Goal: Task Accomplishment & Management: Manage account settings

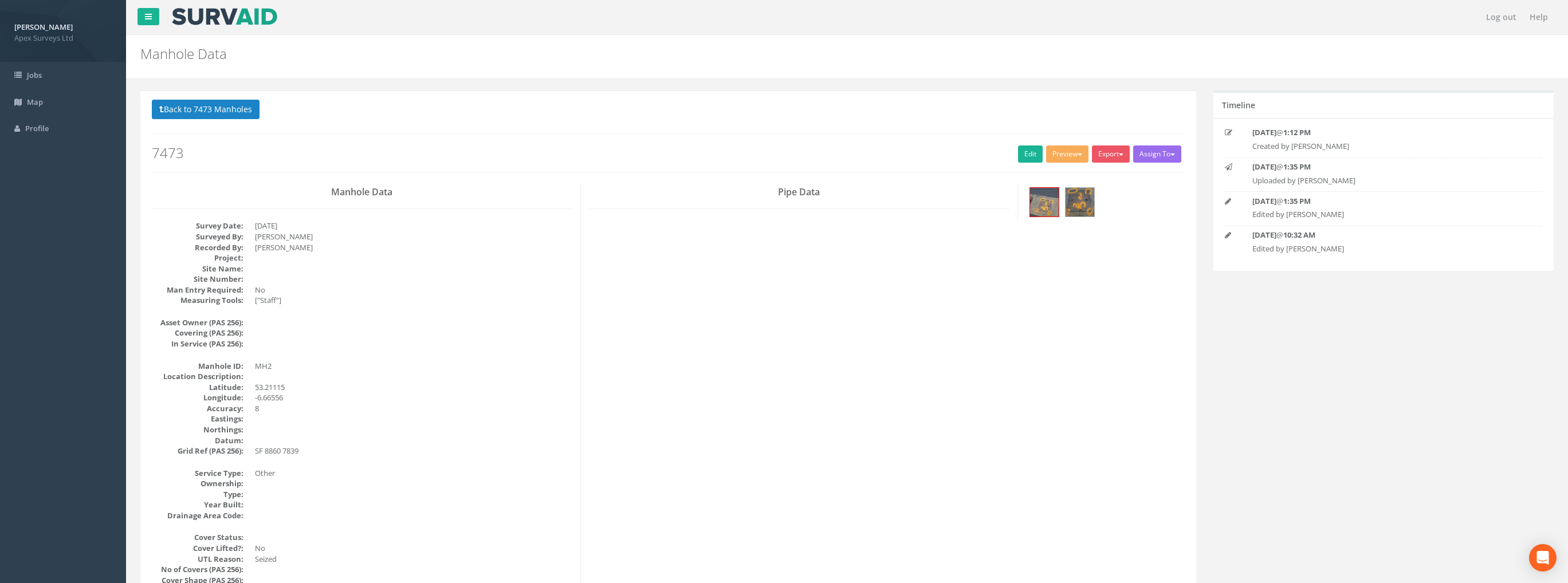
select select "100"
click at [211, 105] on button "Back to 7473 Manholes" at bounding box center [205, 109] width 108 height 19
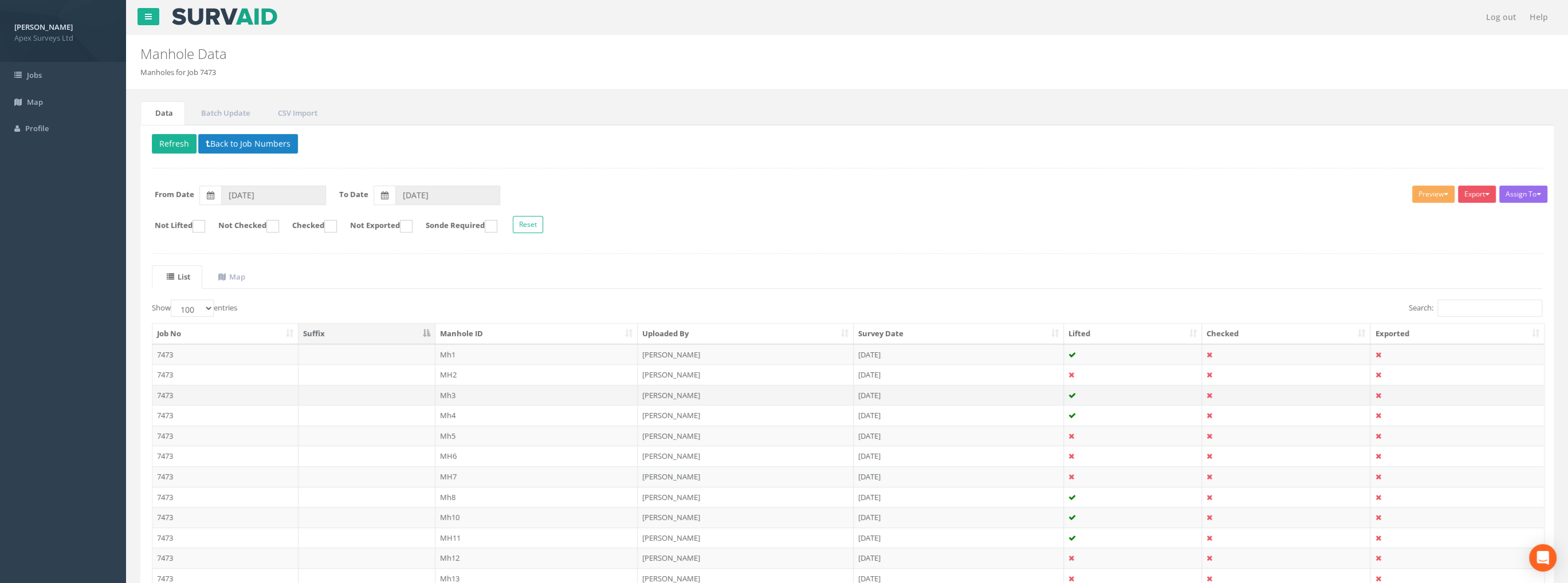
click at [449, 390] on td "Mh3" at bounding box center [537, 395] width 203 height 21
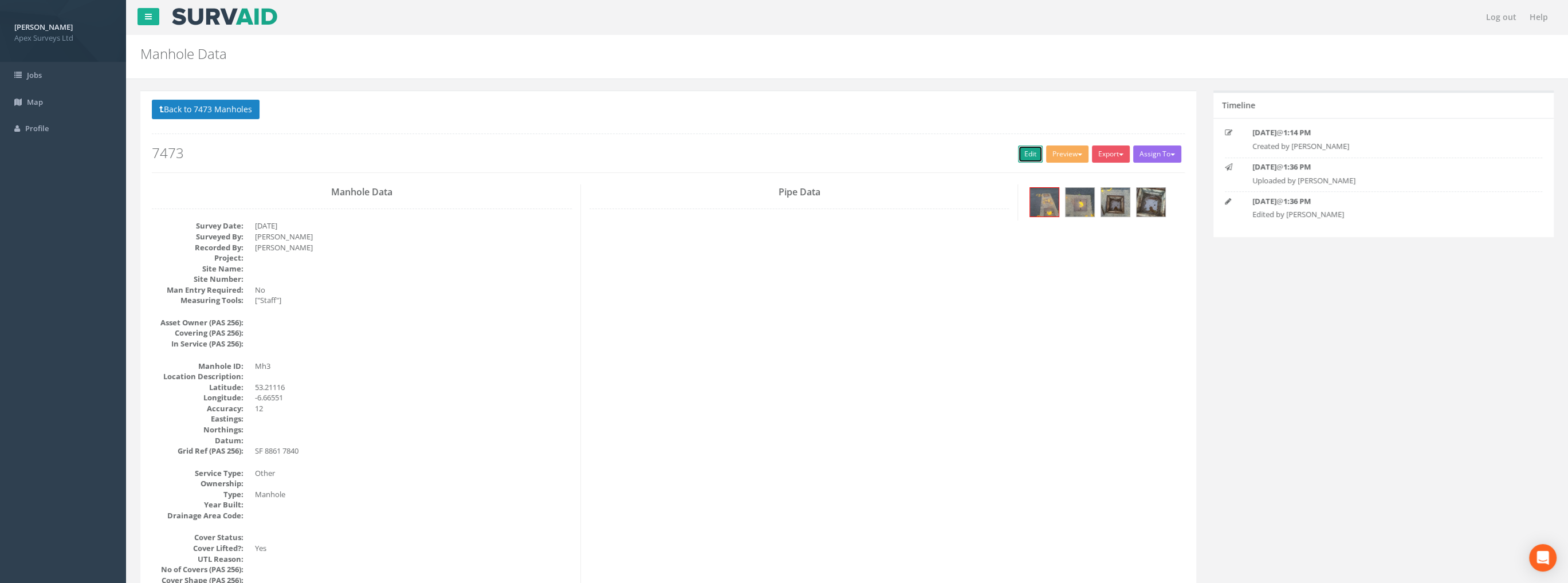
click at [1022, 152] on link "Edit" at bounding box center [1030, 154] width 25 height 17
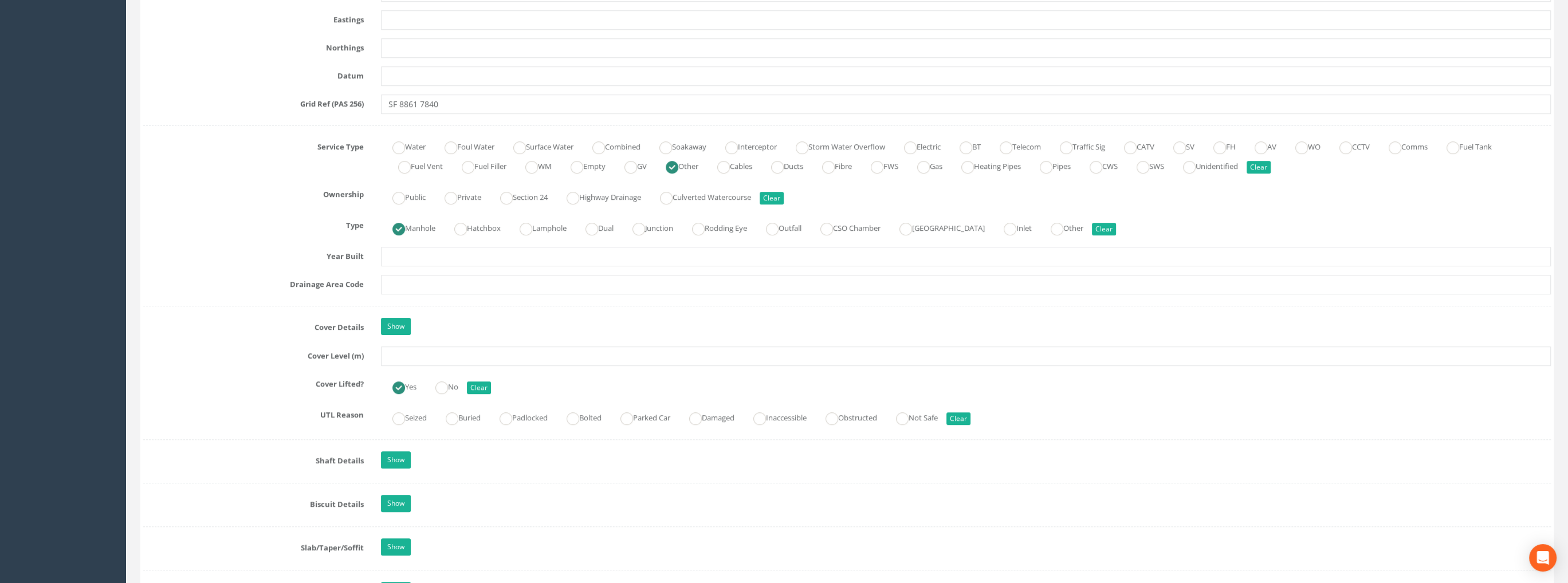
scroll to position [859, 0]
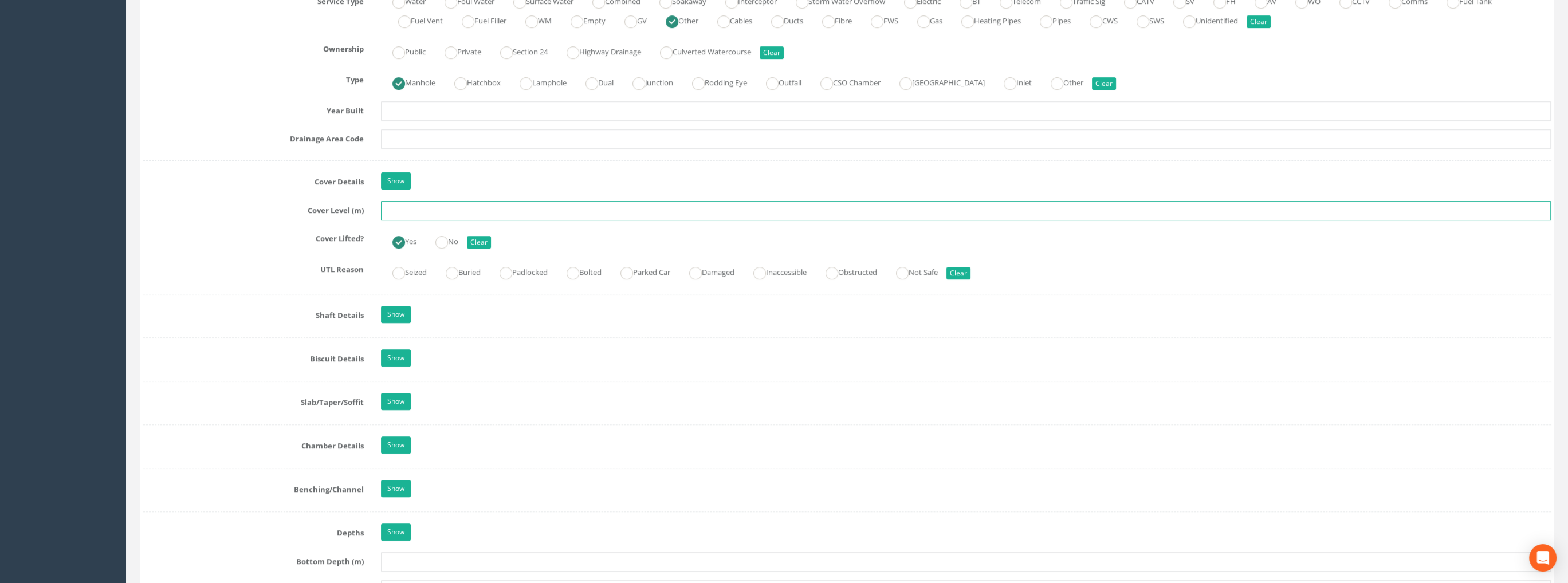
click at [400, 209] on input "text" at bounding box center [966, 210] width 1170 height 19
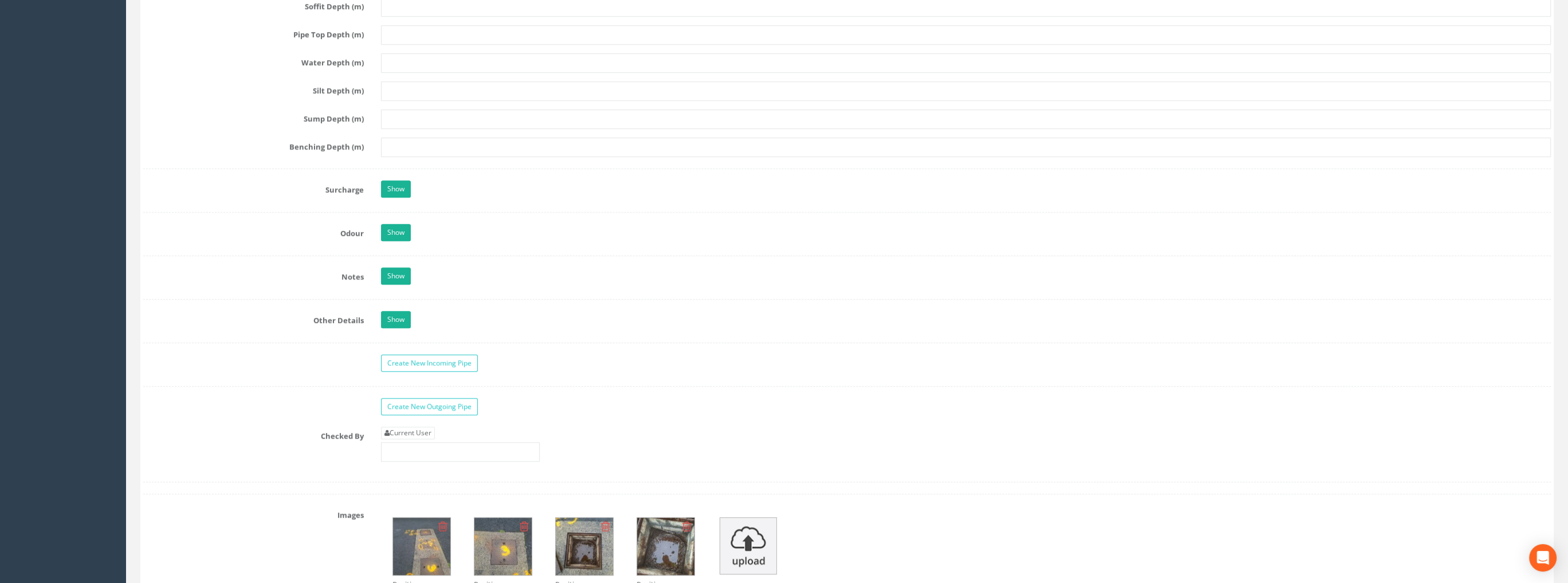
scroll to position [1602, 0]
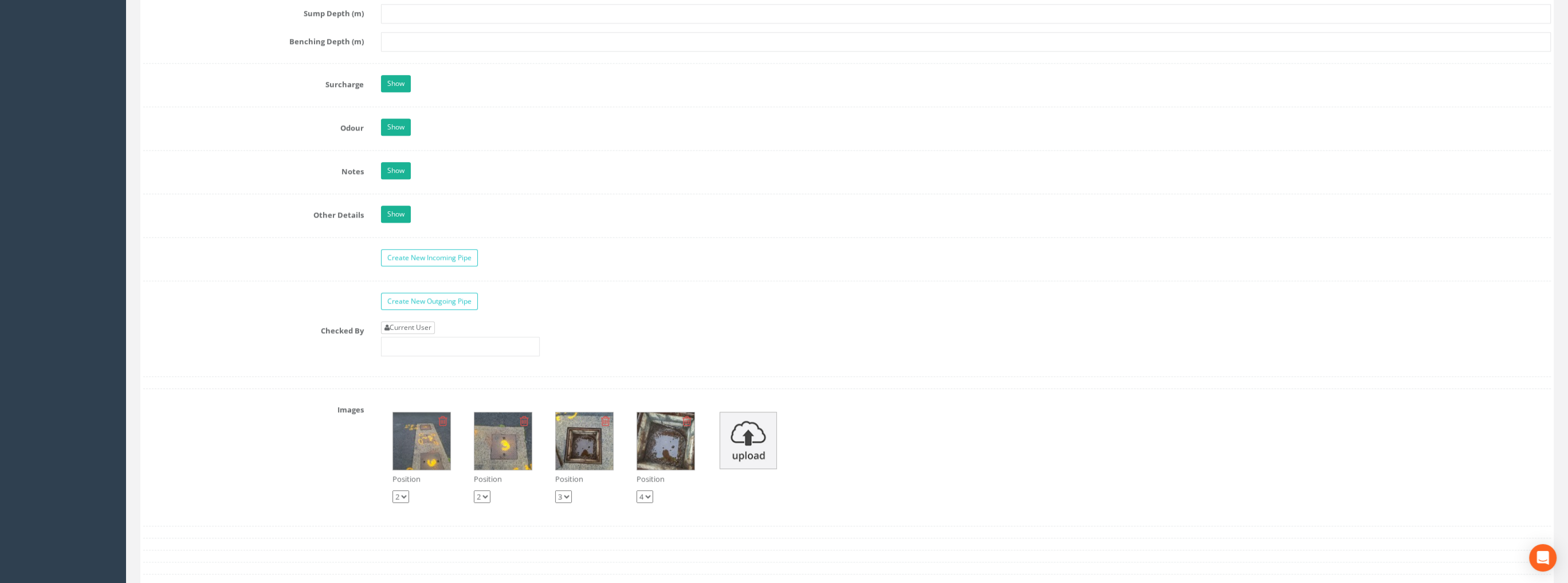
type input "99.04"
click at [424, 321] on link "Current User" at bounding box center [408, 327] width 54 height 12
type input "[PERSON_NAME]"
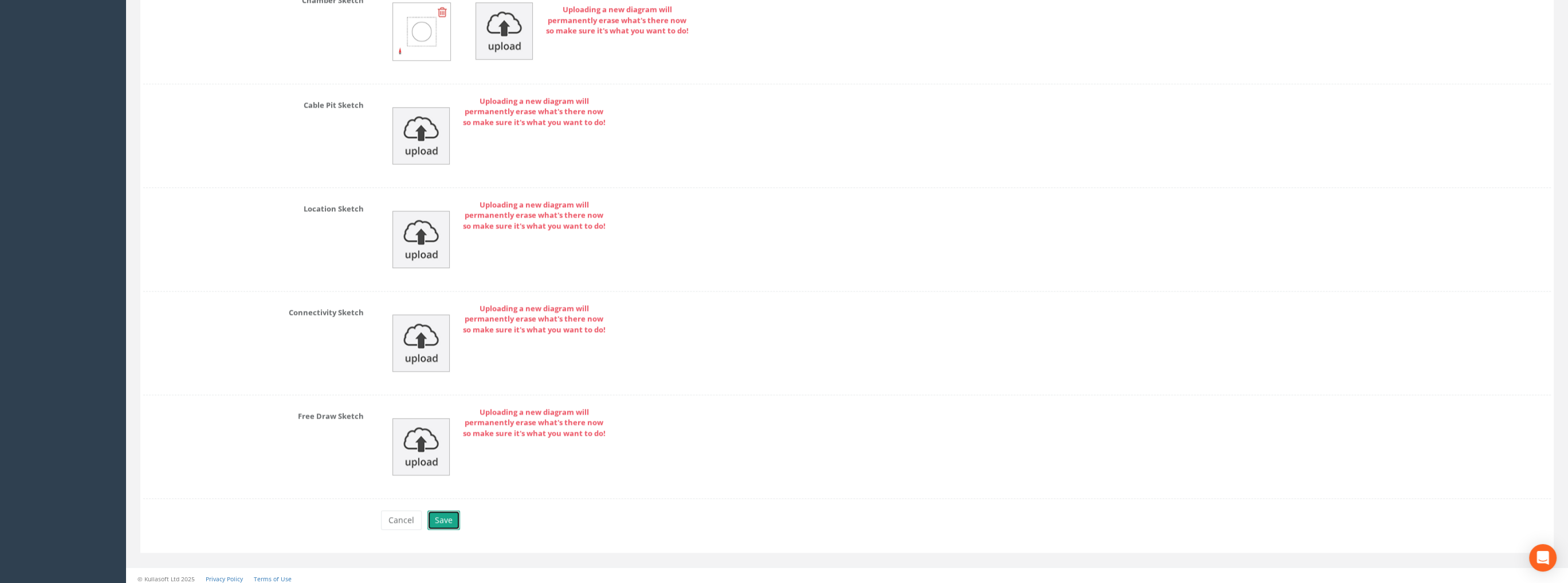
click at [452, 518] on button "Save" at bounding box center [443, 519] width 32 height 19
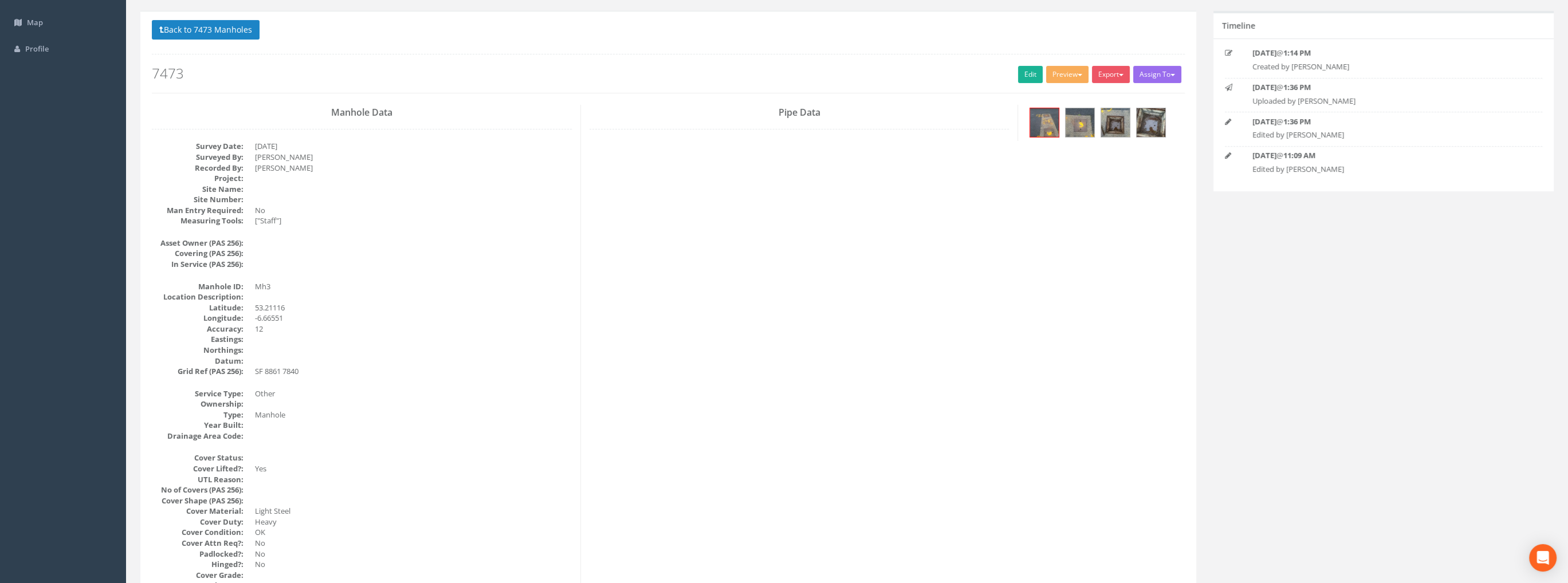
scroll to position [0, 0]
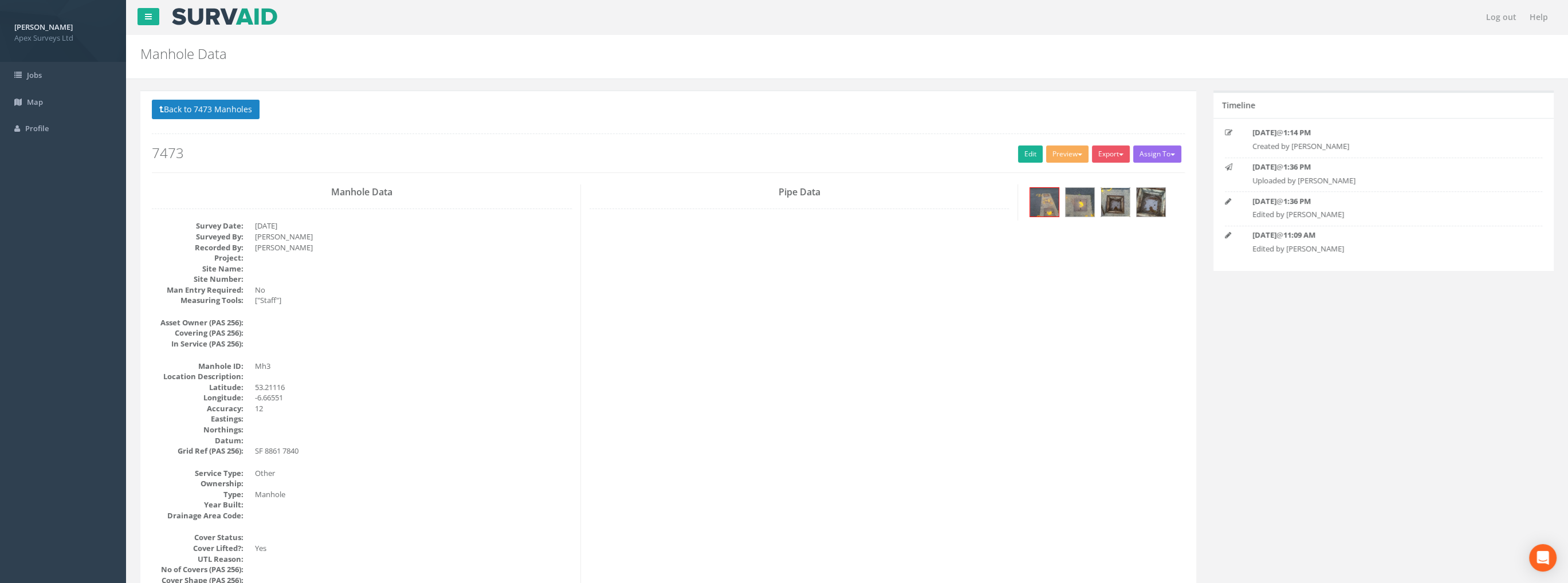
click at [1120, 200] on img at bounding box center [1115, 201] width 28 height 28
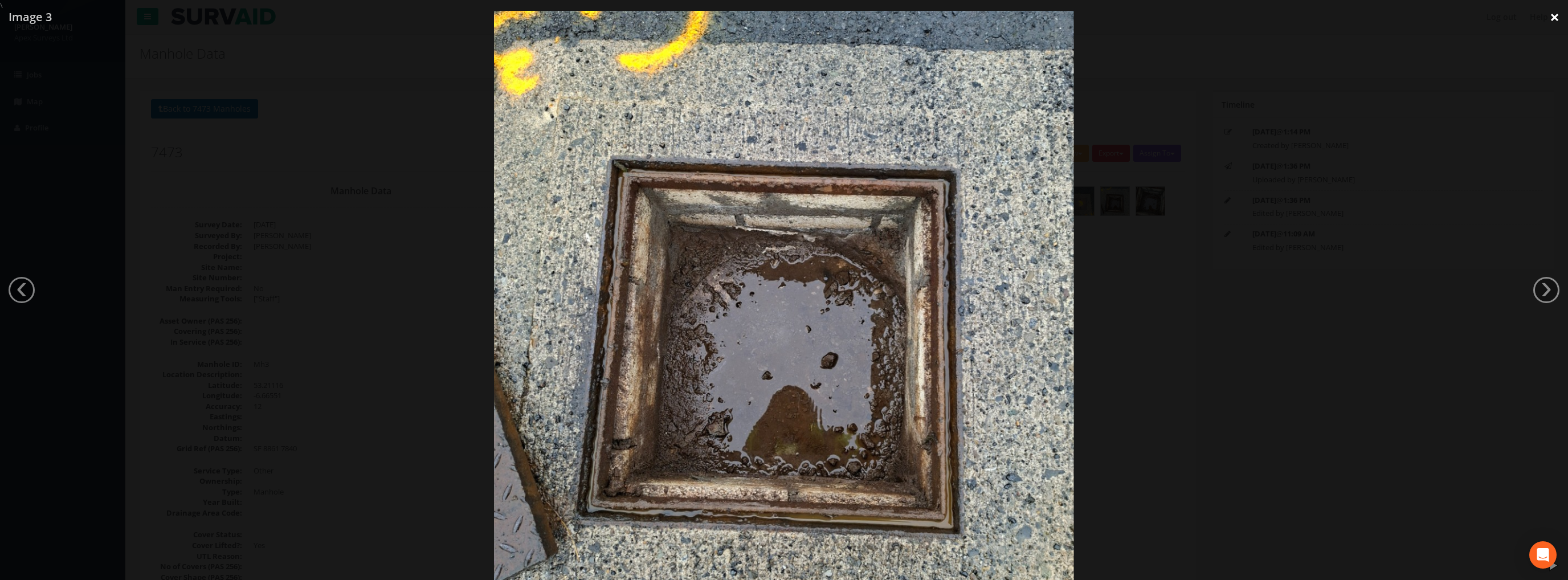
click at [1559, 19] on link "×" at bounding box center [1554, 17] width 27 height 34
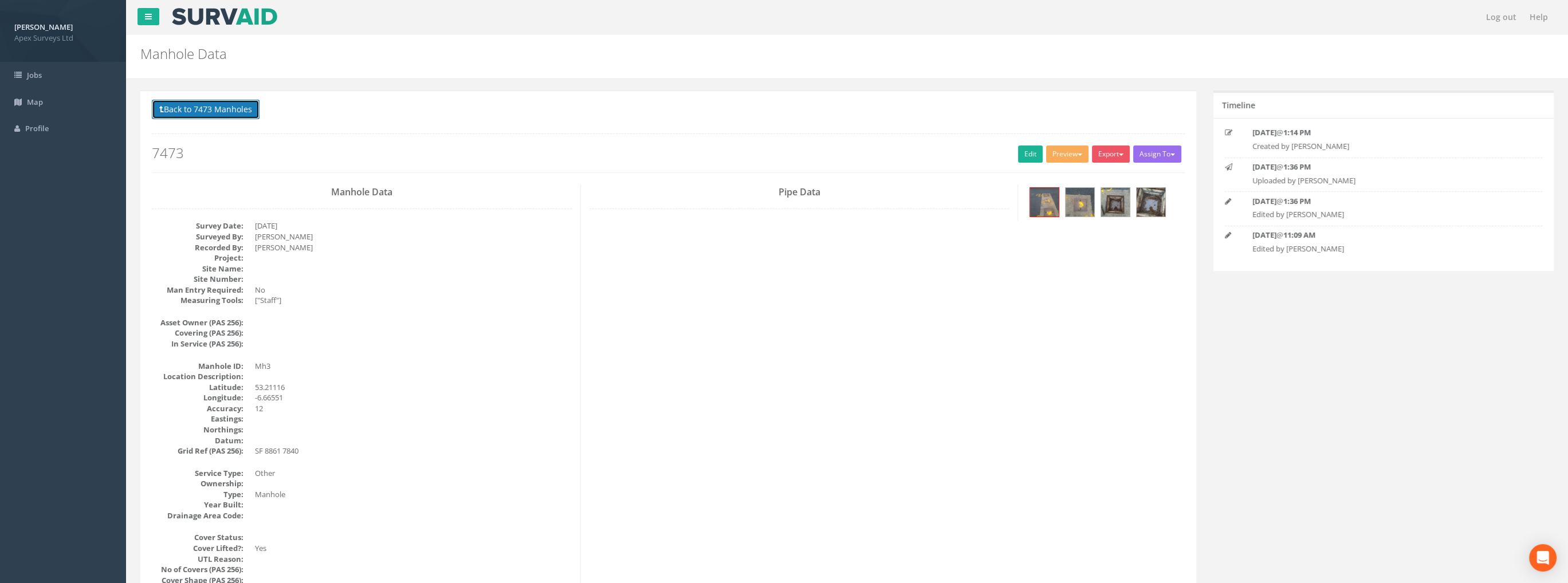
click at [195, 108] on button "Back to 7473 Manholes" at bounding box center [205, 109] width 108 height 19
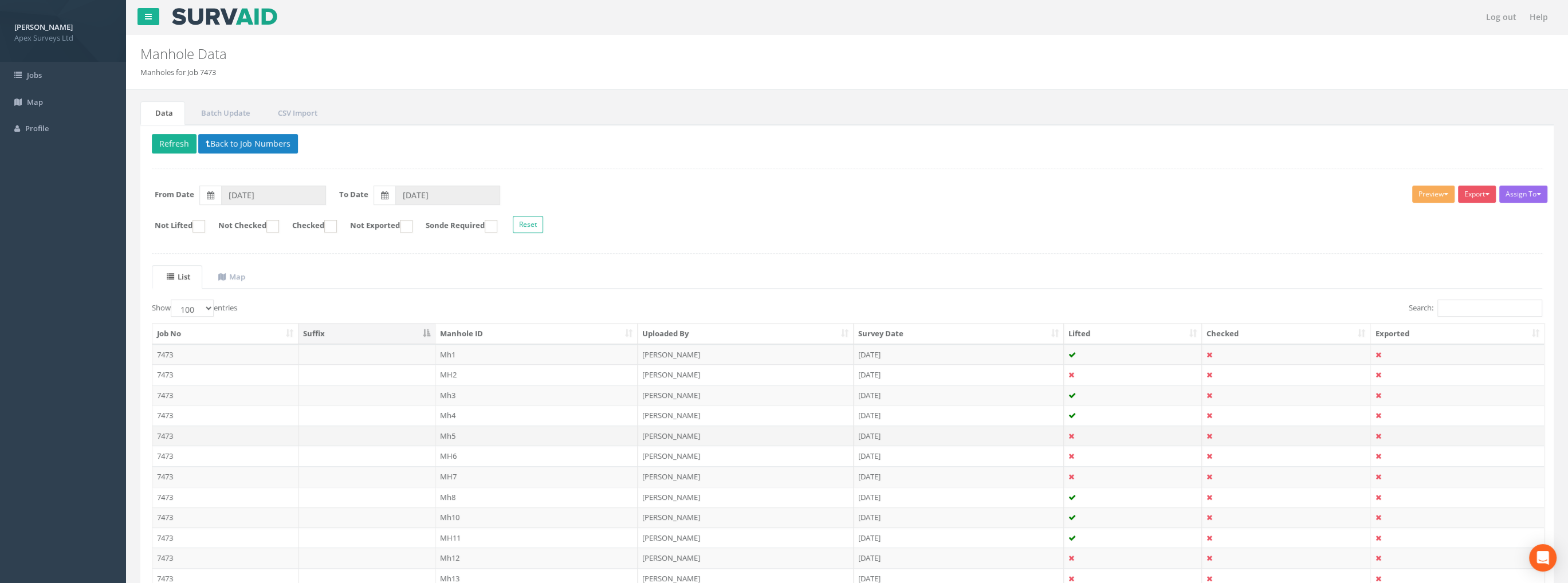
click at [448, 438] on td "Mh5" at bounding box center [537, 436] width 203 height 21
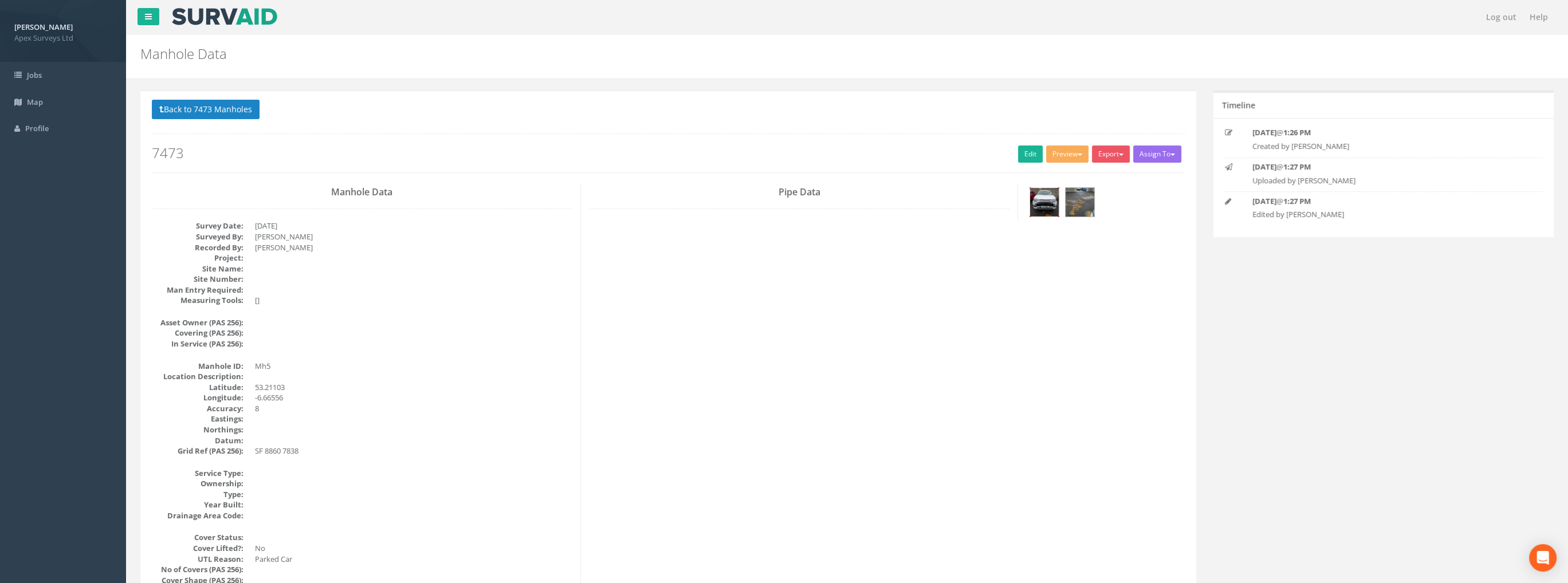
click at [1046, 195] on img at bounding box center [1044, 201] width 28 height 28
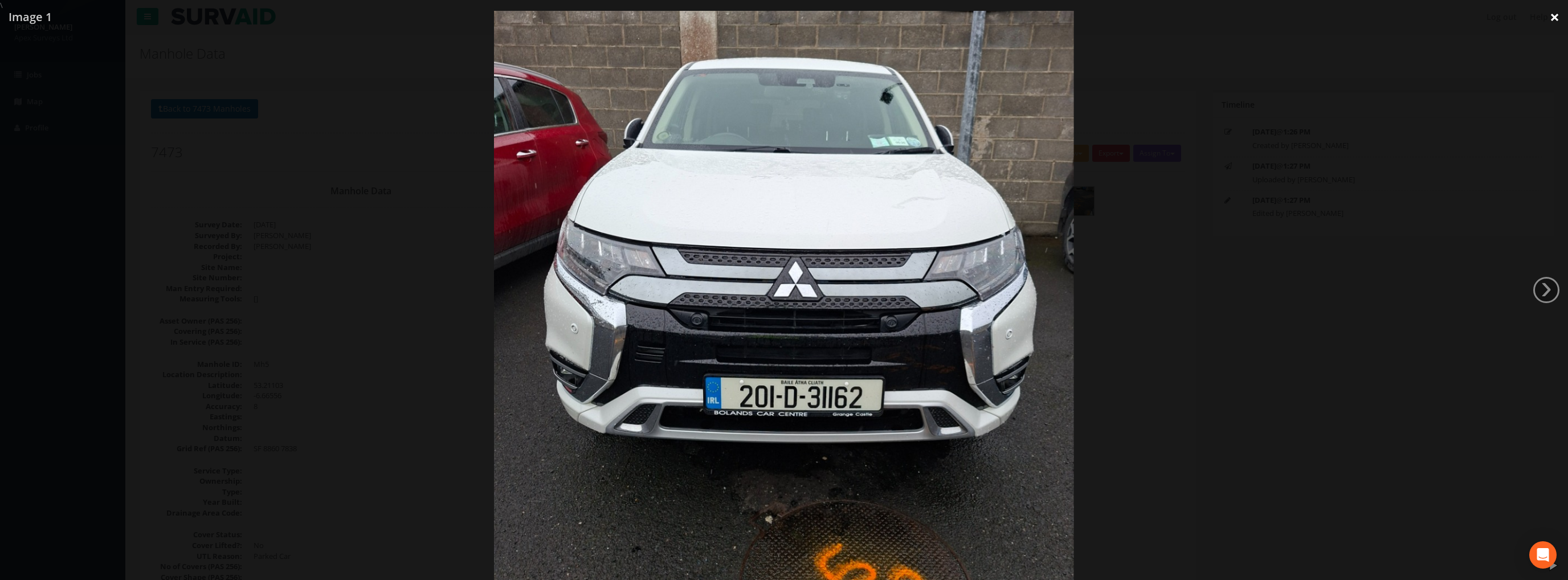
click at [1550, 18] on link "×" at bounding box center [1554, 17] width 27 height 34
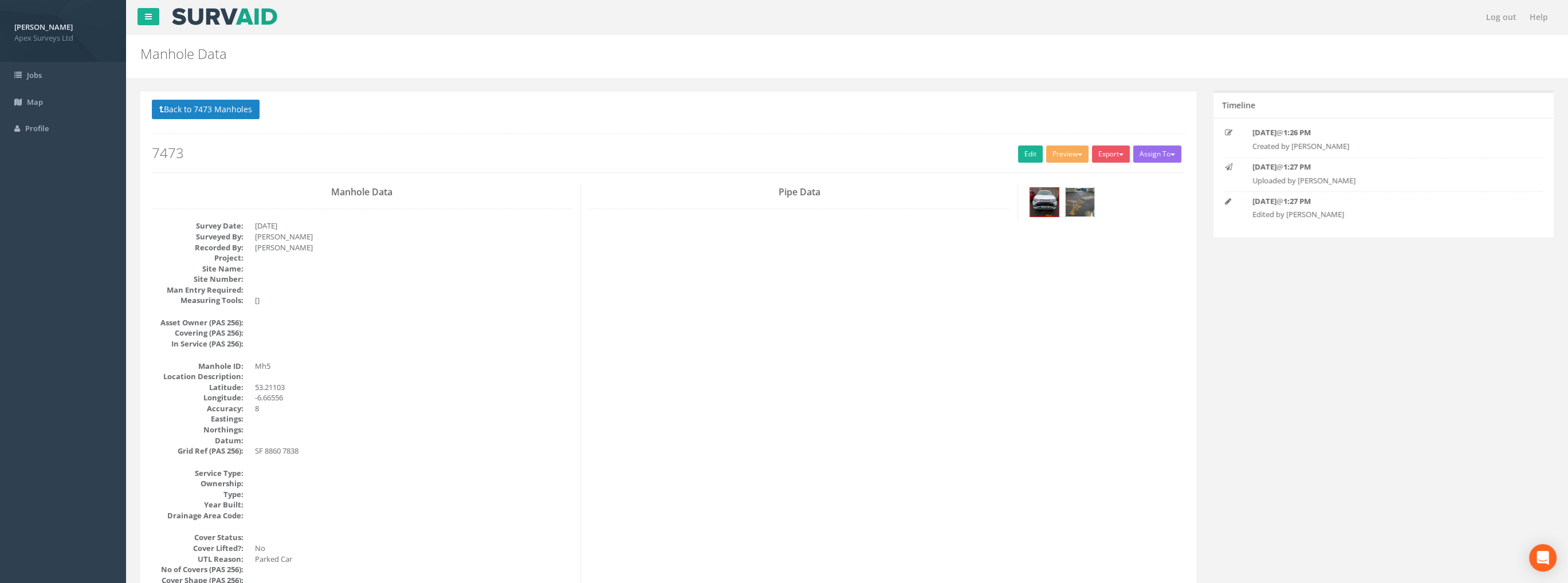
click at [1075, 204] on img at bounding box center [1079, 201] width 28 height 28
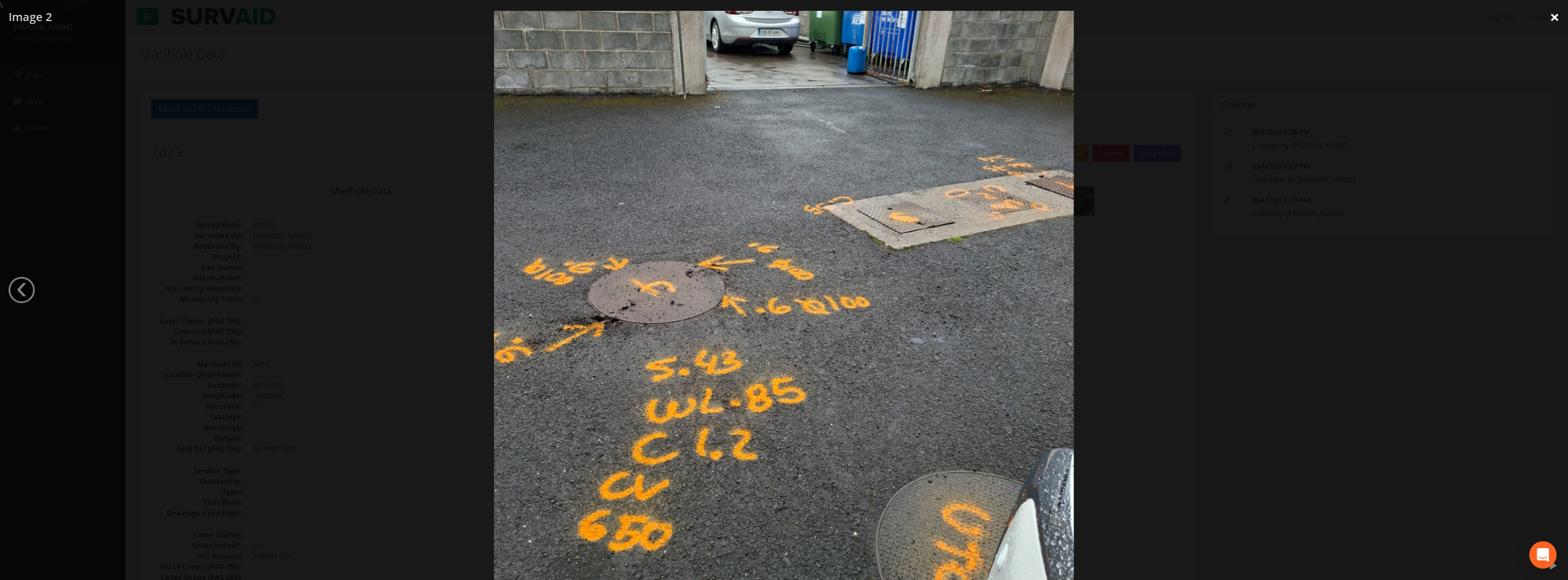
click at [1551, 19] on link "×" at bounding box center [1554, 17] width 27 height 34
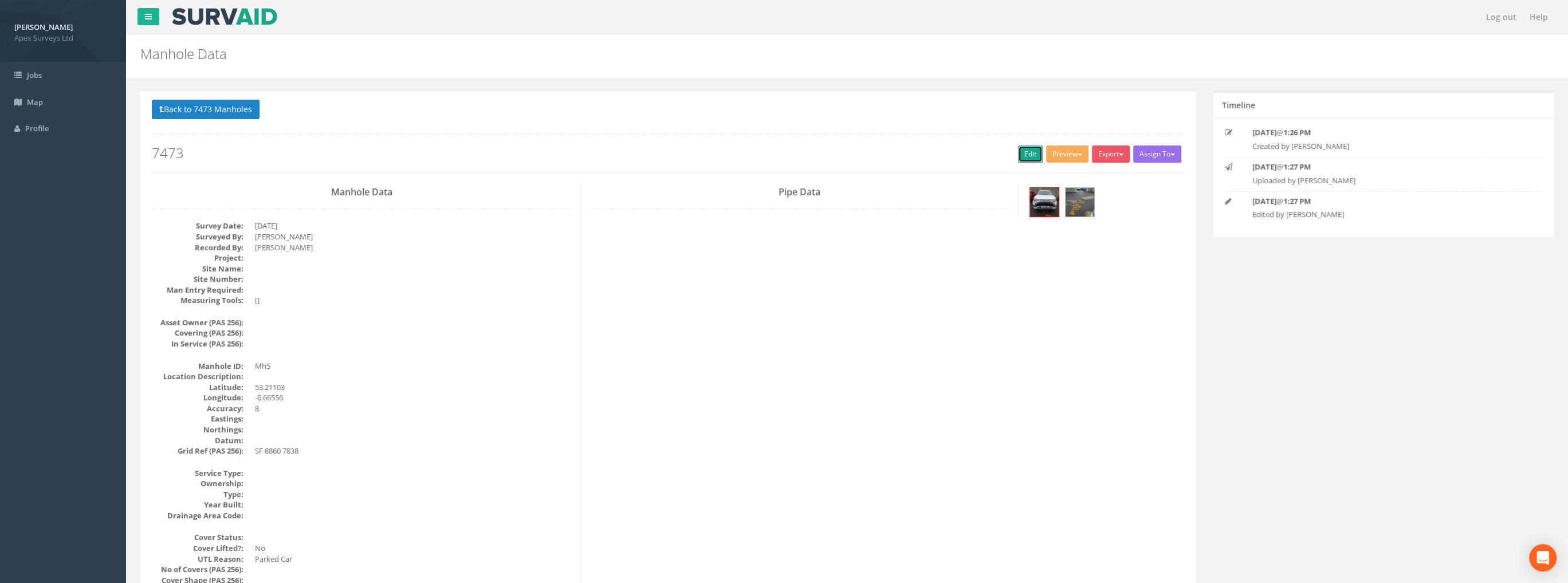
click at [1028, 148] on link "Edit" at bounding box center [1030, 154] width 25 height 17
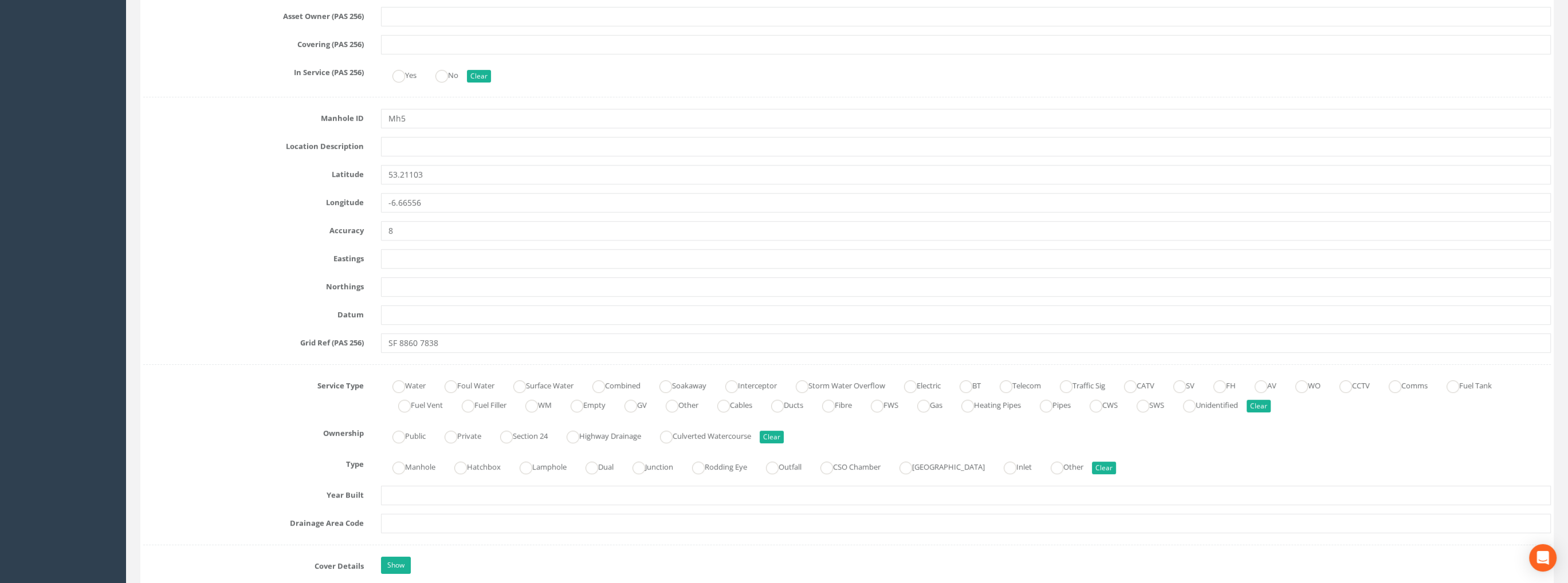
scroll to position [630, 0]
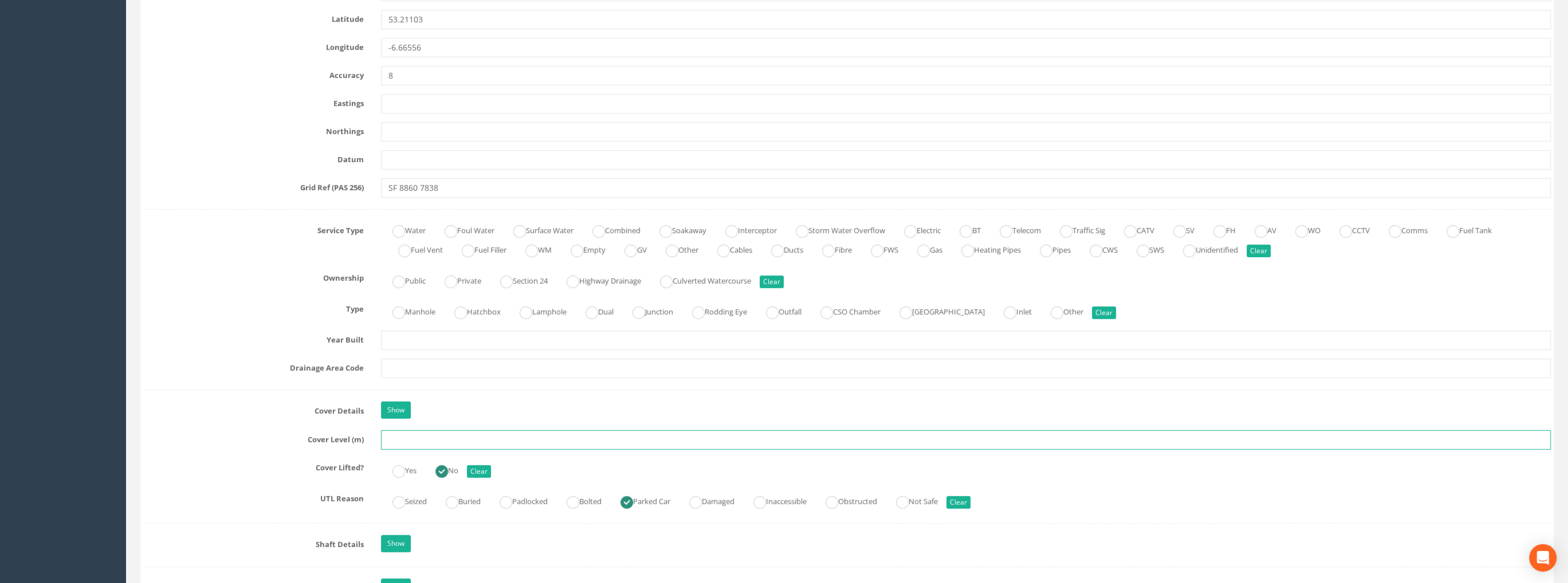
click at [385, 436] on input "text" at bounding box center [966, 439] width 1170 height 19
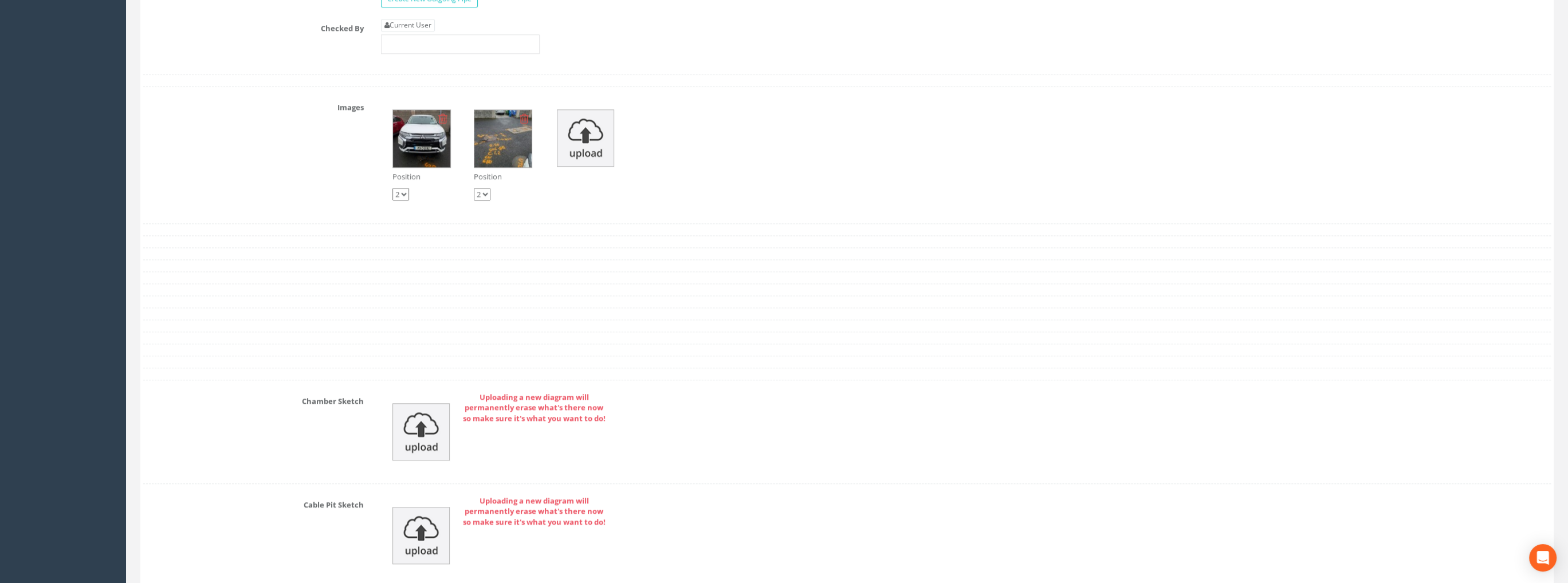
scroll to position [1889, 0]
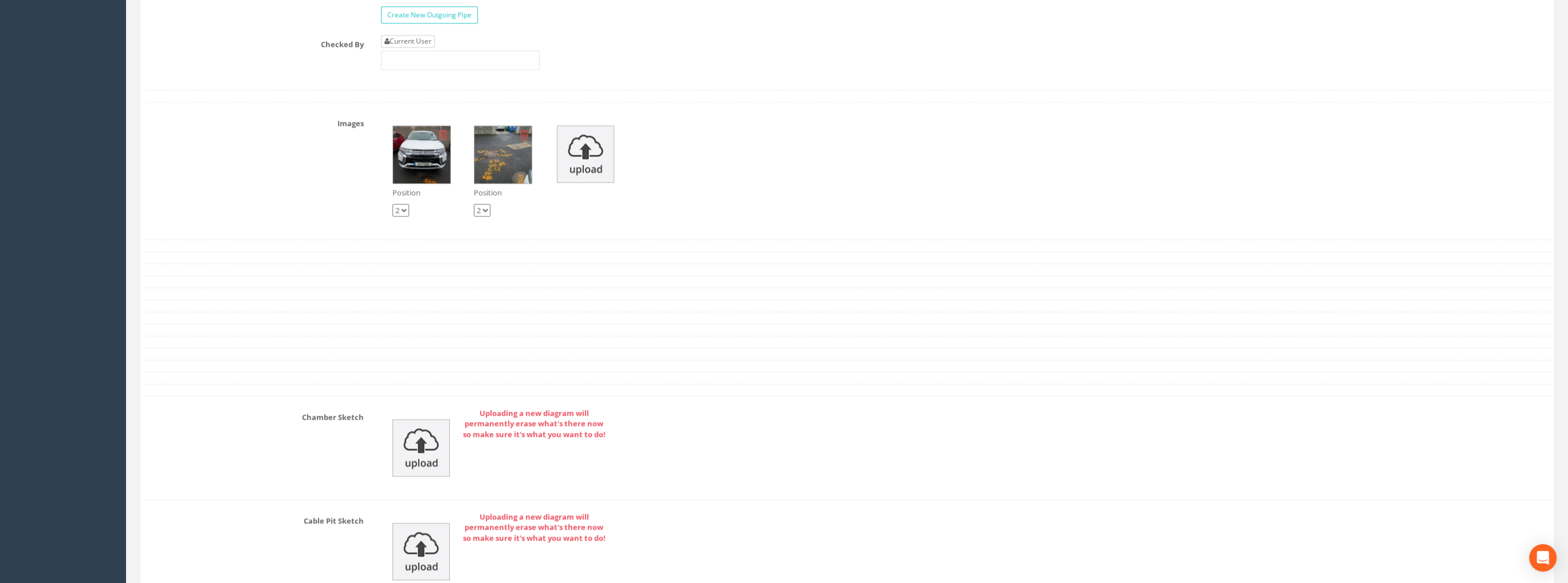
type input "99.04"
click at [412, 37] on link "Current User" at bounding box center [408, 41] width 54 height 12
type input "[PERSON_NAME]"
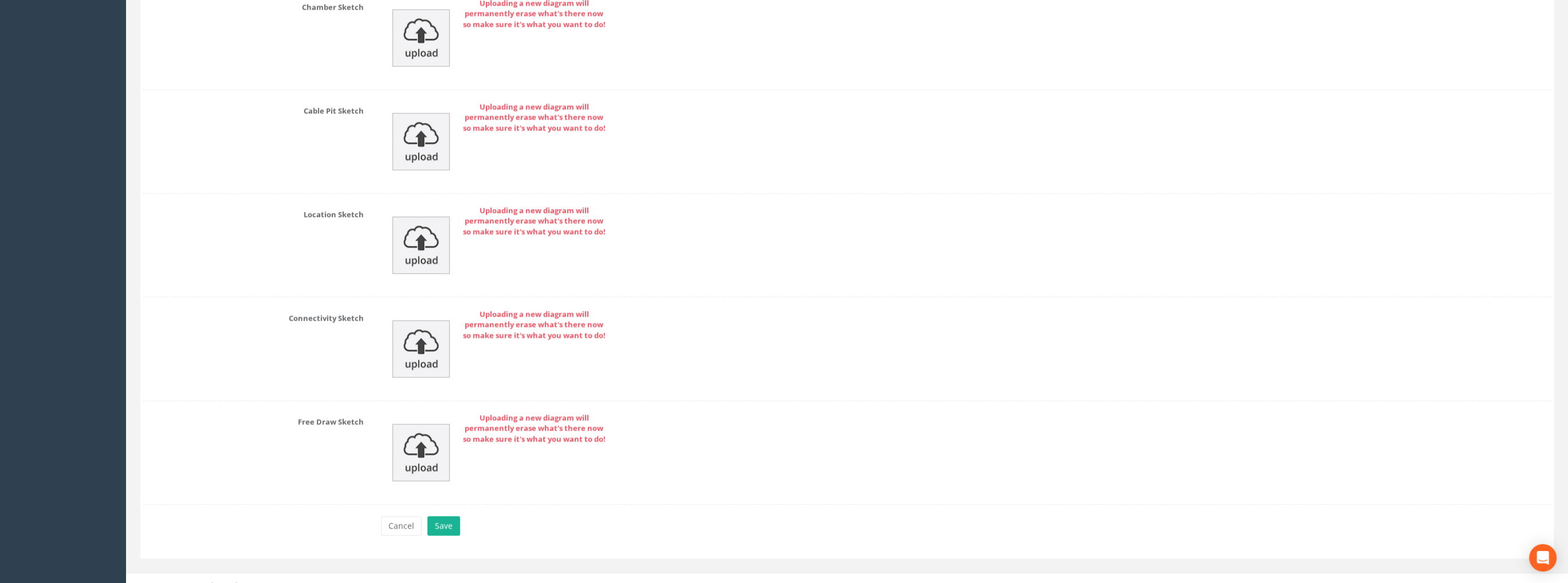
scroll to position [2304, 0]
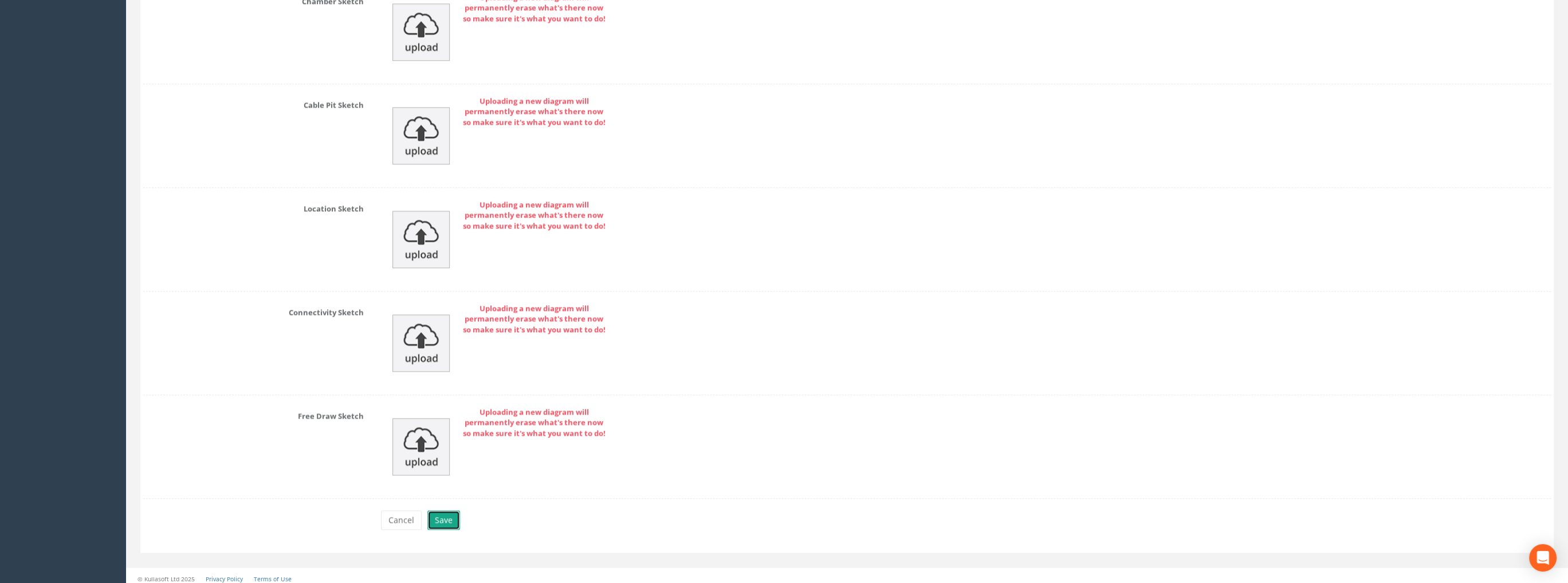
click at [440, 518] on button "Save" at bounding box center [443, 519] width 32 height 19
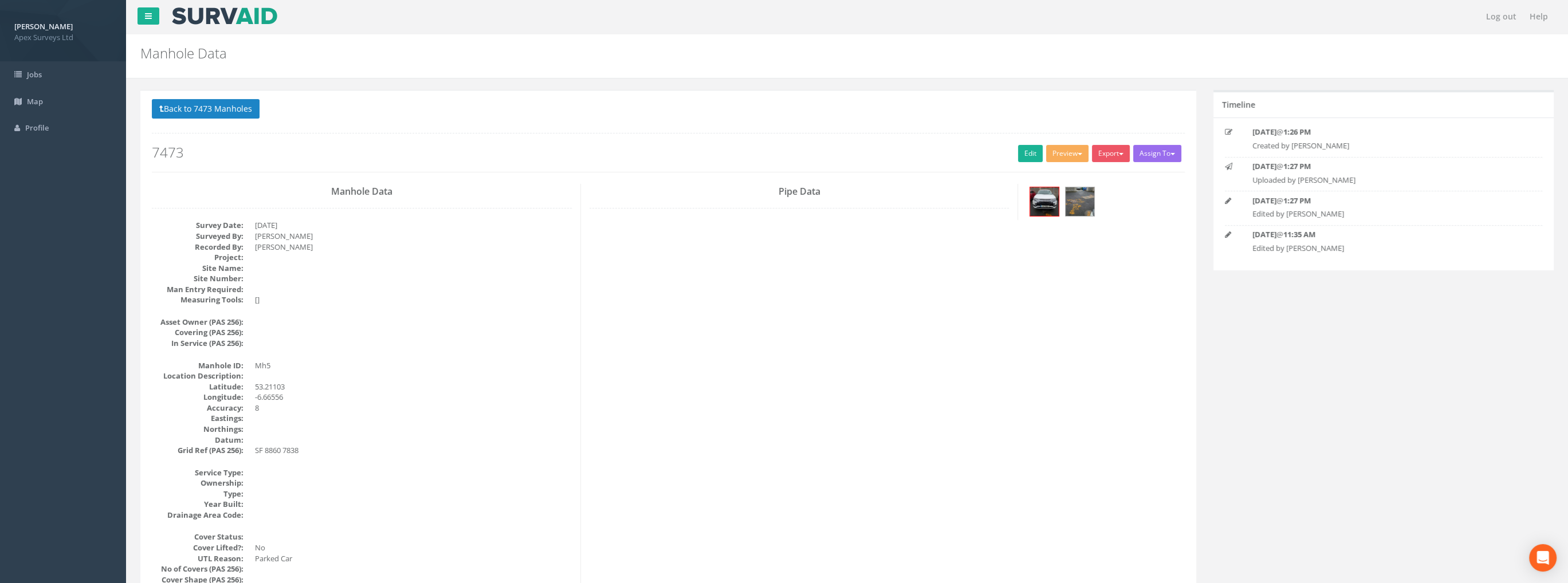
scroll to position [0, 0]
click at [214, 108] on button "Back to 7473 Manholes" at bounding box center [205, 109] width 108 height 19
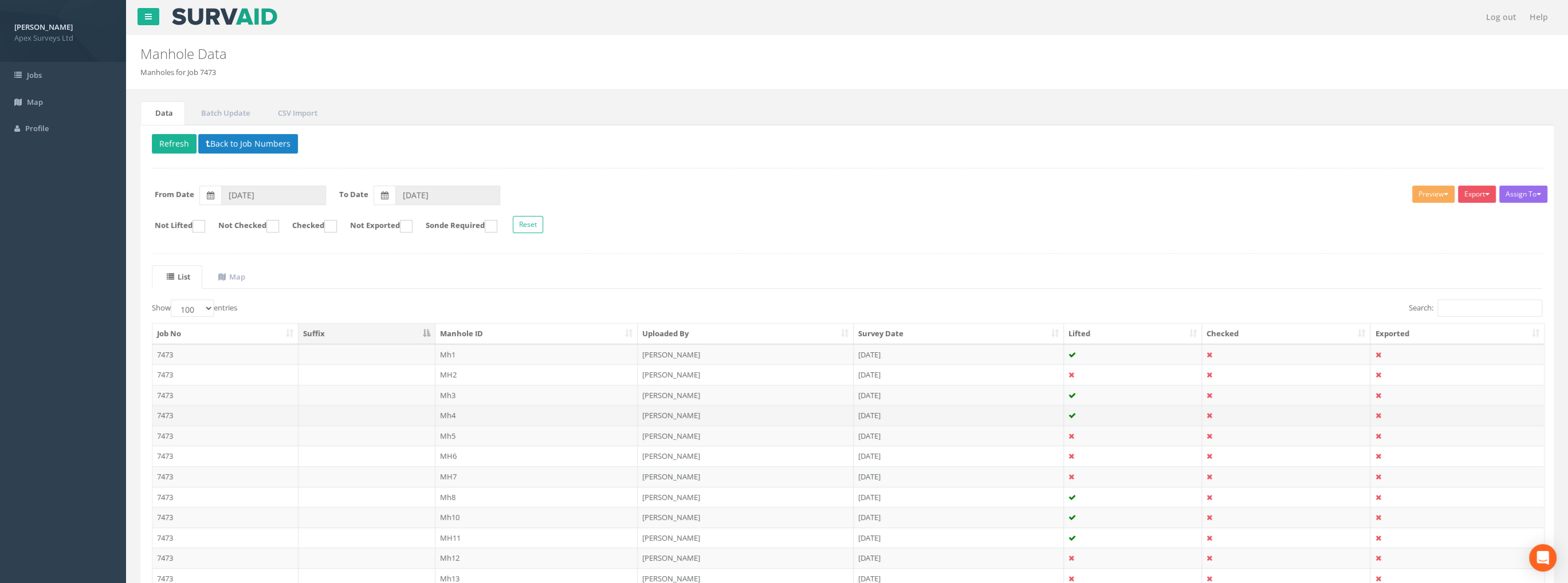
click at [446, 416] on td "Mh4" at bounding box center [537, 415] width 203 height 21
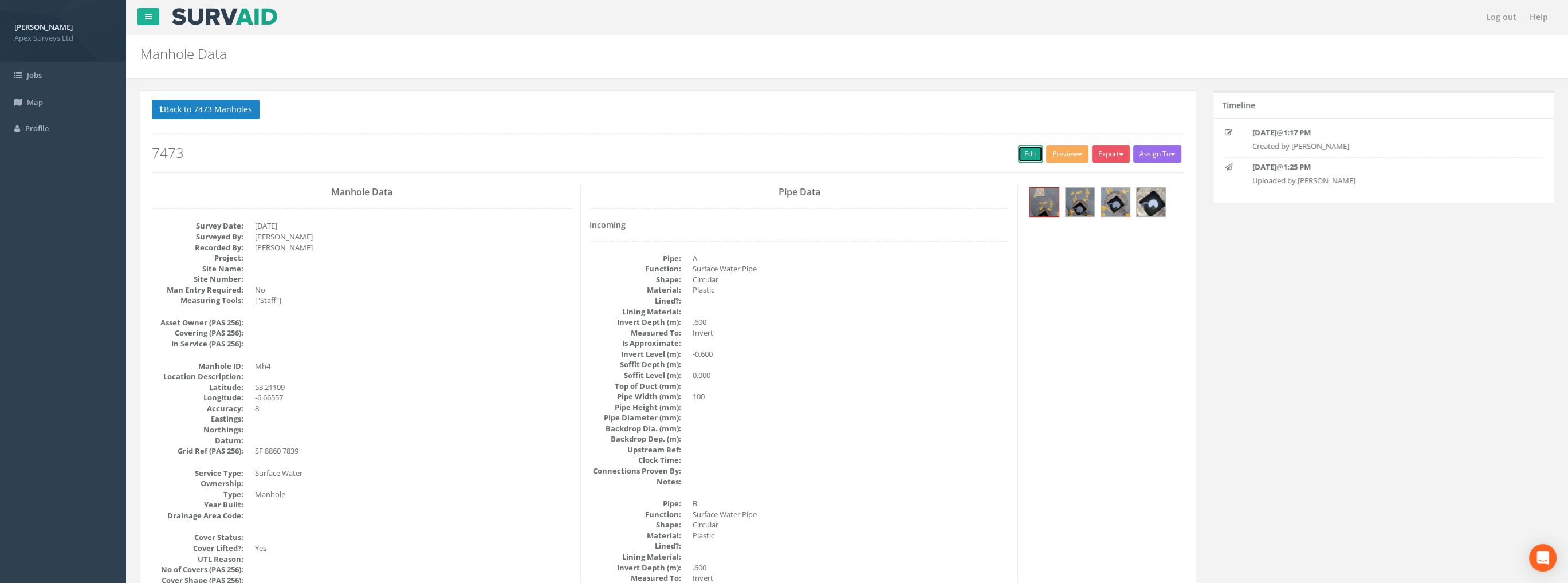
click at [1026, 151] on link "Edit" at bounding box center [1030, 154] width 25 height 17
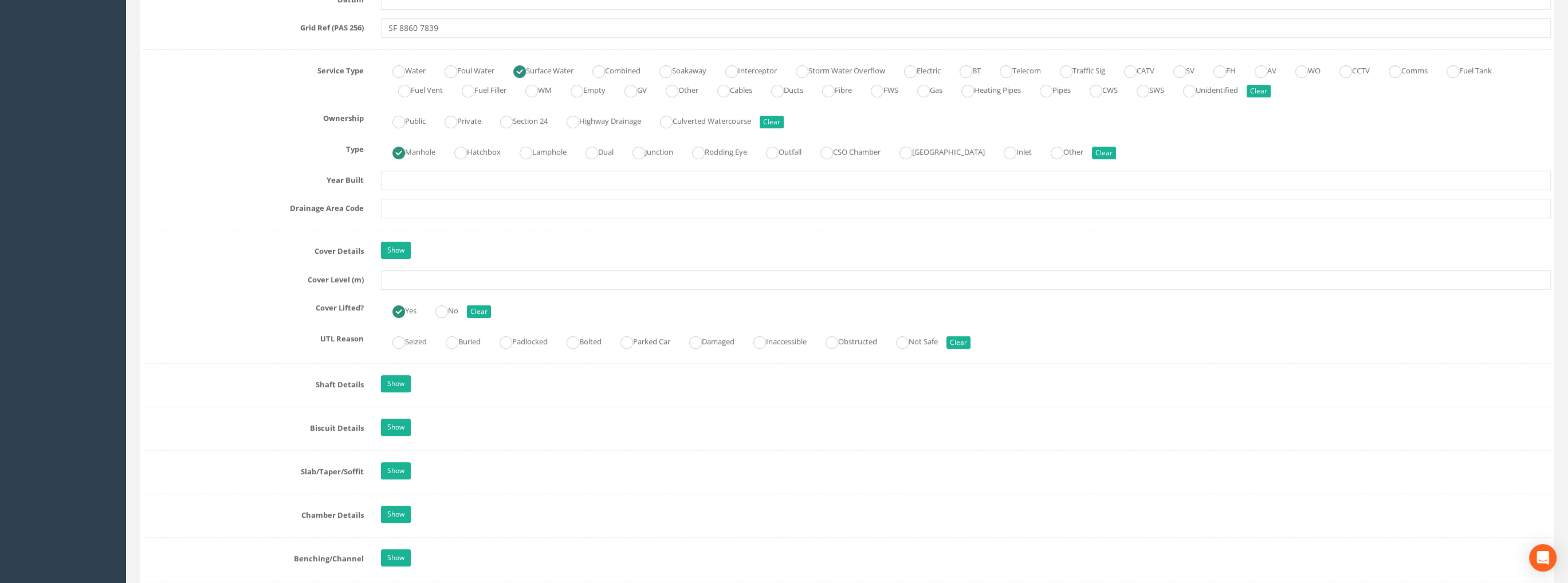
scroll to position [801, 0]
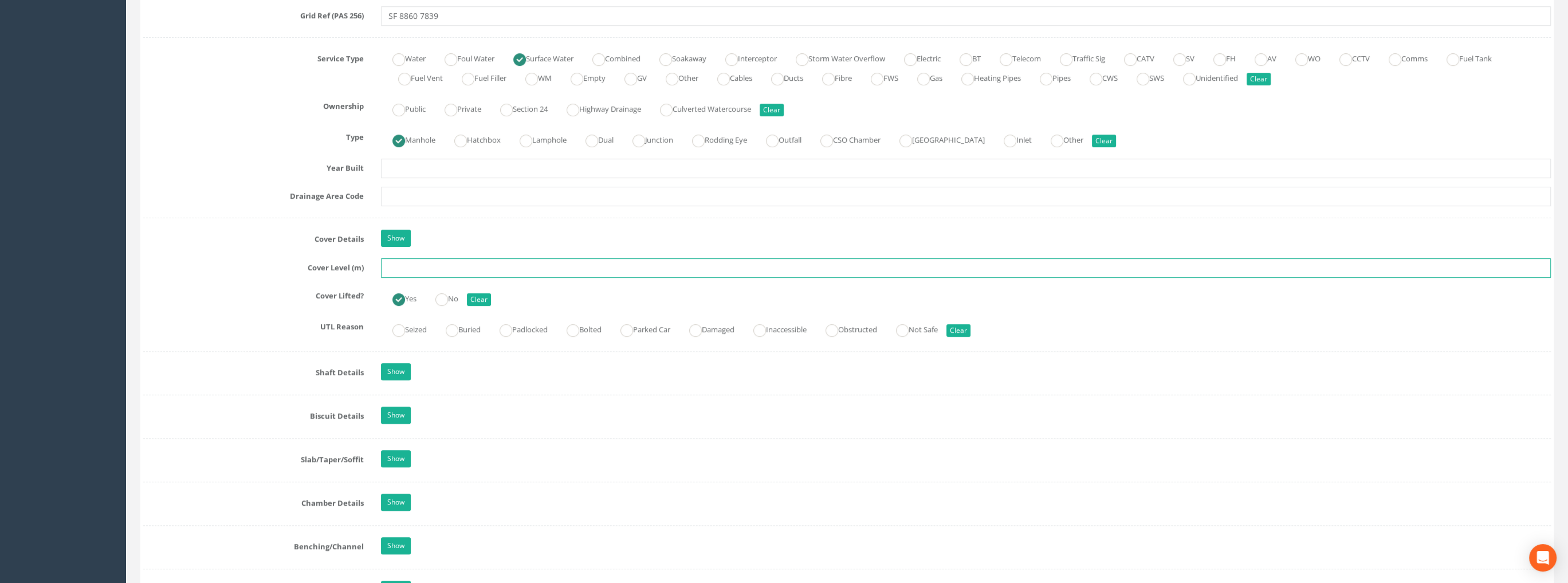
click at [408, 273] on input "text" at bounding box center [966, 267] width 1170 height 19
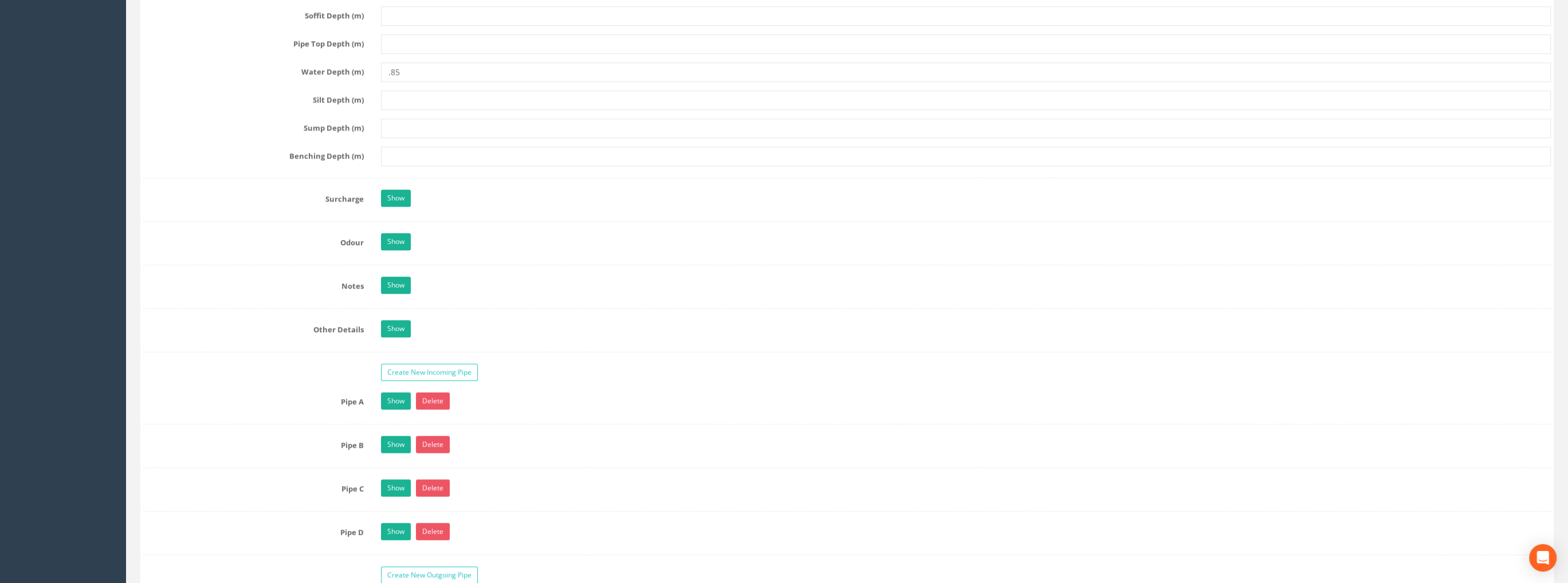
scroll to position [1774, 0]
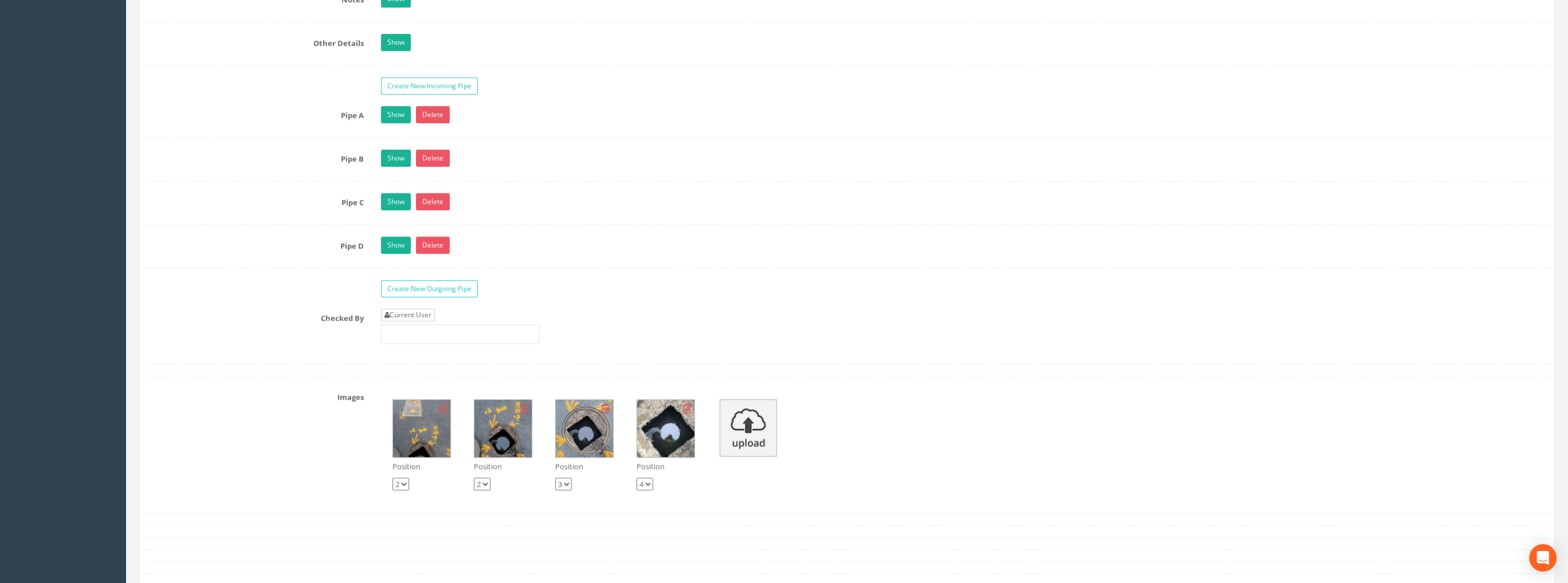
type input "99.05"
click at [423, 309] on link "Current User" at bounding box center [408, 315] width 54 height 12
type input "[PERSON_NAME]"
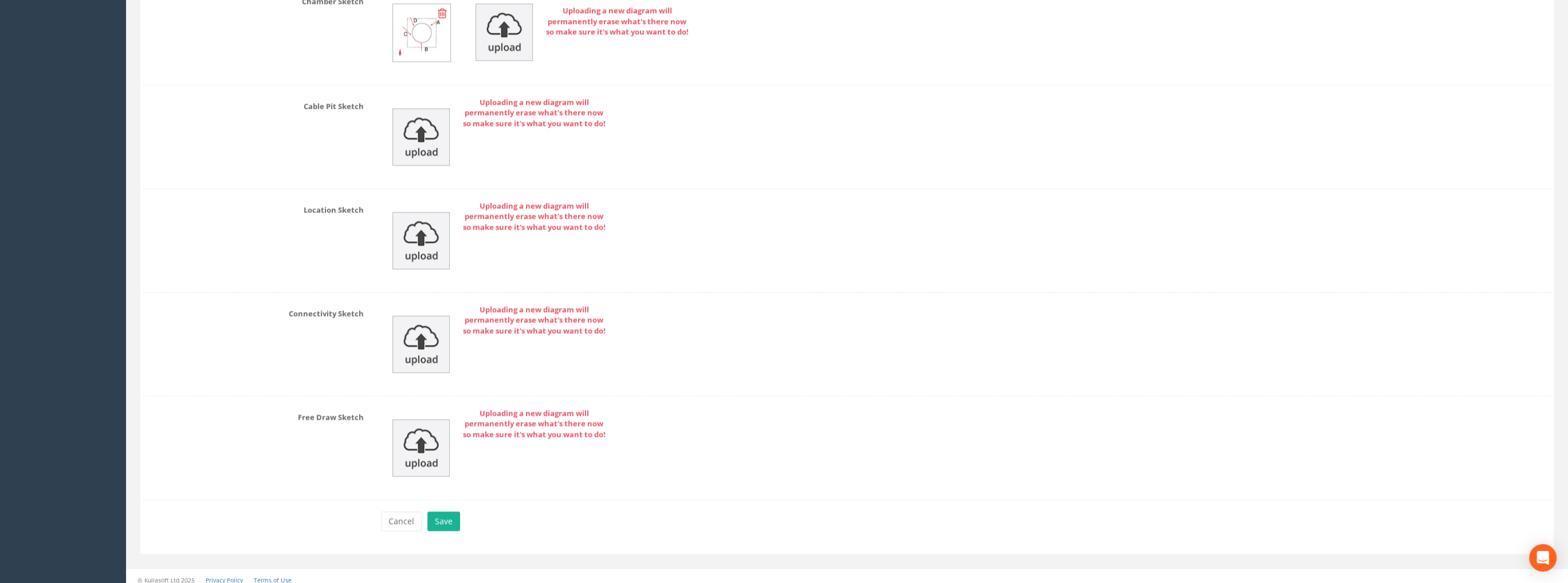
scroll to position [2463, 0]
click at [444, 511] on button "Save" at bounding box center [443, 520] width 32 height 19
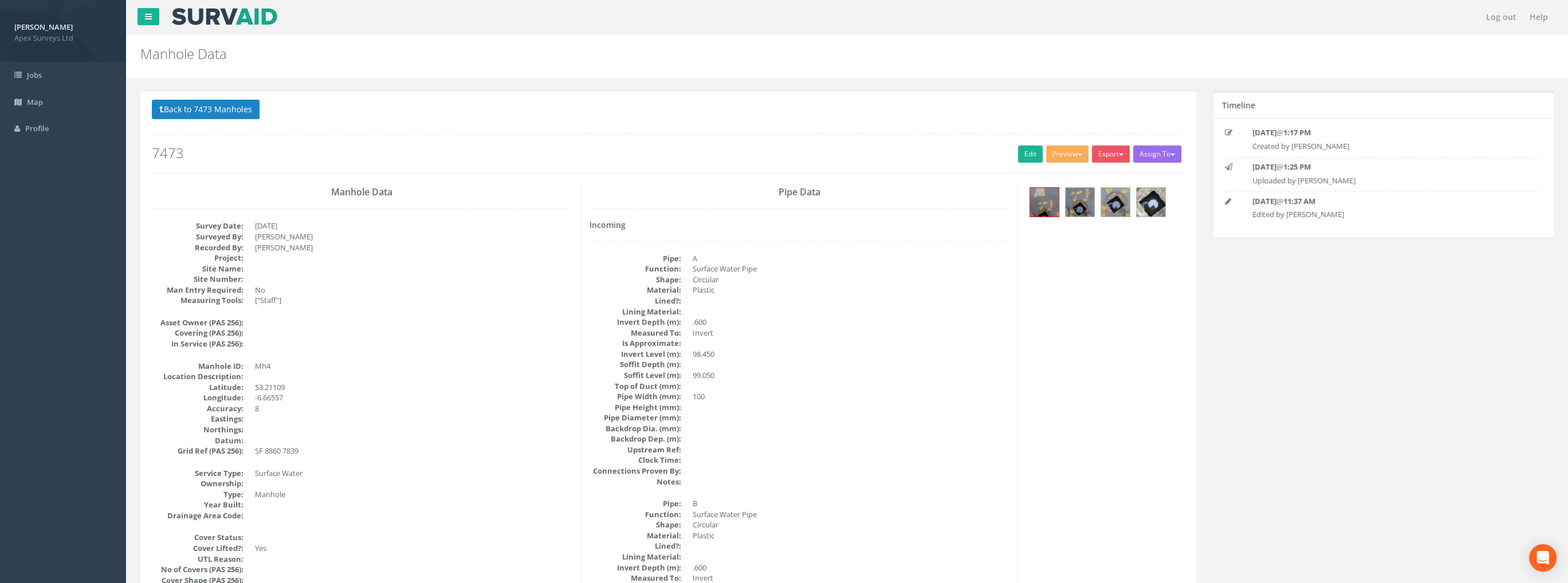
scroll to position [0, 0]
click at [1159, 208] on img at bounding box center [1150, 201] width 28 height 28
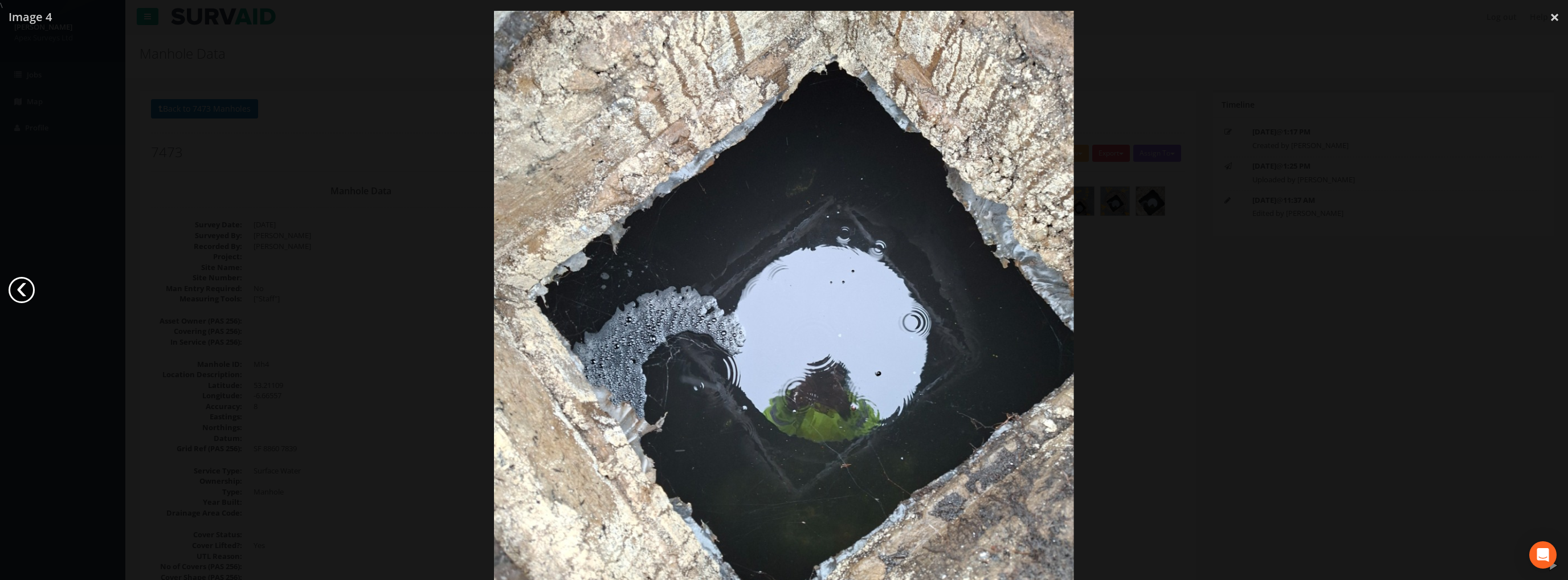
click at [20, 290] on link "‹" at bounding box center [21, 290] width 26 height 26
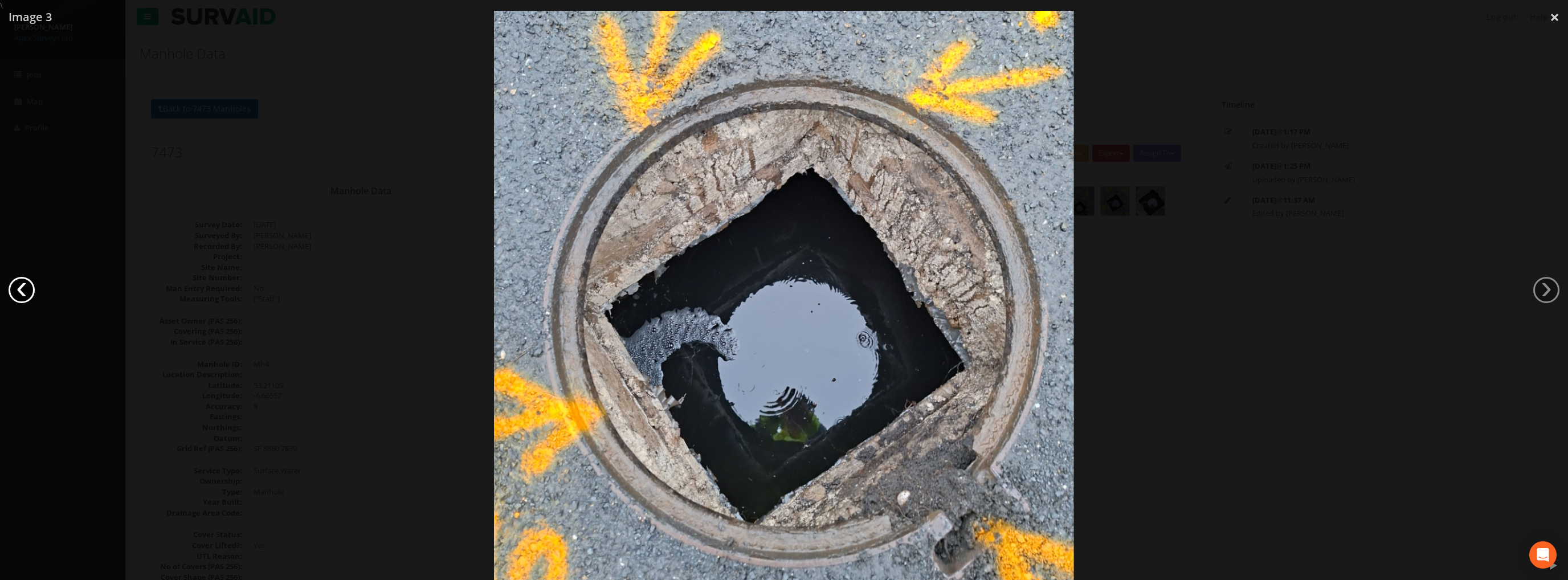
click at [20, 290] on link "‹" at bounding box center [21, 290] width 26 height 26
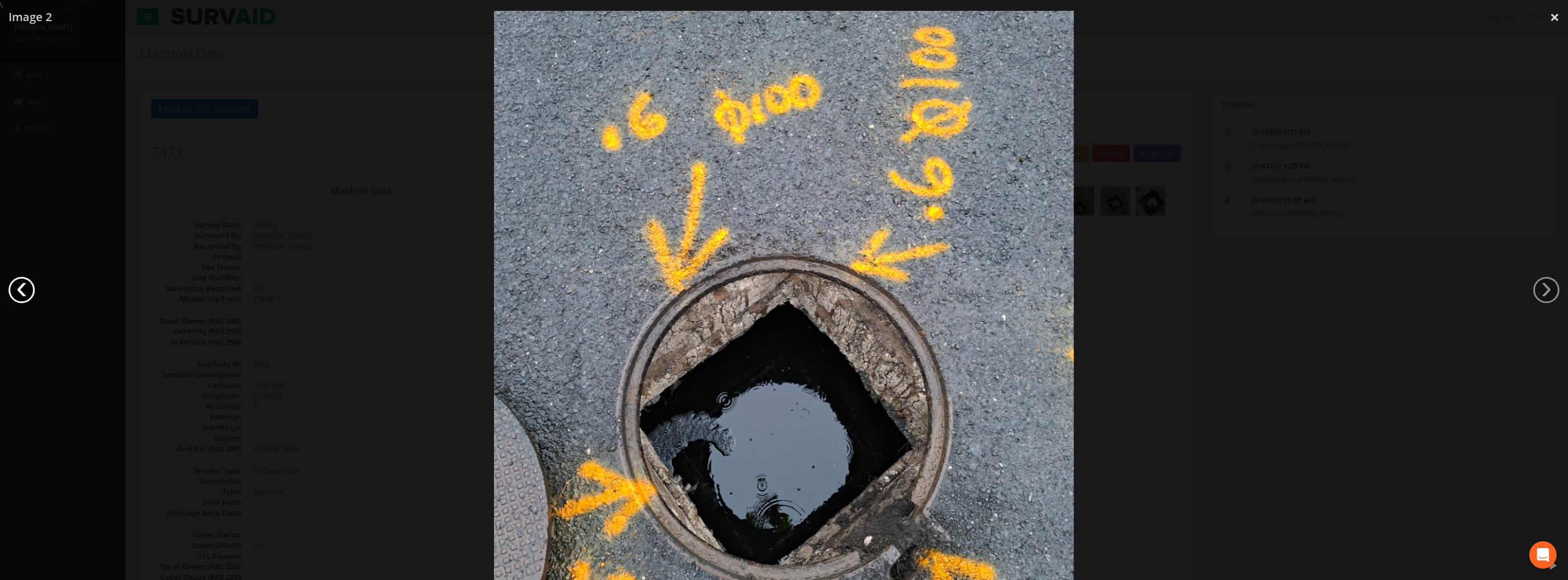
click at [20, 290] on link "‹" at bounding box center [21, 290] width 26 height 26
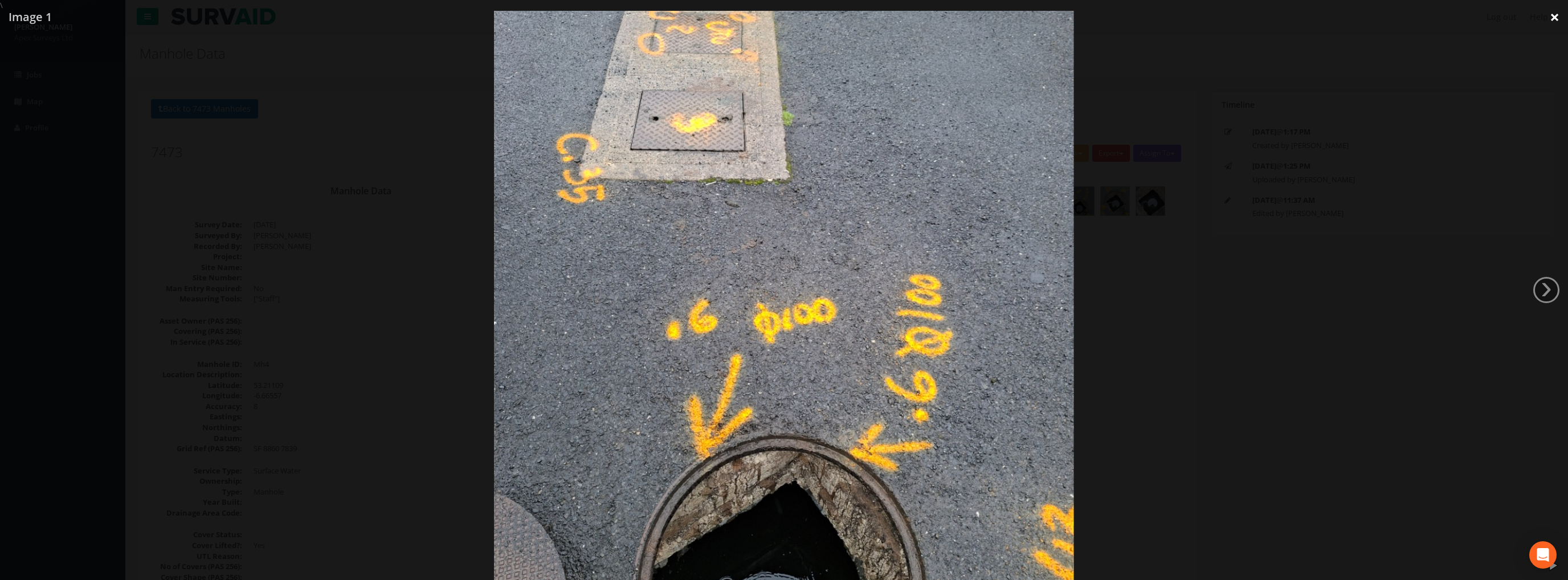
click at [1550, 18] on link "×" at bounding box center [1554, 17] width 27 height 34
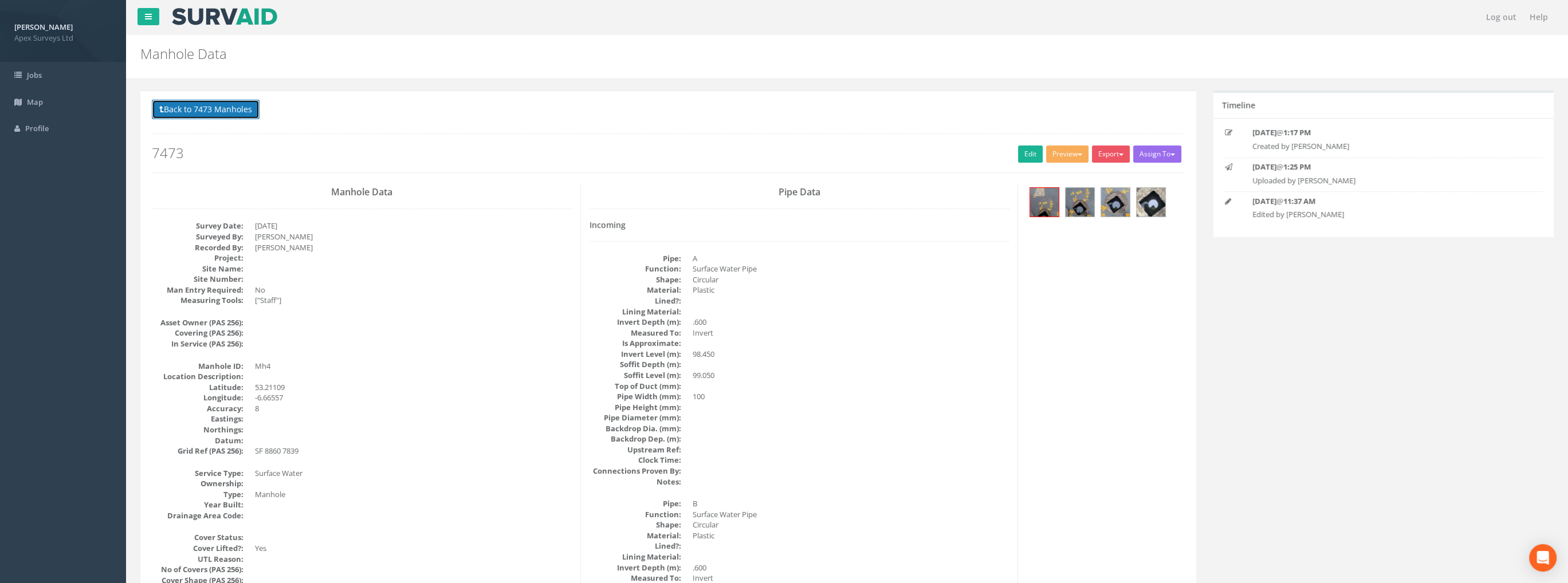
click at [221, 106] on button "Back to 7473 Manholes" at bounding box center [205, 109] width 108 height 19
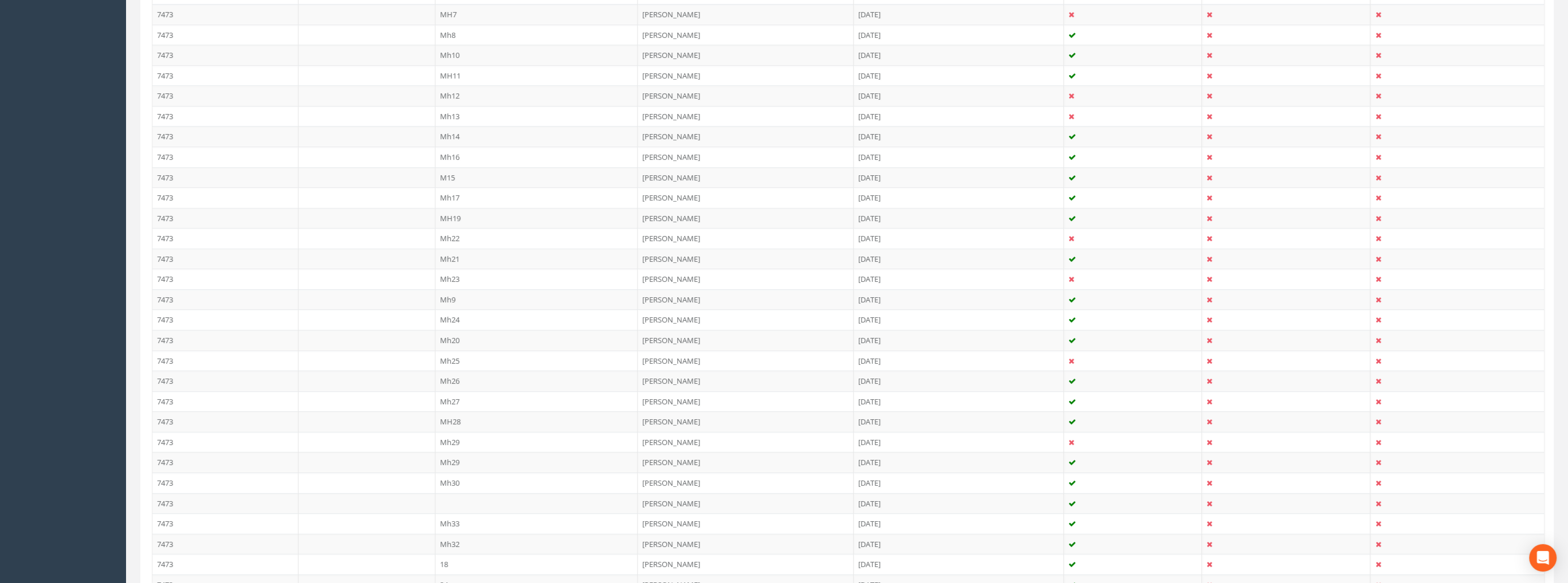
scroll to position [435, 0]
click at [453, 326] on td "Mh9" at bounding box center [537, 326] width 203 height 21
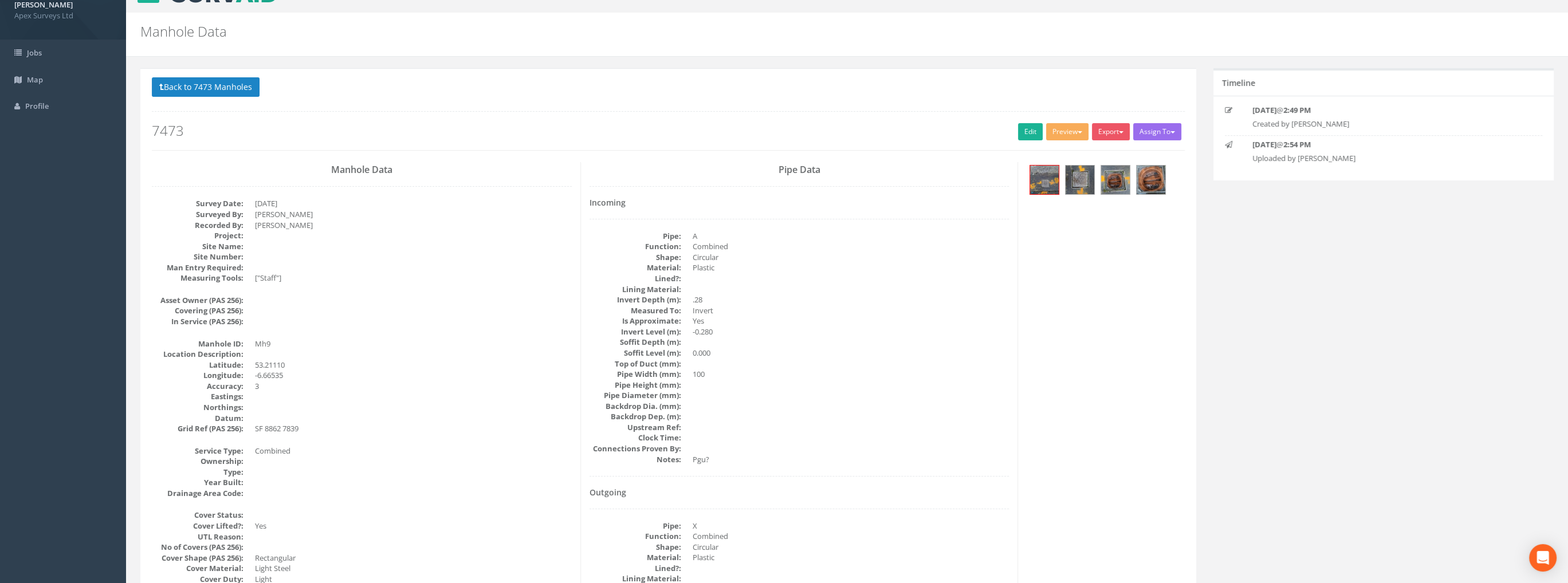
scroll to position [0, 0]
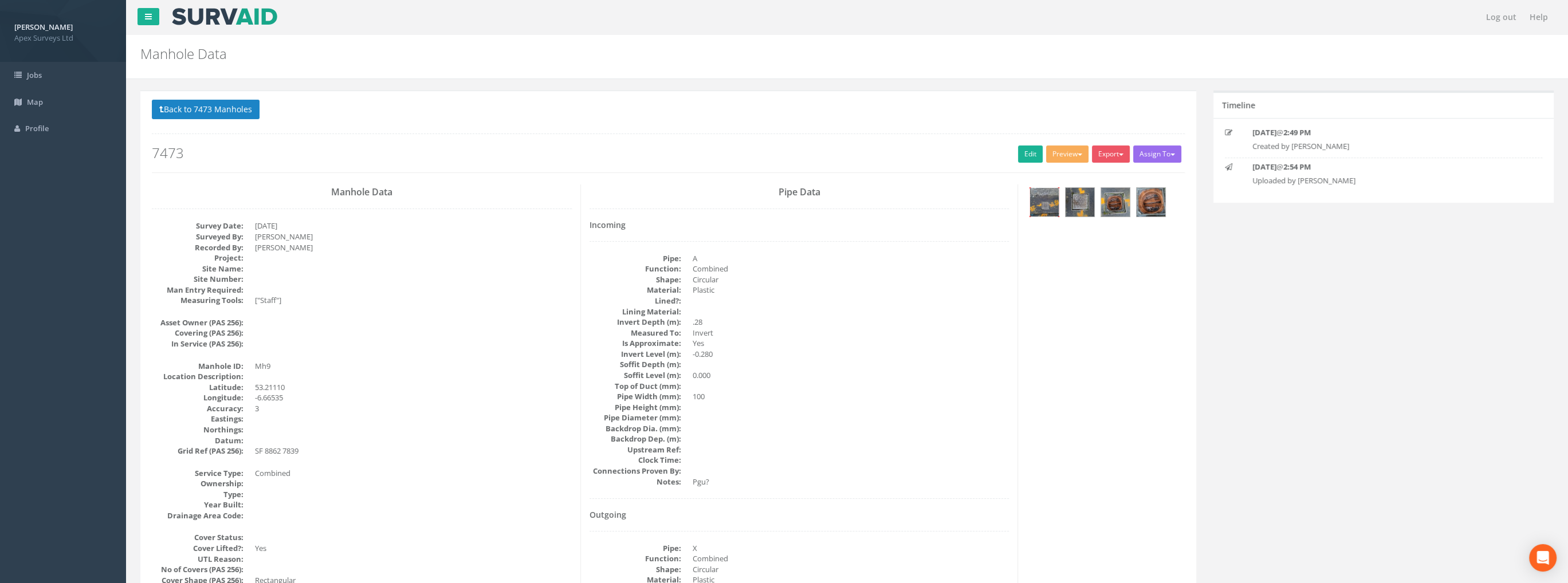
click at [1040, 199] on img at bounding box center [1044, 201] width 28 height 28
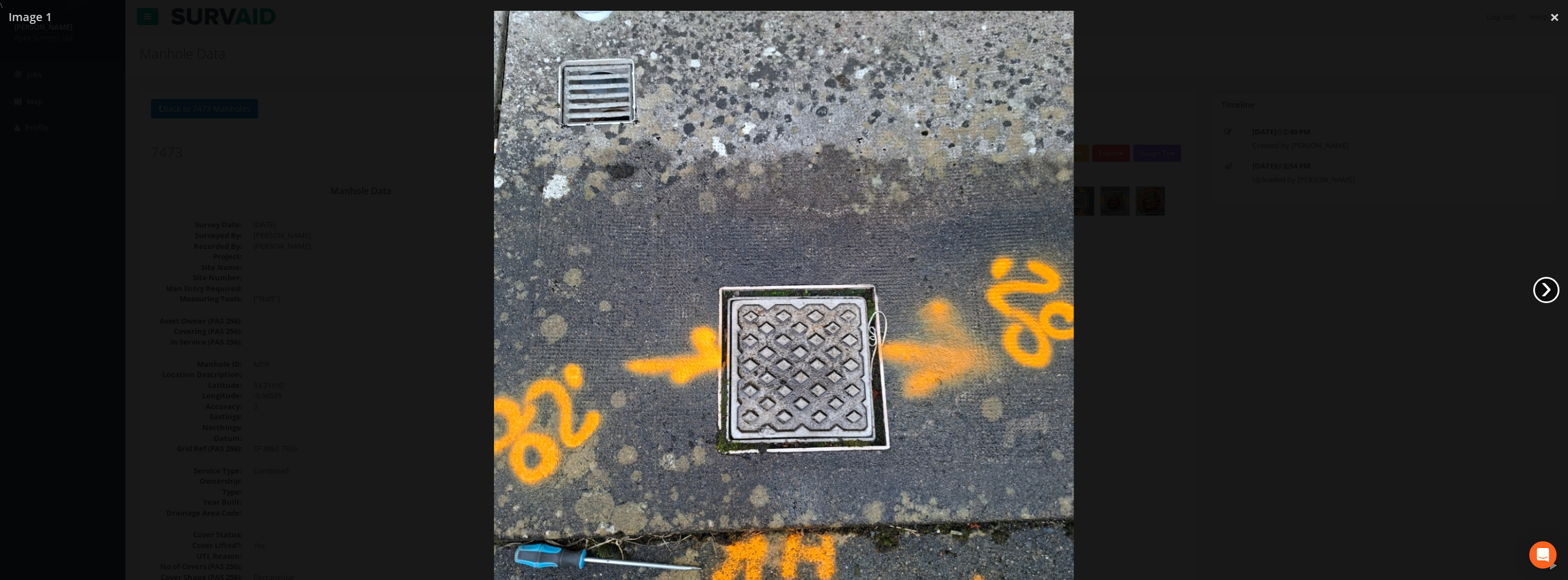
click at [1544, 290] on link "›" at bounding box center [1546, 290] width 26 height 26
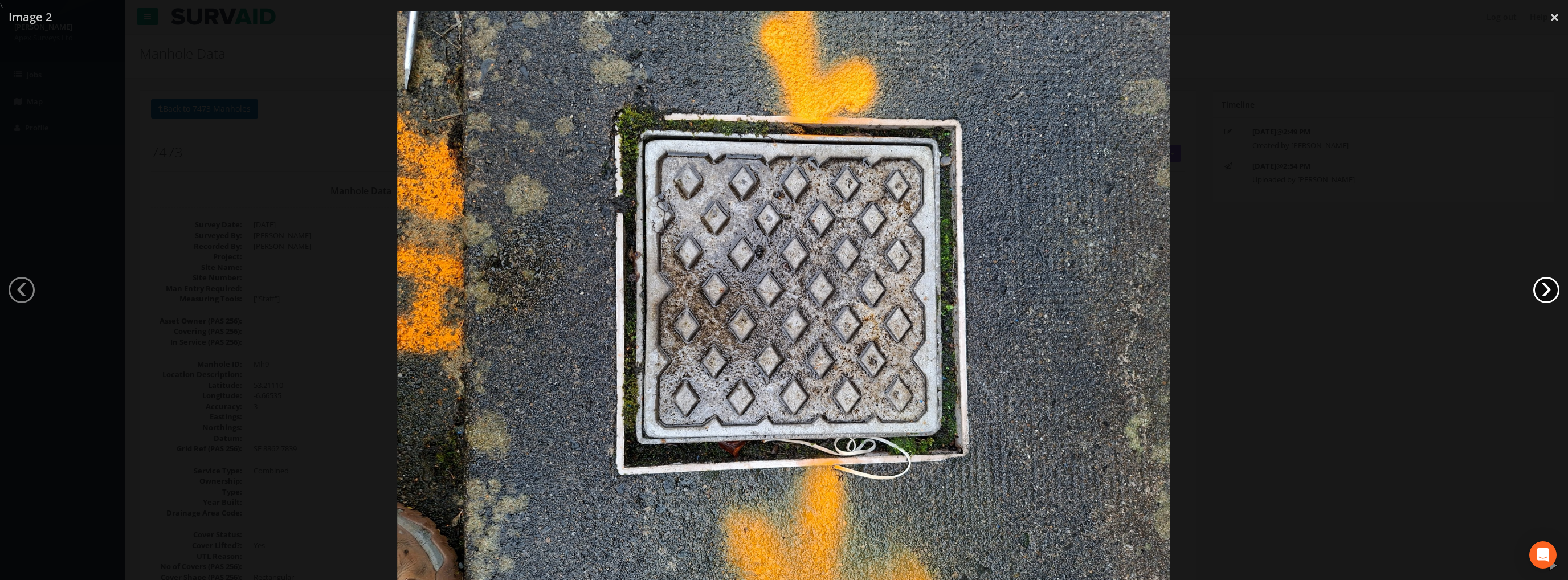
click at [1544, 290] on link "›" at bounding box center [1546, 290] width 26 height 26
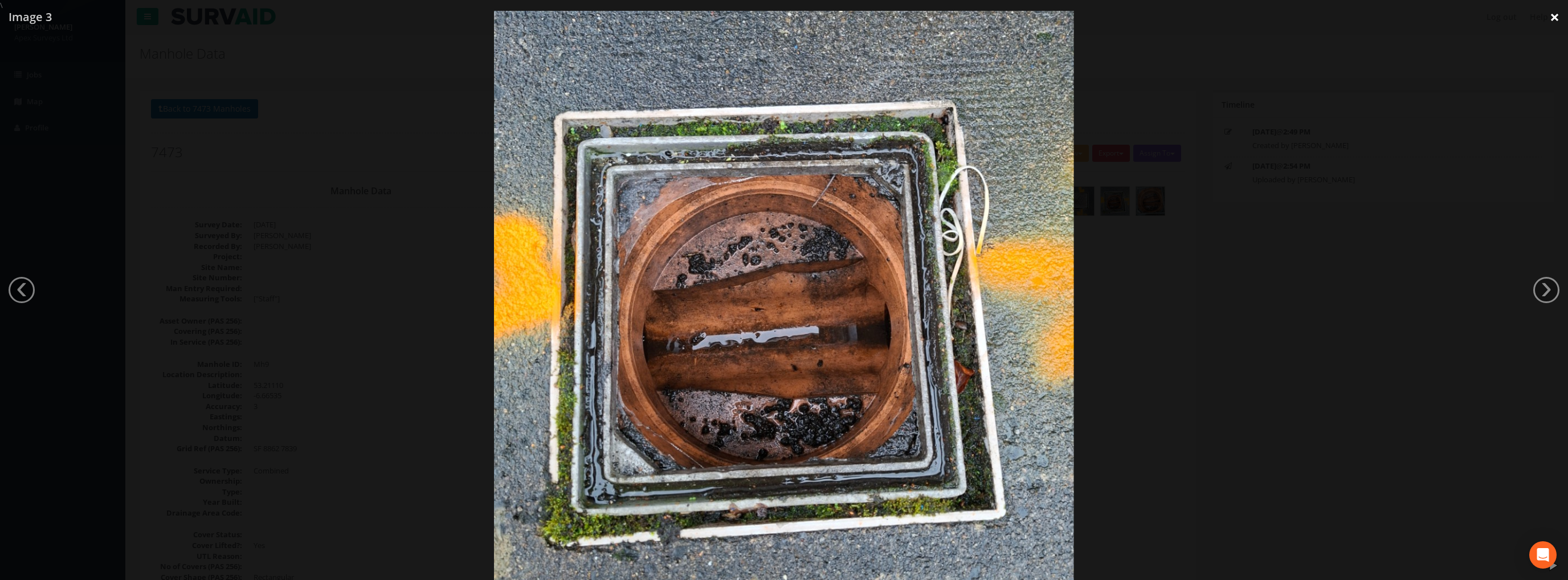
click at [1549, 15] on link "×" at bounding box center [1554, 17] width 27 height 34
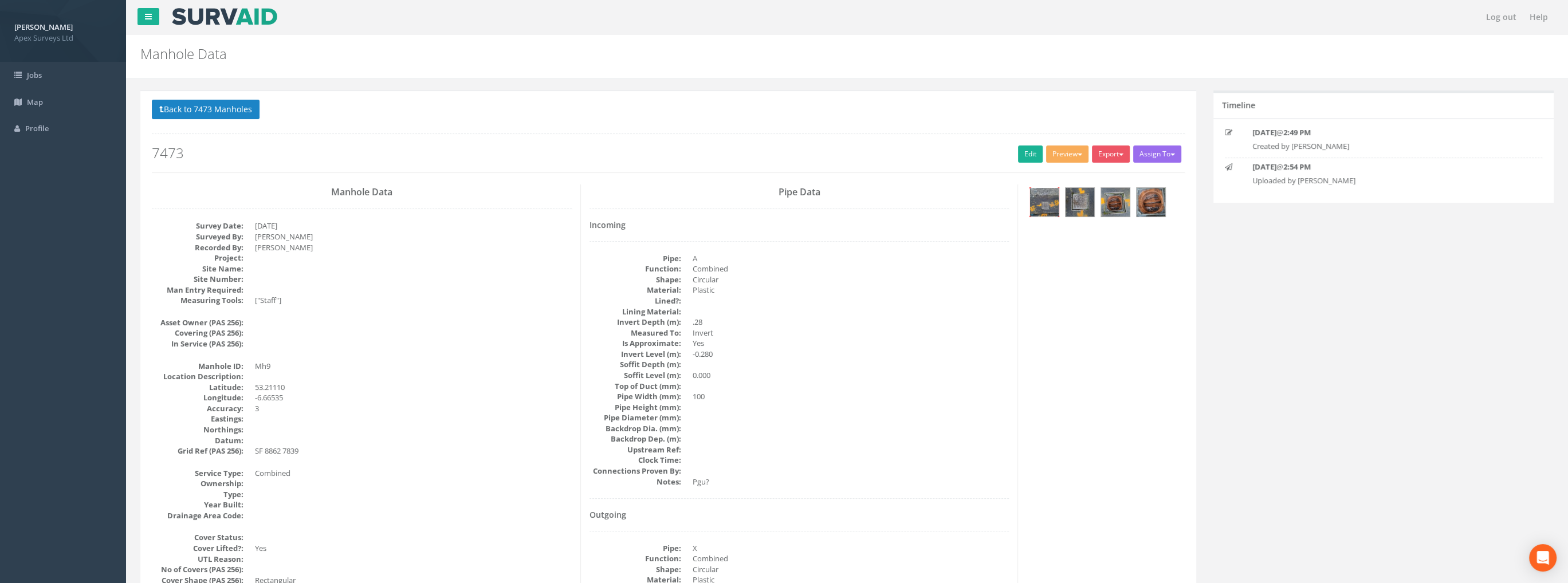
click at [1045, 204] on img at bounding box center [1044, 201] width 28 height 28
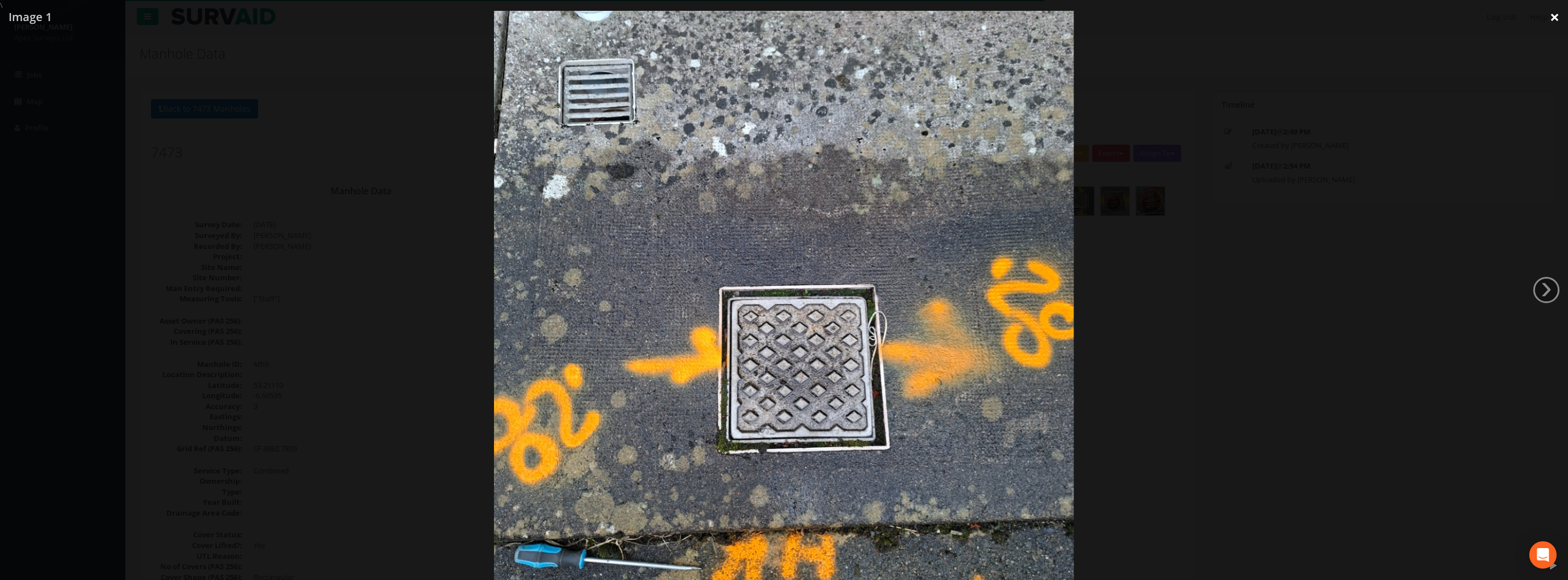
click at [1548, 17] on link "×" at bounding box center [1554, 17] width 27 height 34
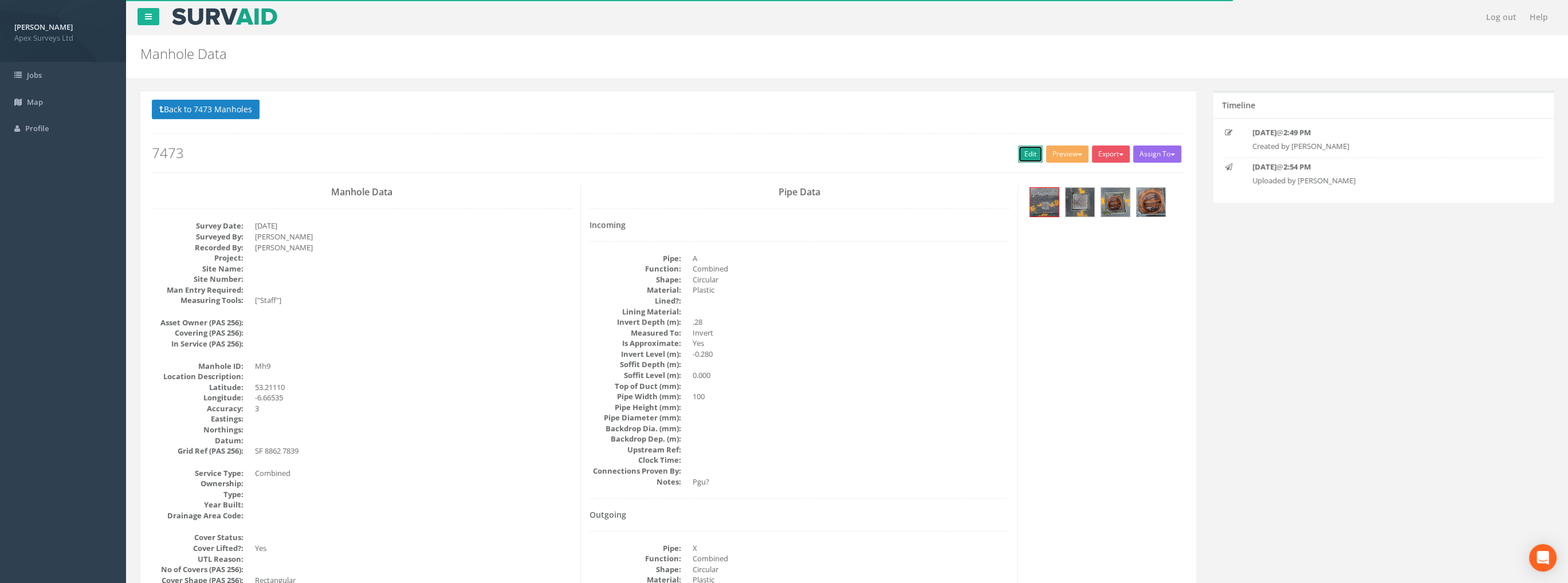
click at [1026, 149] on link "Edit" at bounding box center [1030, 154] width 25 height 17
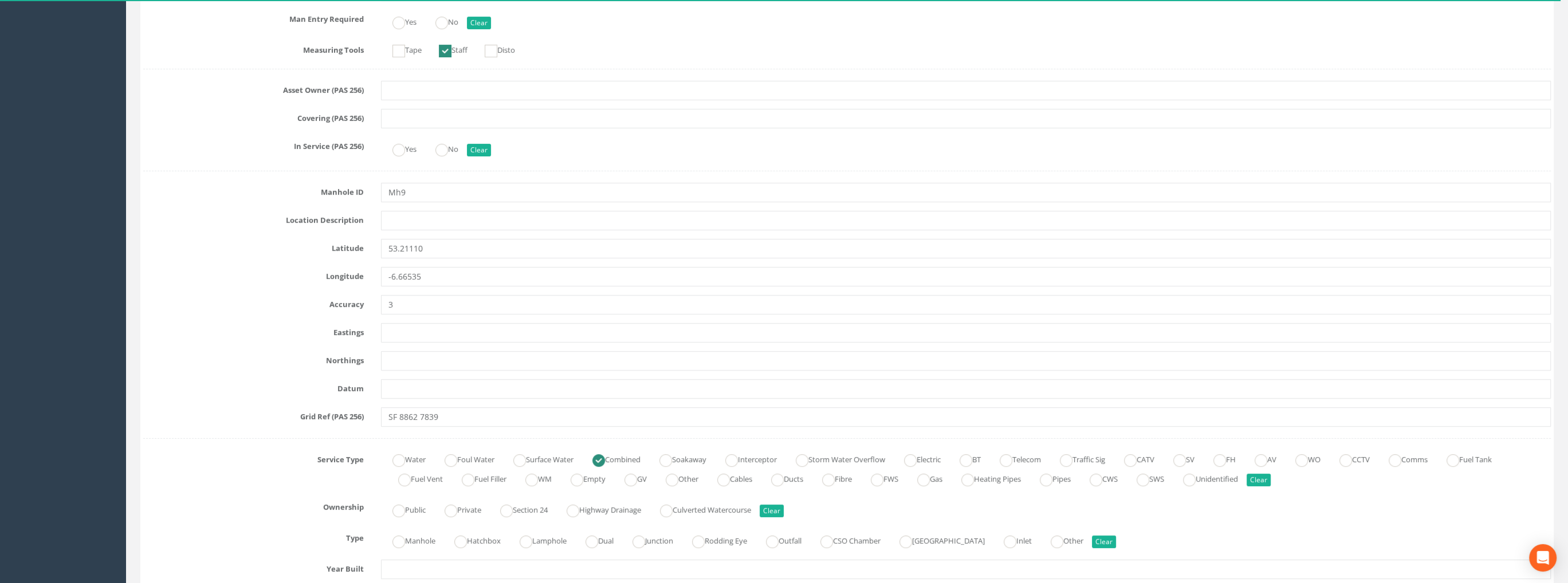
scroll to position [687, 0]
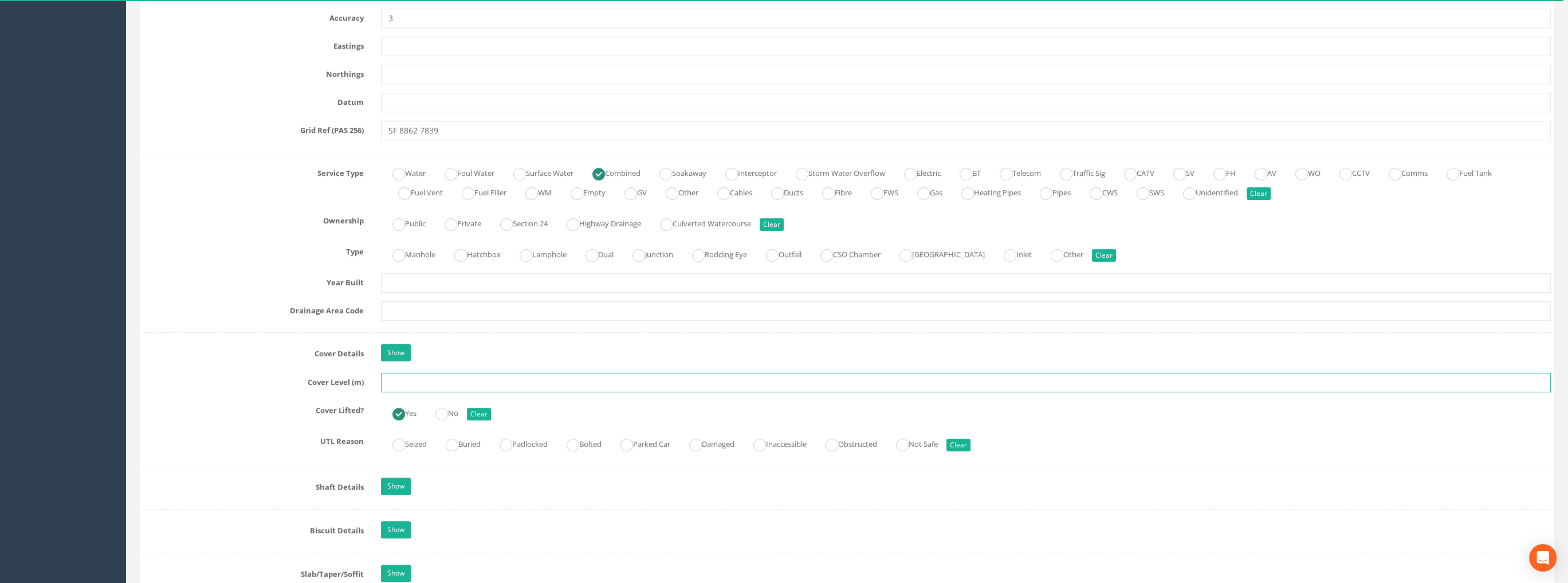
click at [401, 376] on input "text" at bounding box center [966, 382] width 1170 height 19
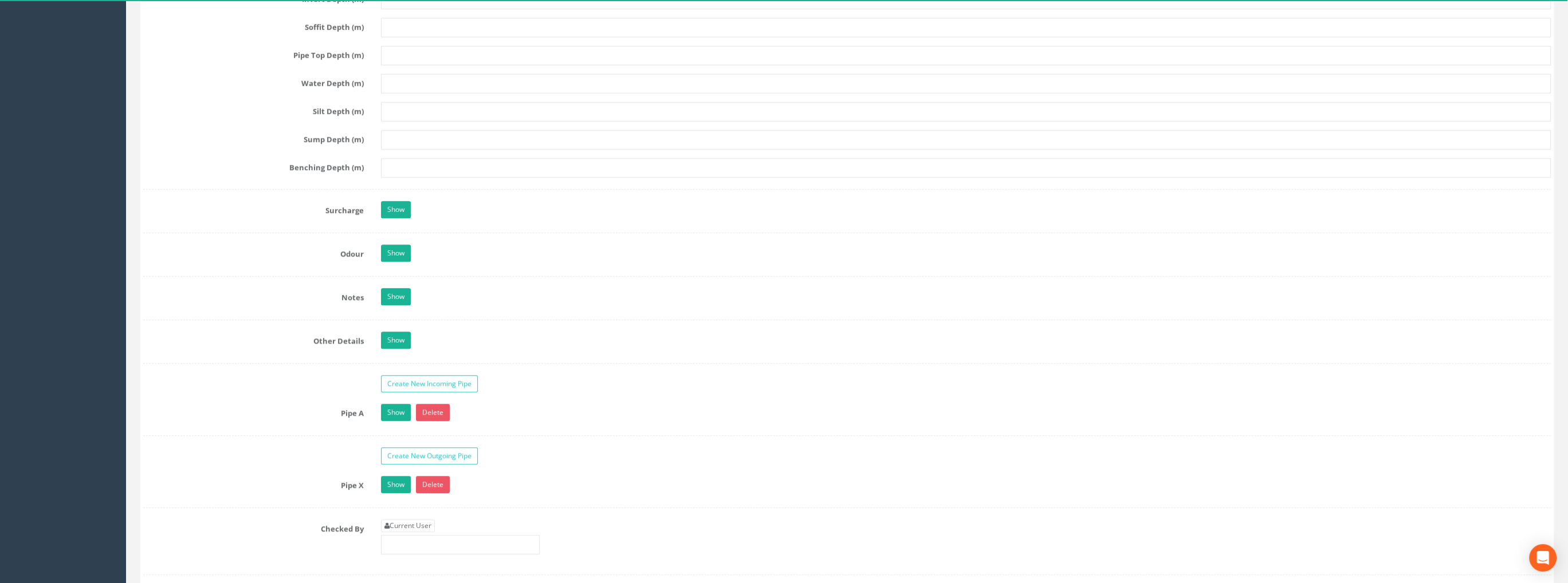
scroll to position [1488, 0]
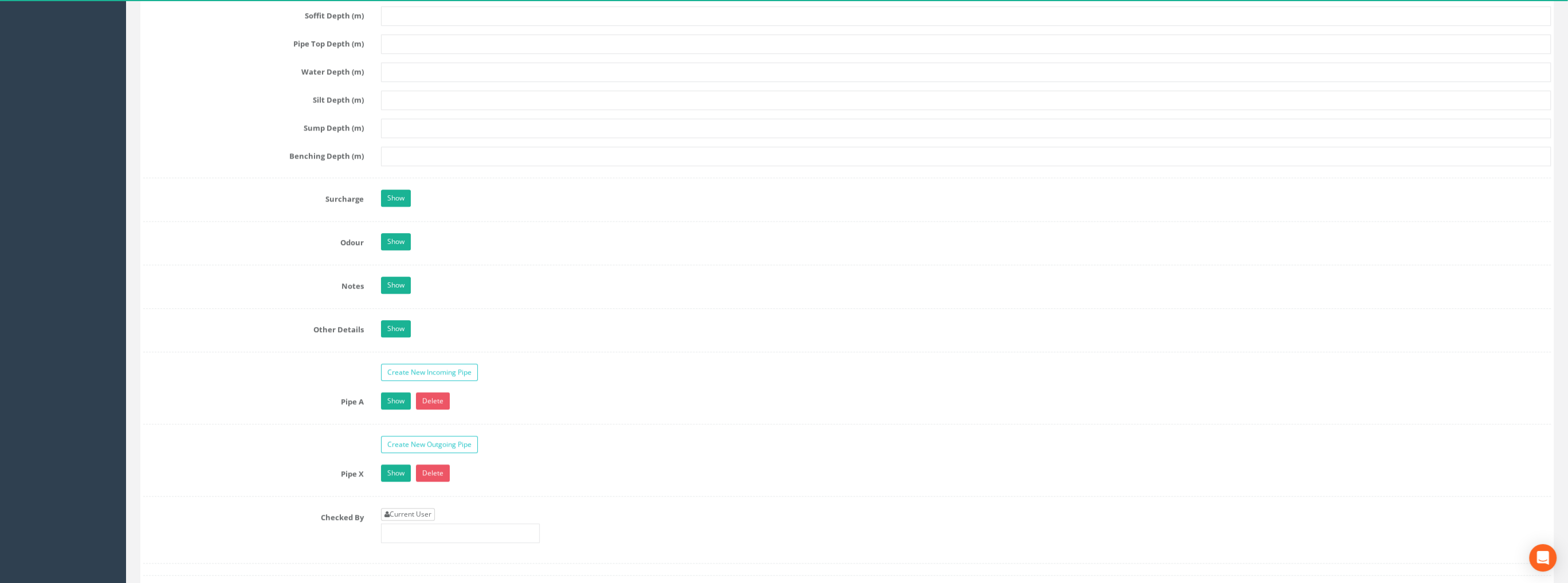
type input "99.32"
click at [410, 509] on link "Current User" at bounding box center [408, 514] width 54 height 12
type input "[PERSON_NAME]"
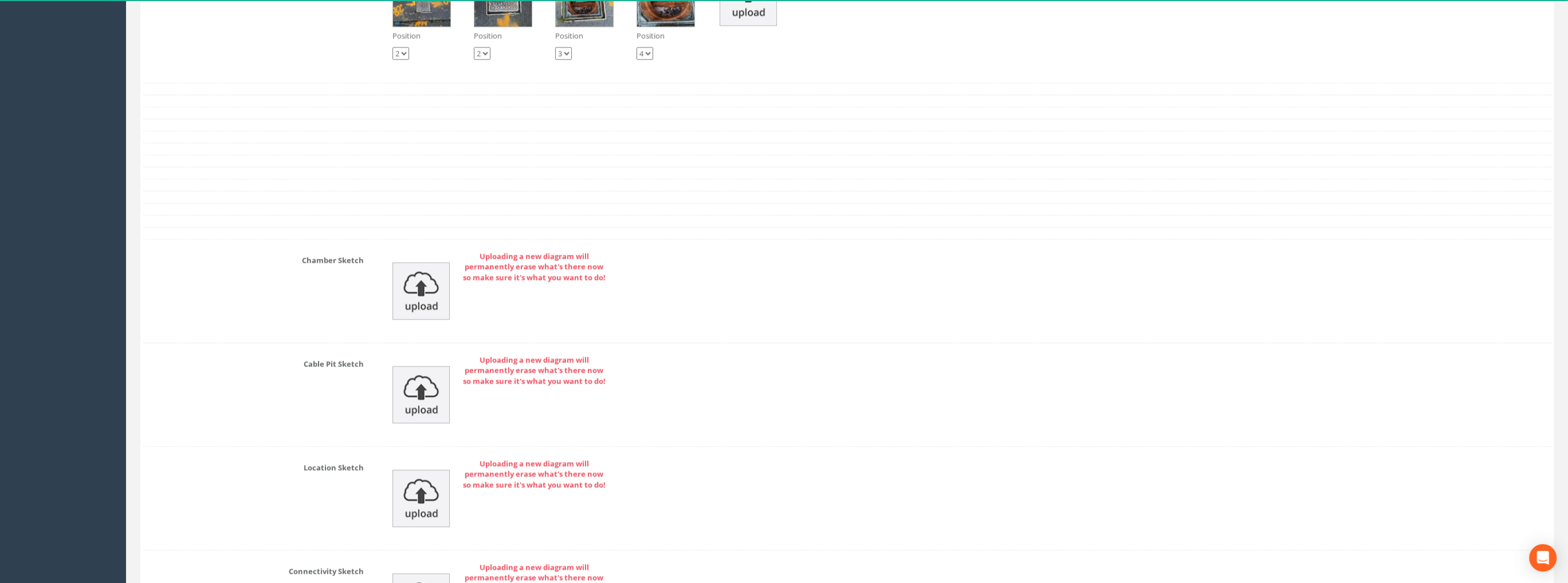
scroll to position [2377, 0]
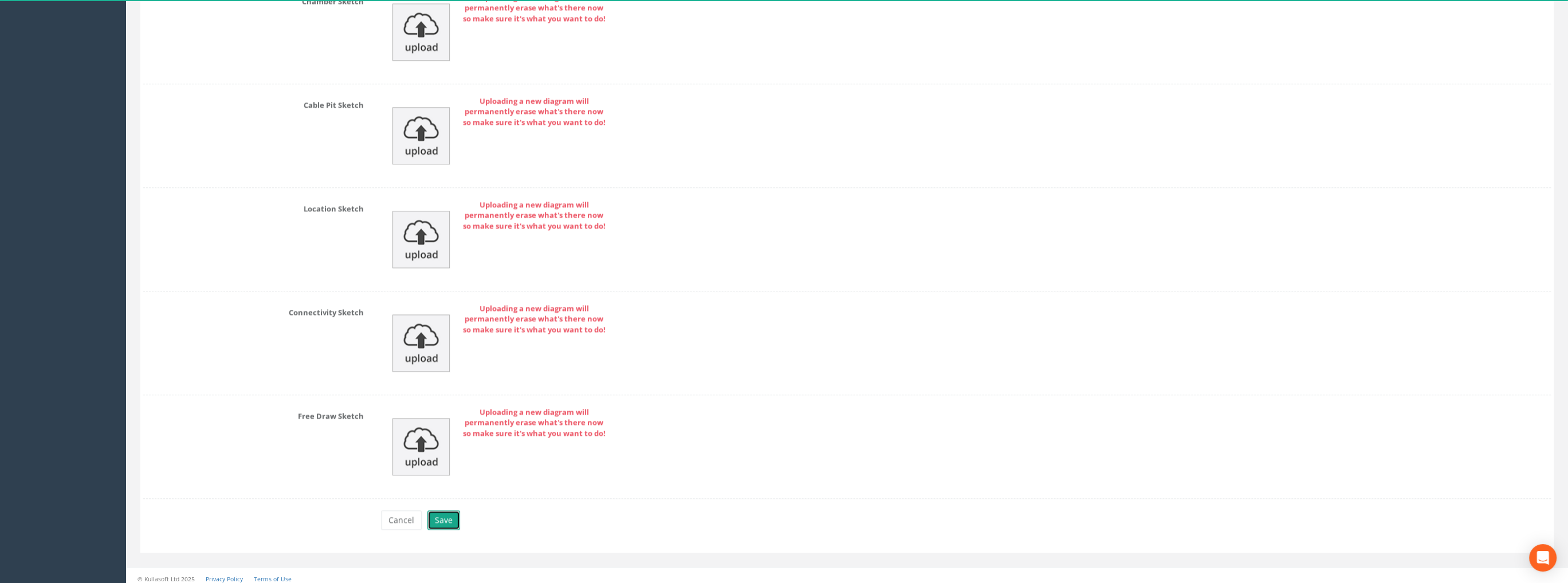
click at [448, 510] on button "Save" at bounding box center [443, 519] width 32 height 19
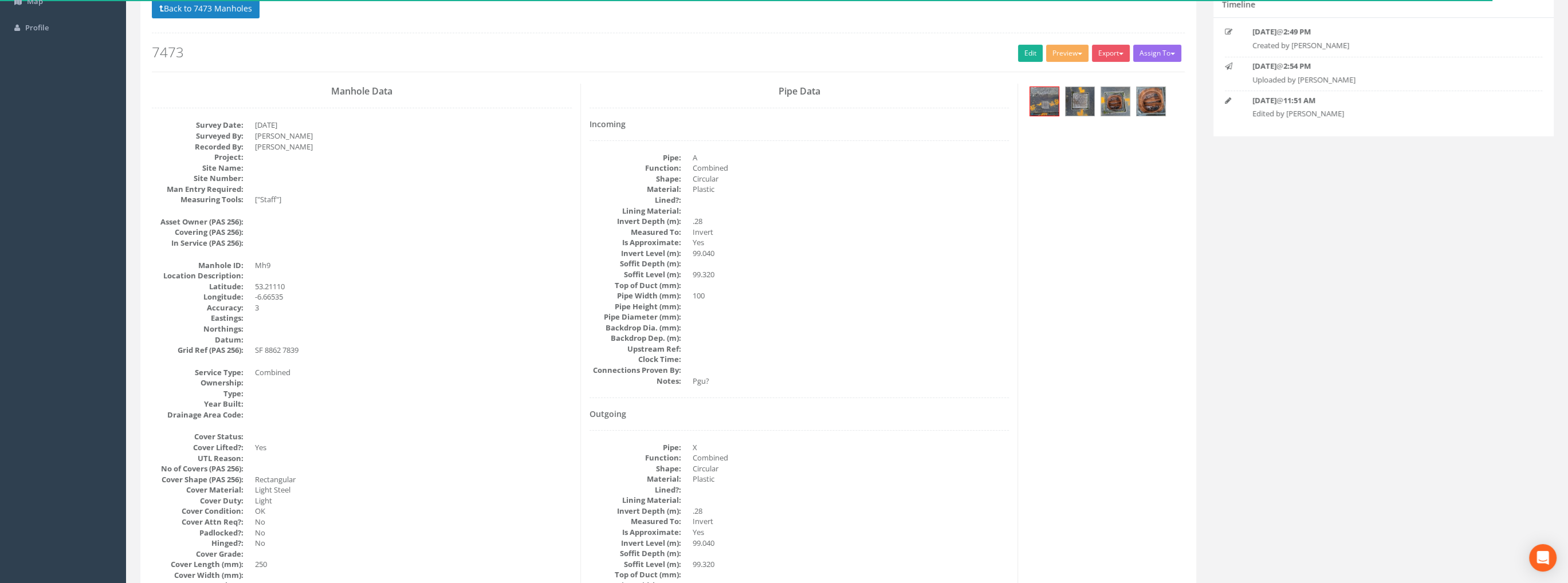
scroll to position [0, 0]
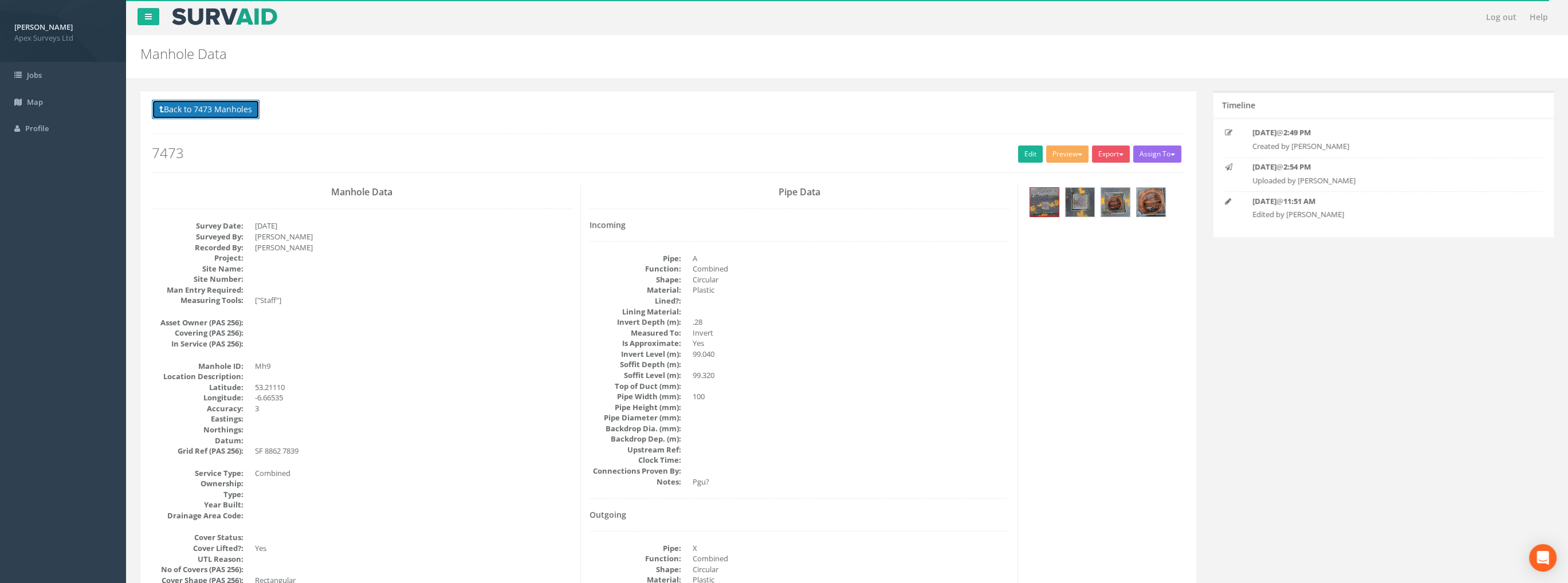
click at [222, 111] on button "Back to 7473 Manholes" at bounding box center [205, 109] width 108 height 19
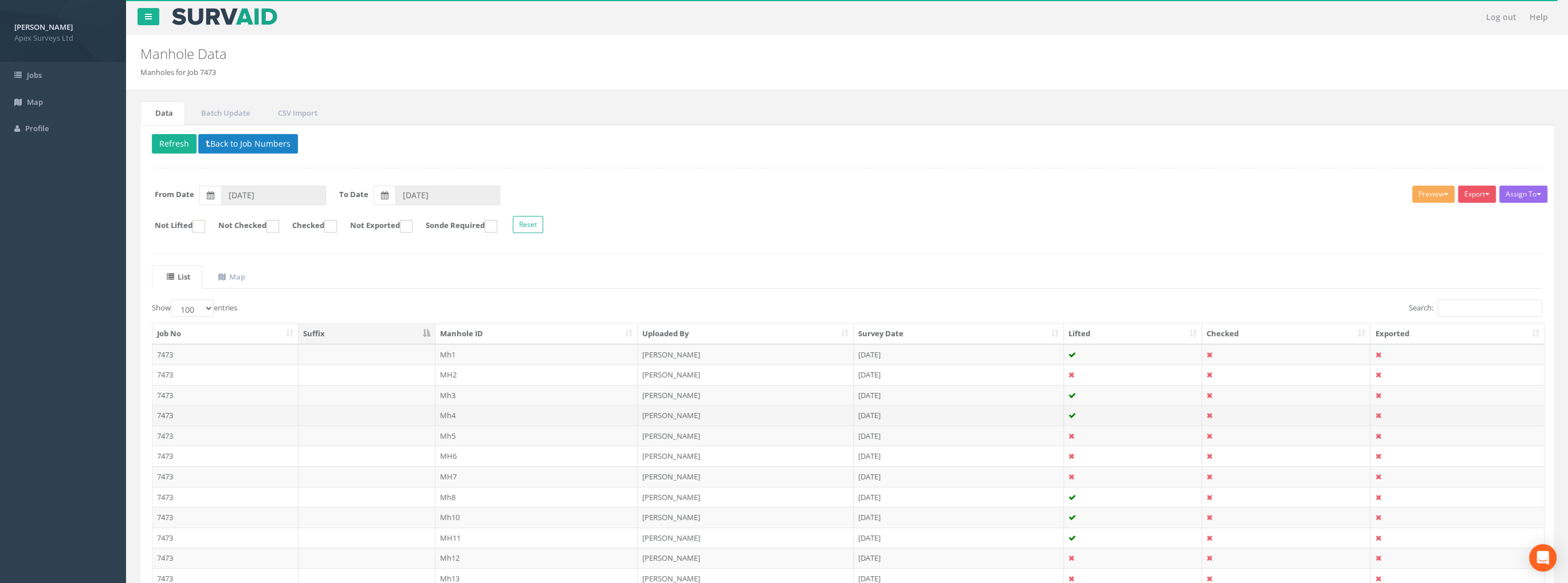
click at [453, 412] on td "Mh4" at bounding box center [537, 415] width 203 height 21
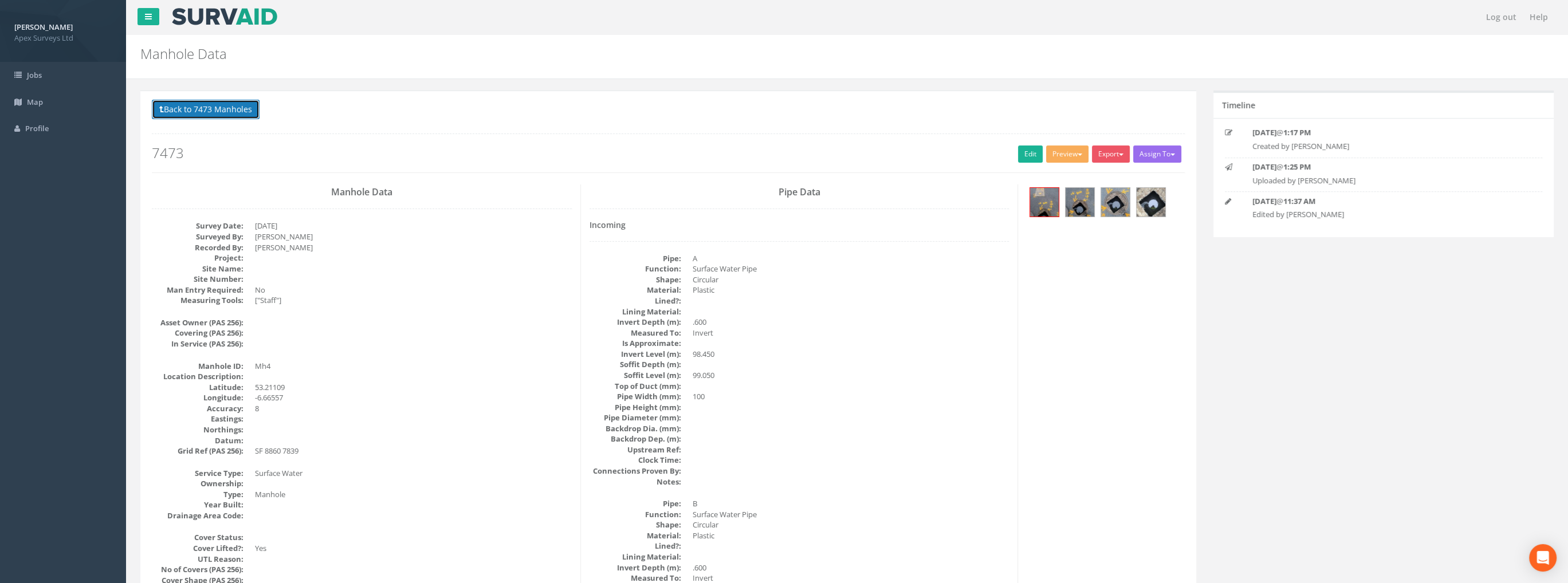
click at [211, 104] on button "Back to 7473 Manholes" at bounding box center [205, 109] width 108 height 19
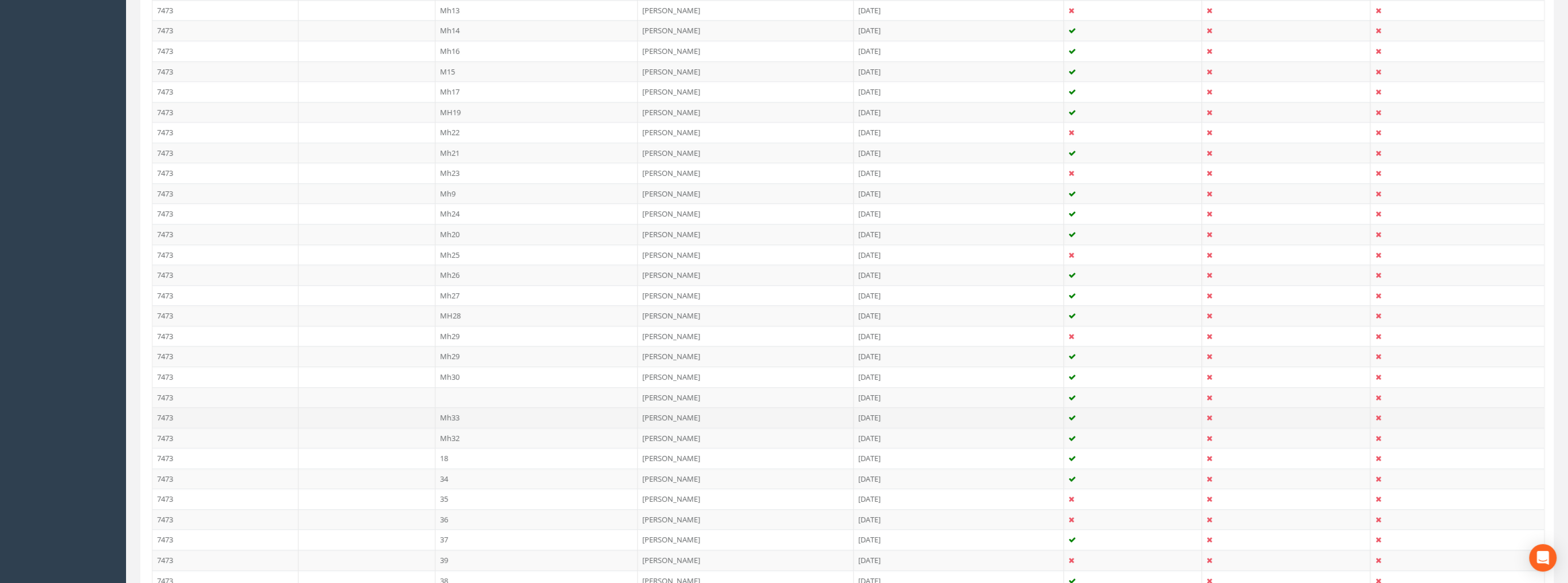
scroll to position [572, 0]
click at [457, 165] on td "Mh23" at bounding box center [537, 168] width 203 height 21
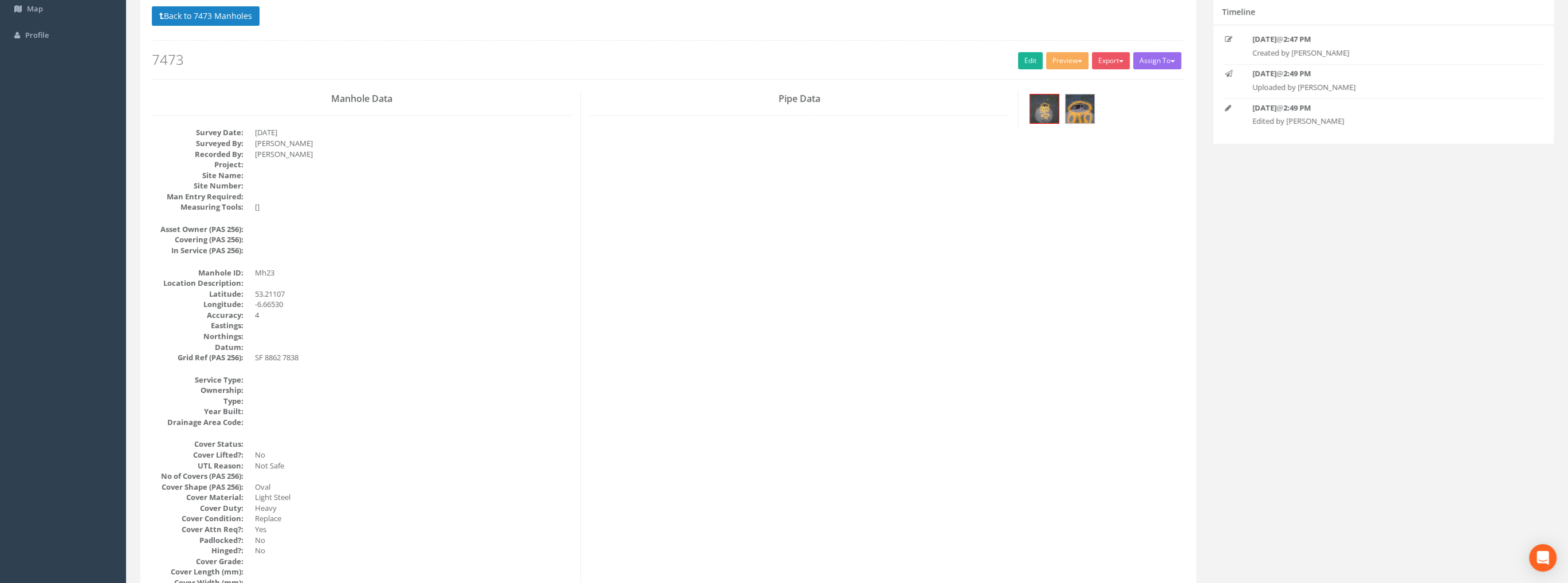
scroll to position [0, 0]
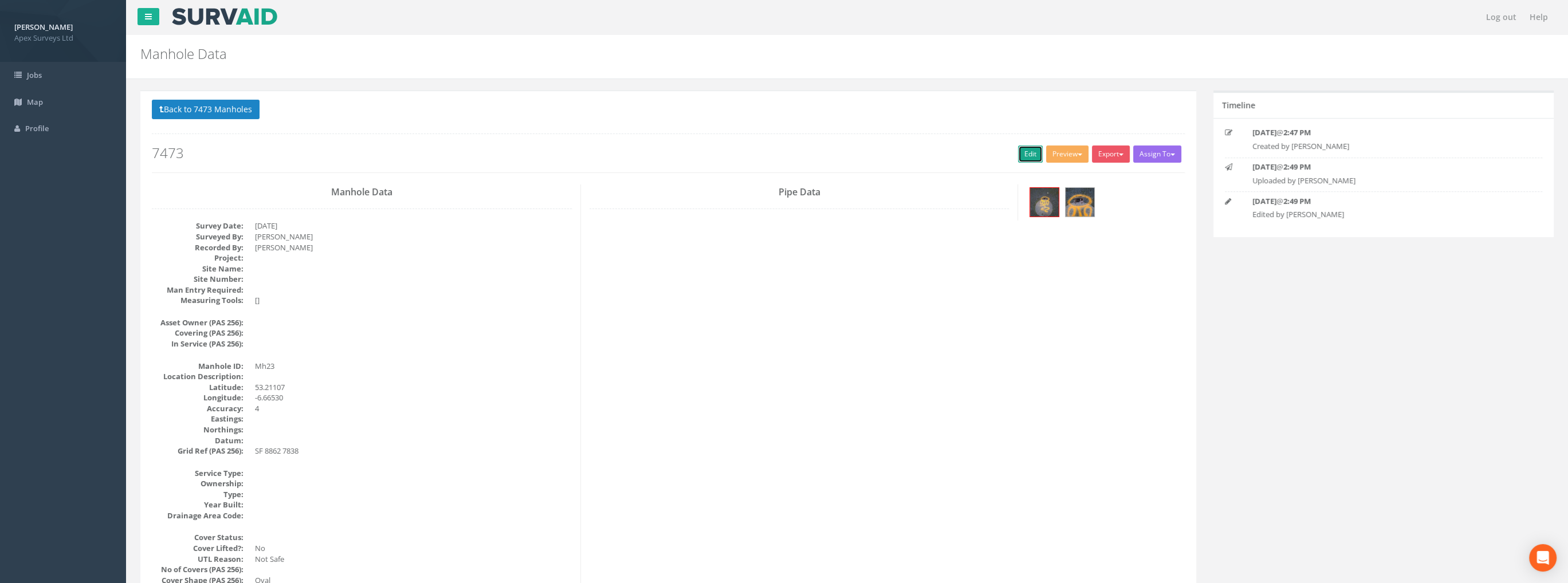
click at [1018, 151] on link "Edit" at bounding box center [1030, 154] width 25 height 17
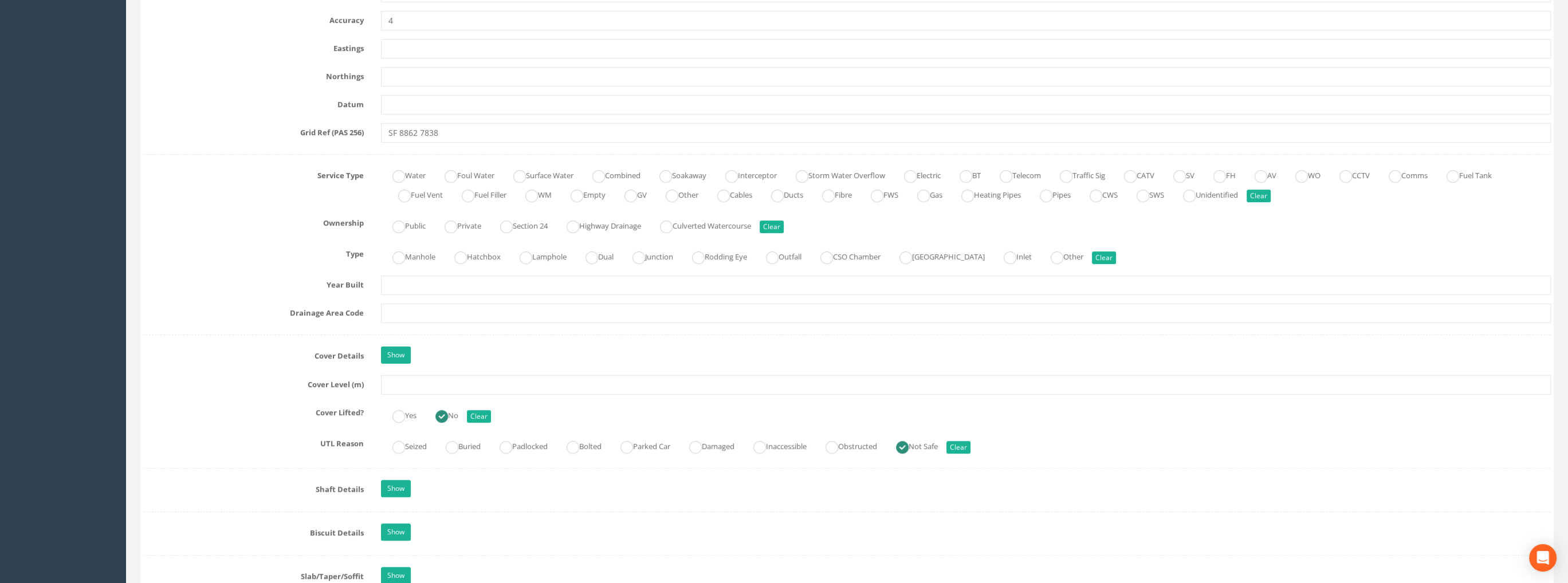
scroll to position [687, 0]
click at [406, 385] on input "text" at bounding box center [966, 382] width 1170 height 19
click at [419, 381] on input "text" at bounding box center [966, 382] width 1170 height 19
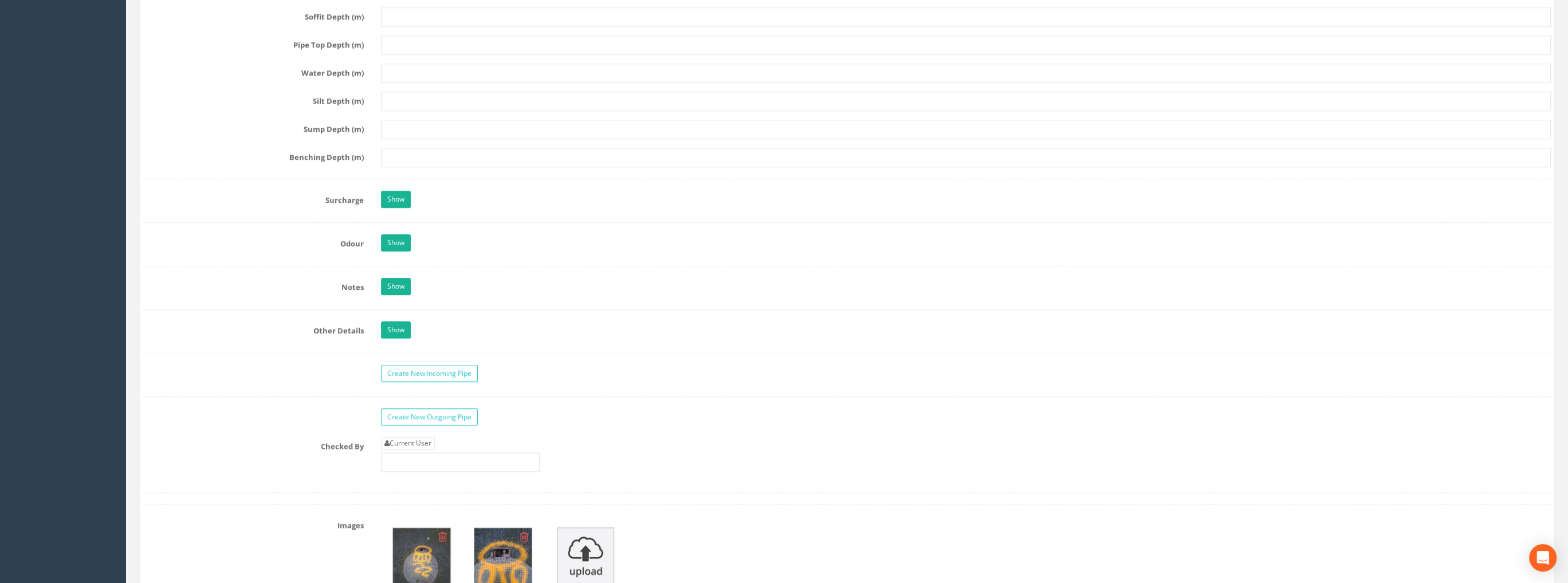
scroll to position [1488, 0]
type input "99.07"
click at [419, 444] on div "Current User" at bounding box center [460, 452] width 158 height 35
click at [419, 438] on link "Current User" at bounding box center [408, 442] width 54 height 12
type input "[PERSON_NAME]"
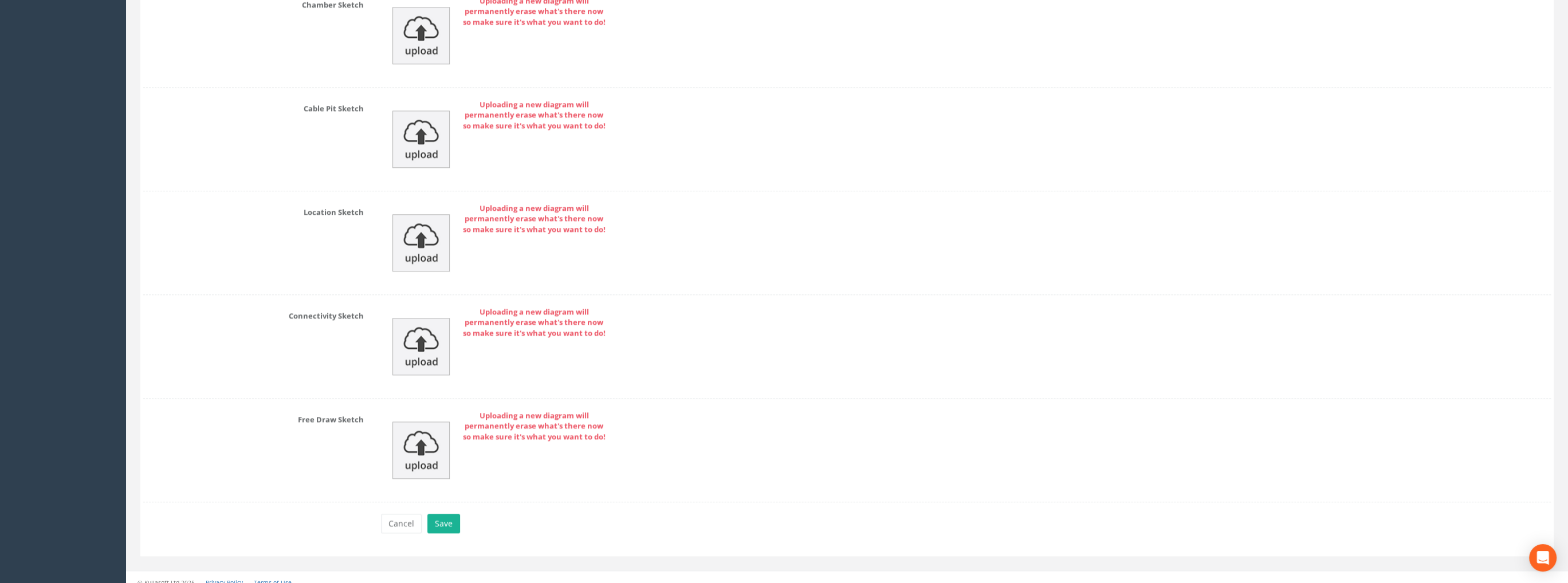
scroll to position [2304, 0]
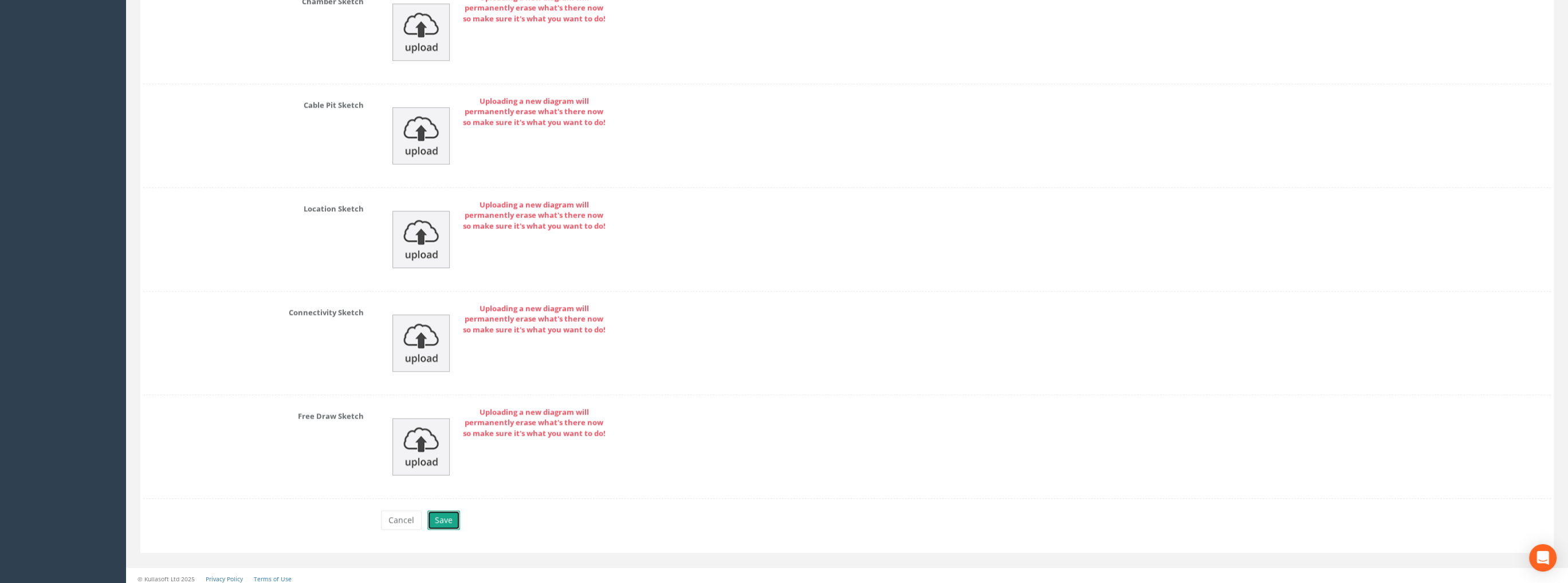
click at [448, 512] on button "Save" at bounding box center [443, 519] width 32 height 19
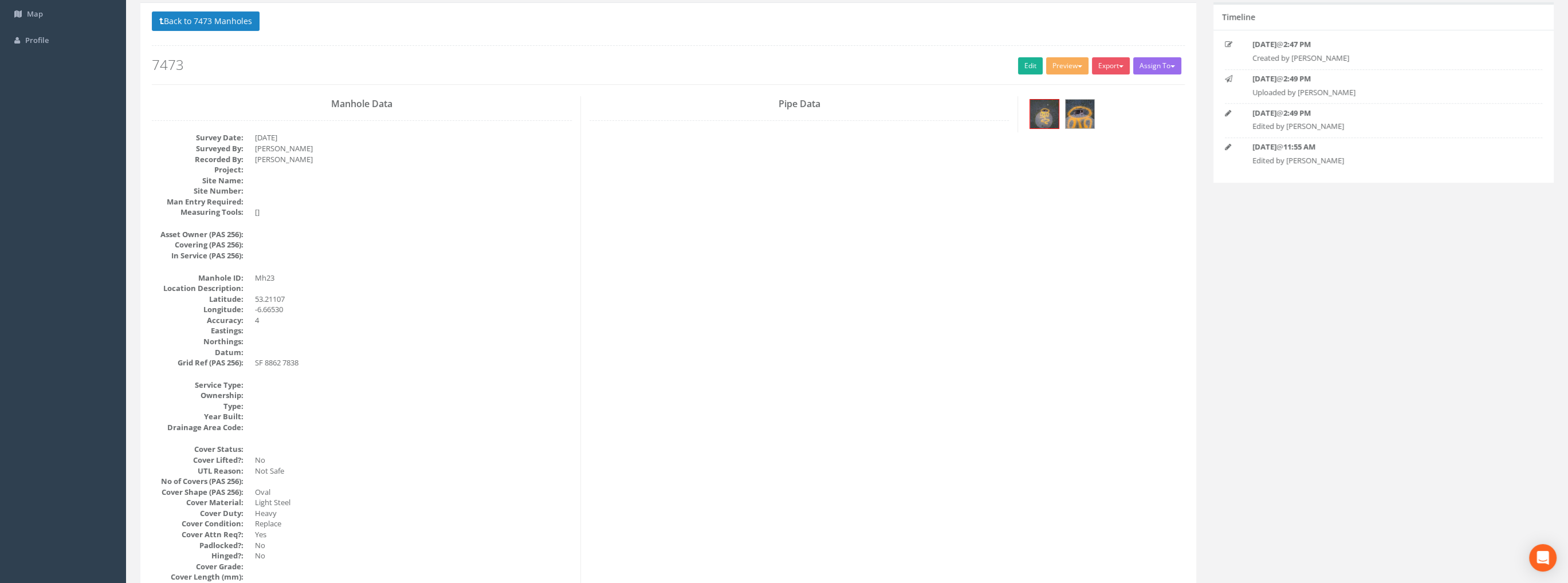
scroll to position [0, 0]
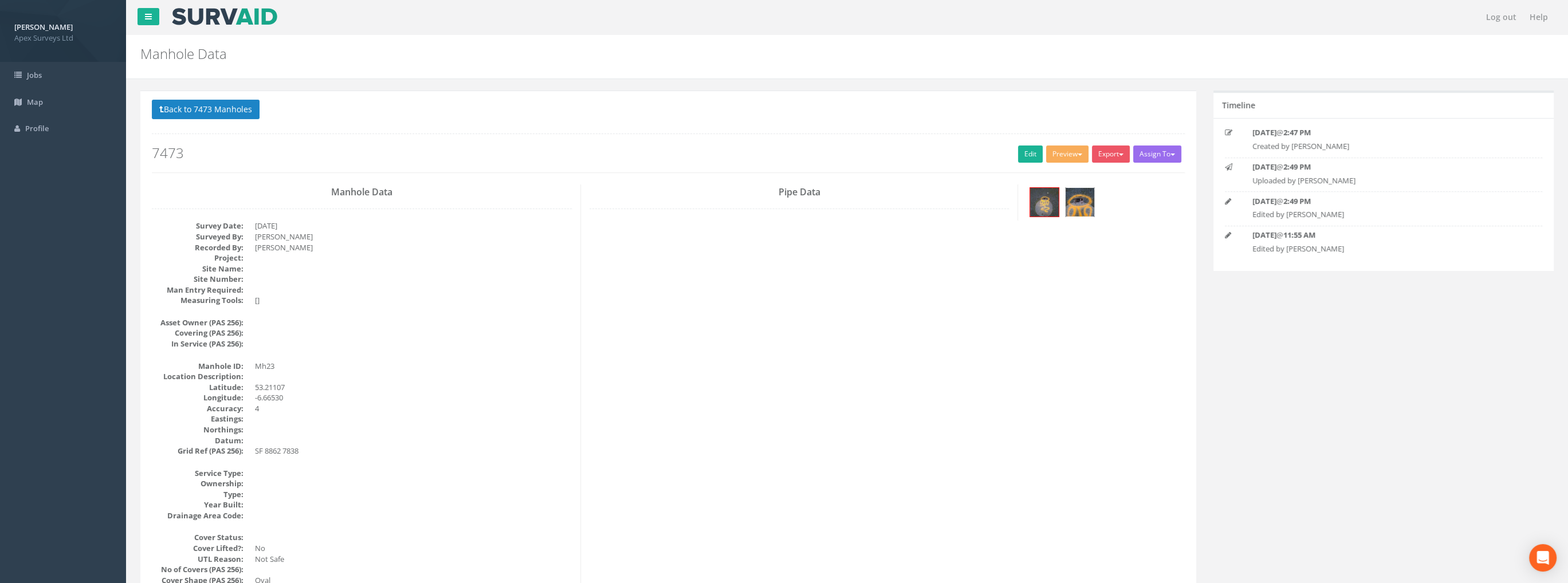
click at [1078, 204] on img at bounding box center [1079, 201] width 28 height 28
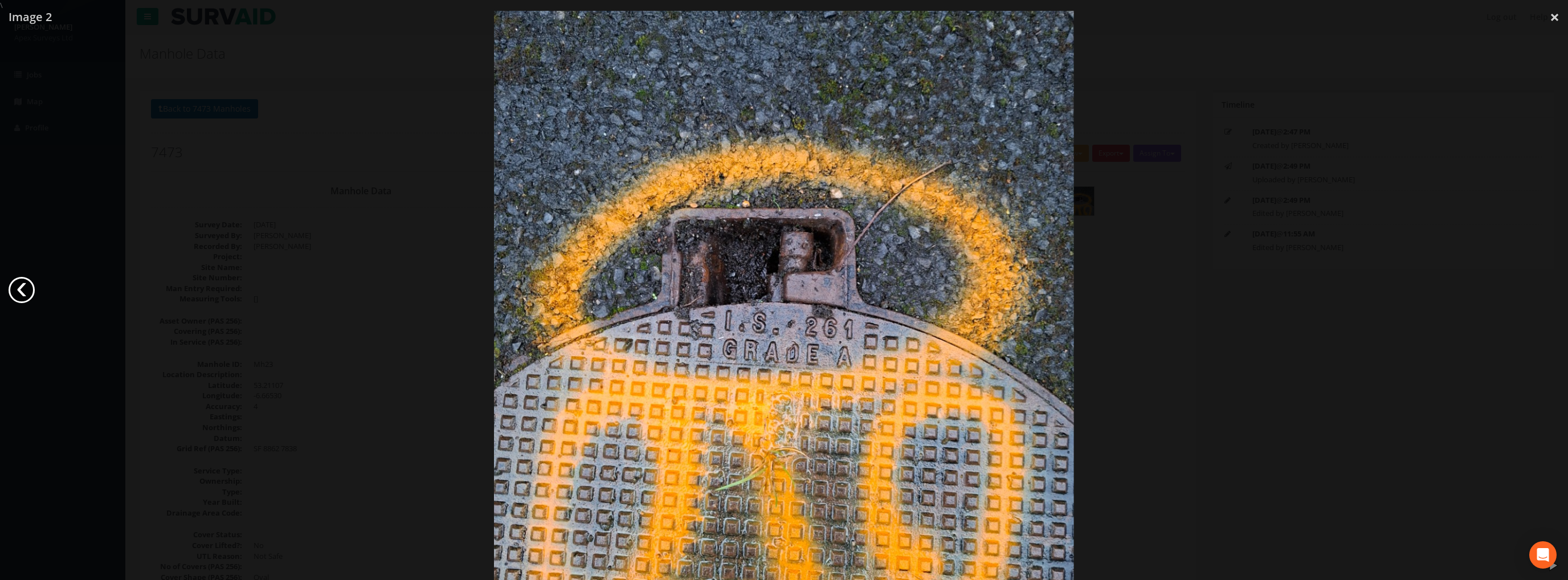
click at [17, 286] on link "‹" at bounding box center [21, 290] width 26 height 26
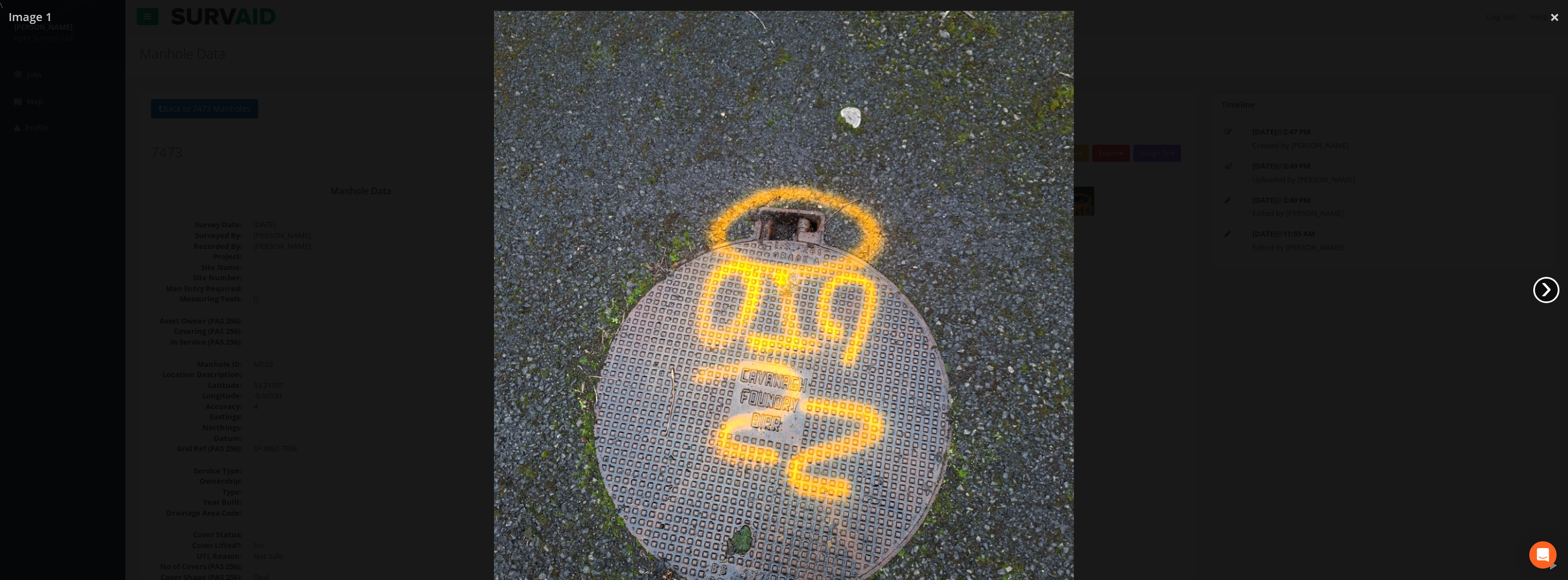
click at [1541, 283] on link "›" at bounding box center [1546, 290] width 26 height 26
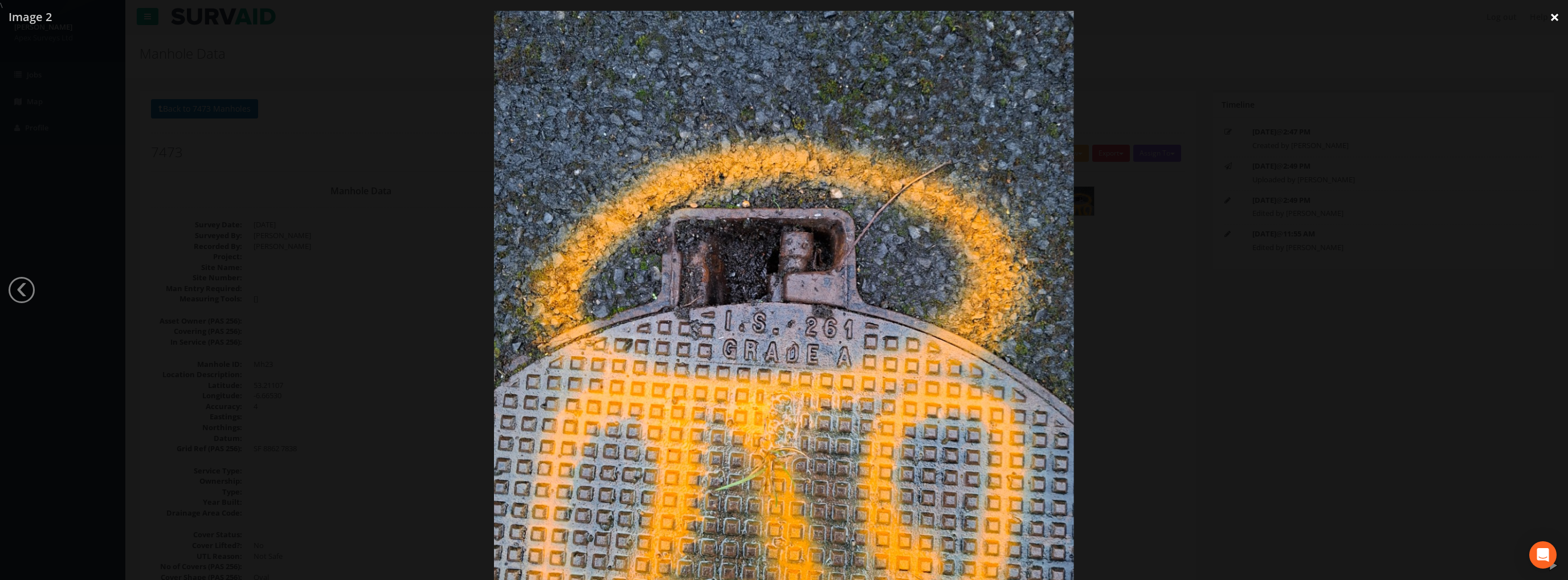
click at [1549, 15] on link "×" at bounding box center [1554, 17] width 27 height 34
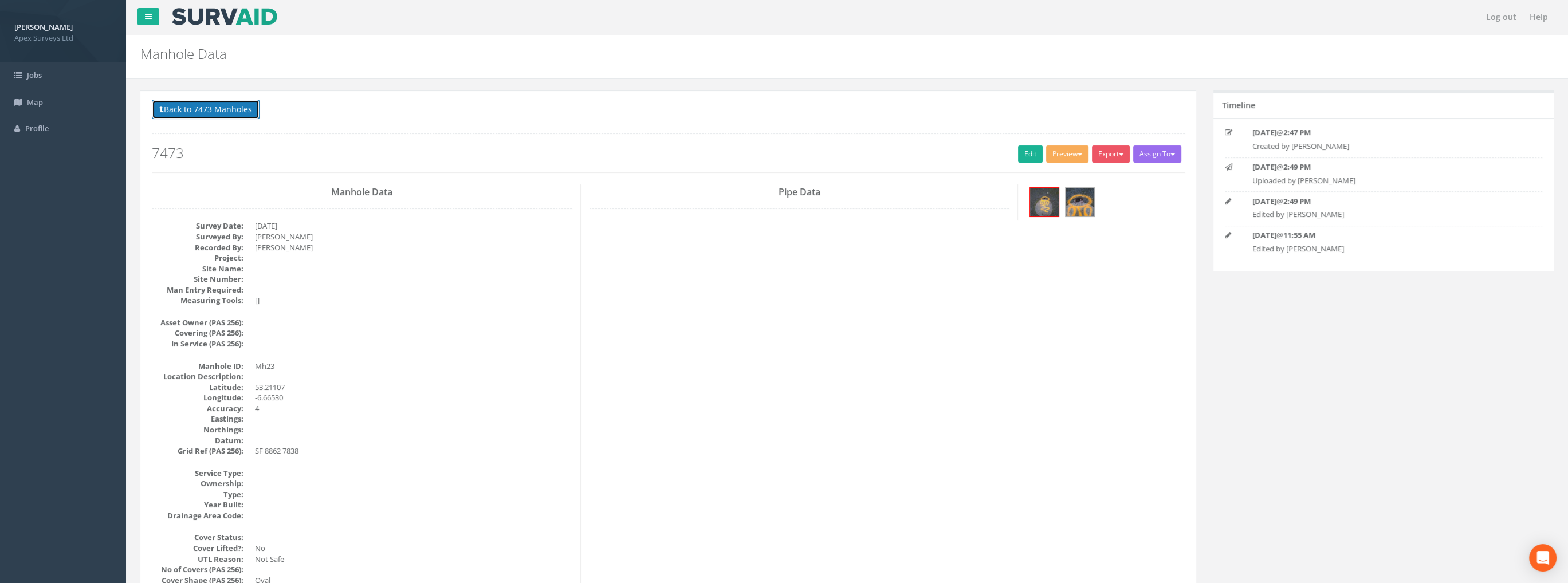
click at [244, 108] on button "Back to 7473 Manholes" at bounding box center [205, 109] width 108 height 19
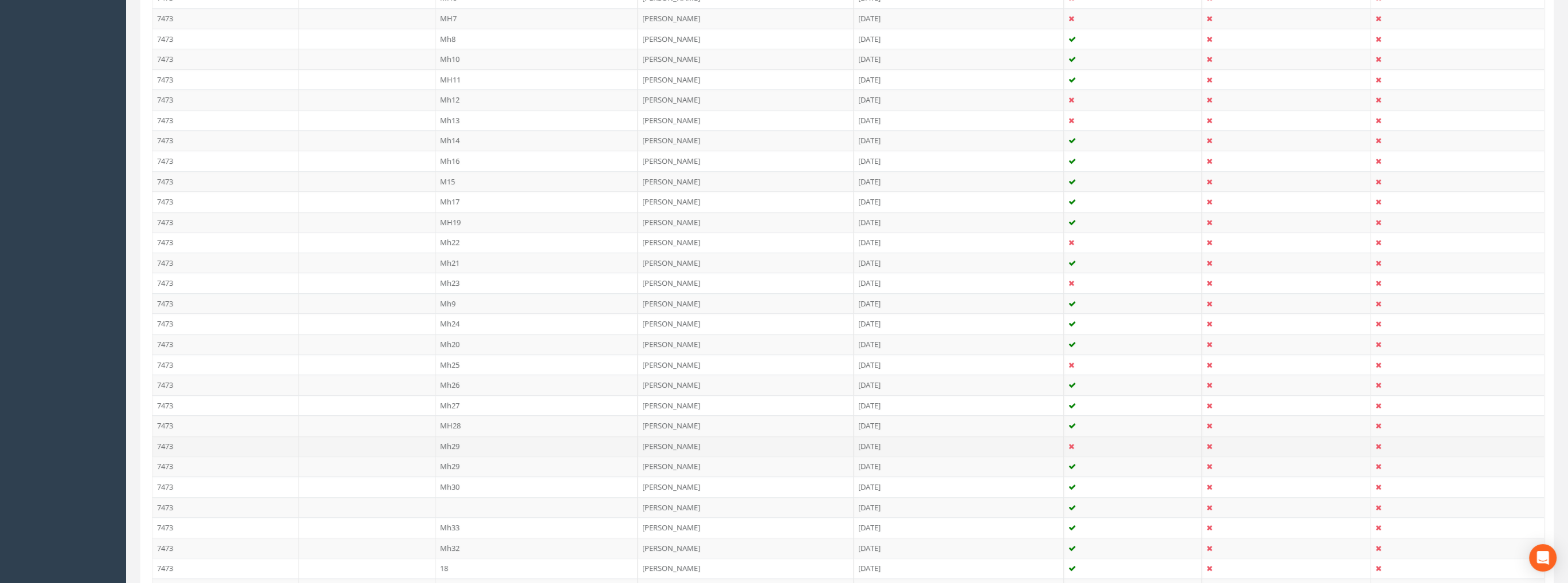
scroll to position [172, 0]
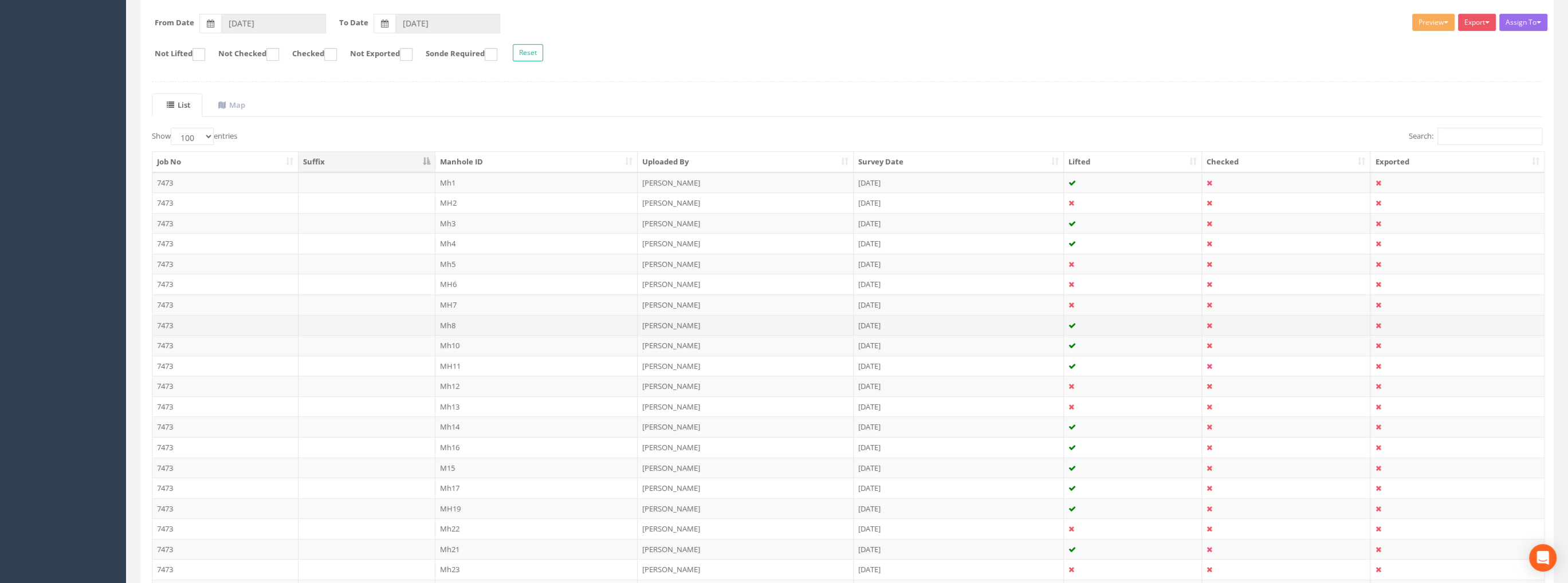
click at [453, 320] on td "Mh8" at bounding box center [537, 325] width 203 height 21
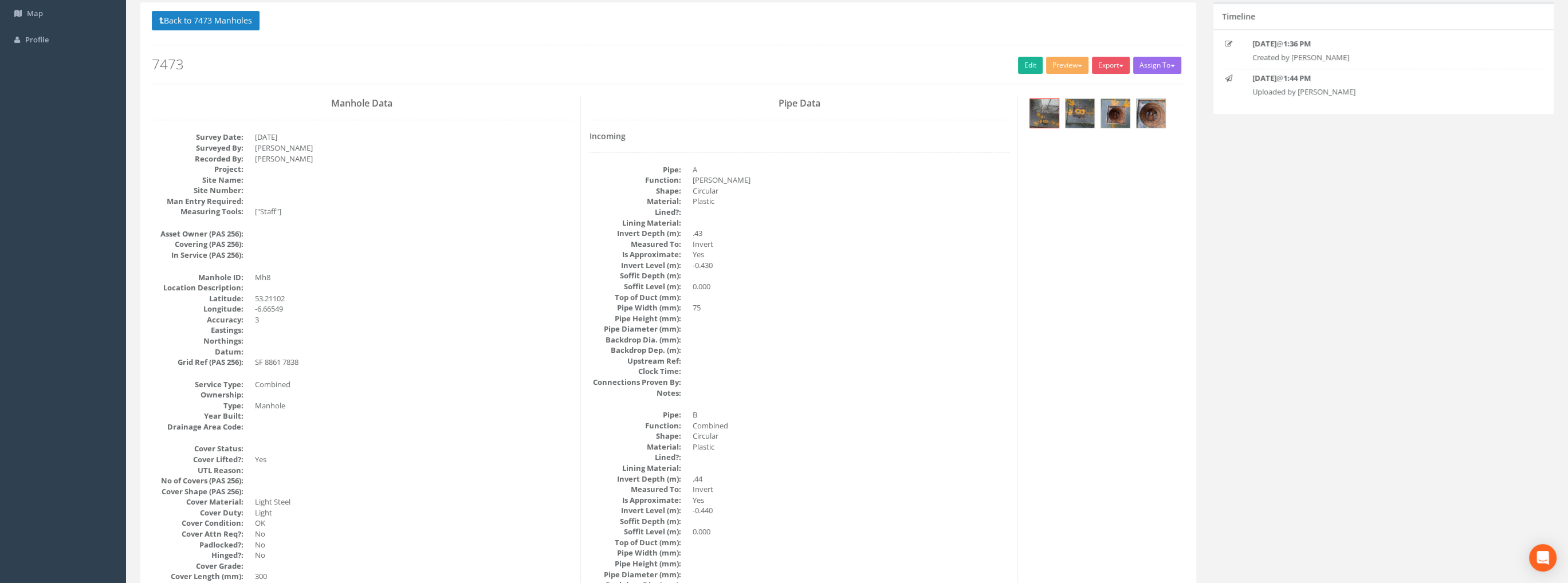
scroll to position [0, 0]
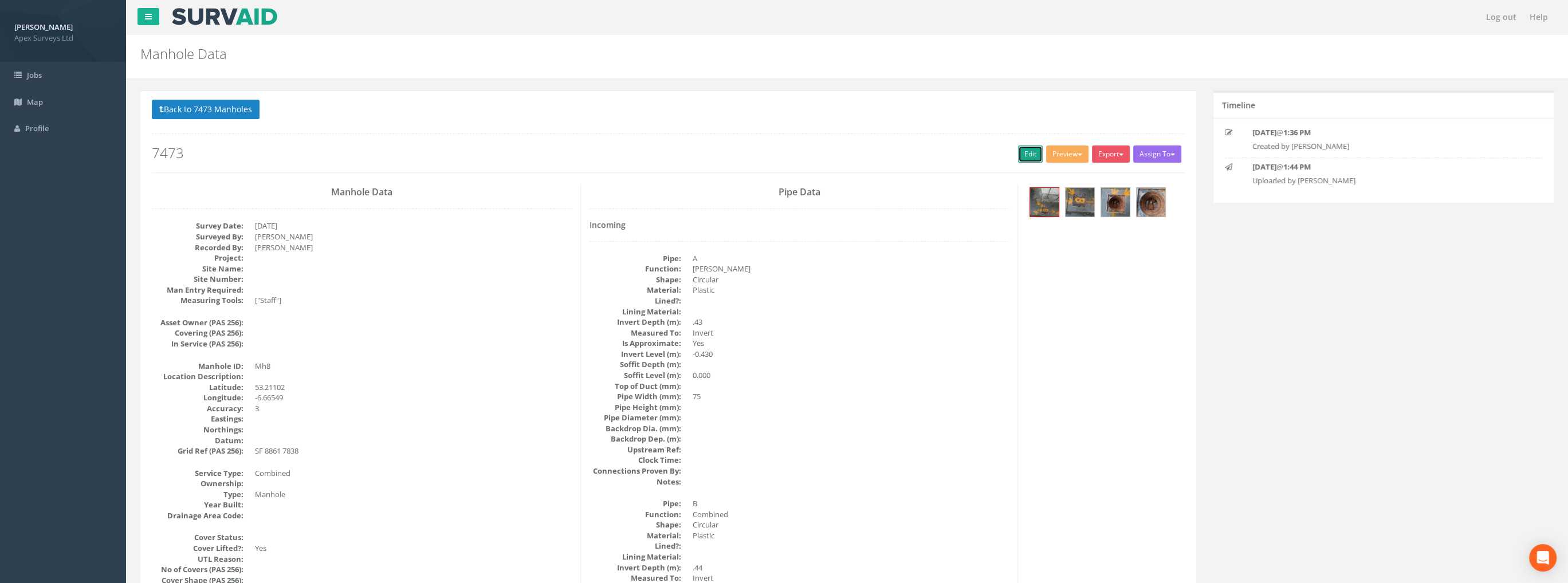
click at [1022, 149] on link "Edit" at bounding box center [1030, 154] width 25 height 17
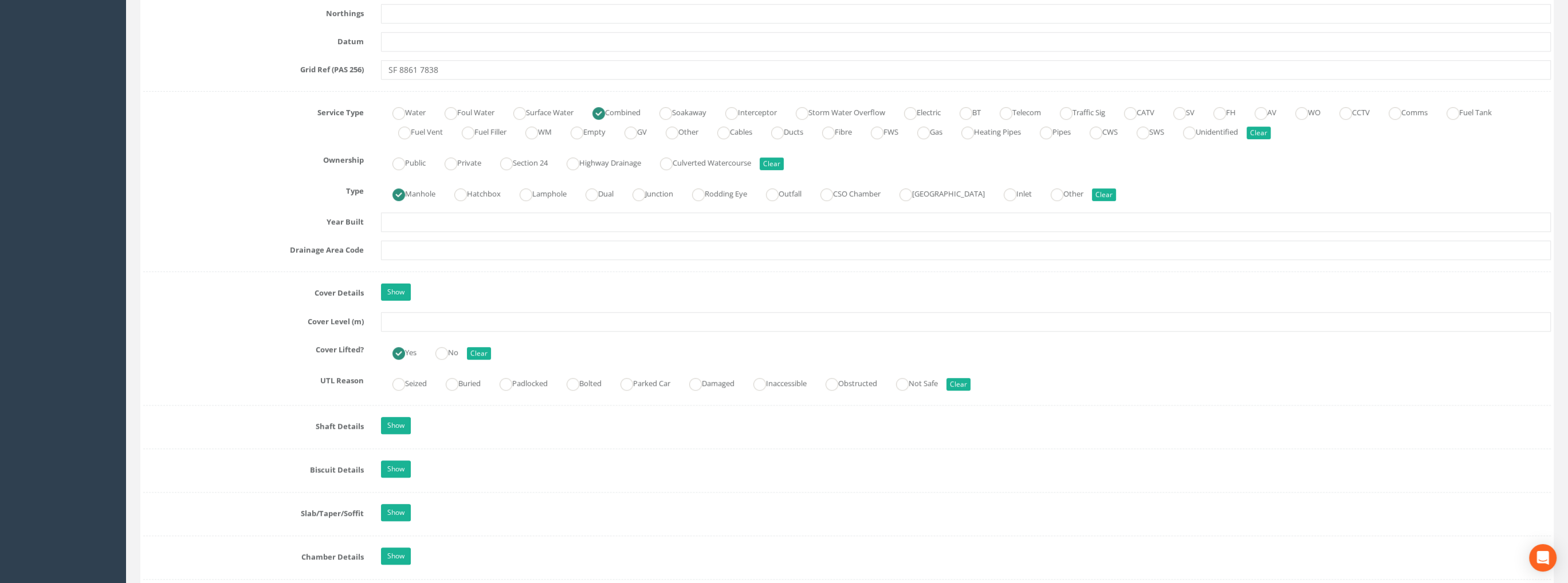
scroll to position [744, 0]
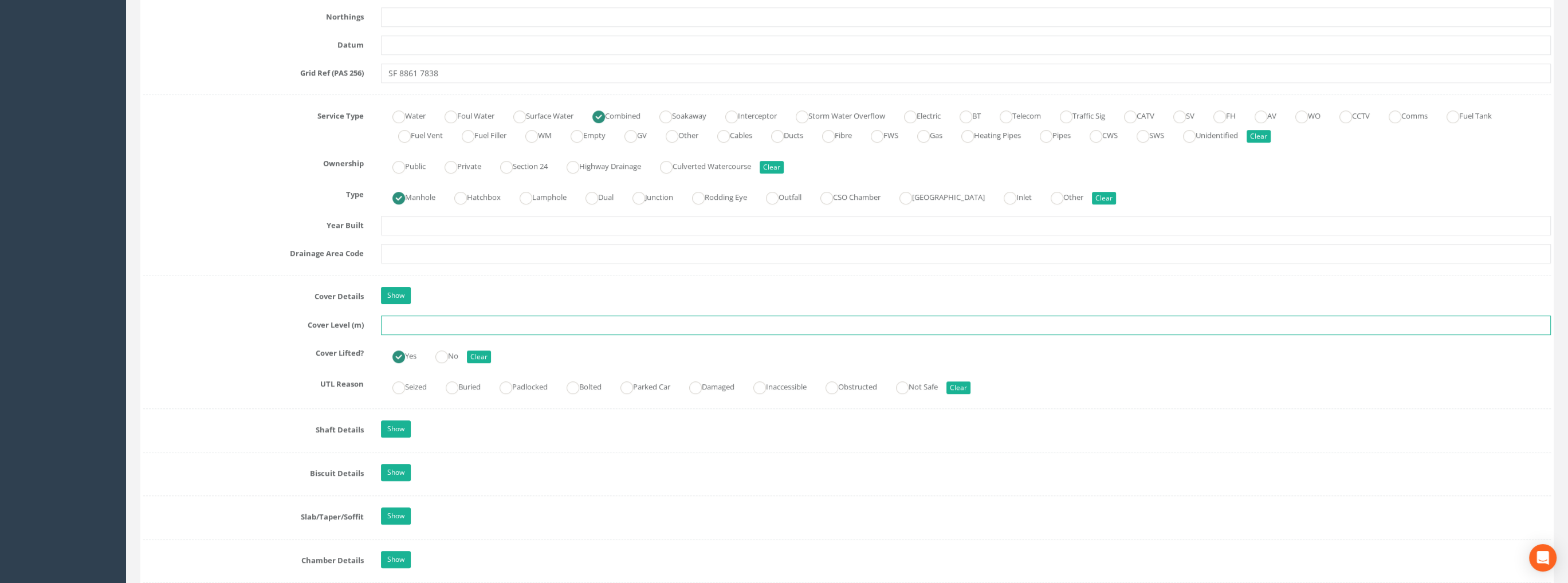
click at [393, 321] on input "text" at bounding box center [966, 325] width 1170 height 19
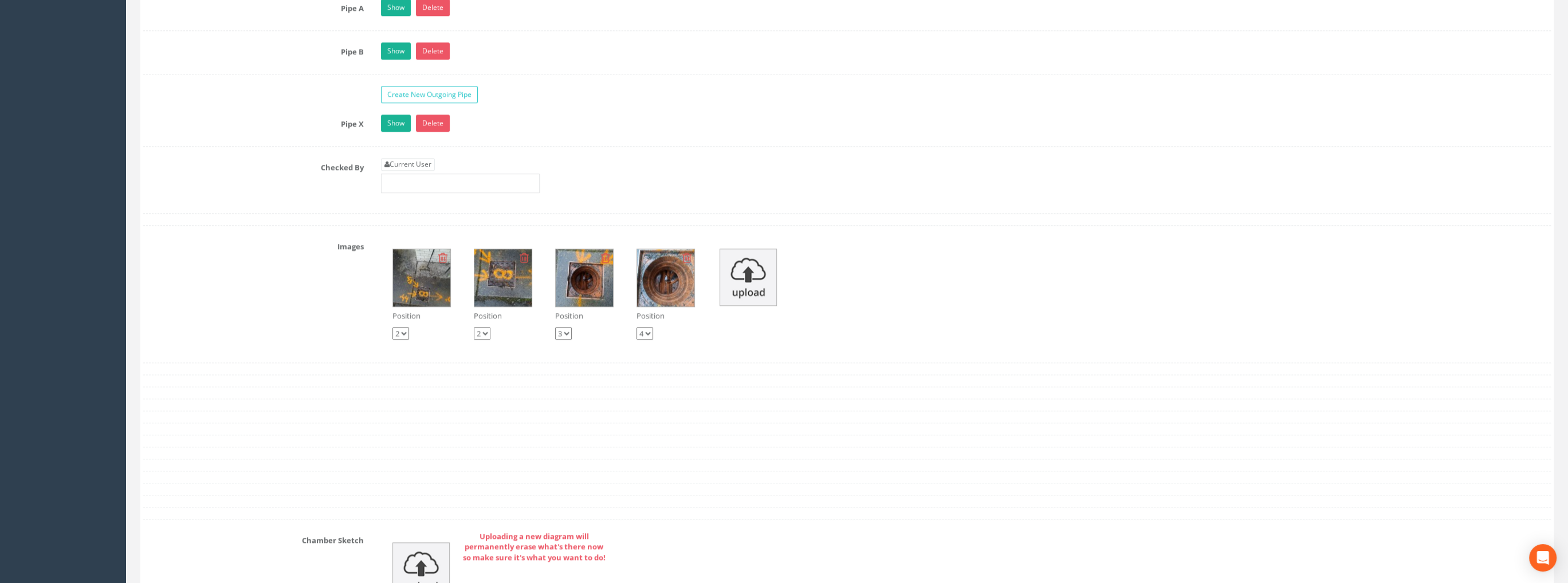
scroll to position [1889, 0]
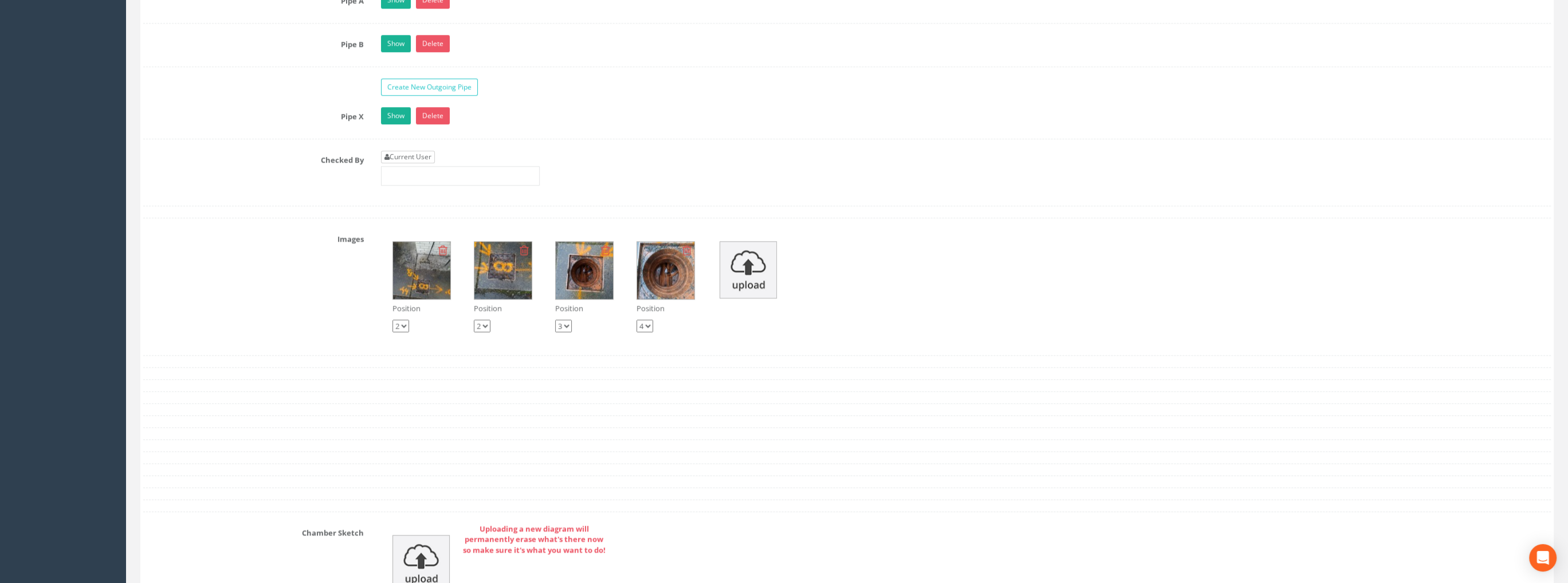
type input "99.35"
click at [406, 154] on link "Current User" at bounding box center [408, 157] width 54 height 12
type input "[PERSON_NAME]"
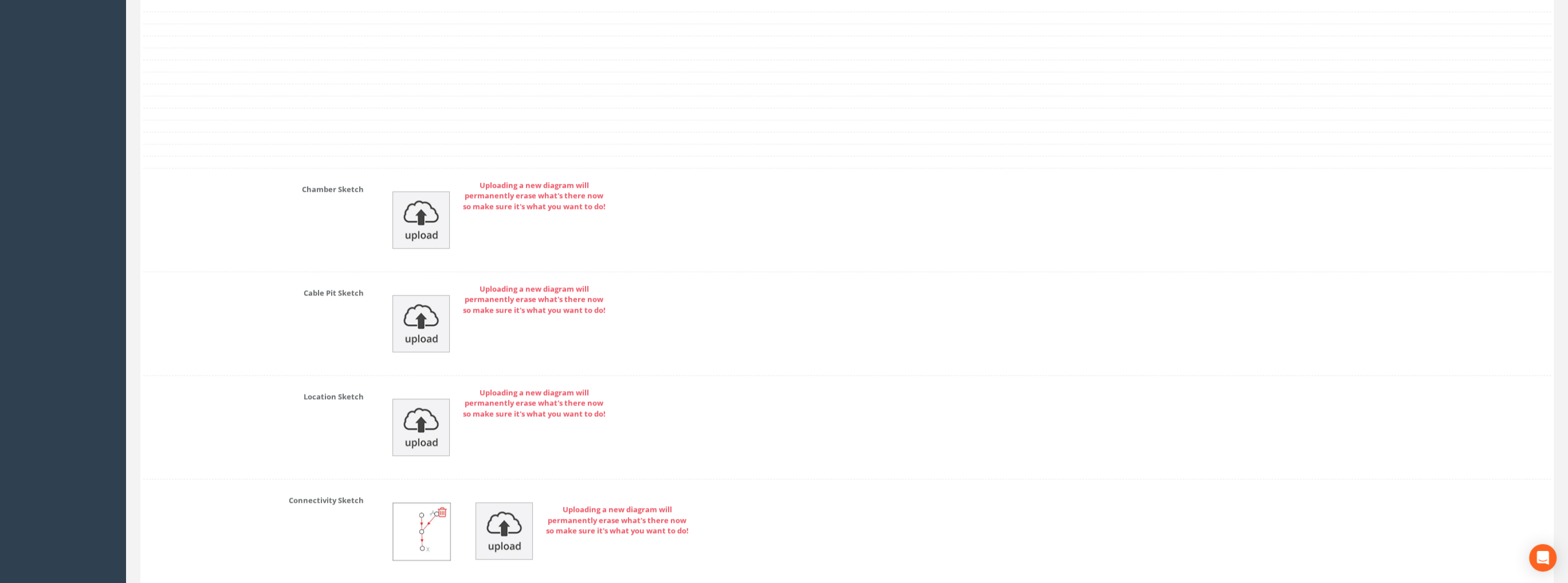
scroll to position [2420, 0]
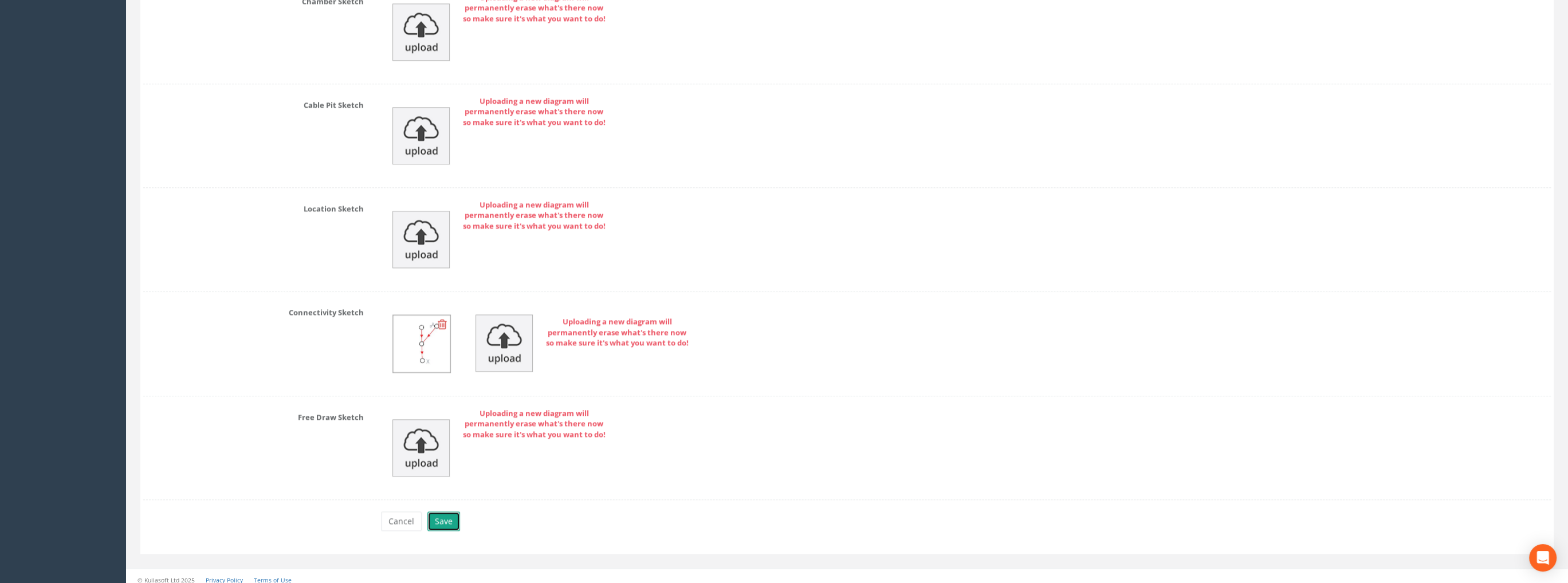
click at [447, 512] on button "Save" at bounding box center [443, 520] width 32 height 19
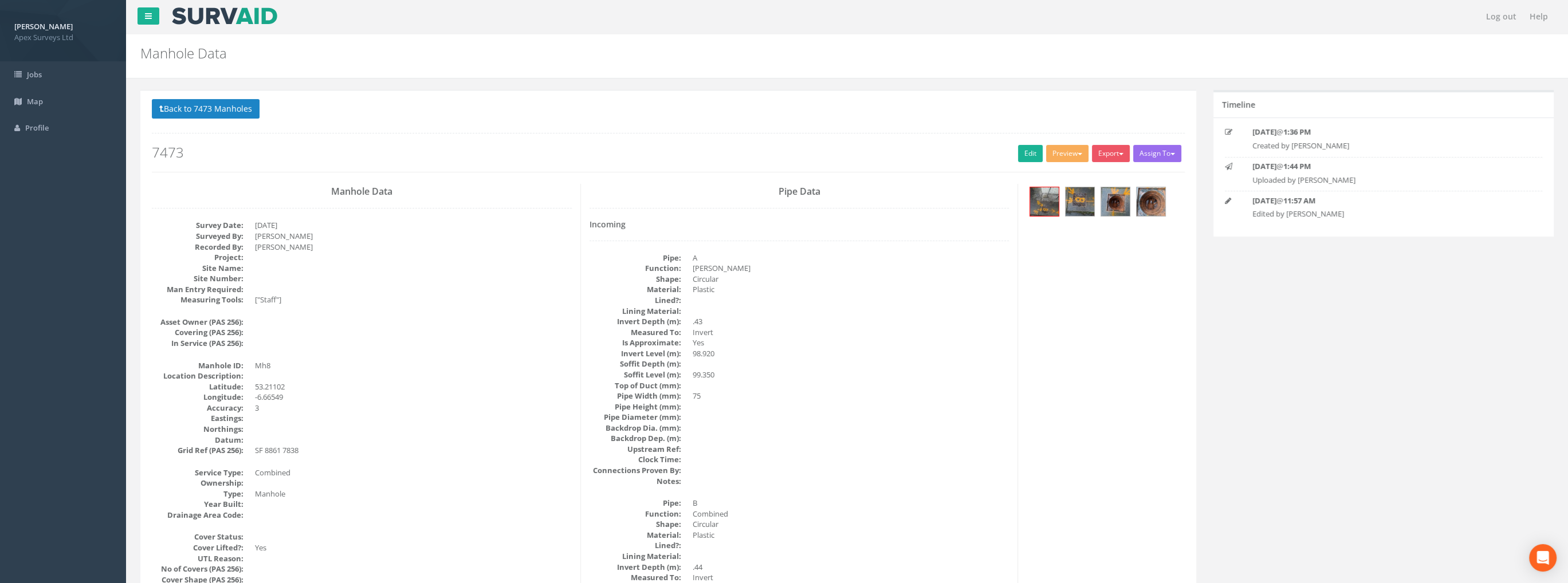
scroll to position [0, 0]
click at [1050, 199] on img at bounding box center [1044, 201] width 28 height 28
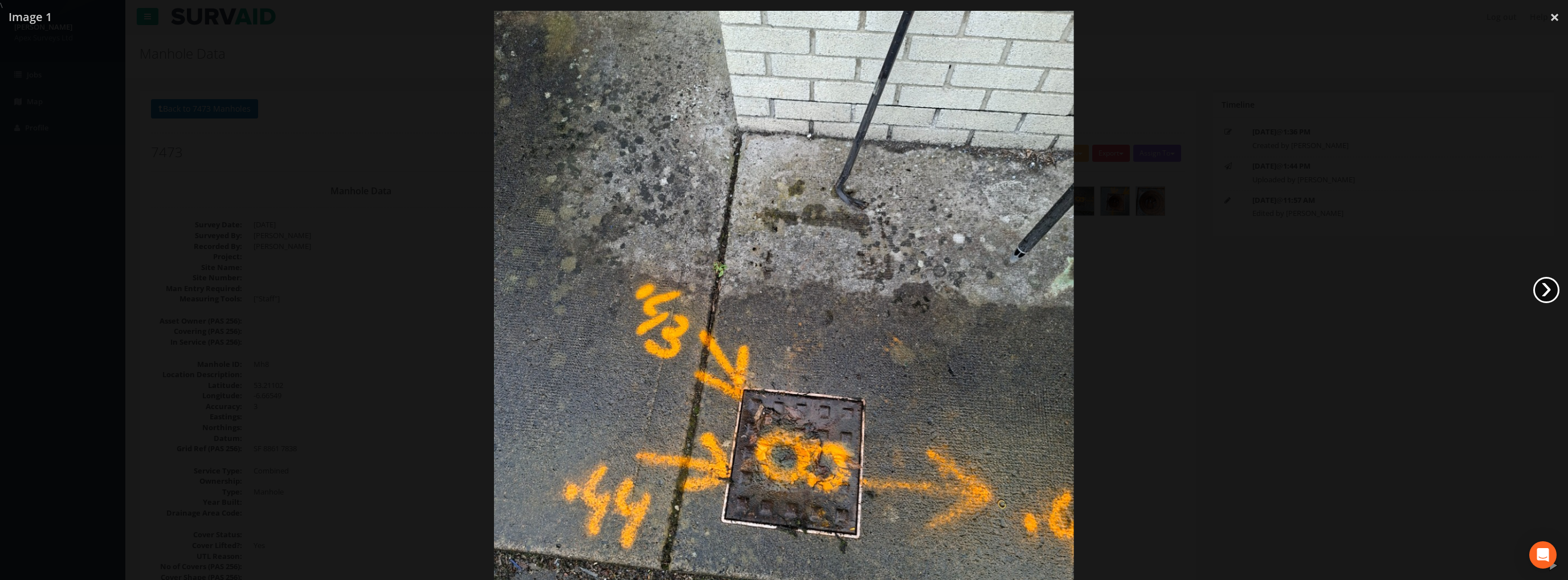
click at [1547, 290] on link "›" at bounding box center [1546, 290] width 26 height 26
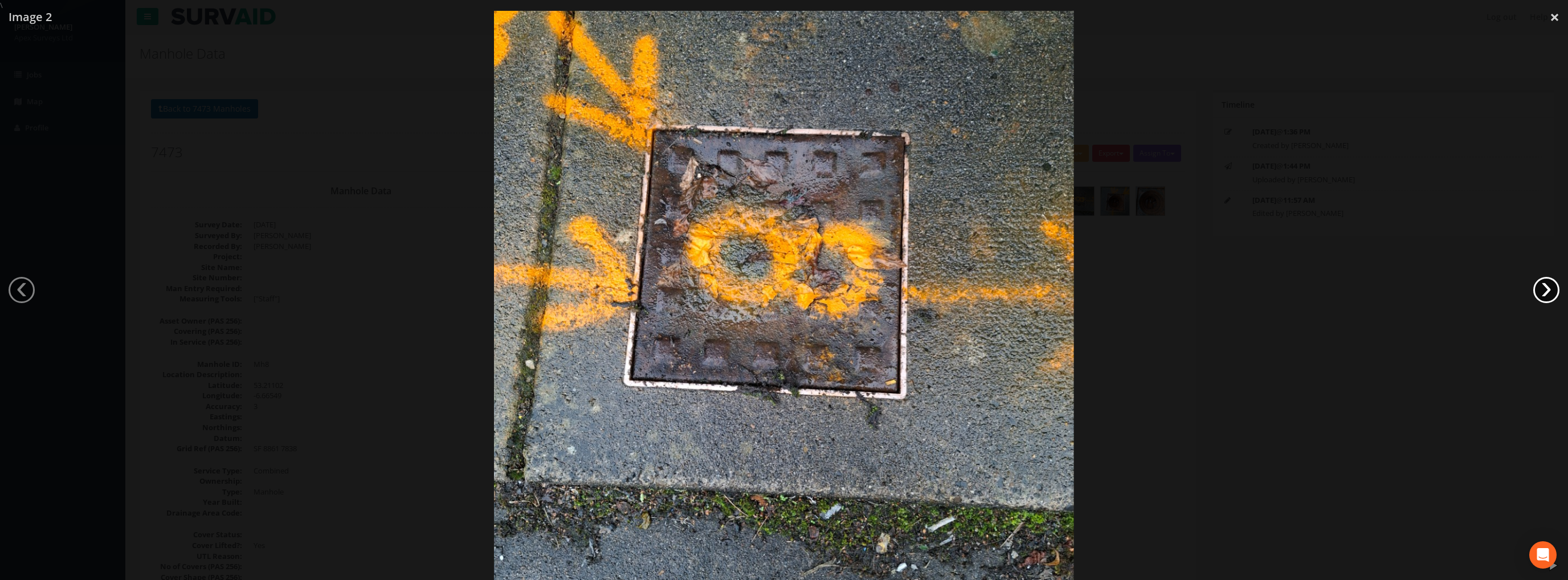
click at [1547, 290] on link "›" at bounding box center [1546, 290] width 26 height 26
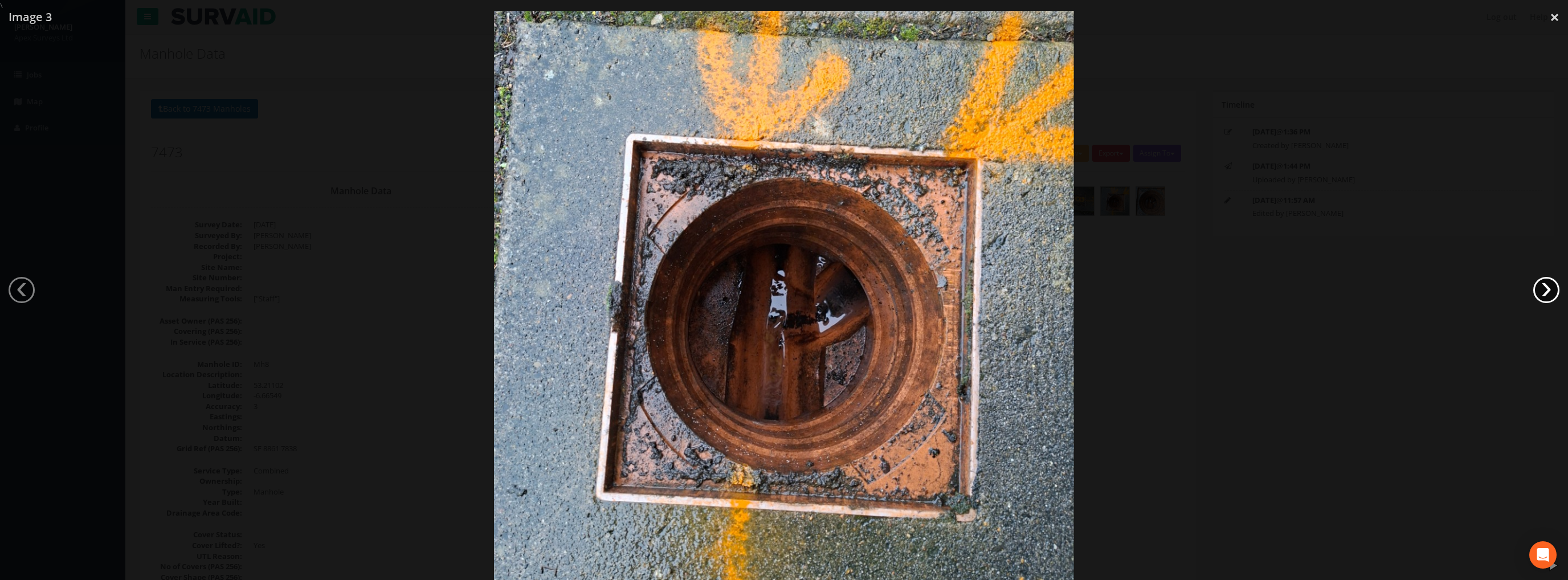
click at [1547, 290] on link "›" at bounding box center [1546, 290] width 26 height 26
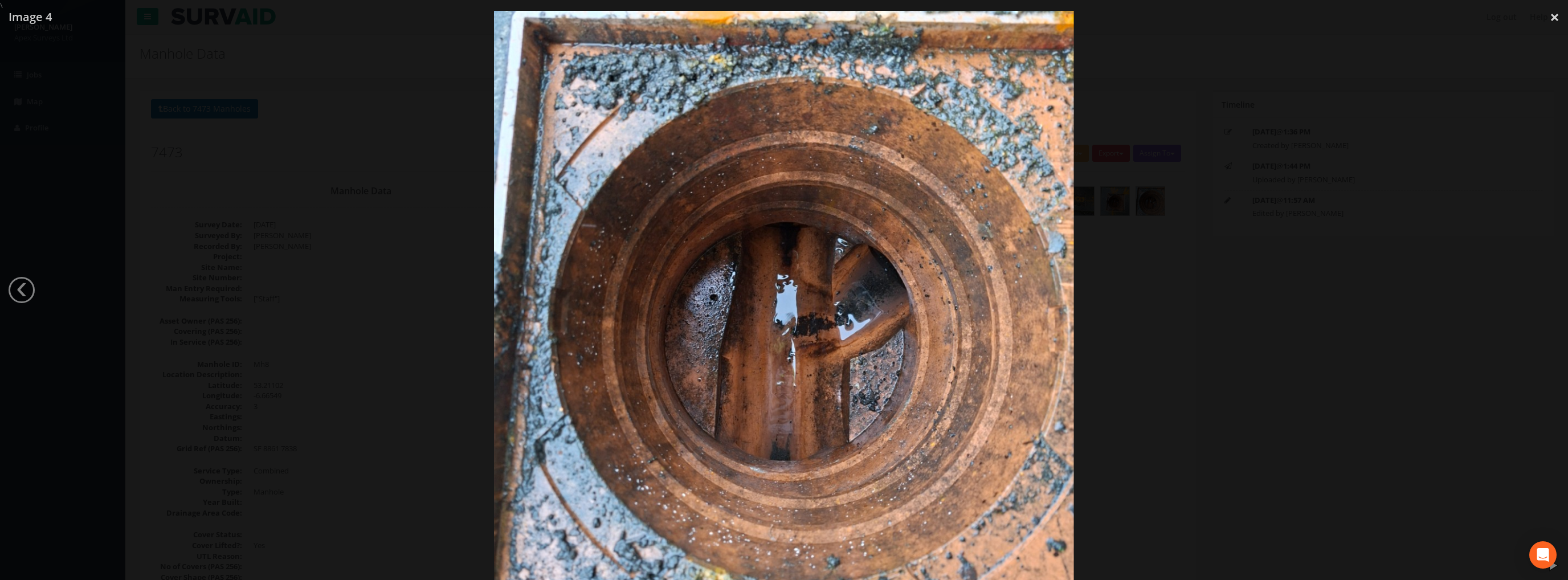
click at [1547, 290] on div at bounding box center [784, 300] width 1568 height 580
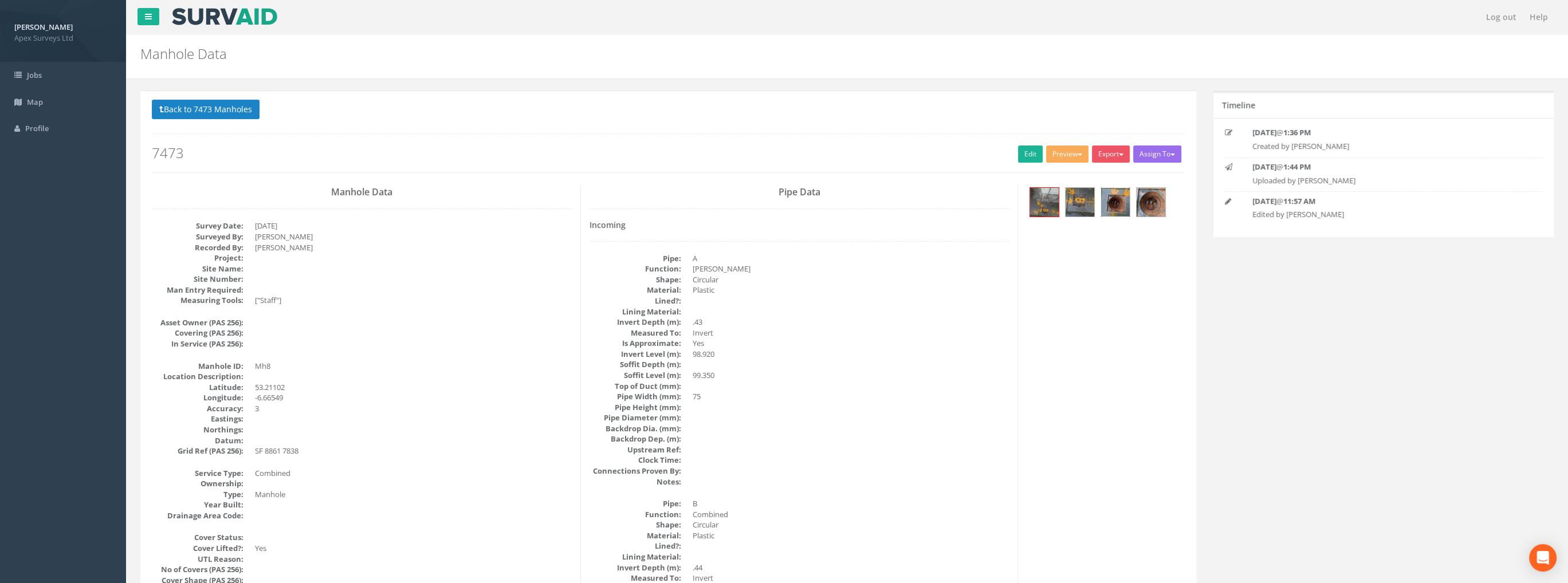
click at [1105, 198] on img at bounding box center [1115, 201] width 28 height 28
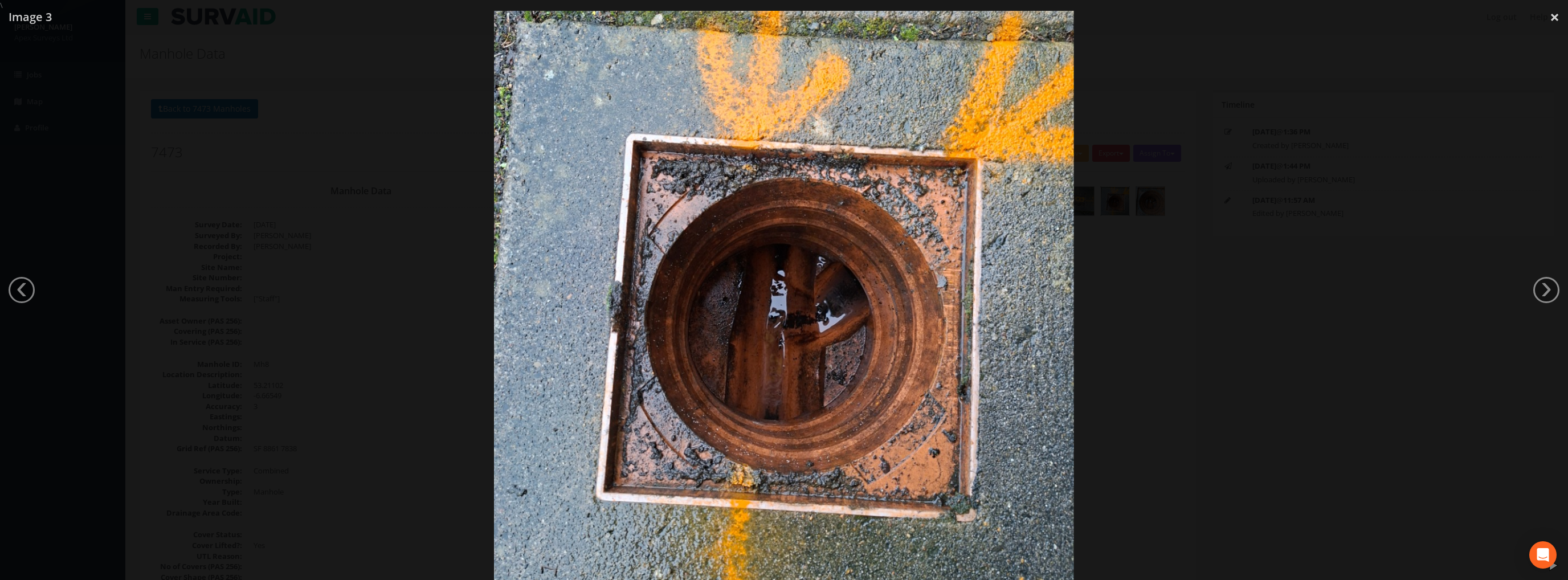
click at [1533, 293] on div at bounding box center [784, 300] width 1568 height 580
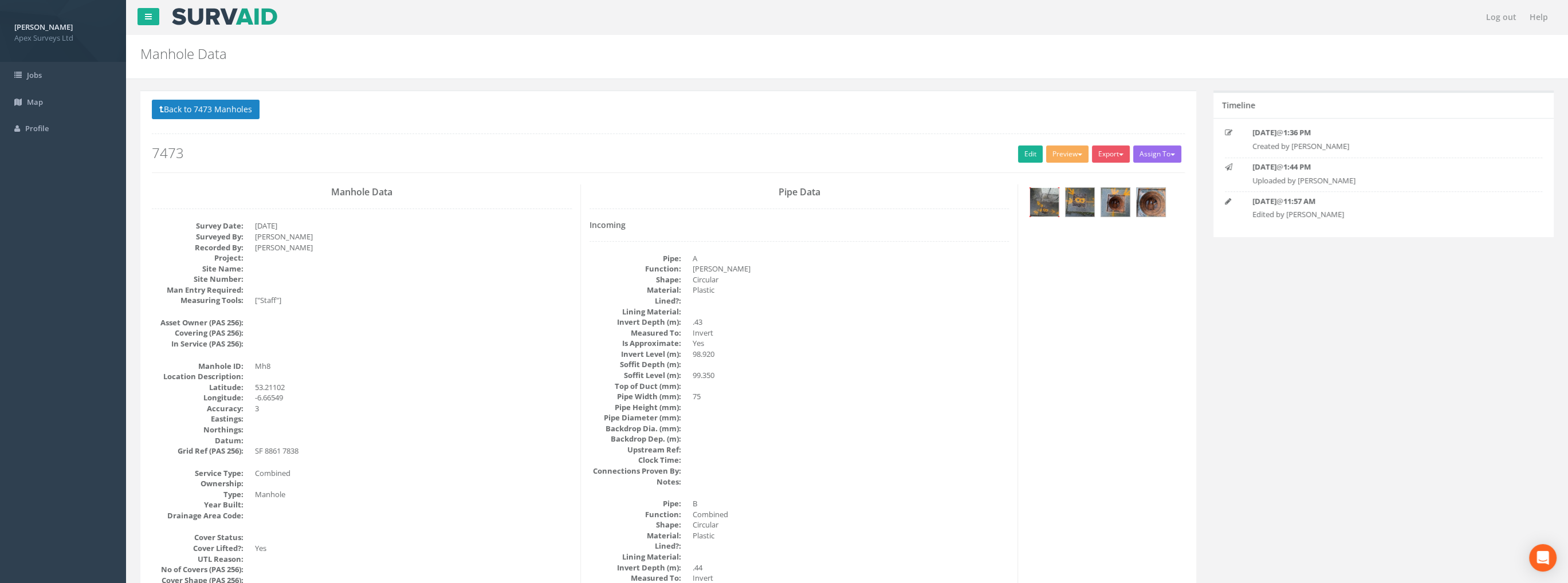
click at [1041, 200] on img at bounding box center [1044, 201] width 28 height 28
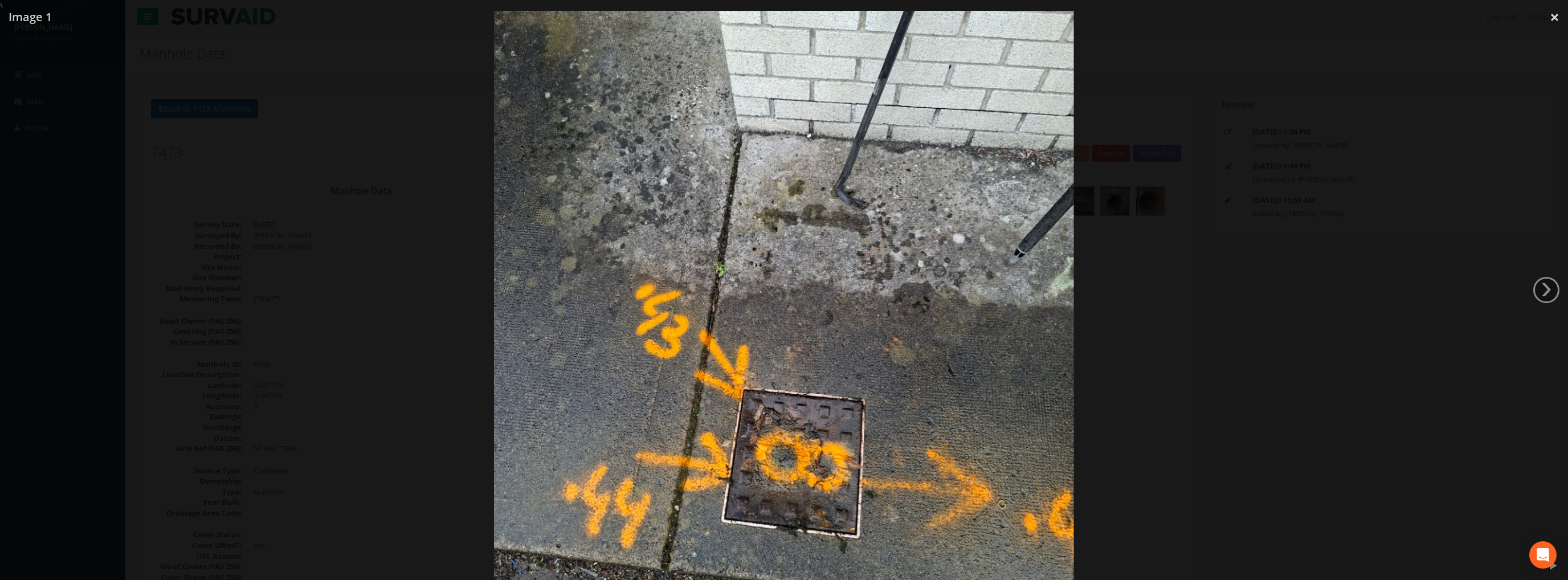
click at [1533, 287] on div at bounding box center [784, 300] width 1568 height 580
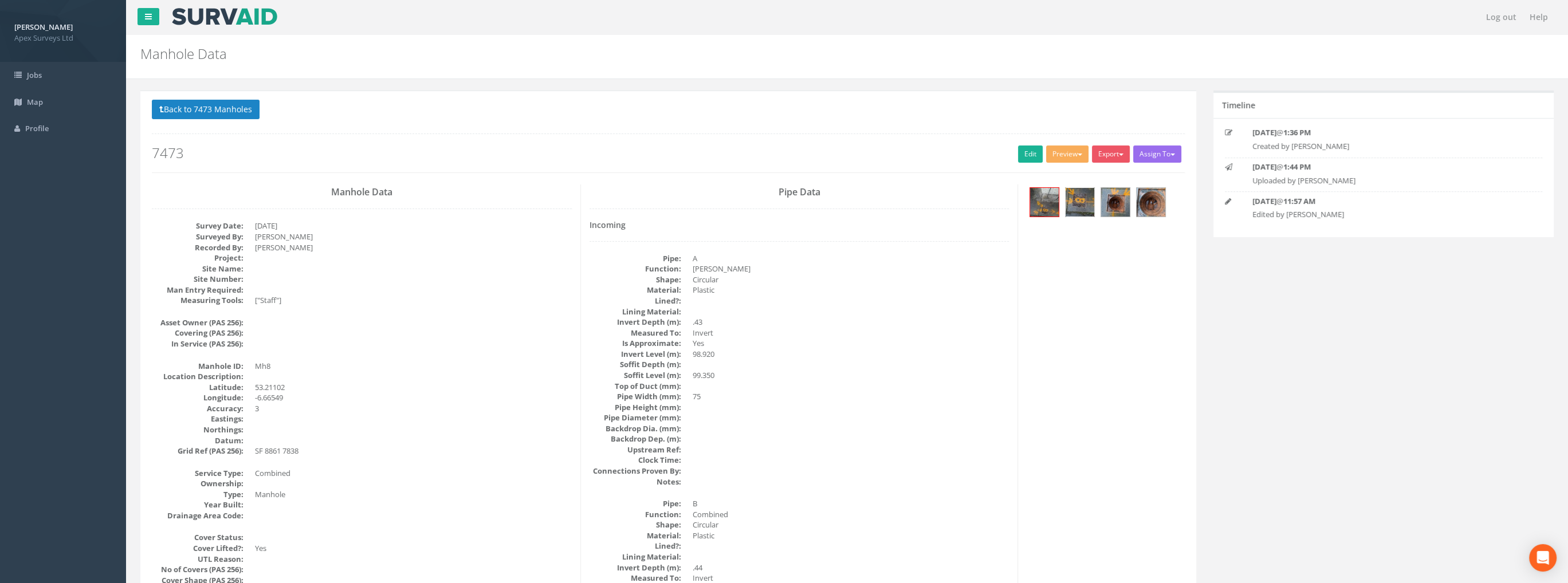
click at [1077, 204] on img at bounding box center [1079, 201] width 28 height 28
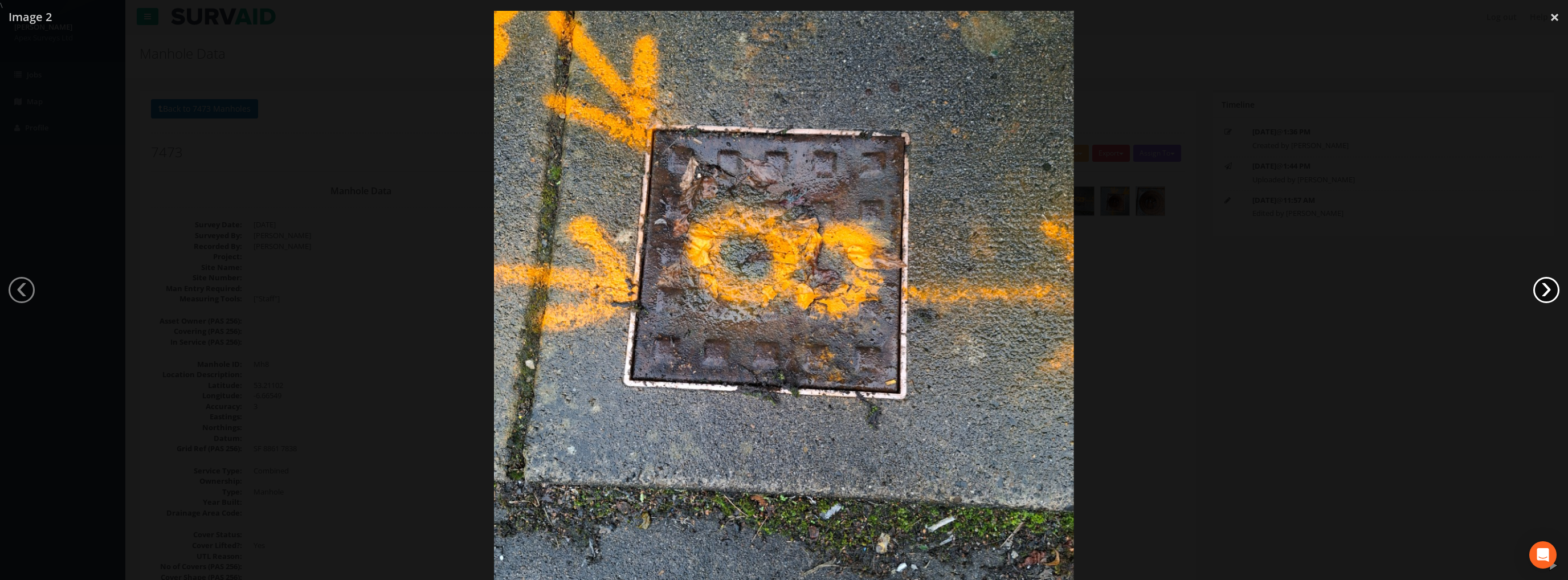
click at [1541, 283] on link "›" at bounding box center [1546, 290] width 26 height 26
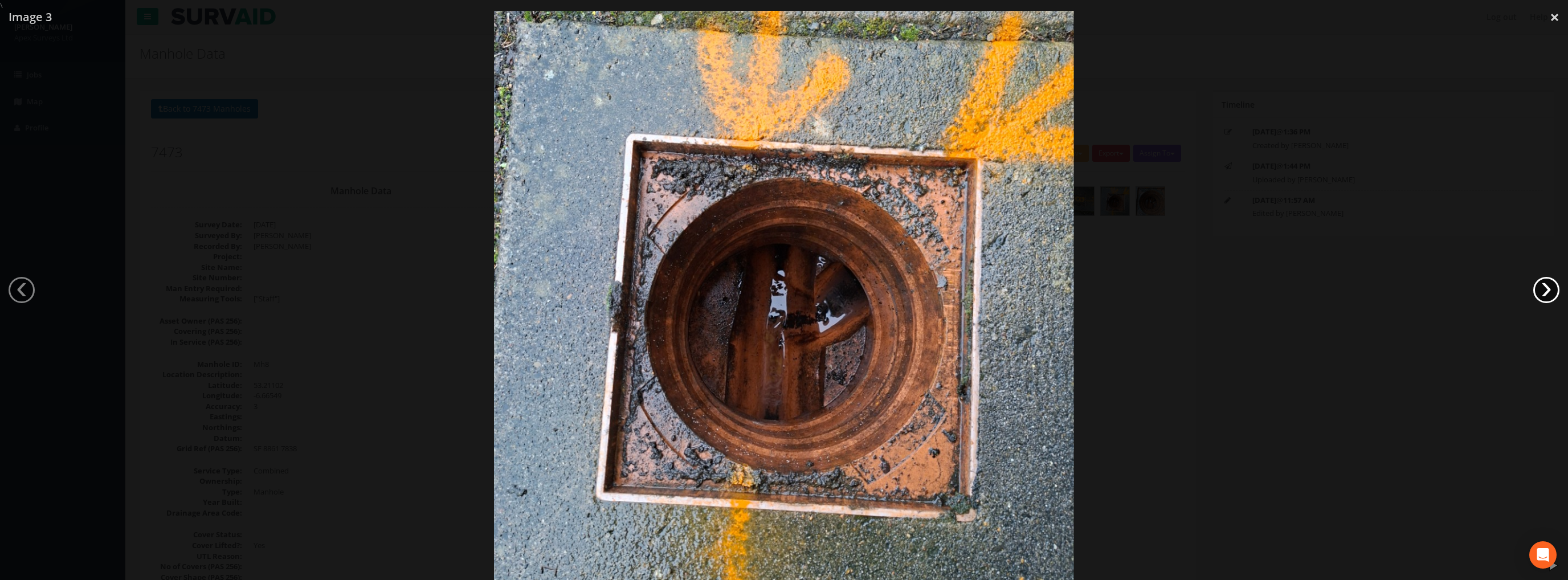
click at [1541, 283] on link "›" at bounding box center [1546, 290] width 26 height 26
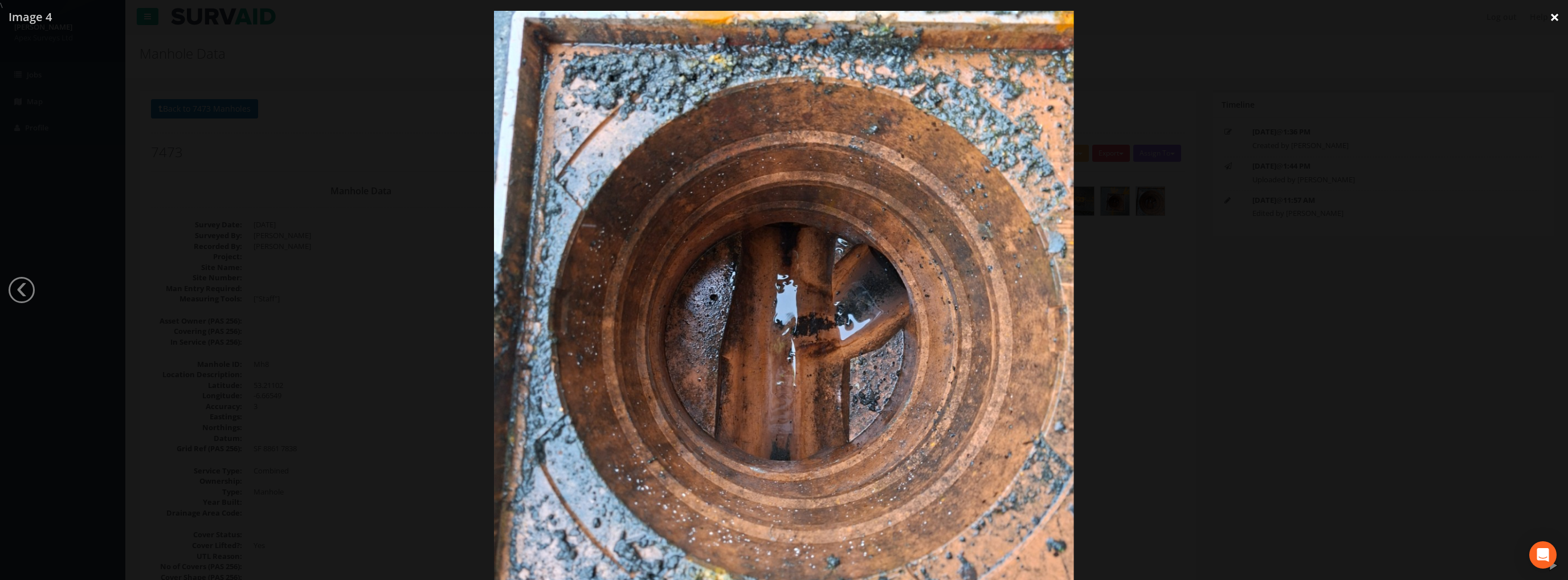
click at [1545, 24] on link "×" at bounding box center [1554, 17] width 27 height 34
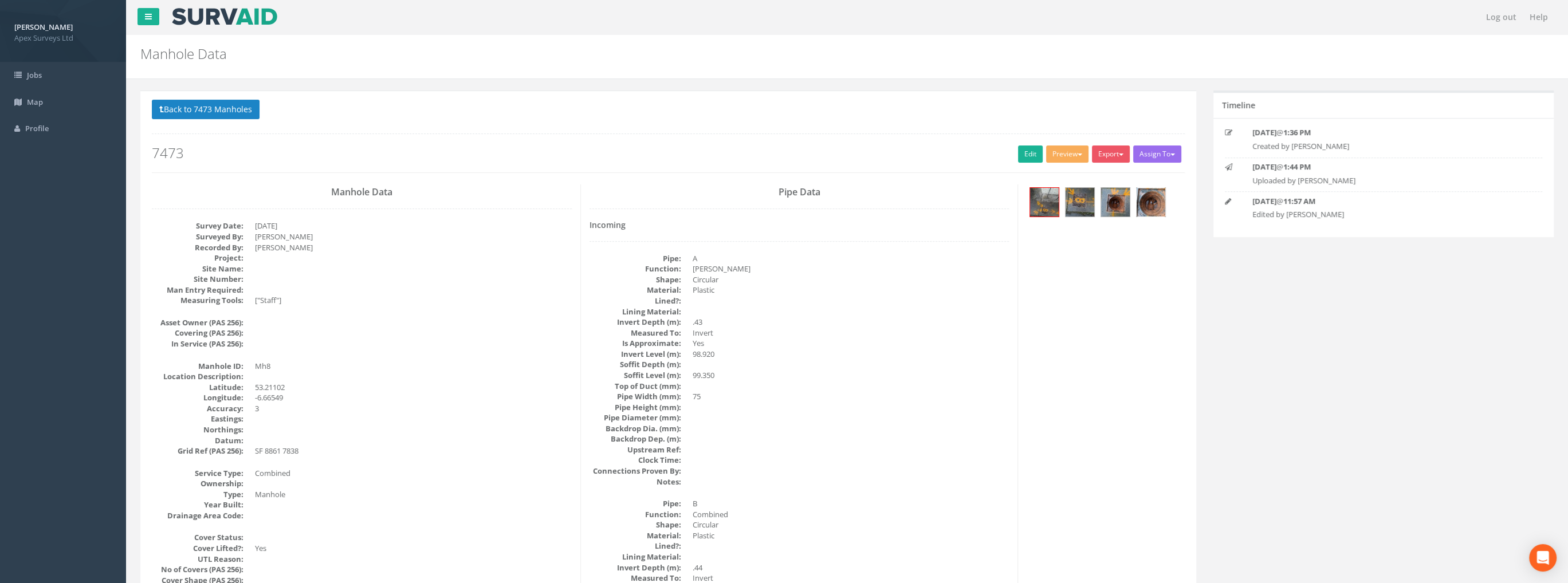
click at [1148, 203] on img at bounding box center [1150, 201] width 28 height 28
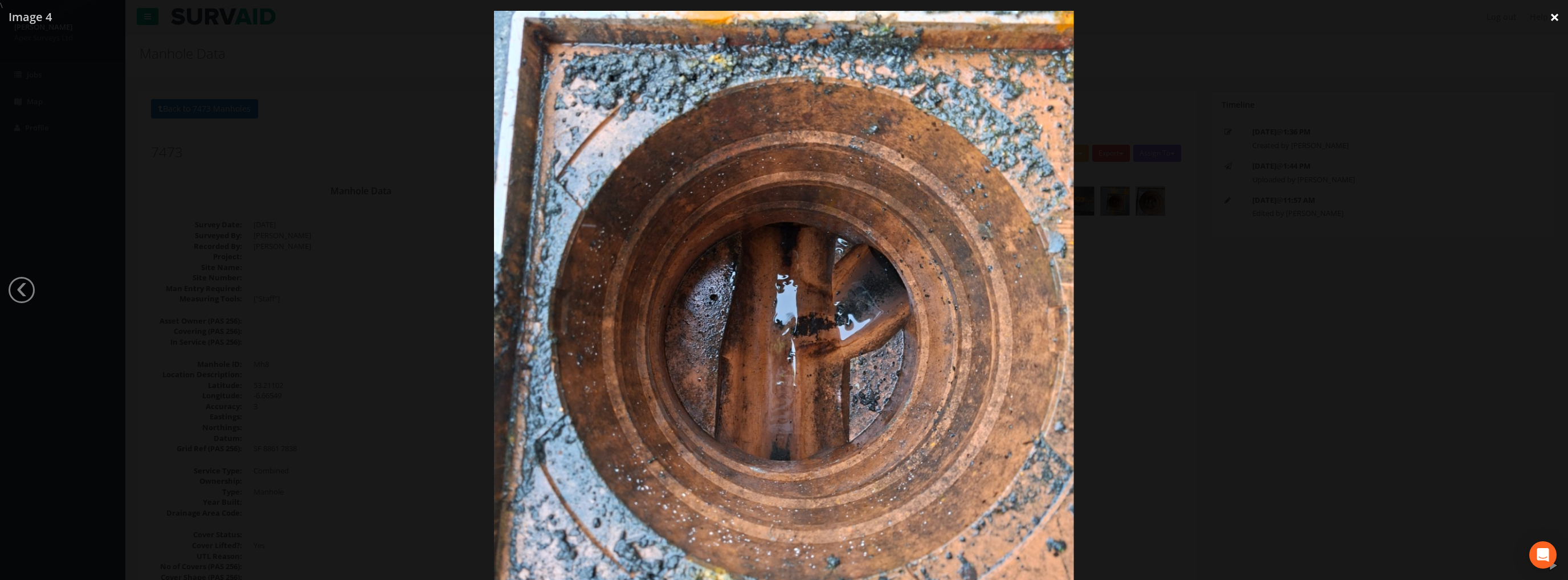
click at [1546, 17] on link "×" at bounding box center [1554, 17] width 27 height 34
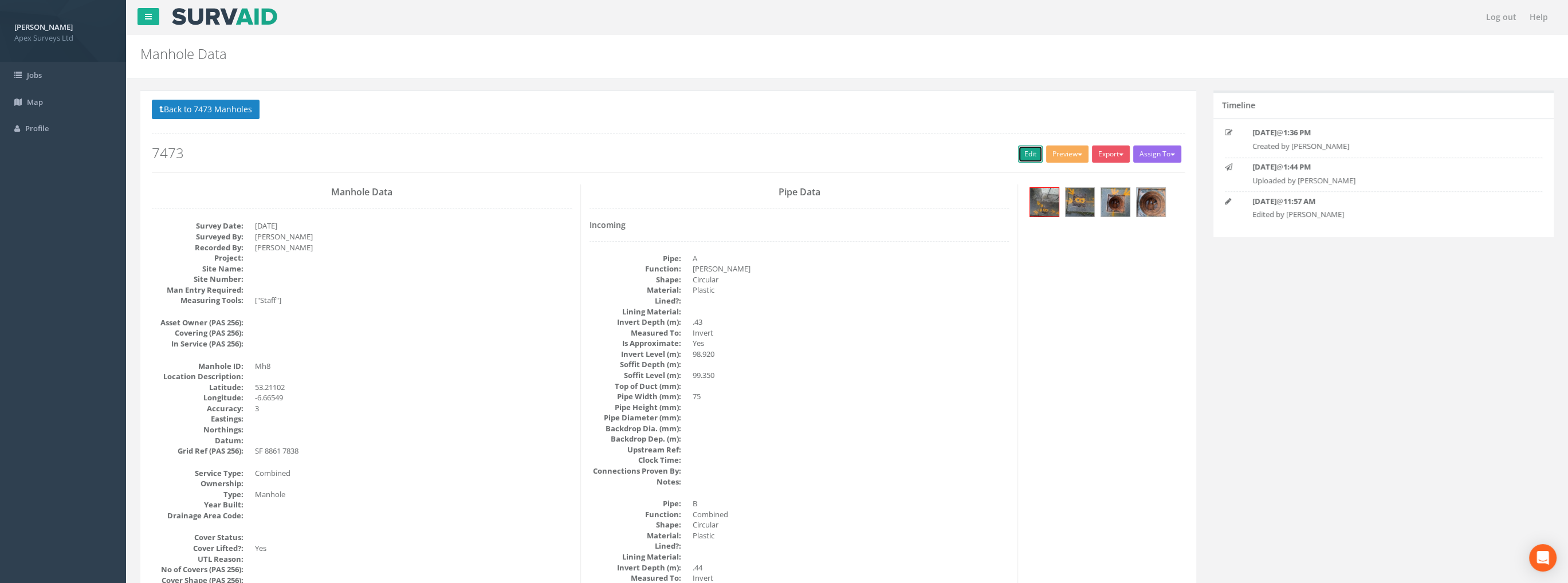
click at [1019, 154] on link "Edit" at bounding box center [1030, 154] width 25 height 17
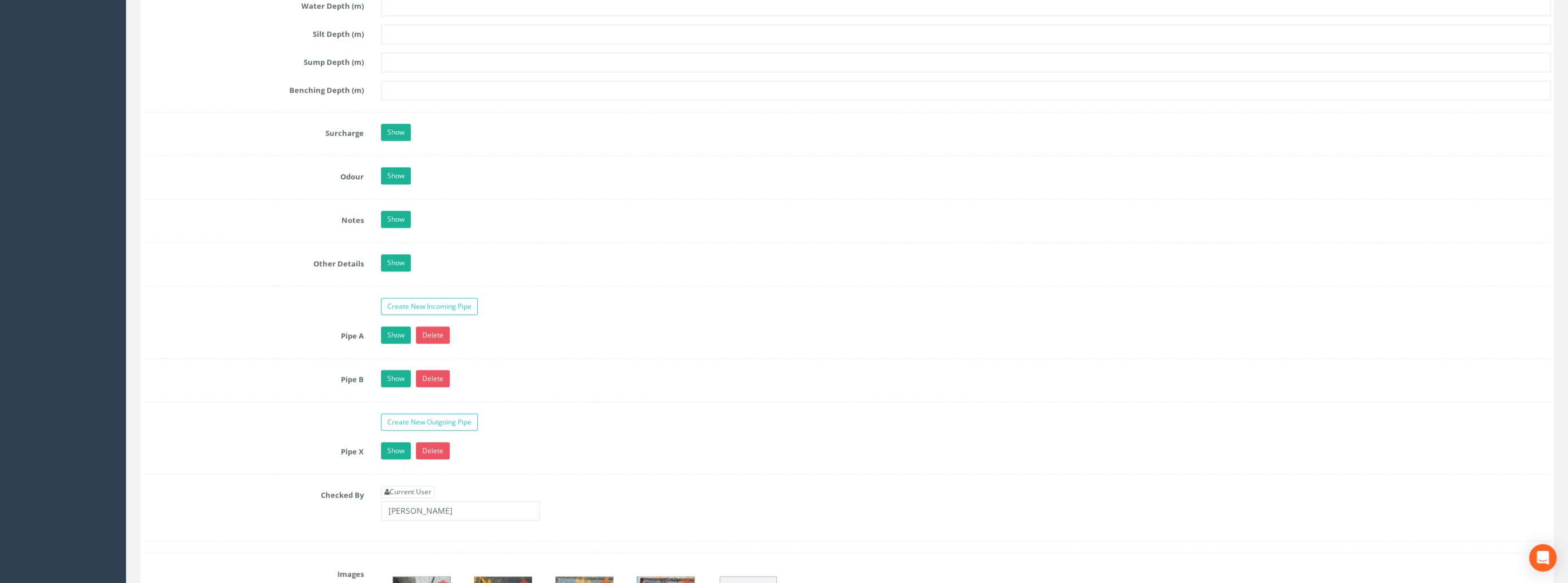
scroll to position [1602, 0]
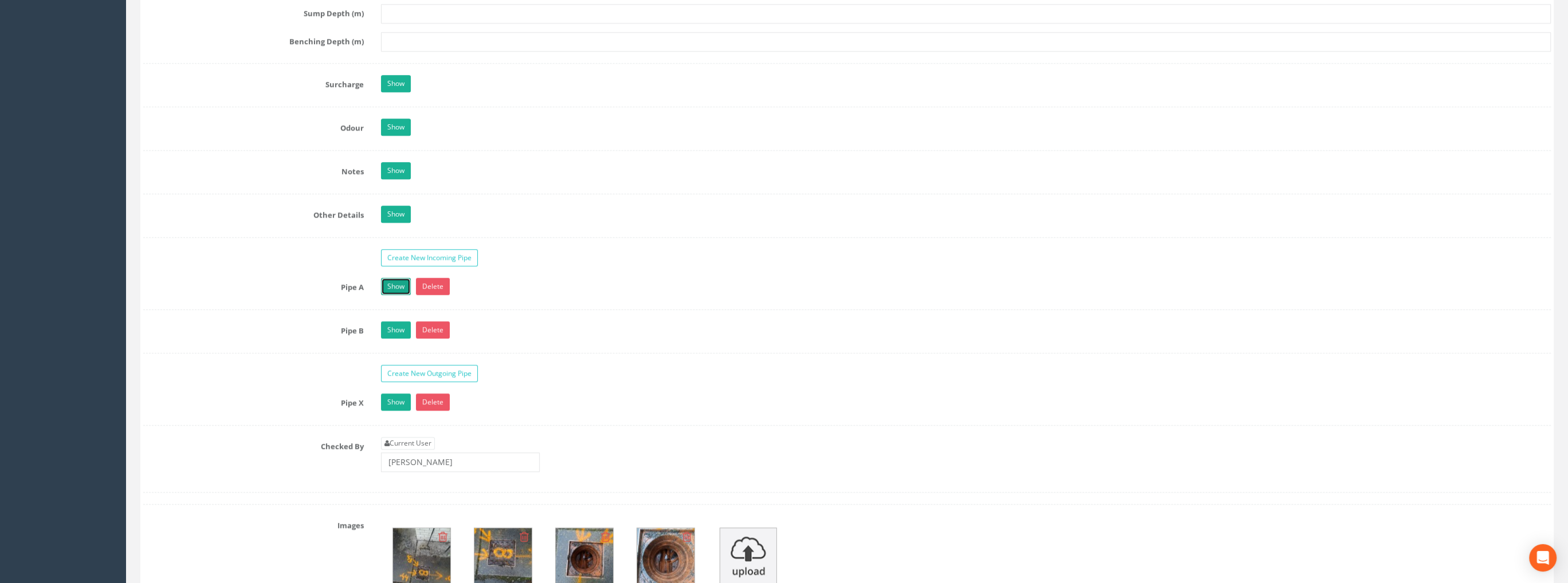
click at [391, 281] on link "Show" at bounding box center [396, 286] width 30 height 17
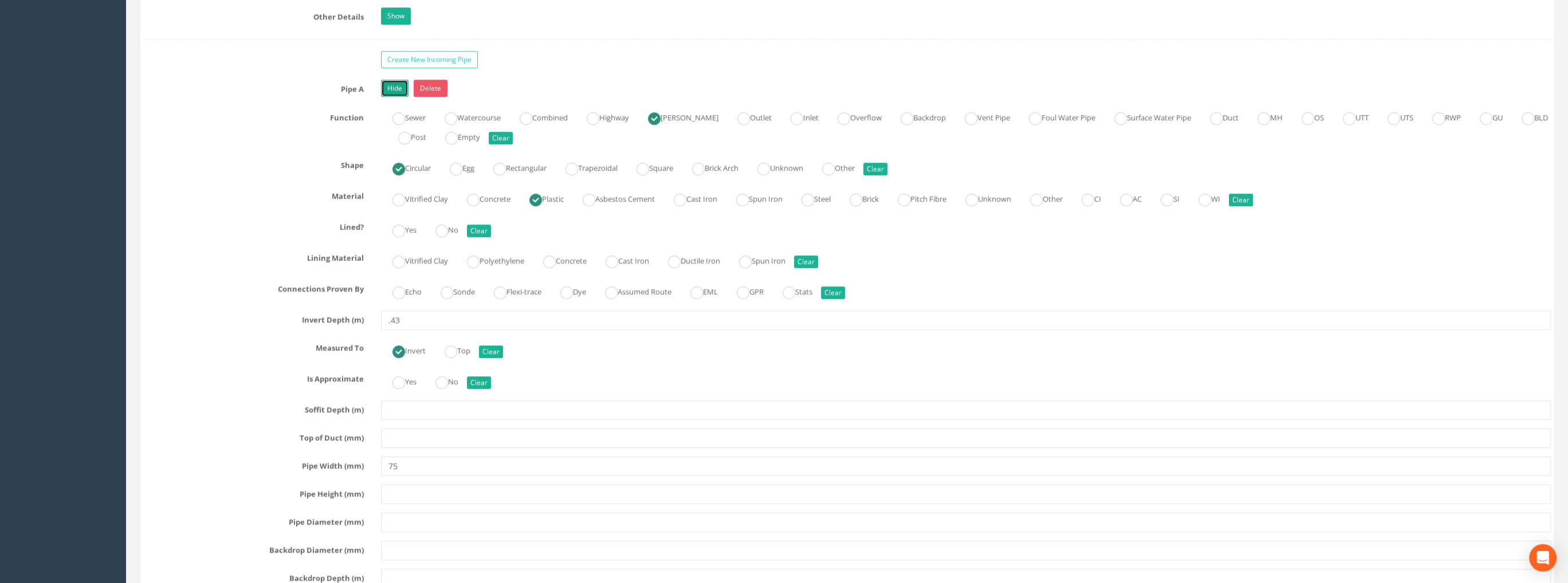
scroll to position [1889, 0]
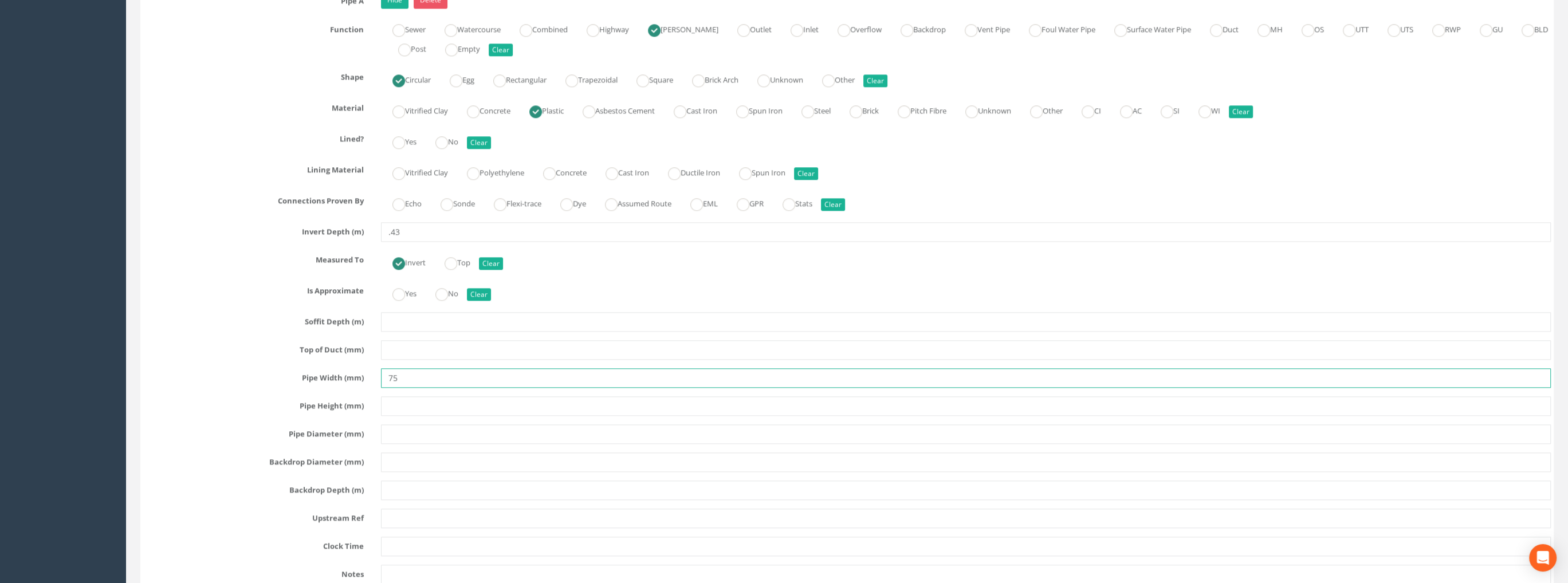
drag, startPoint x: 400, startPoint y: 372, endPoint x: 385, endPoint y: 371, distance: 15.0
click at [387, 372] on input "75" at bounding box center [966, 377] width 1170 height 19
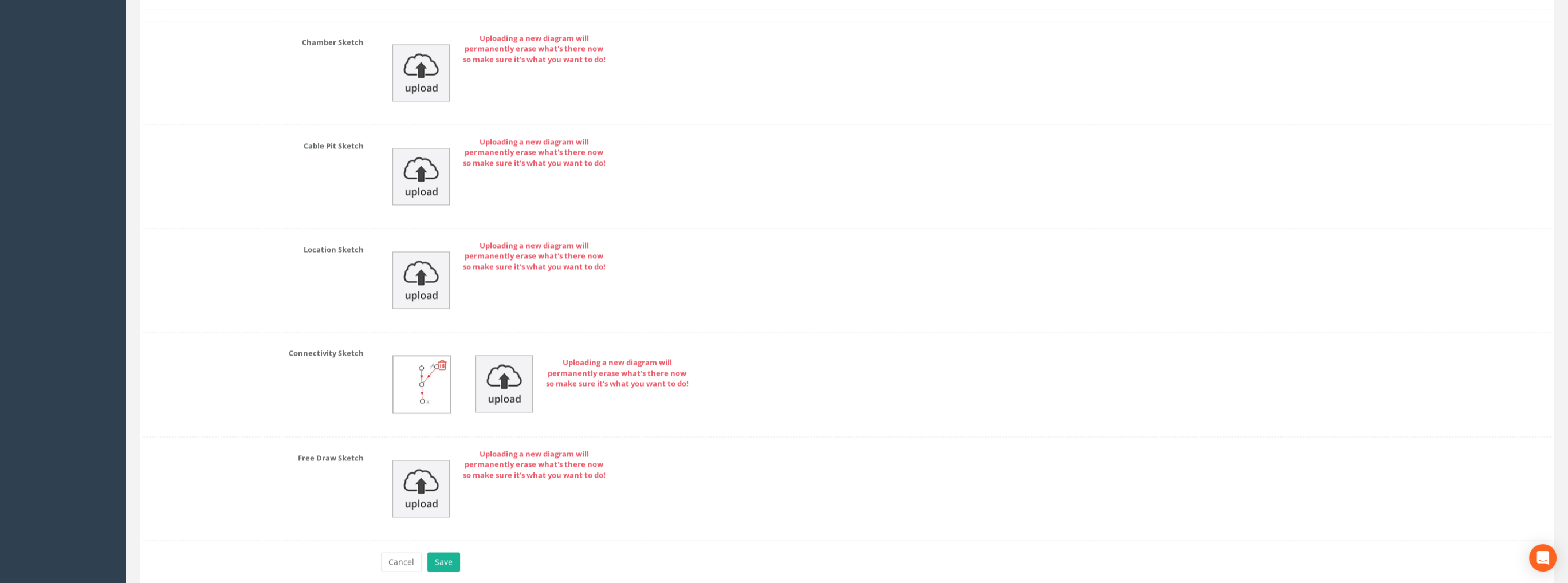
scroll to position [3036, 0]
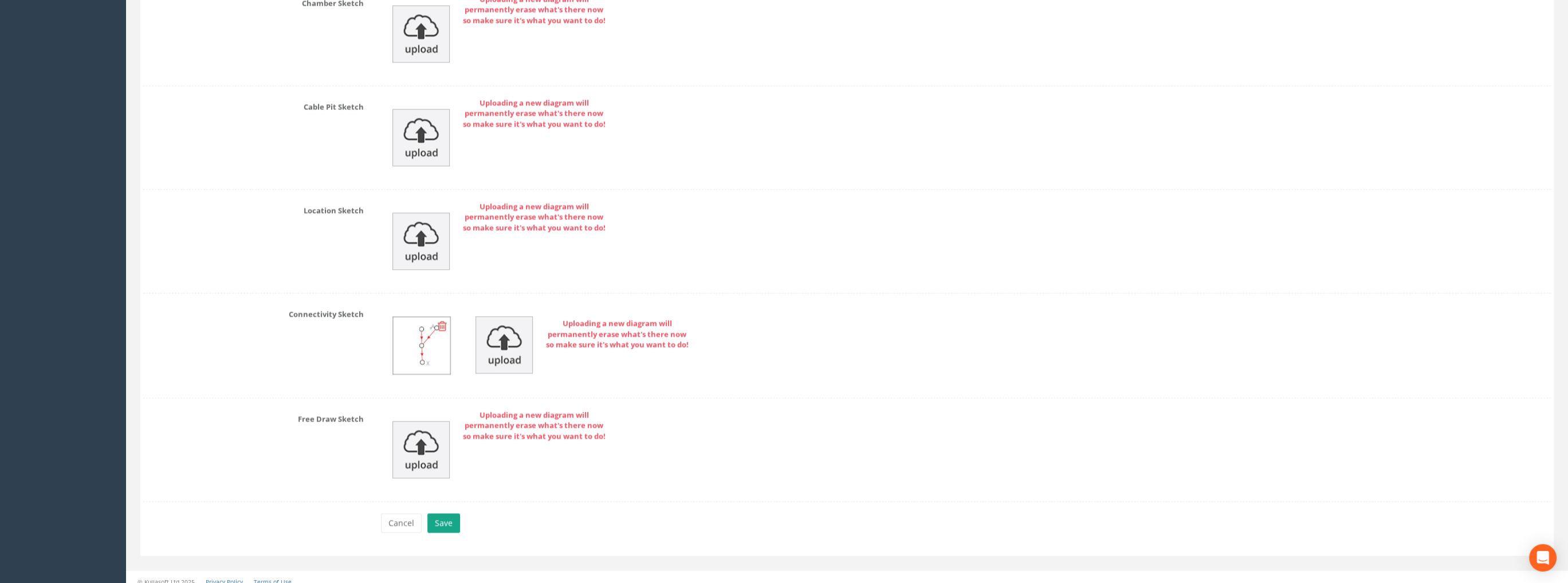
type input "100"
click at [451, 513] on button "Save" at bounding box center [443, 522] width 32 height 19
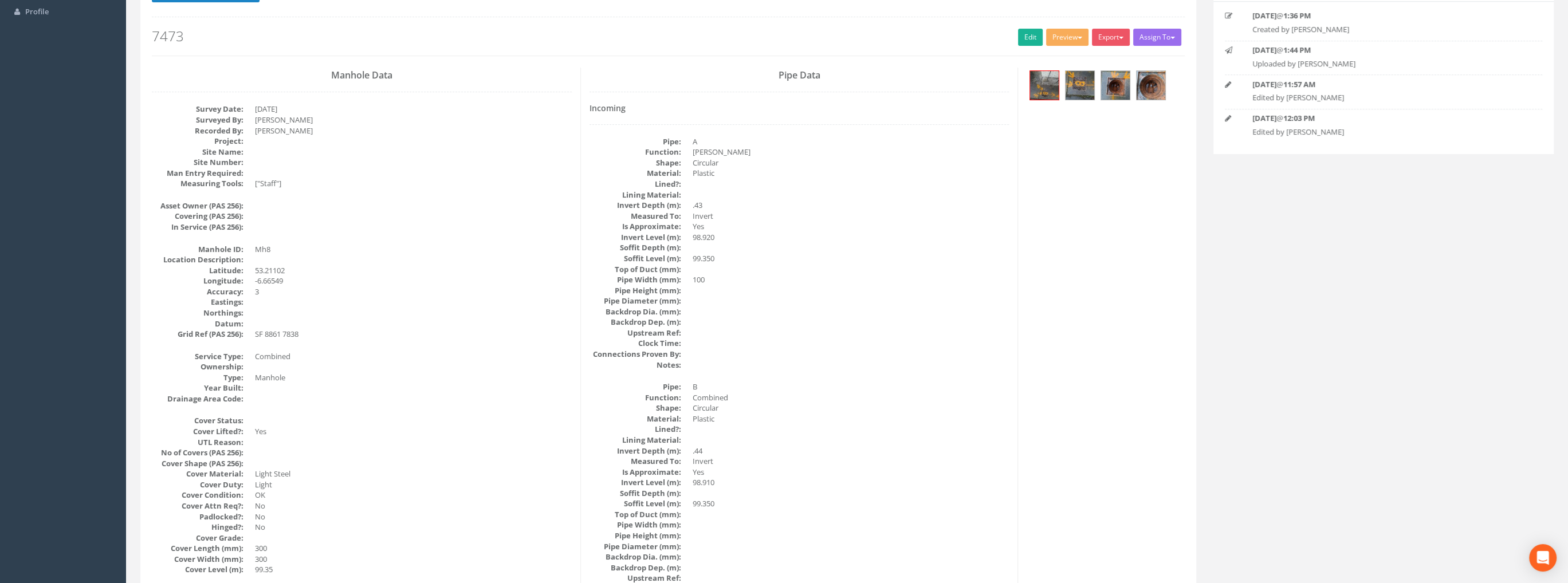
scroll to position [0, 0]
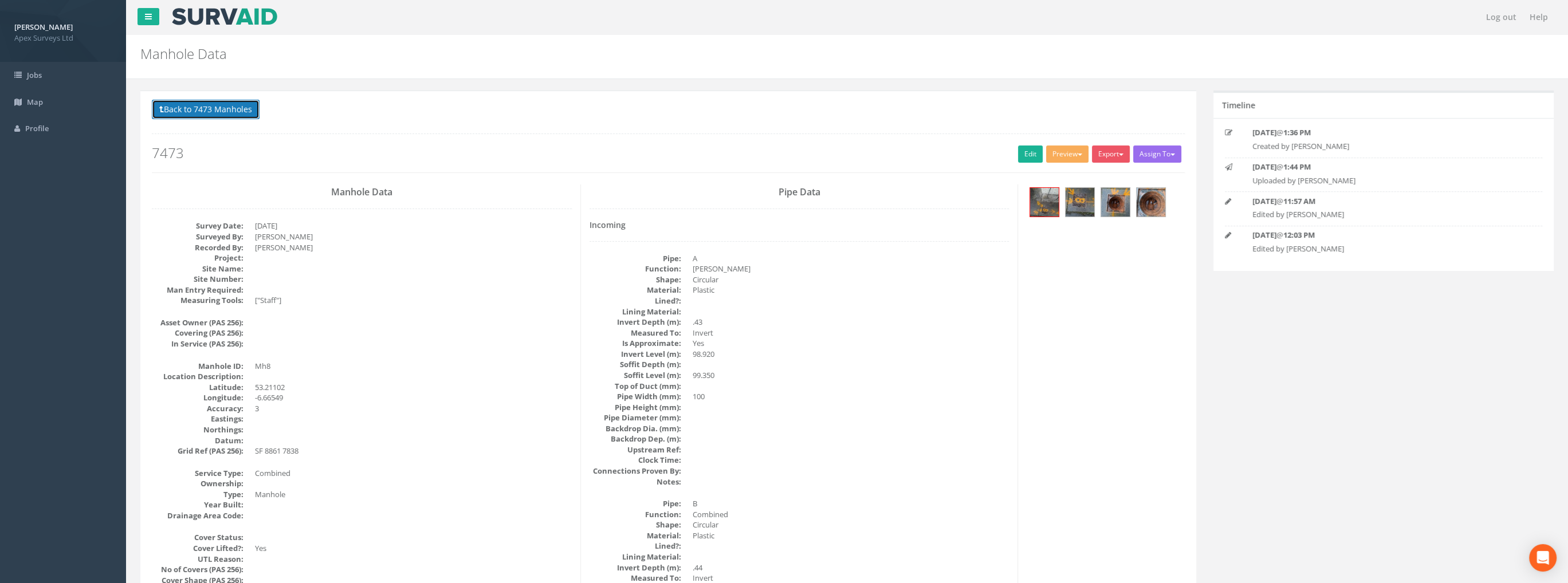
click at [211, 101] on button "Back to 7473 Manholes" at bounding box center [205, 109] width 108 height 19
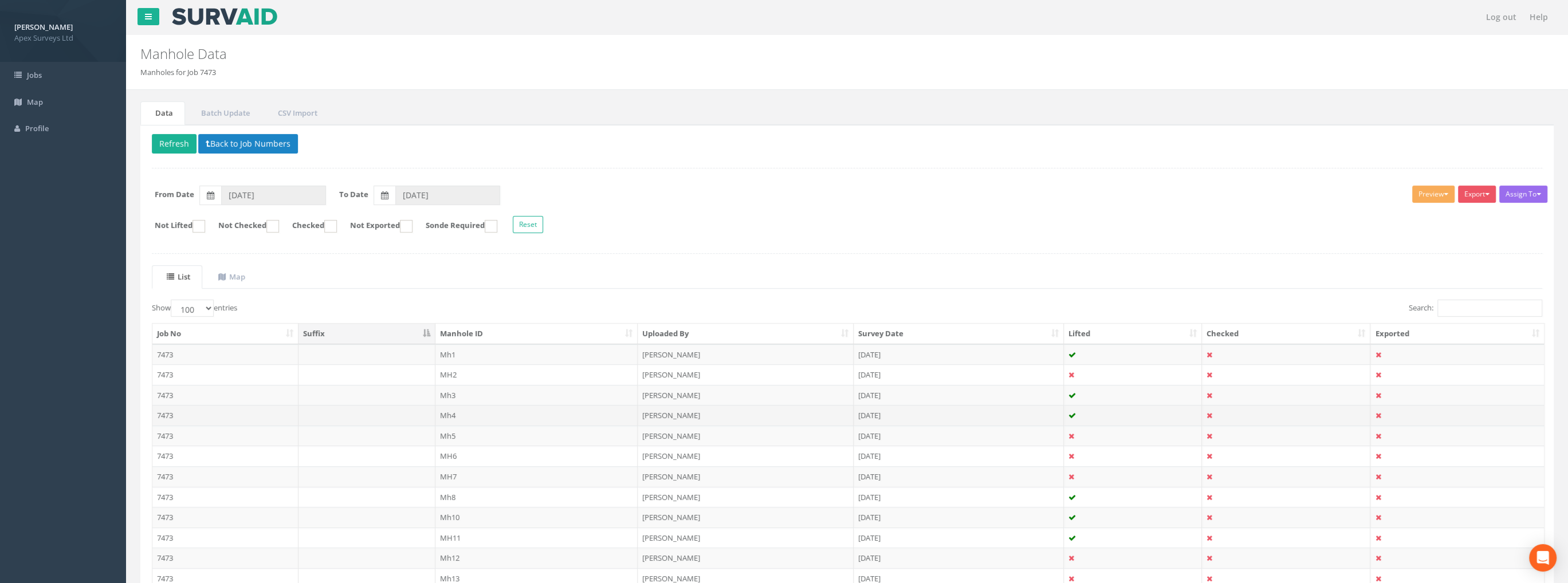
click at [447, 410] on td "Mh4" at bounding box center [537, 415] width 203 height 21
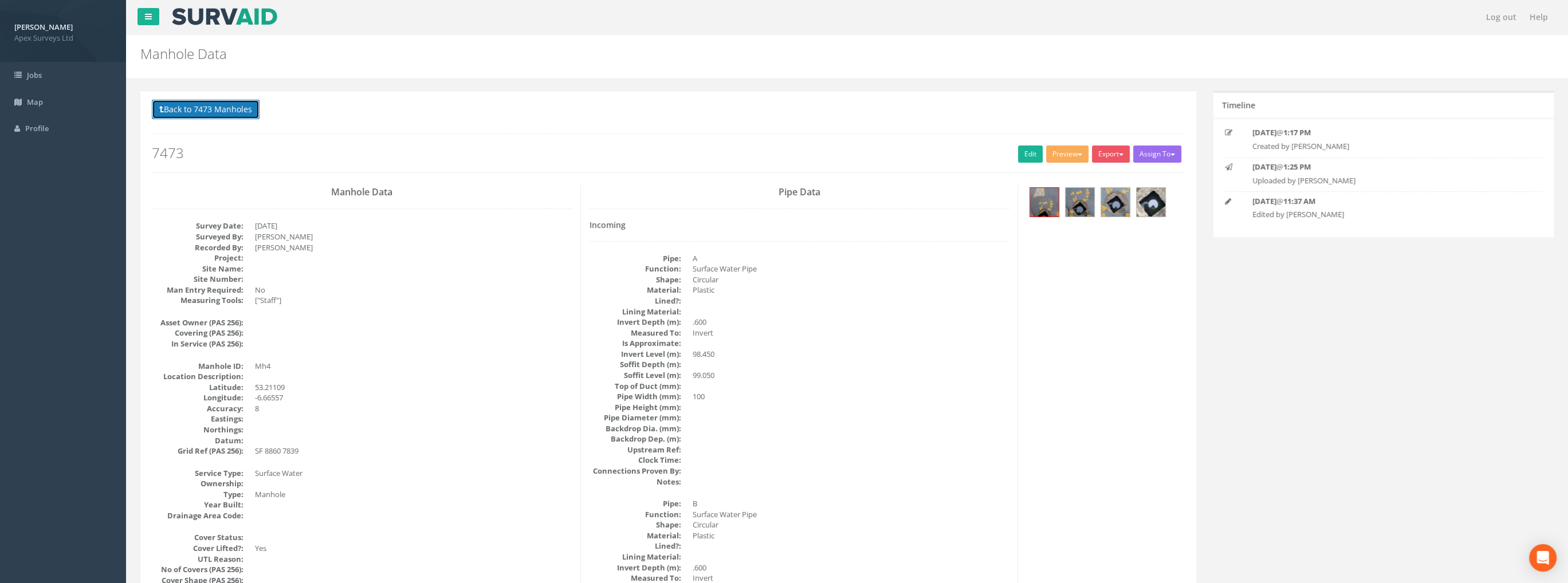
click at [247, 114] on button "Back to 7473 Manholes" at bounding box center [205, 109] width 108 height 19
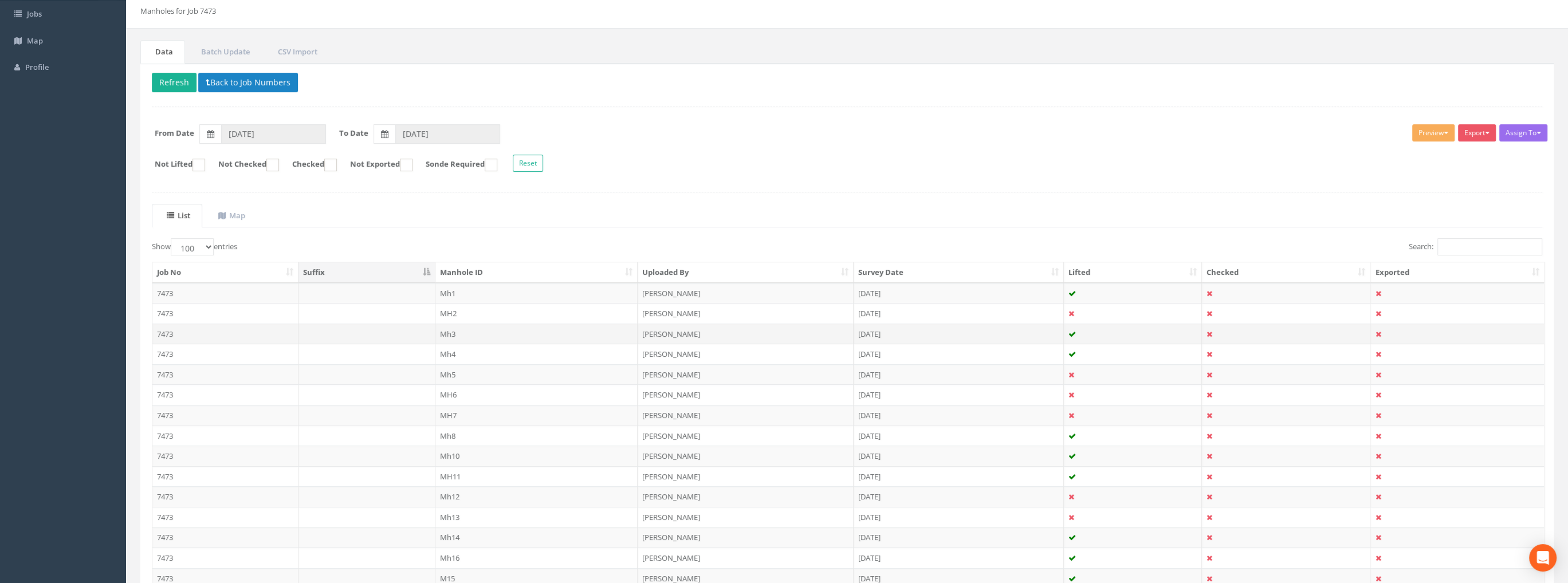
scroll to position [229, 0]
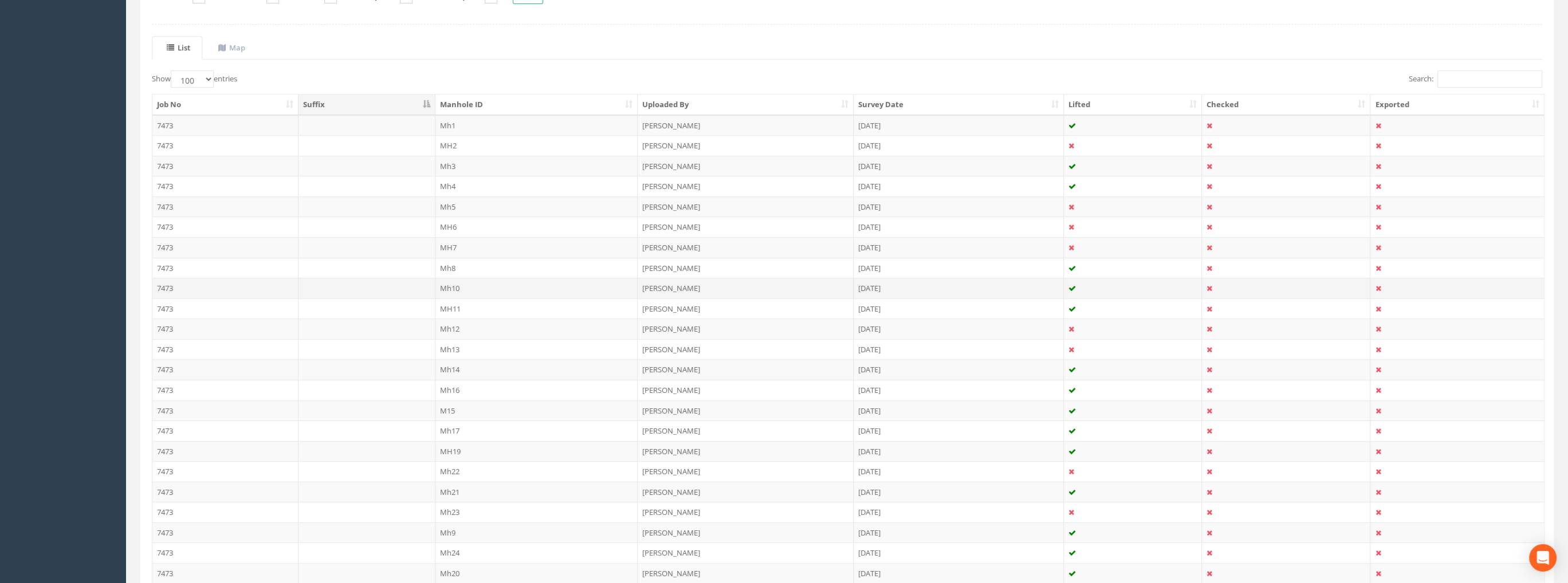
click at [460, 284] on td "Mh10" at bounding box center [537, 287] width 203 height 21
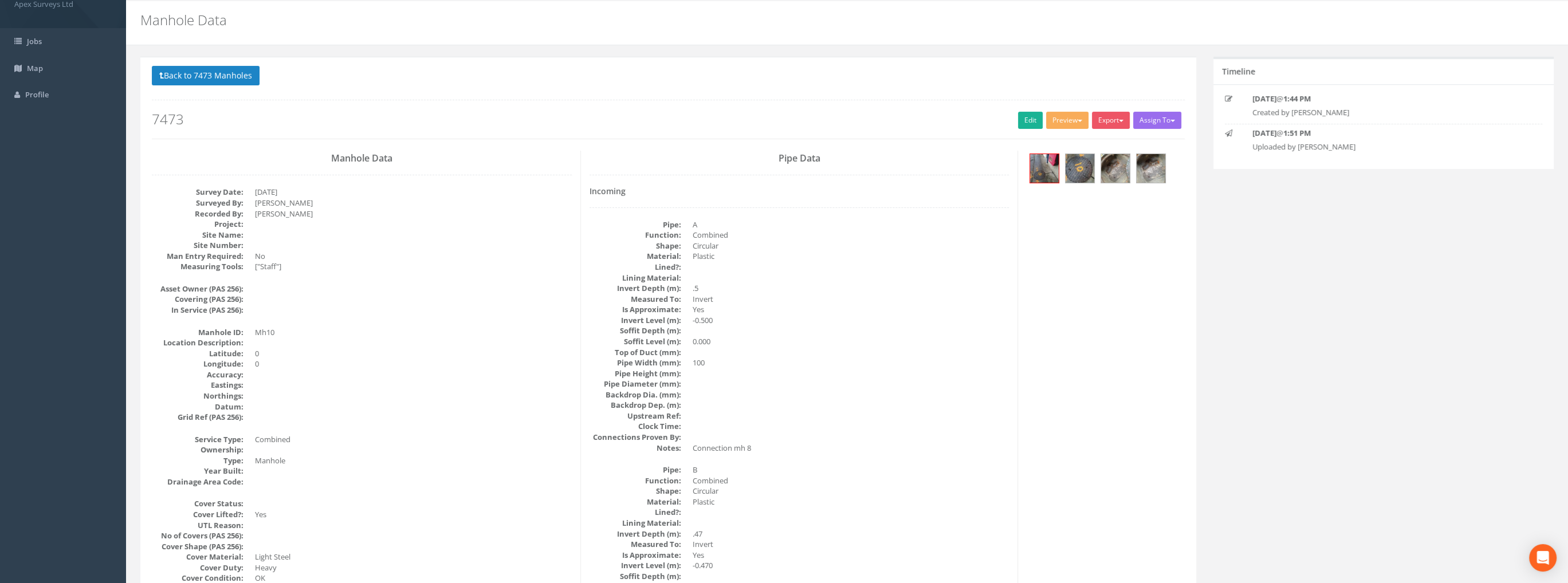
scroll to position [0, 0]
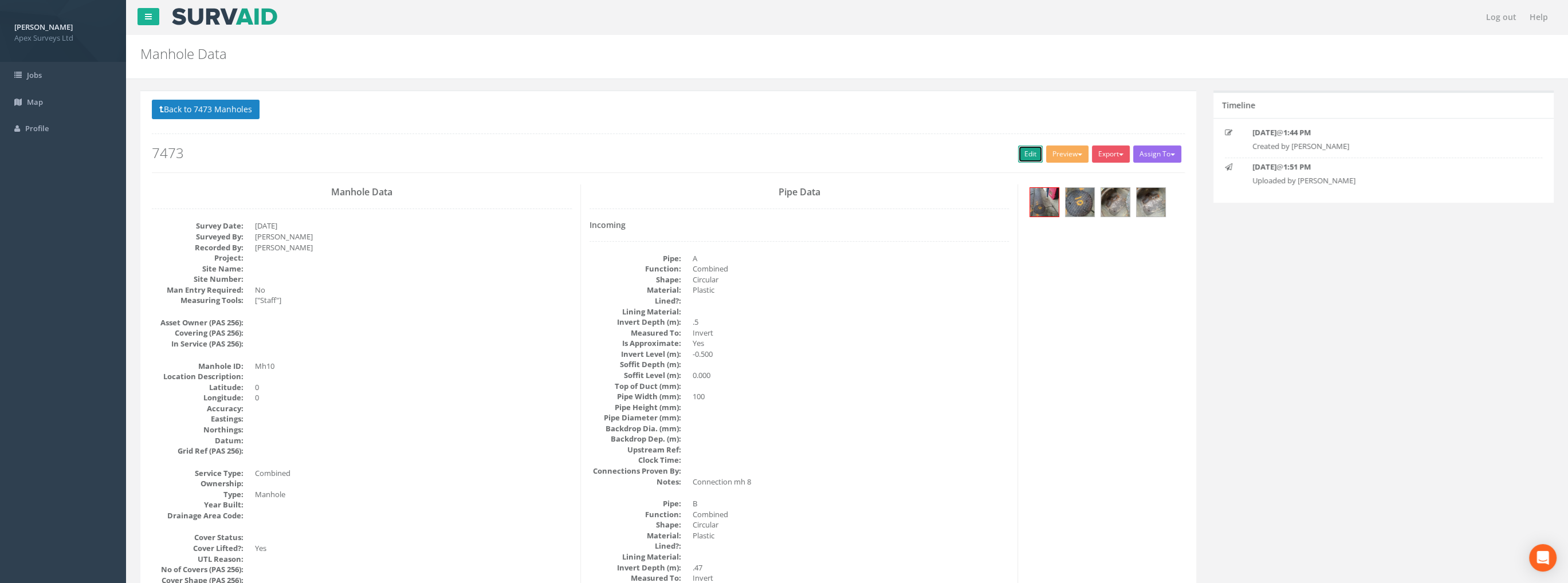
click at [1021, 154] on link "Edit" at bounding box center [1030, 154] width 25 height 17
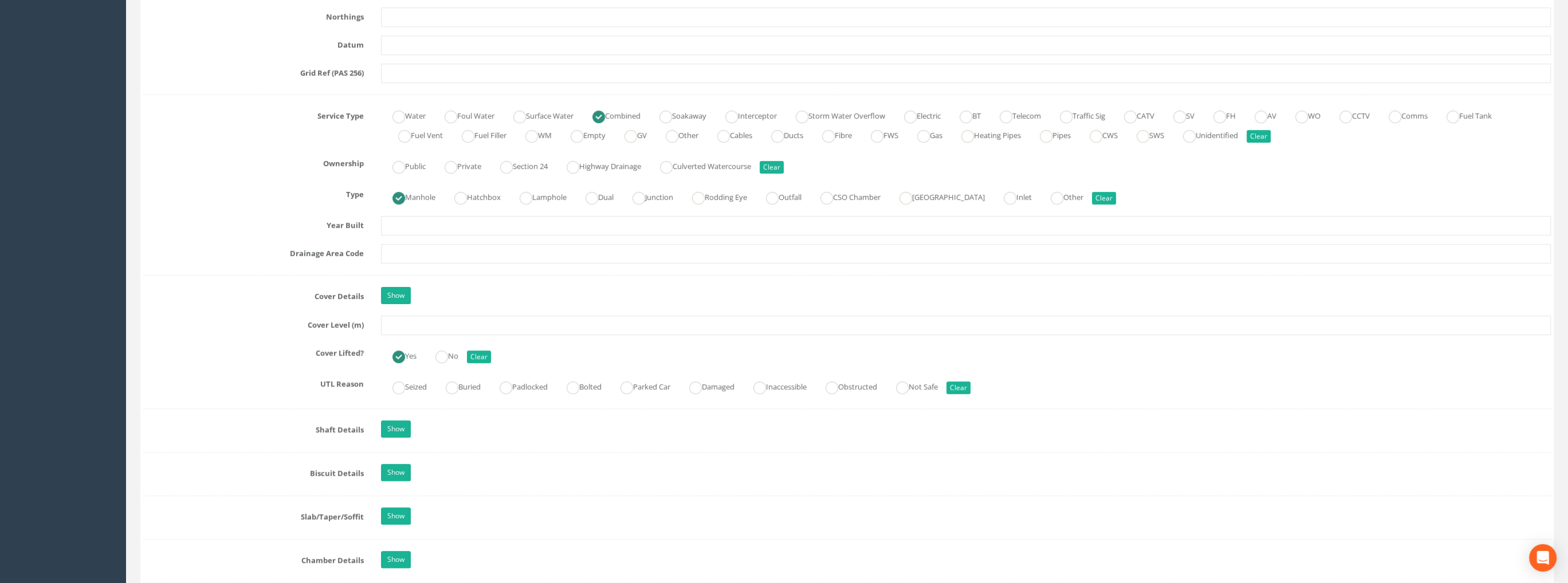
scroll to position [744, 0]
click at [393, 325] on input "text" at bounding box center [966, 325] width 1170 height 19
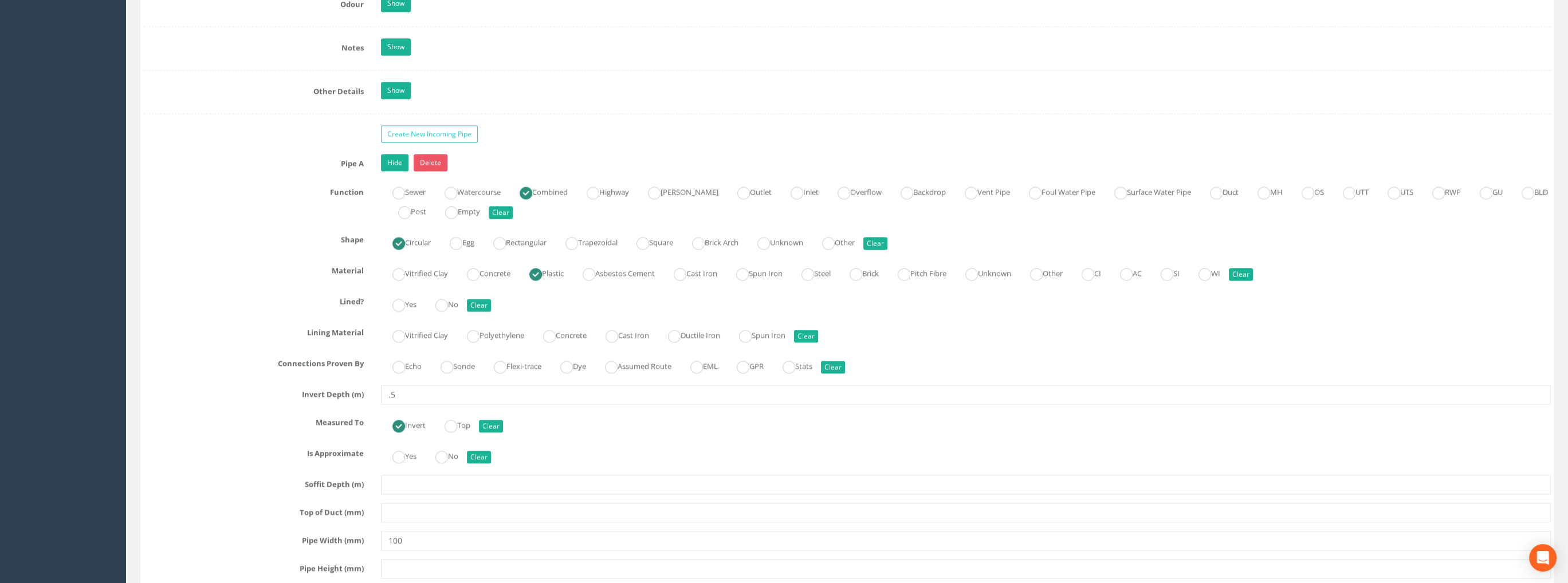
scroll to position [1718, 0]
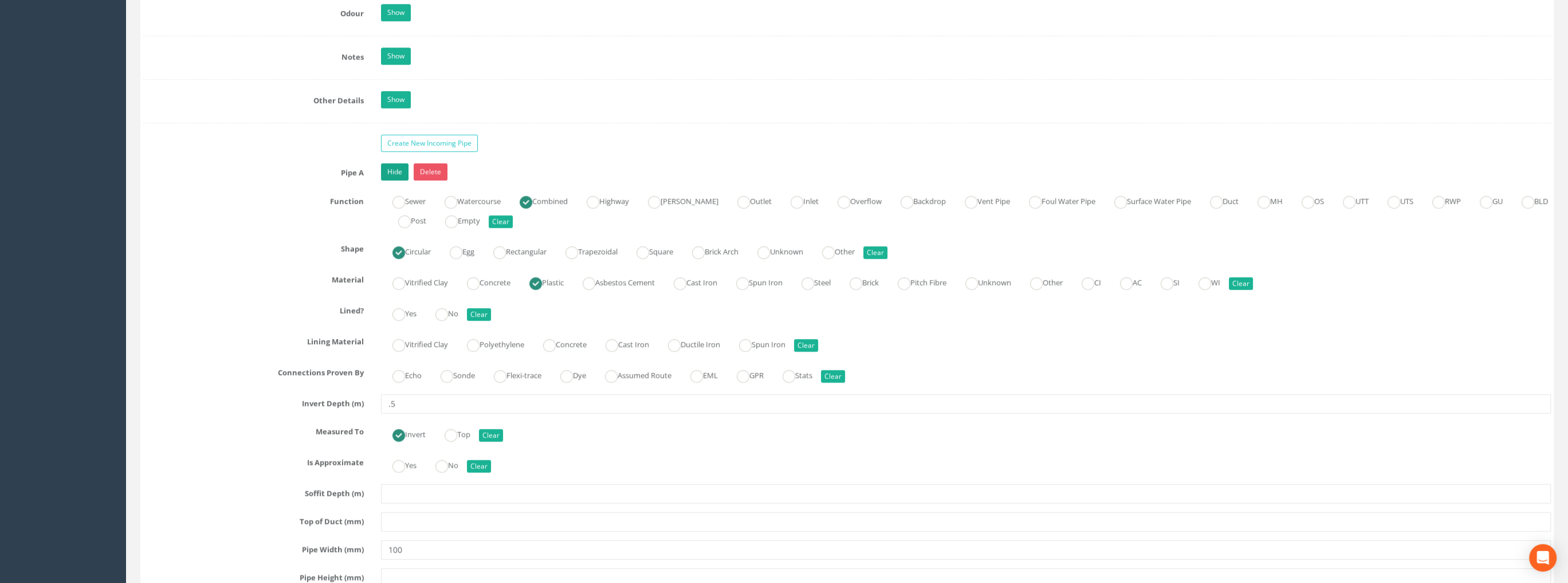
type input "99.36"
click at [392, 167] on link "Hide" at bounding box center [395, 171] width 28 height 17
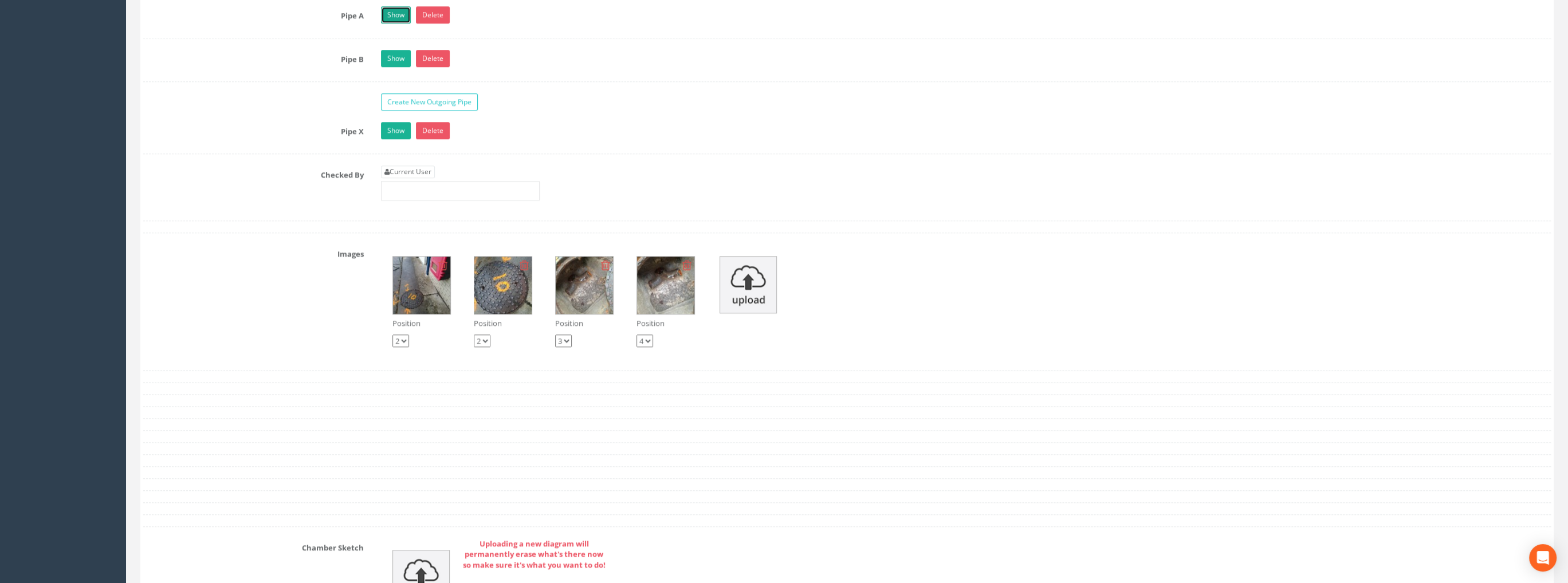
scroll to position [1889, 0]
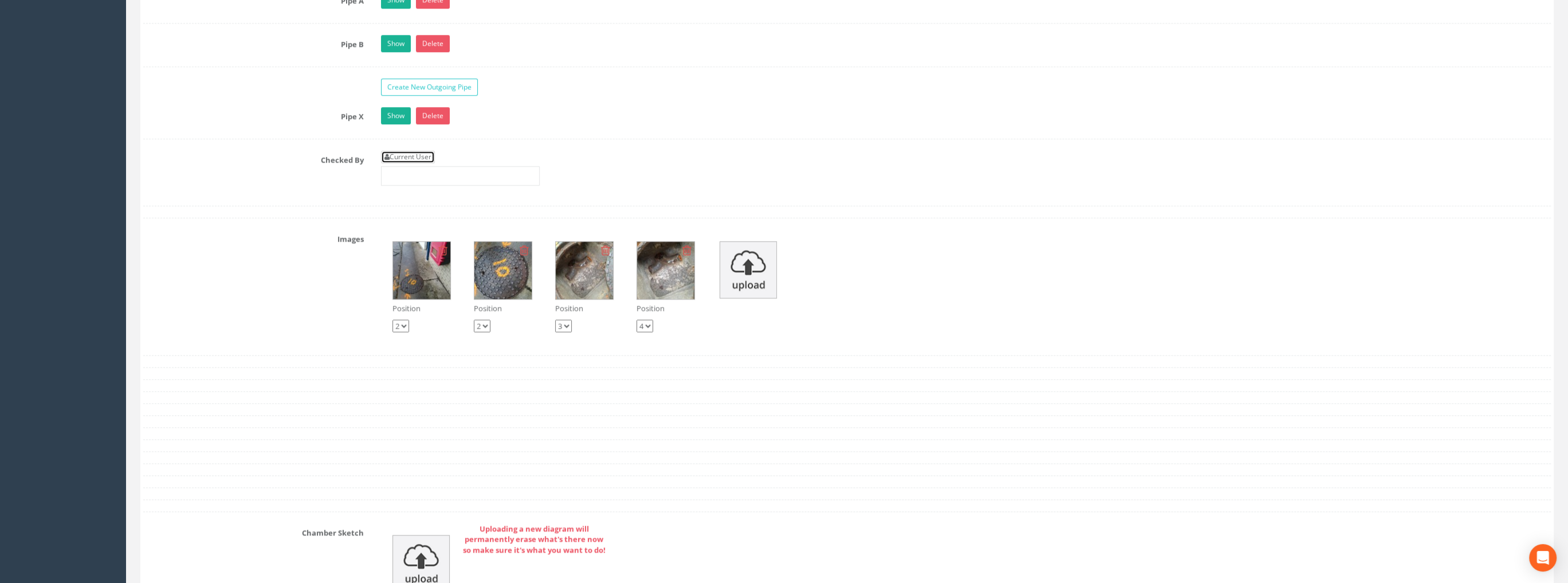
click at [424, 151] on link "Current User" at bounding box center [408, 157] width 54 height 12
type input "[PERSON_NAME]"
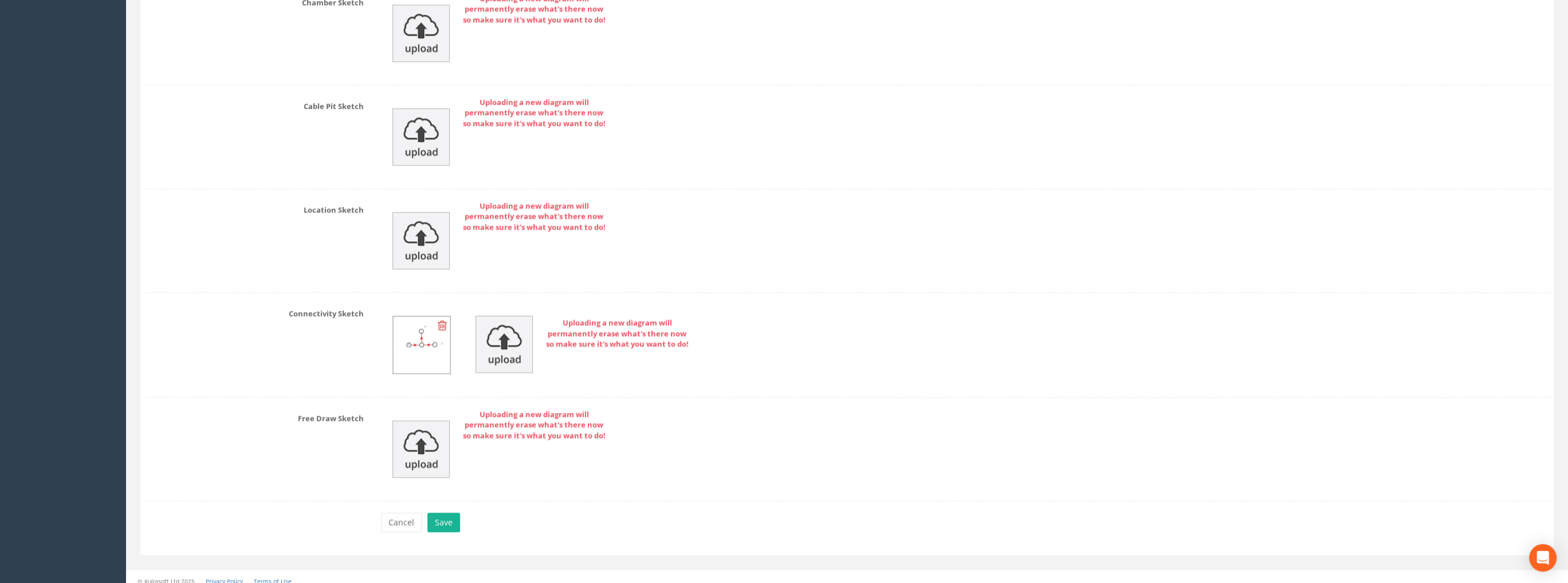
scroll to position [2420, 0]
click at [445, 511] on button "Save" at bounding box center [443, 520] width 32 height 19
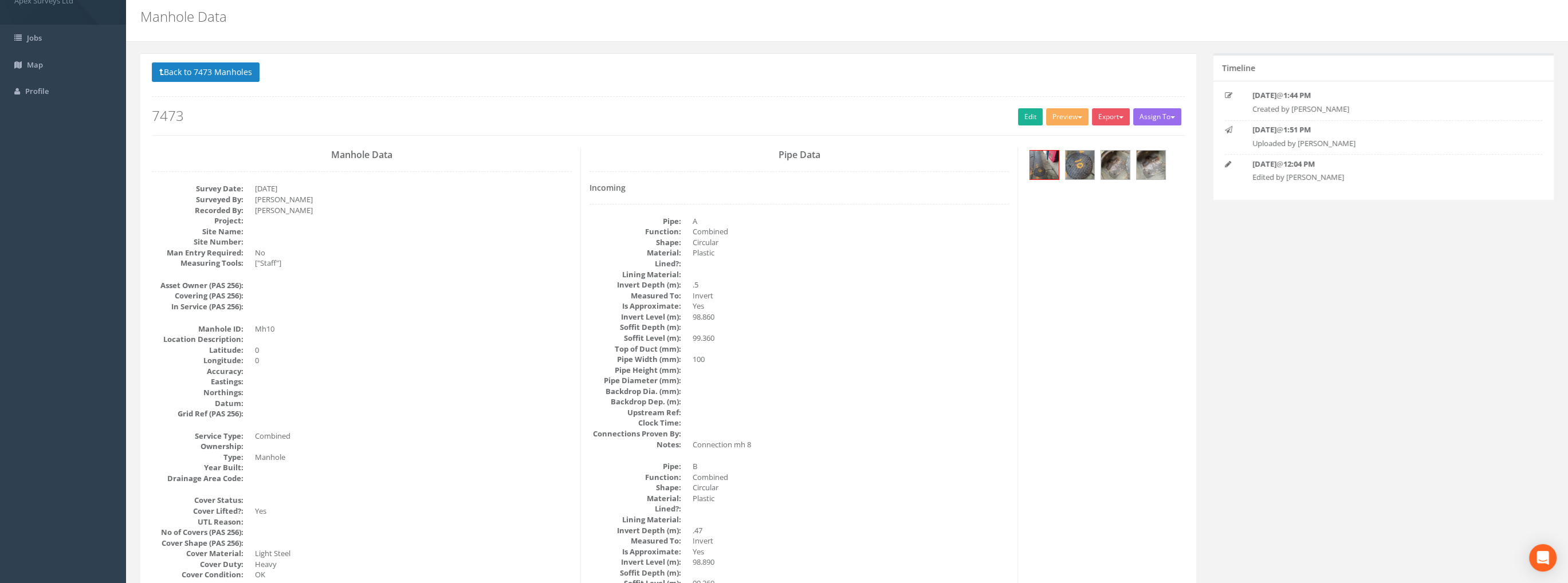
scroll to position [0, 0]
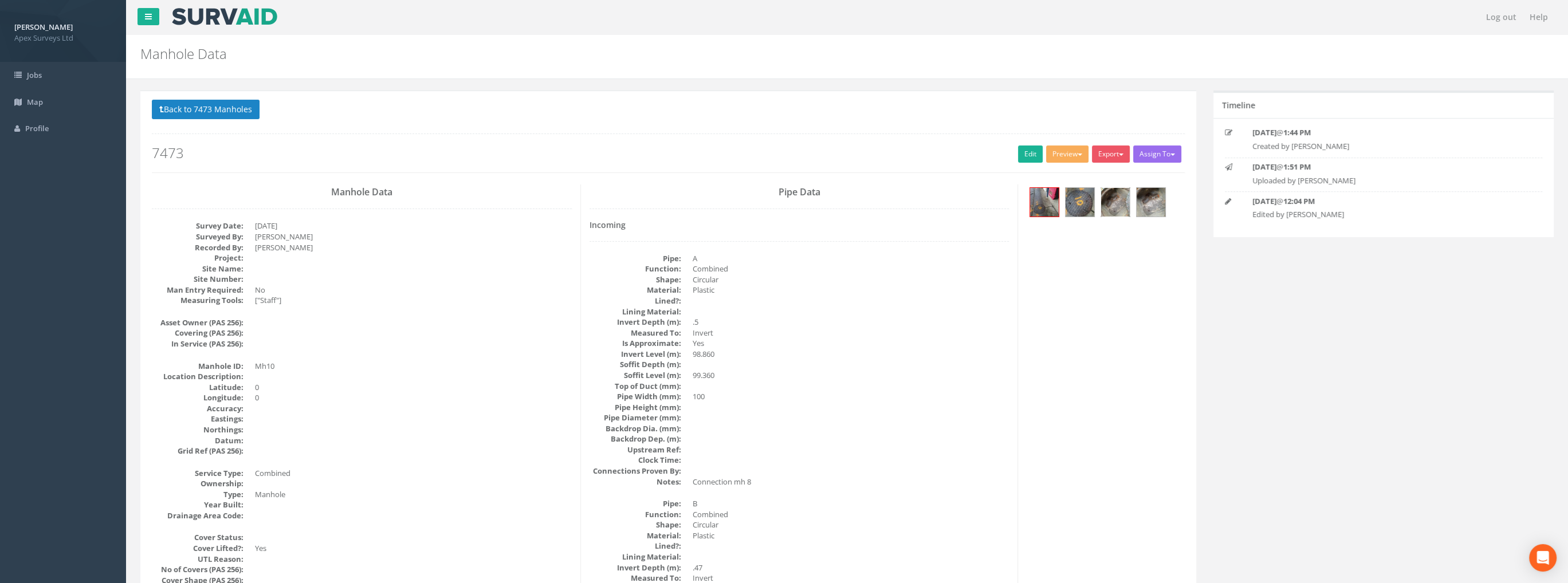
click at [1114, 202] on img at bounding box center [1115, 201] width 28 height 28
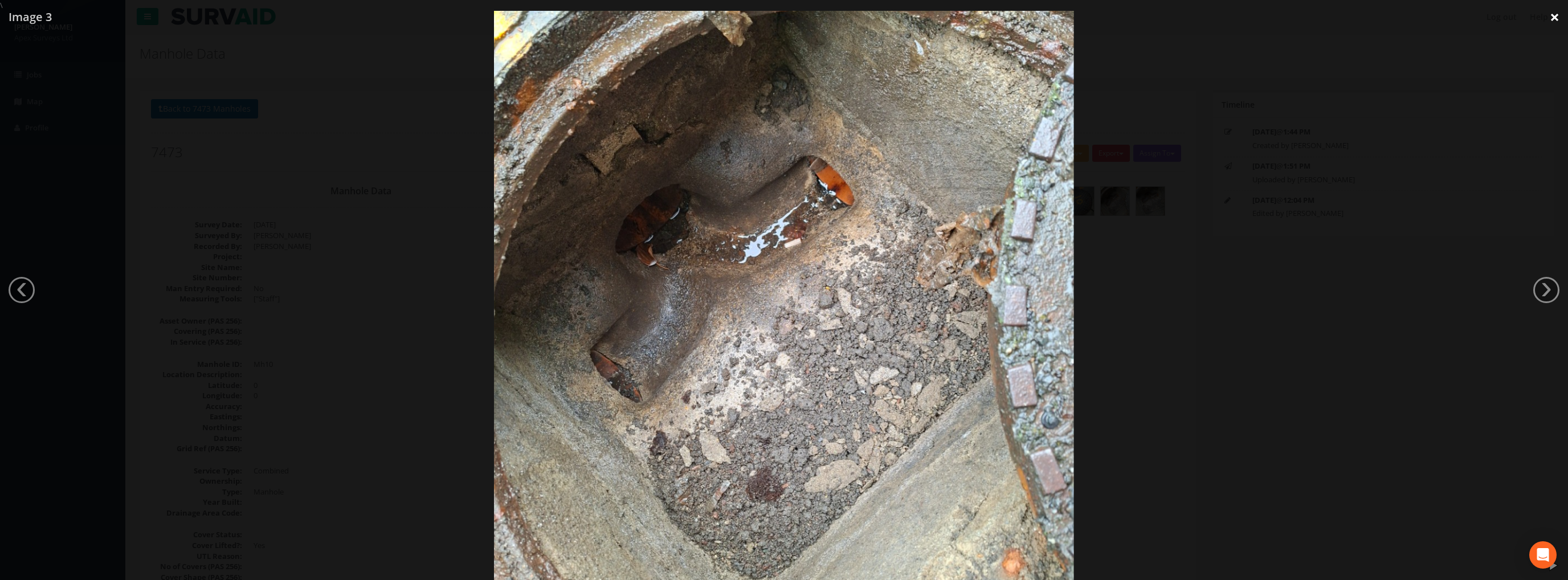
click at [1555, 24] on link "×" at bounding box center [1554, 17] width 27 height 34
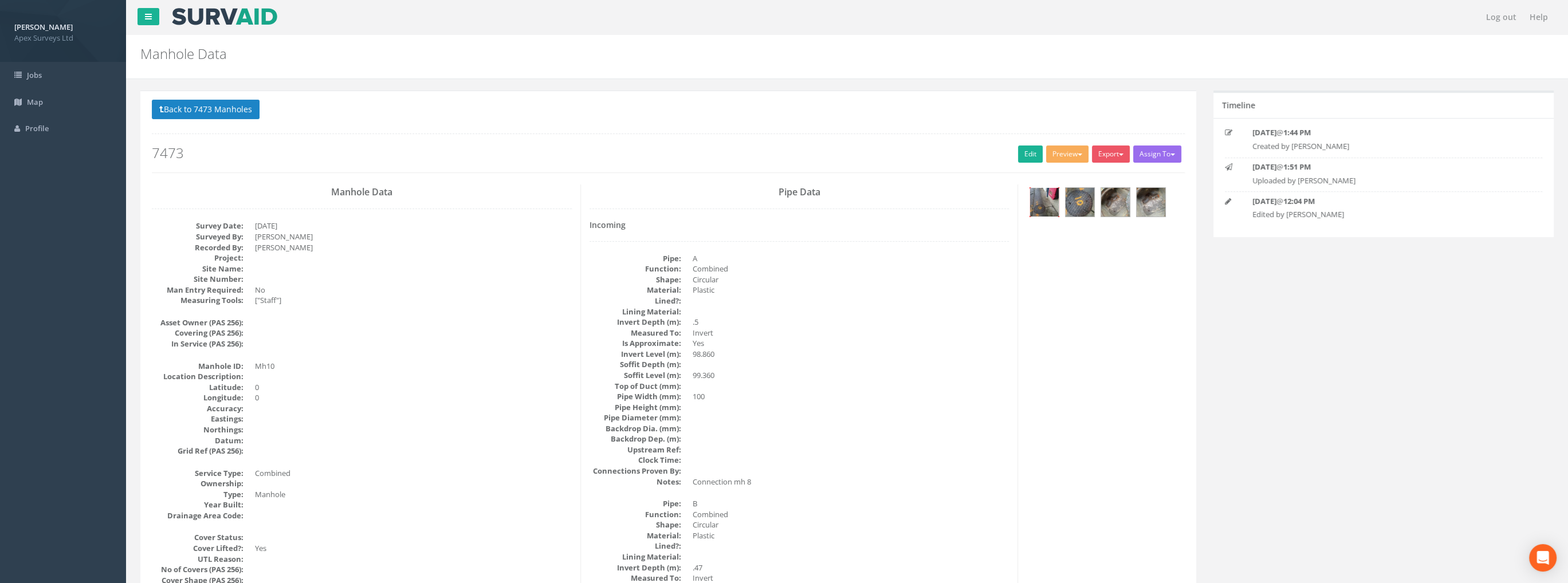
click at [1045, 209] on img at bounding box center [1044, 201] width 28 height 28
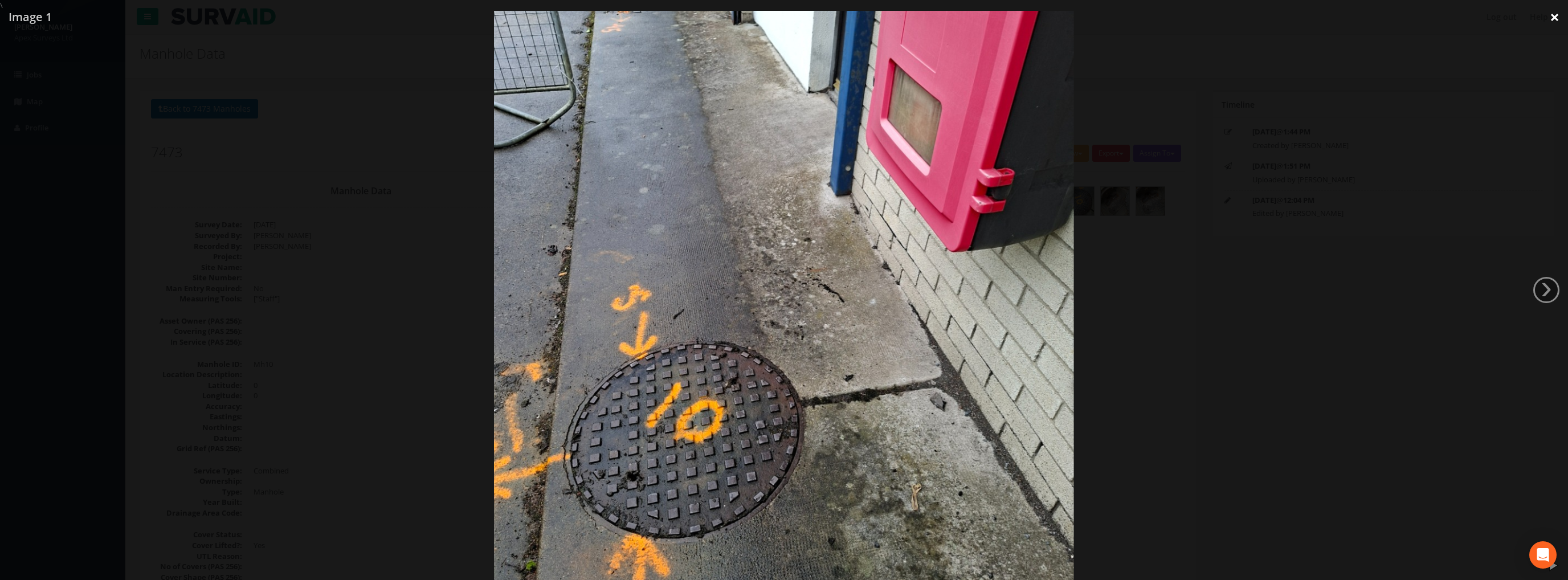
click at [1548, 18] on link "×" at bounding box center [1554, 17] width 27 height 34
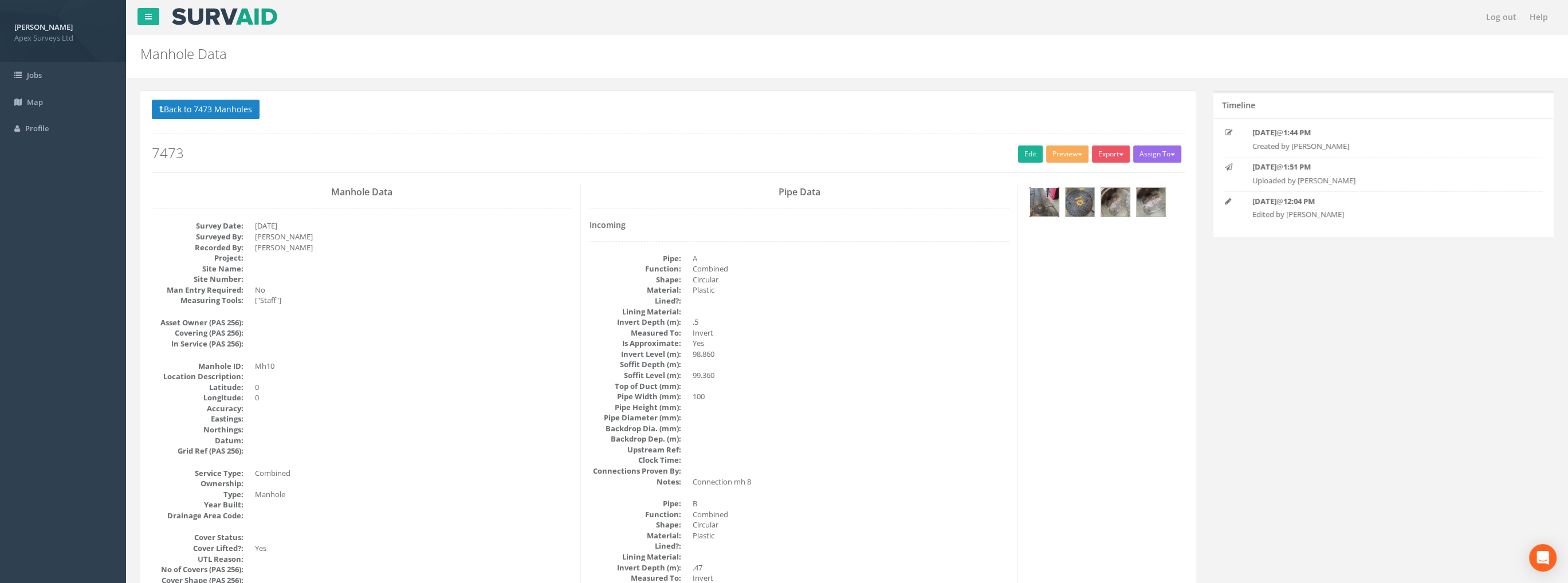
click at [1049, 200] on img at bounding box center [1044, 201] width 28 height 28
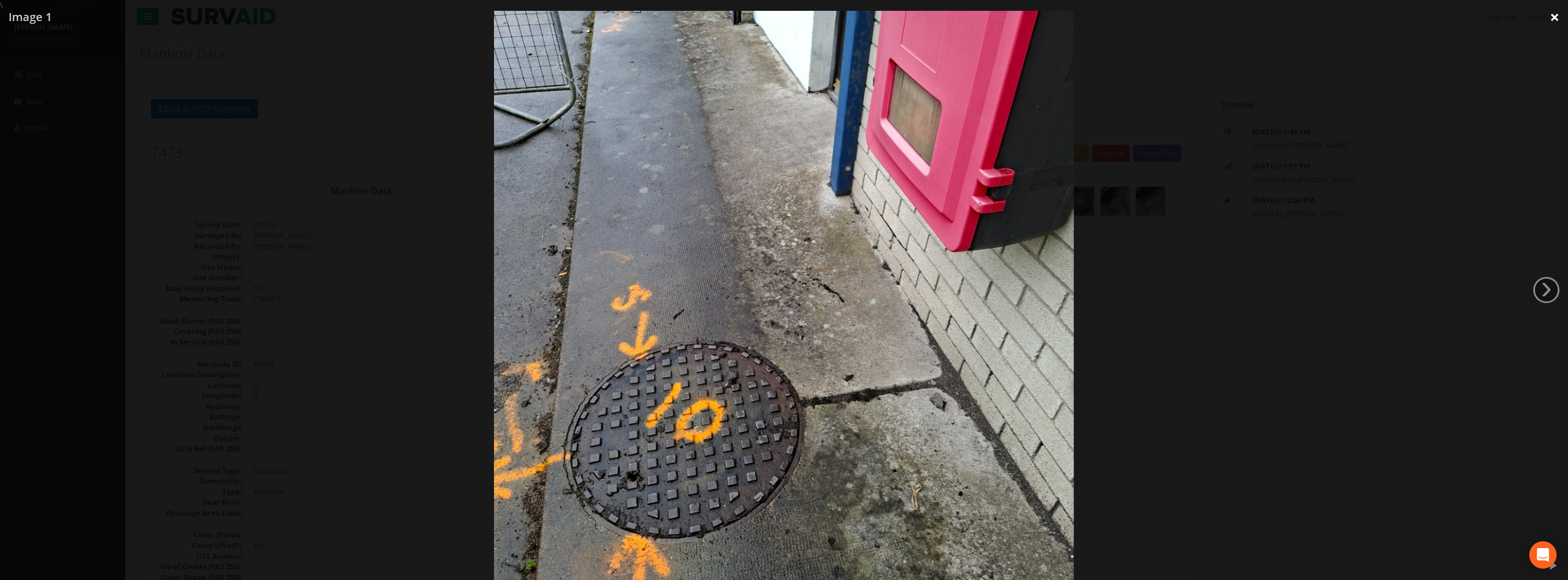
click at [1550, 15] on link "×" at bounding box center [1554, 17] width 27 height 34
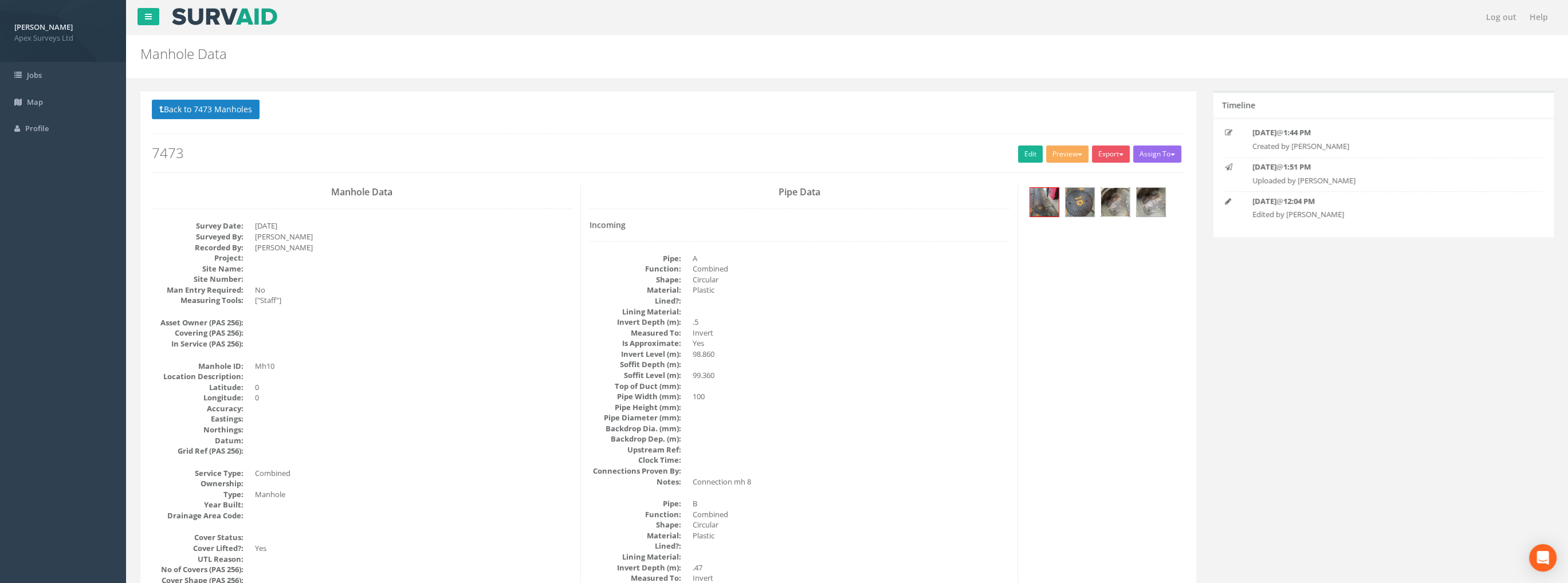
click at [1115, 197] on img at bounding box center [1115, 201] width 28 height 28
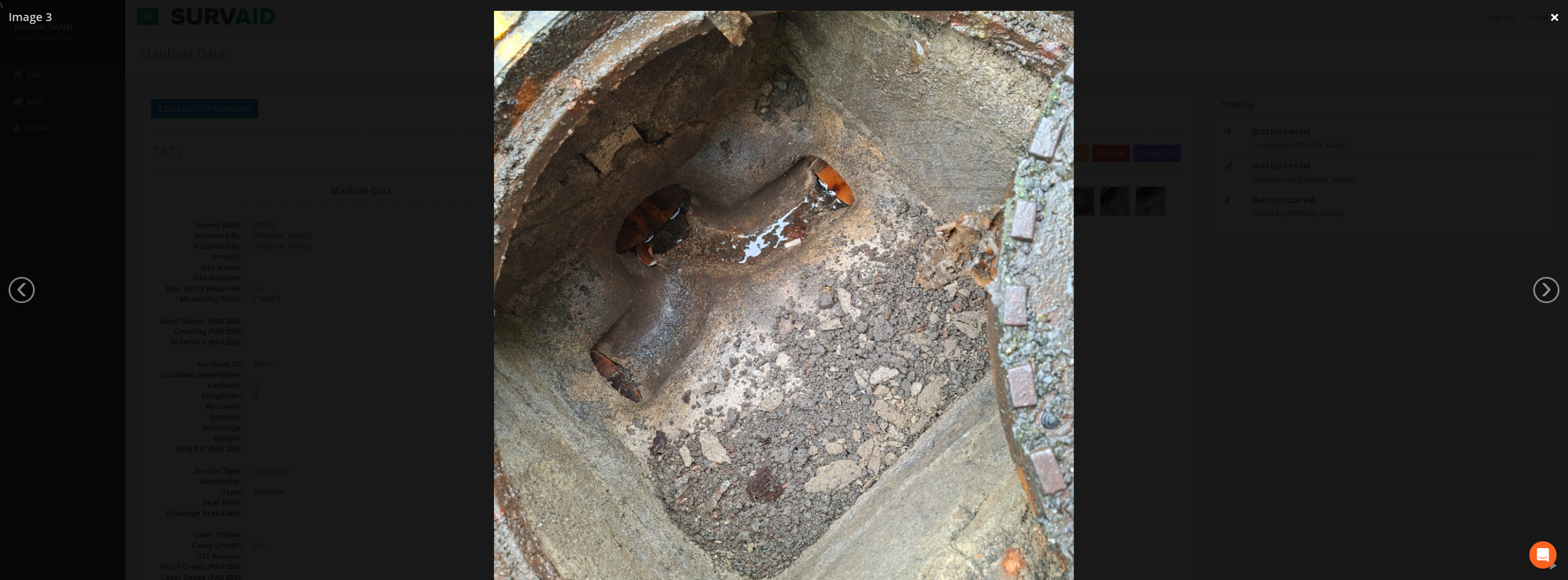
click at [1548, 18] on link "×" at bounding box center [1554, 17] width 27 height 34
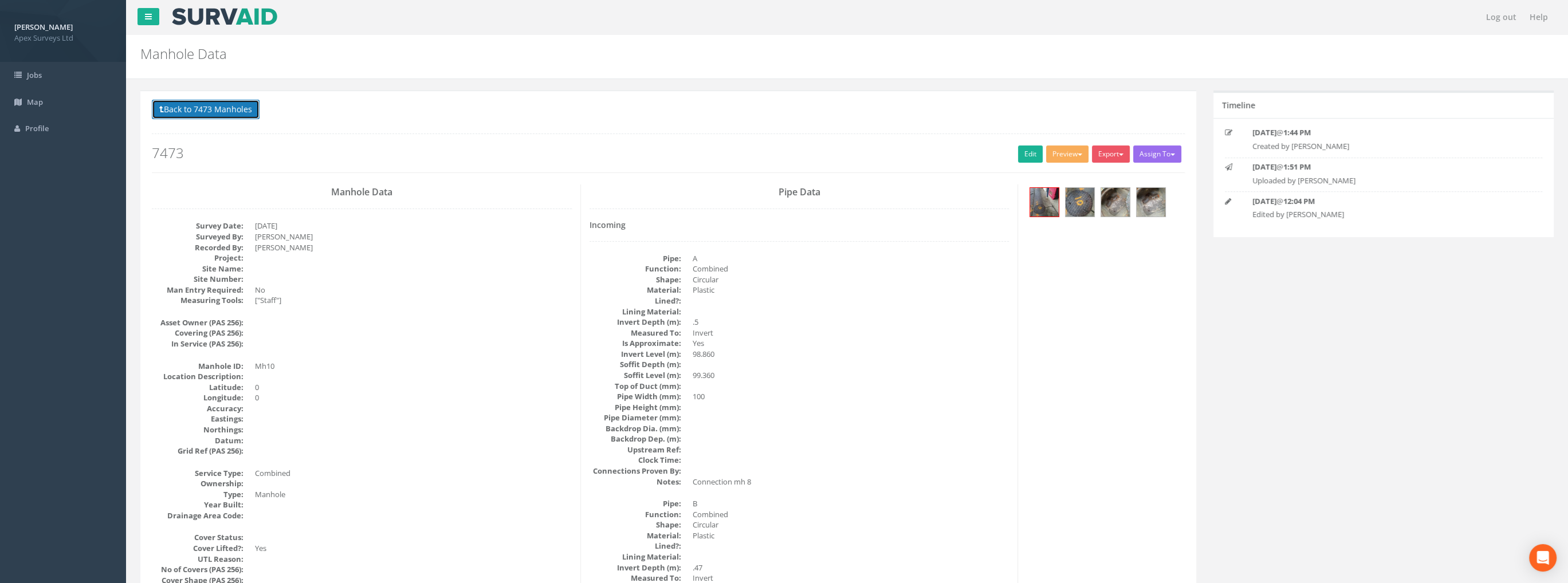
click at [239, 108] on button "Back to 7473 Manholes" at bounding box center [205, 109] width 108 height 19
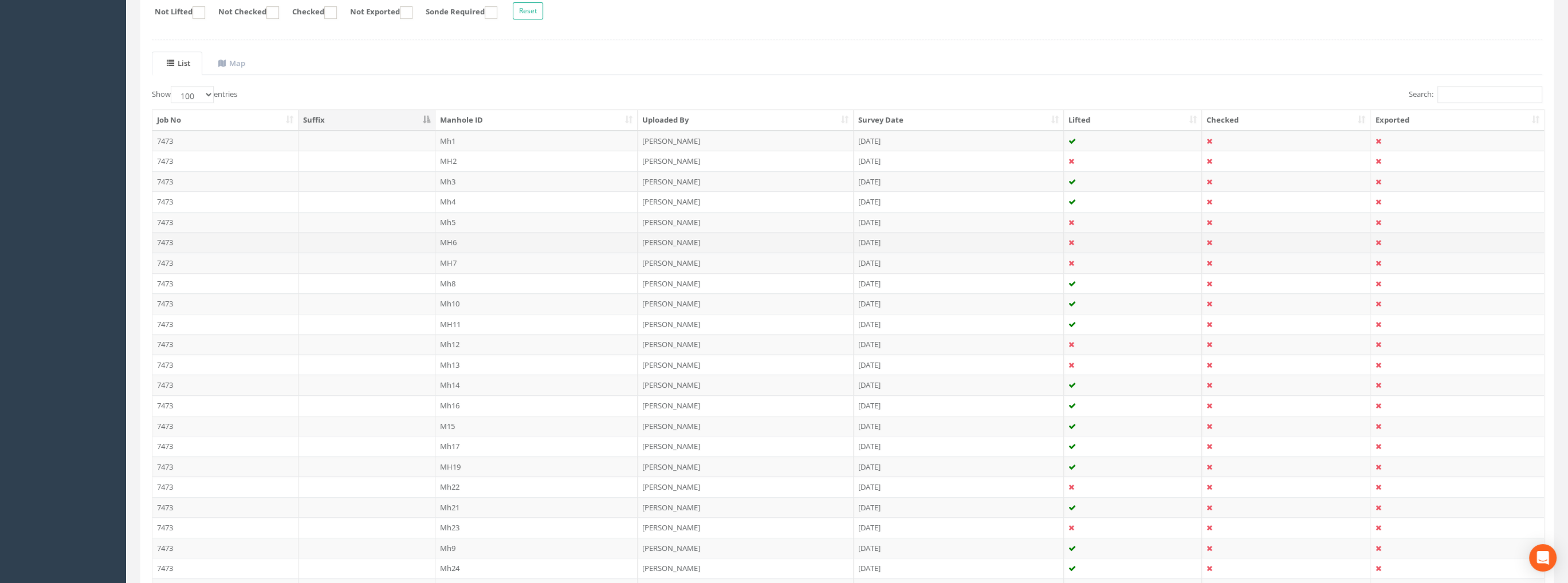
scroll to position [229, 0]
click at [453, 304] on td "MH11" at bounding box center [537, 308] width 203 height 21
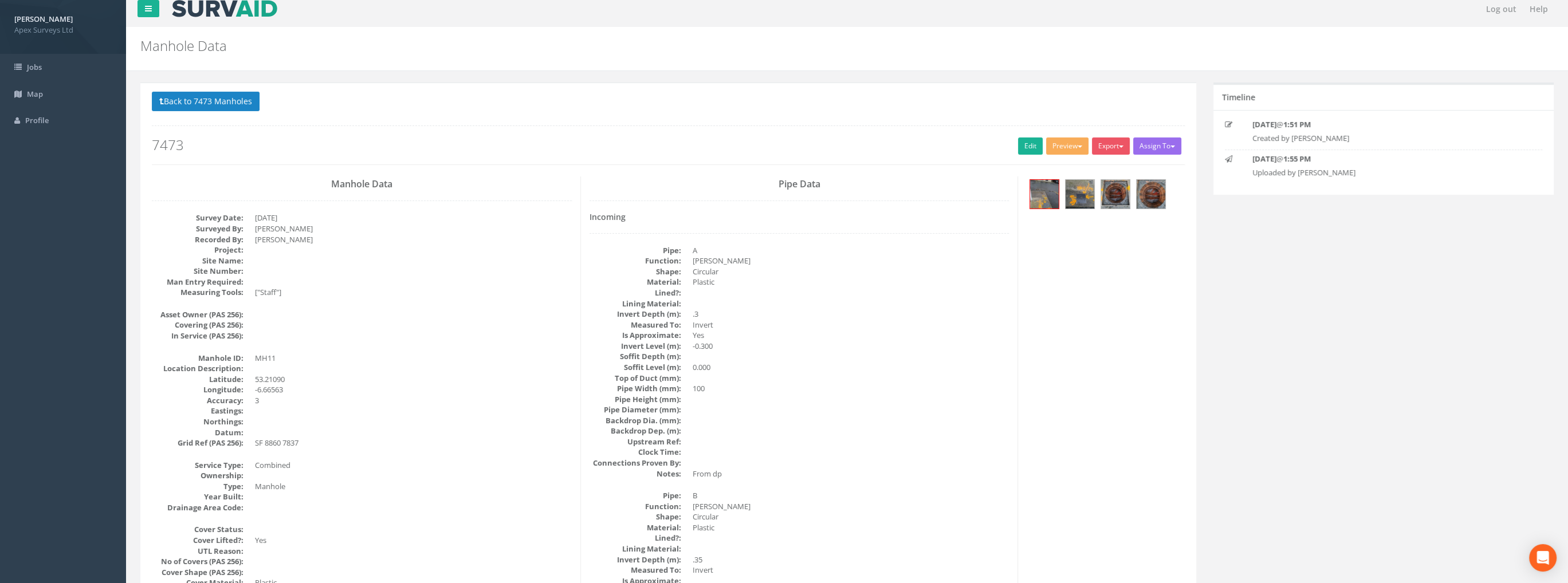
scroll to position [0, 0]
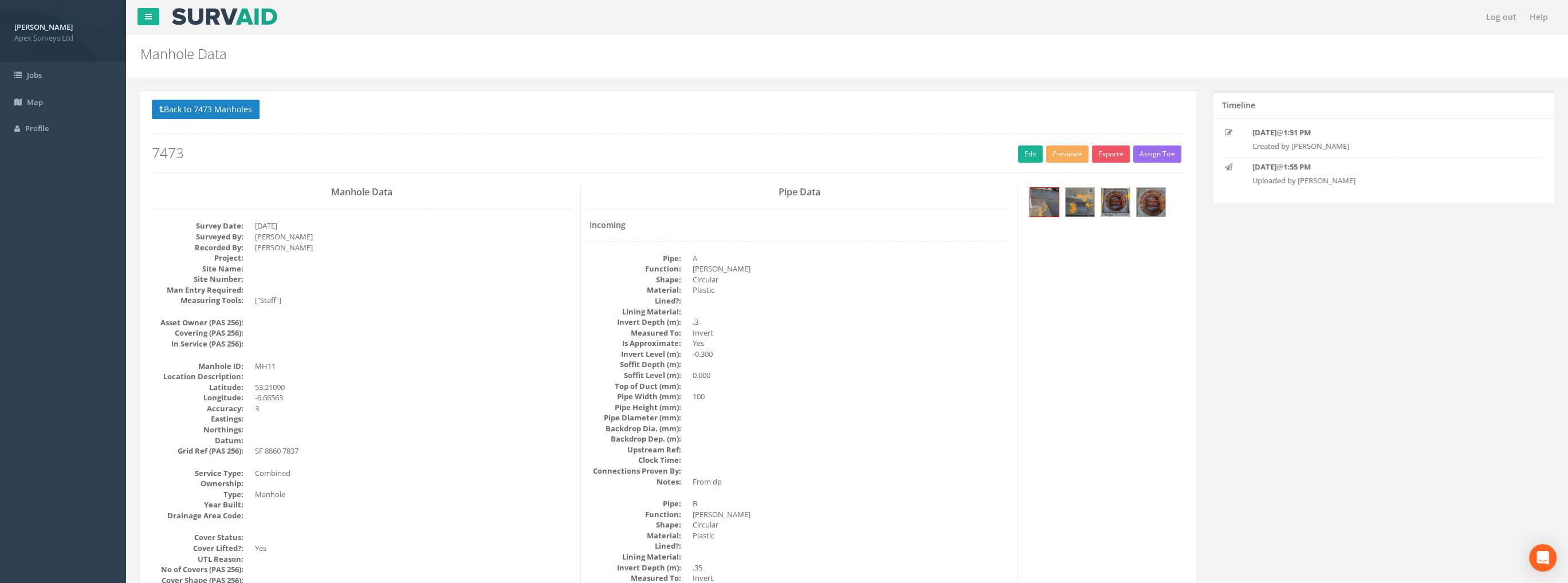
click at [1121, 200] on img at bounding box center [1115, 201] width 28 height 28
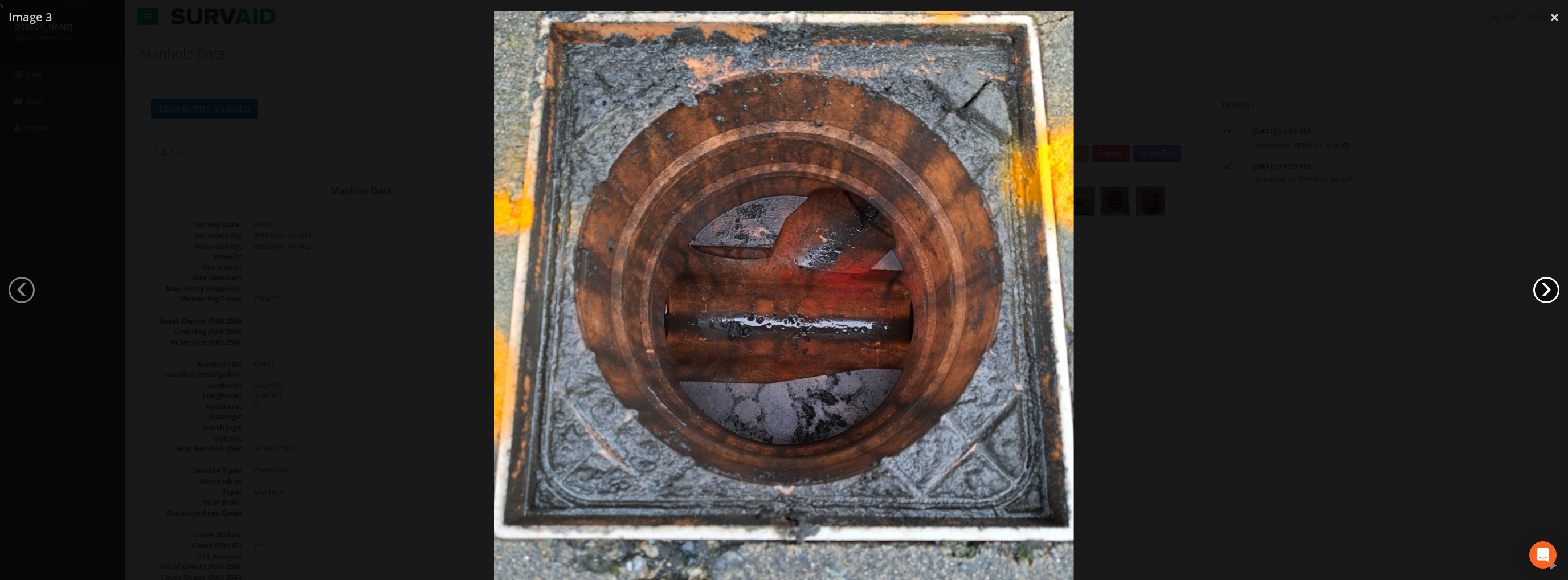
click at [1538, 286] on link "›" at bounding box center [1546, 290] width 26 height 26
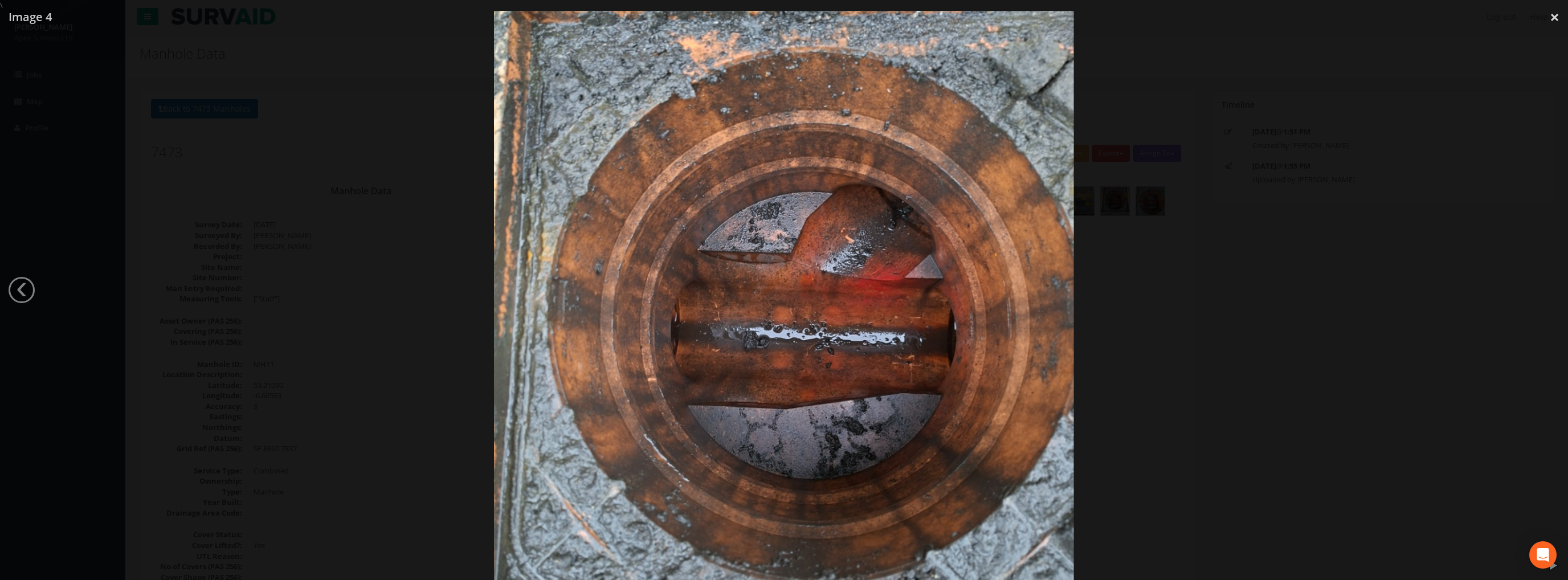
click at [1536, 285] on div at bounding box center [784, 300] width 1568 height 580
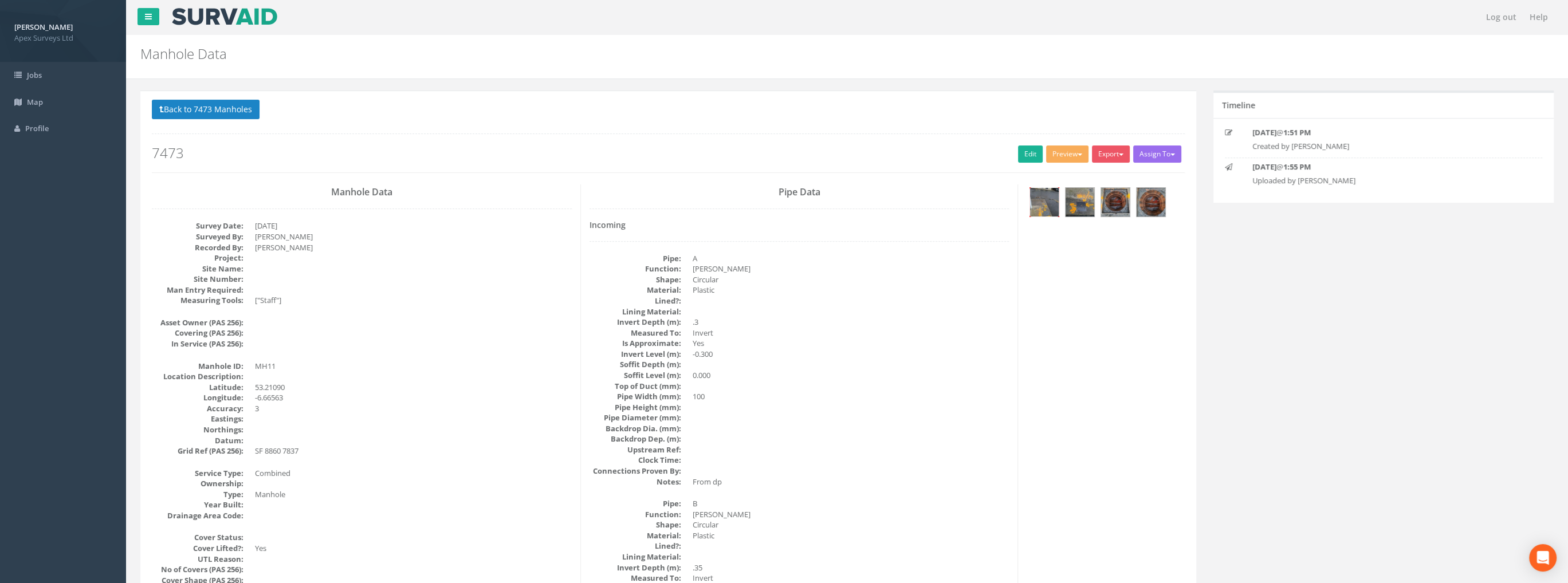
click at [1046, 202] on img at bounding box center [1044, 201] width 28 height 28
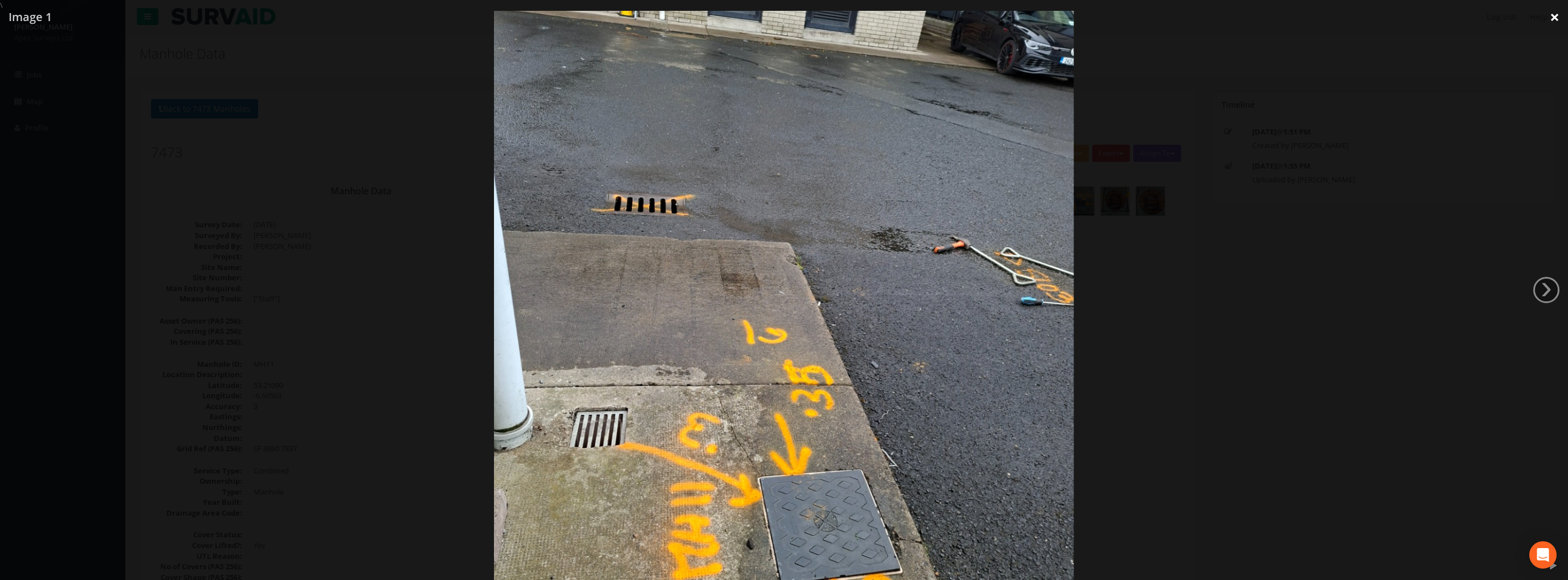
click at [1546, 16] on link "×" at bounding box center [1554, 17] width 27 height 34
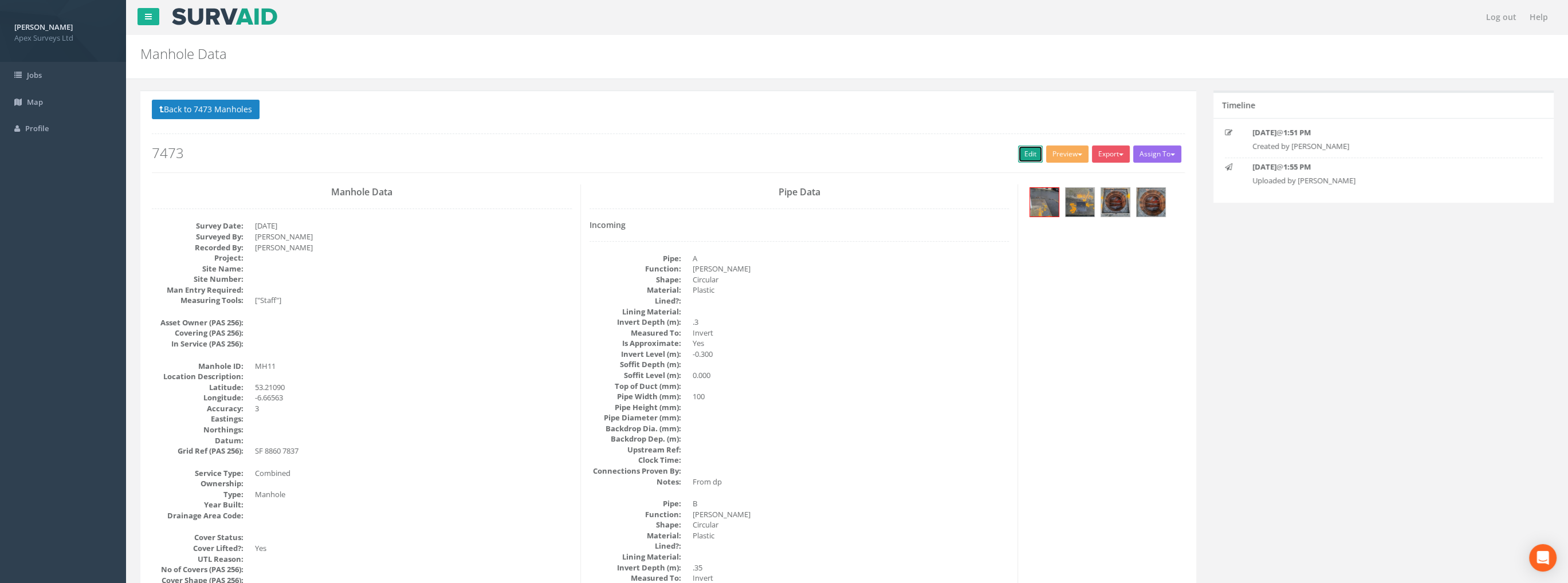
click at [1020, 153] on link "Edit" at bounding box center [1030, 154] width 25 height 17
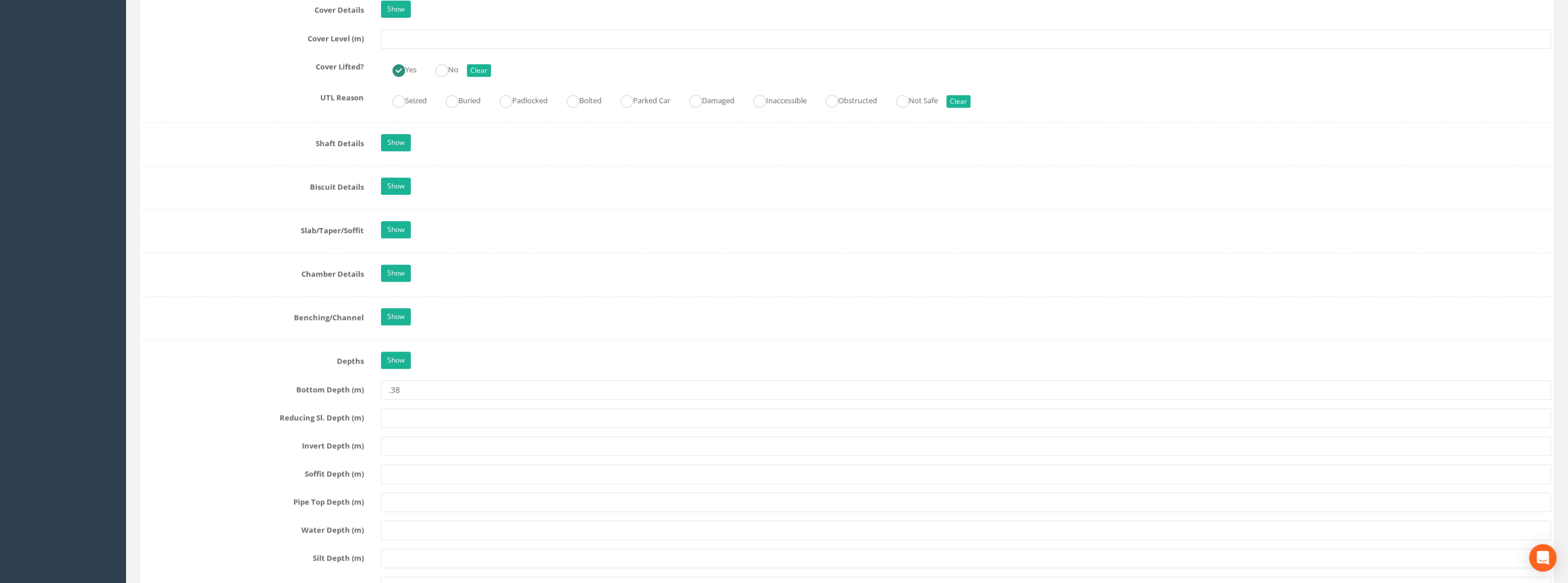
scroll to position [801, 0]
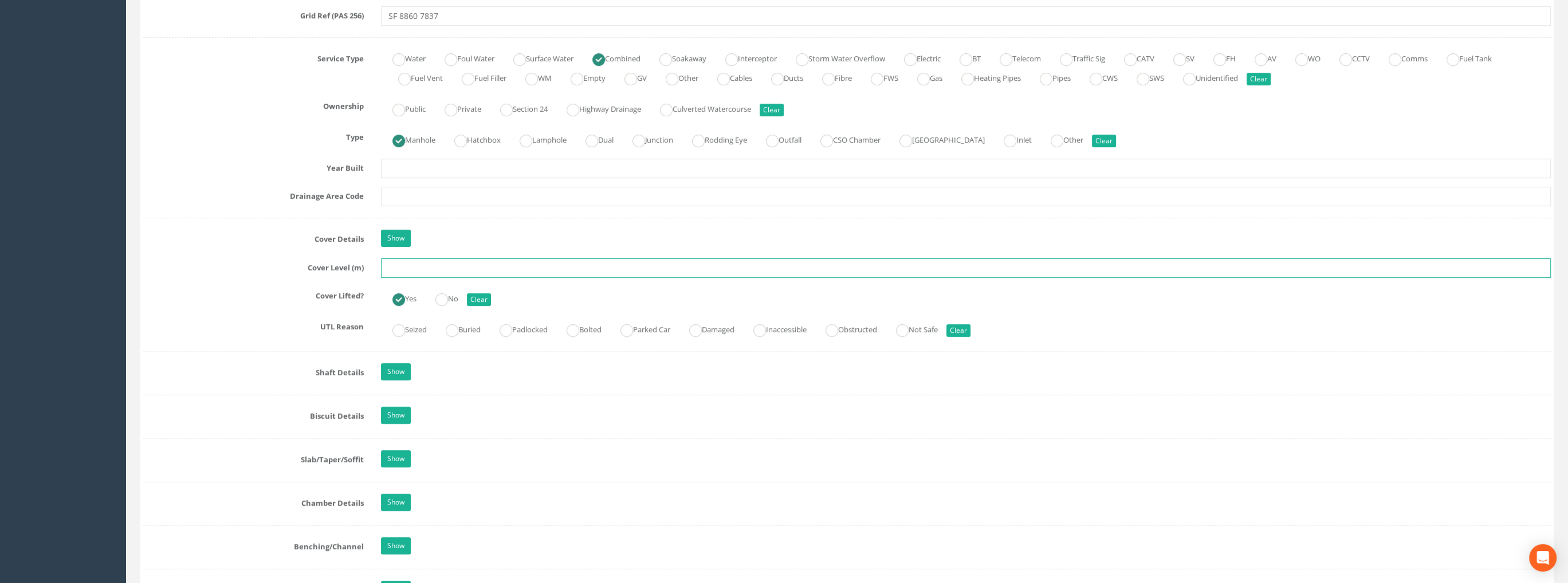
click at [415, 259] on input "text" at bounding box center [966, 267] width 1170 height 19
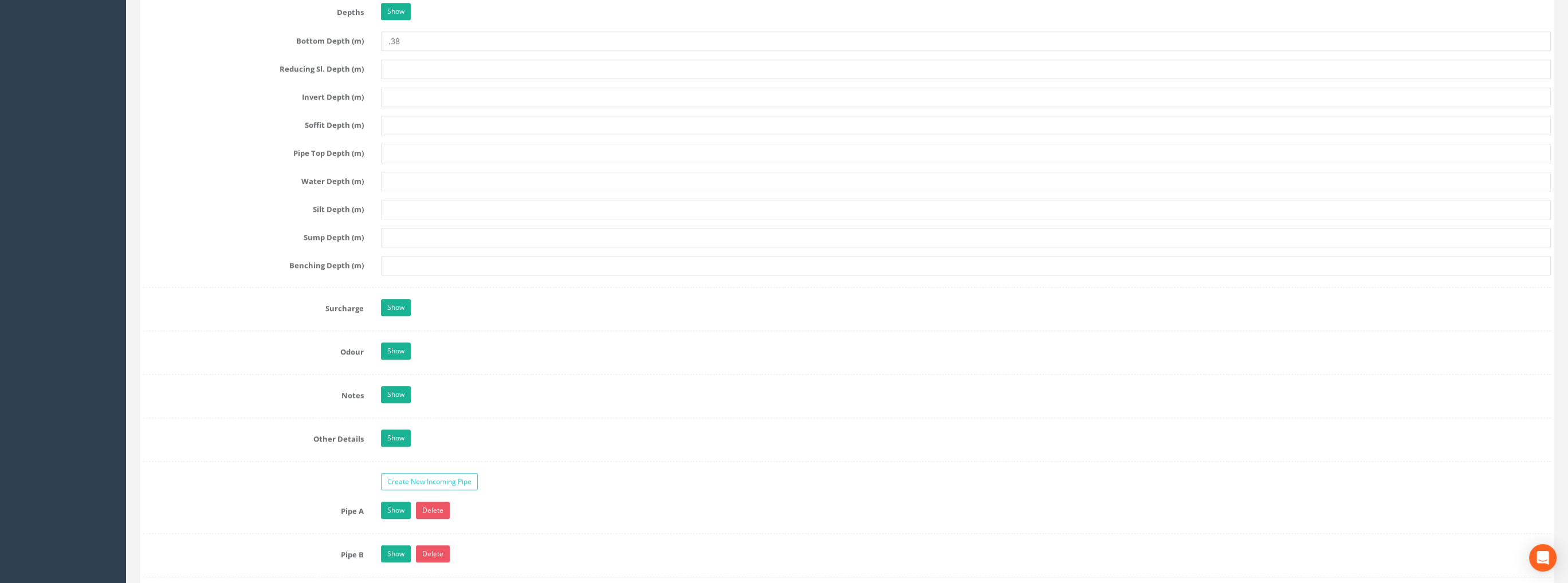
scroll to position [1660, 0]
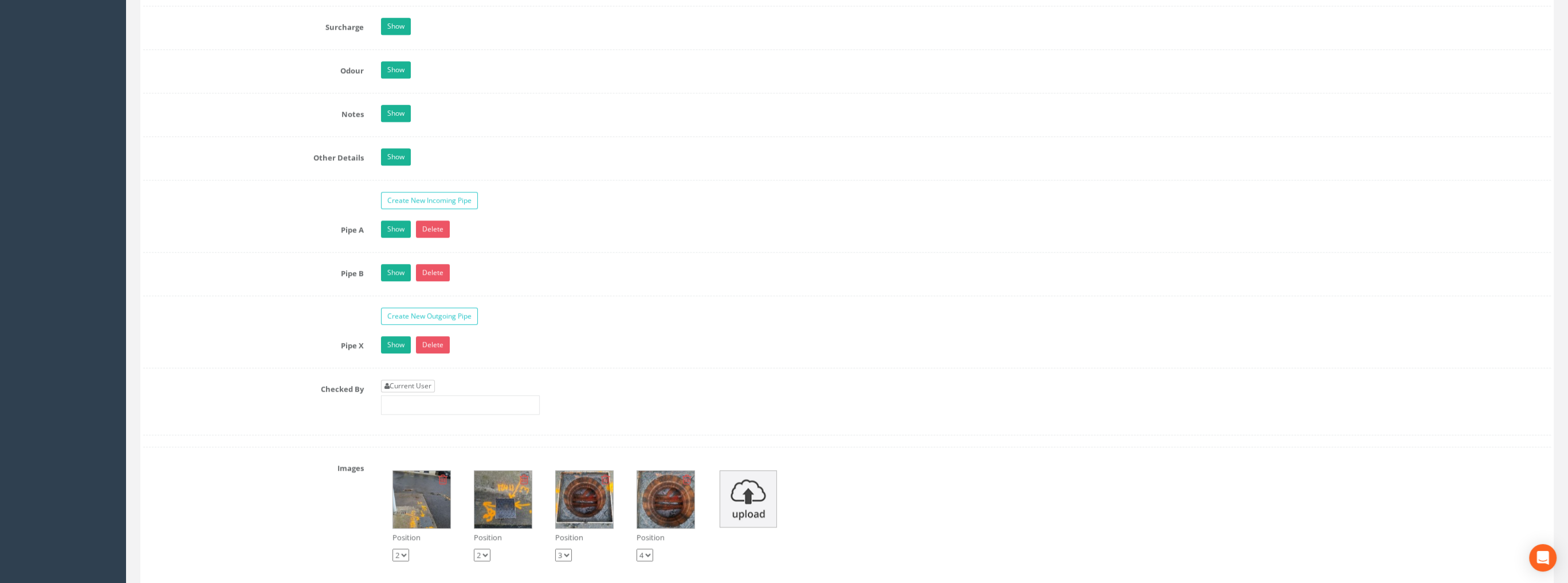
type input "99.32"
click at [426, 379] on link "Current User" at bounding box center [408, 386] width 54 height 12
type input "[PERSON_NAME]"
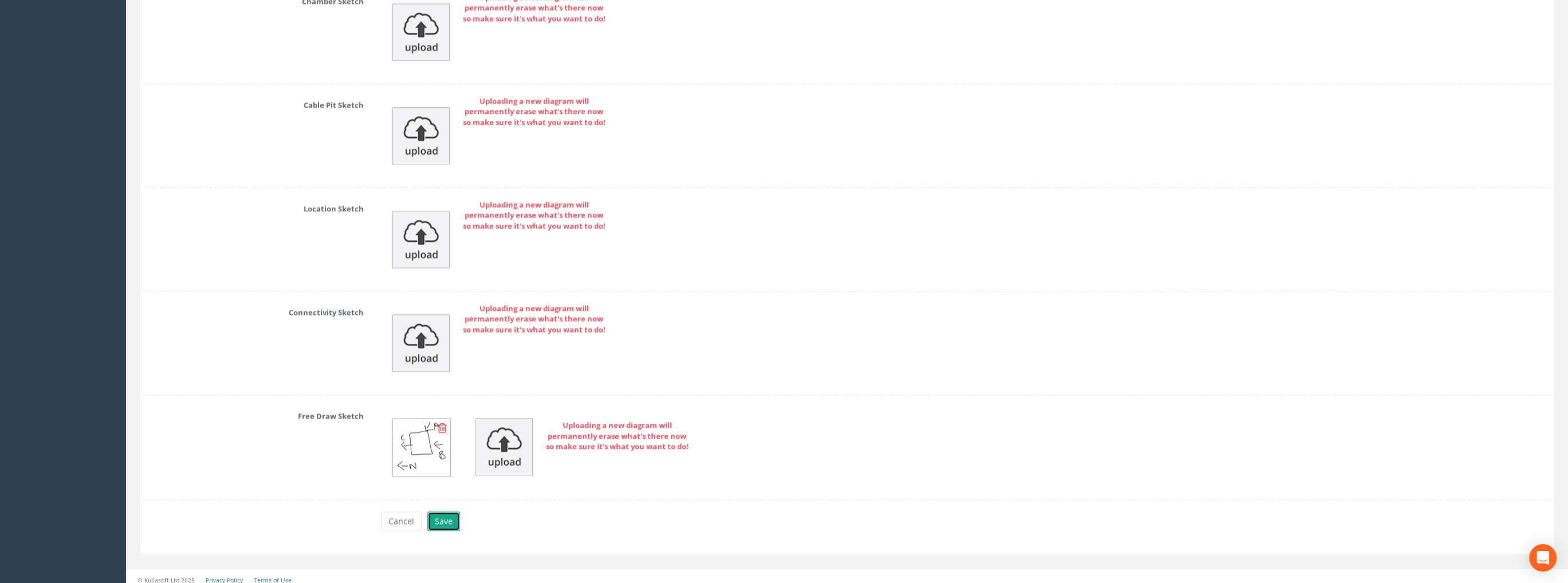
click at [440, 520] on button "Save" at bounding box center [443, 520] width 32 height 19
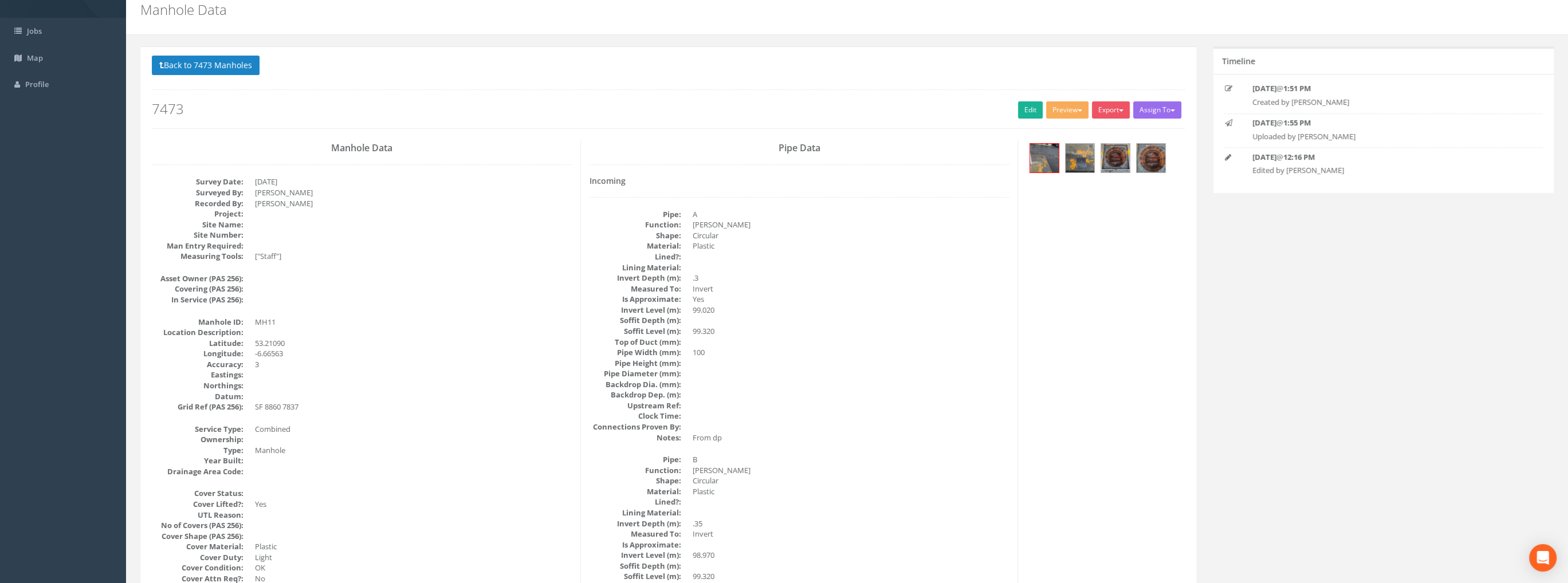
scroll to position [0, 0]
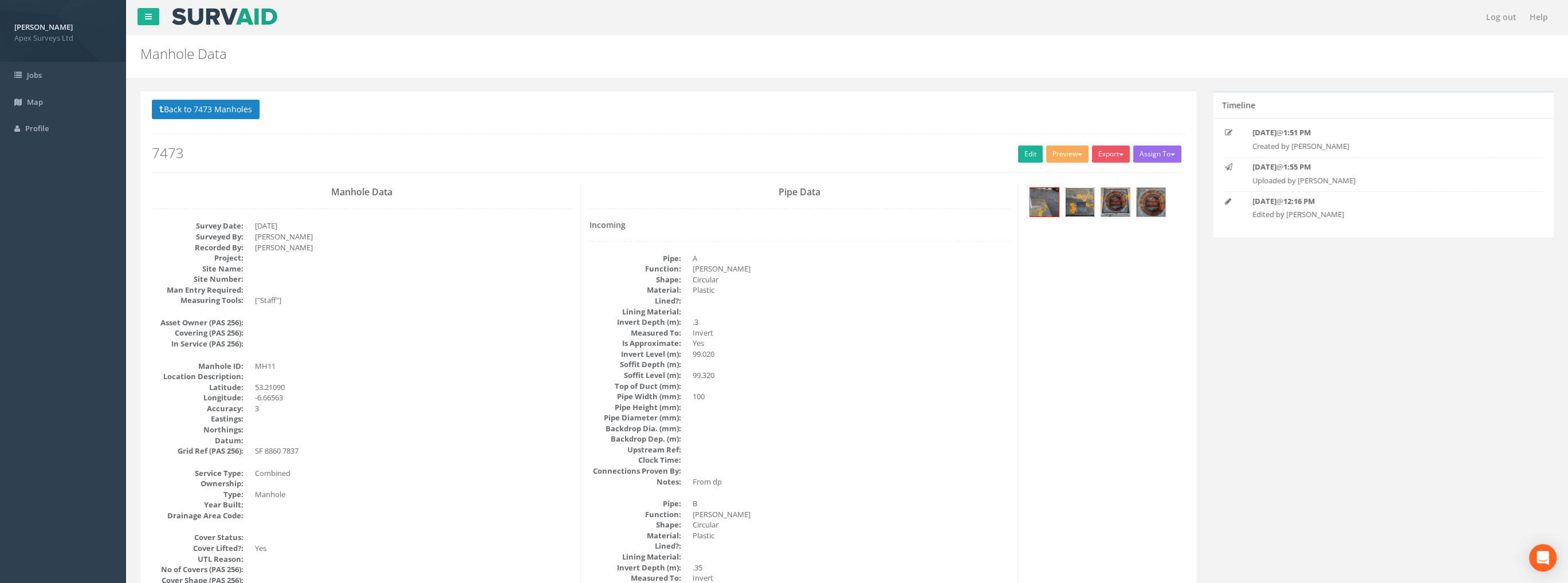
click at [1079, 206] on img at bounding box center [1079, 201] width 28 height 28
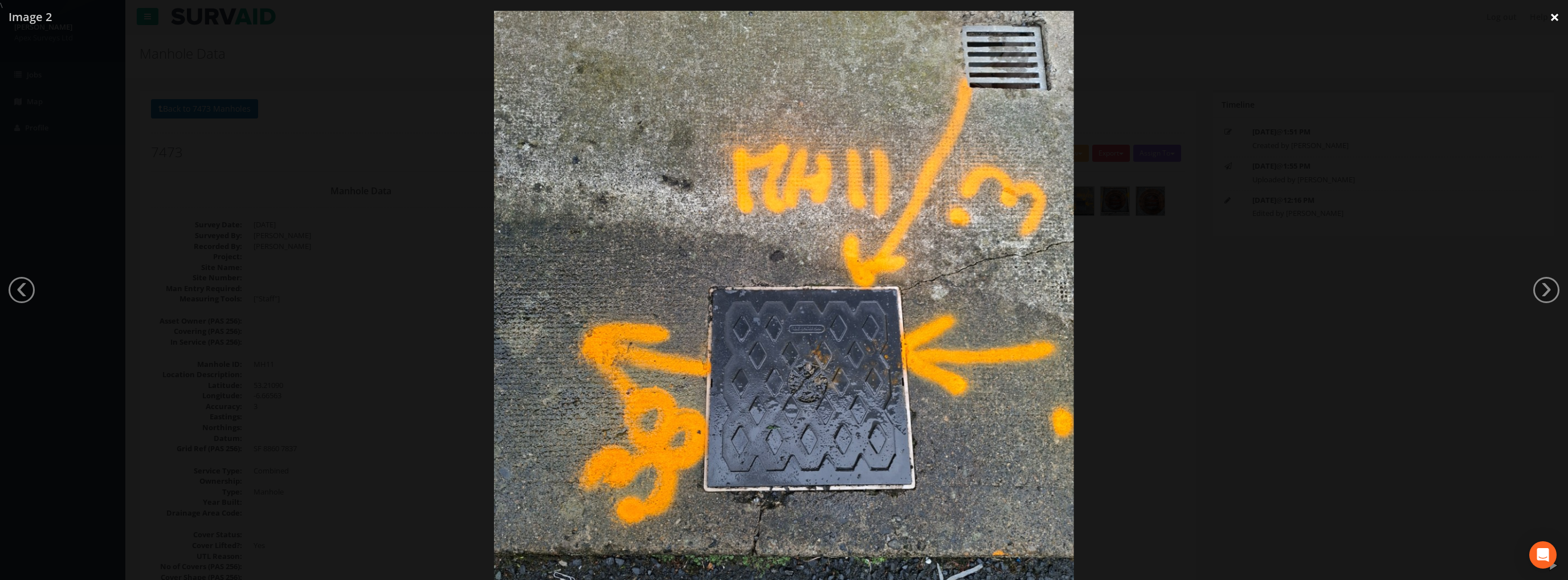
click at [1550, 21] on link "×" at bounding box center [1554, 17] width 27 height 34
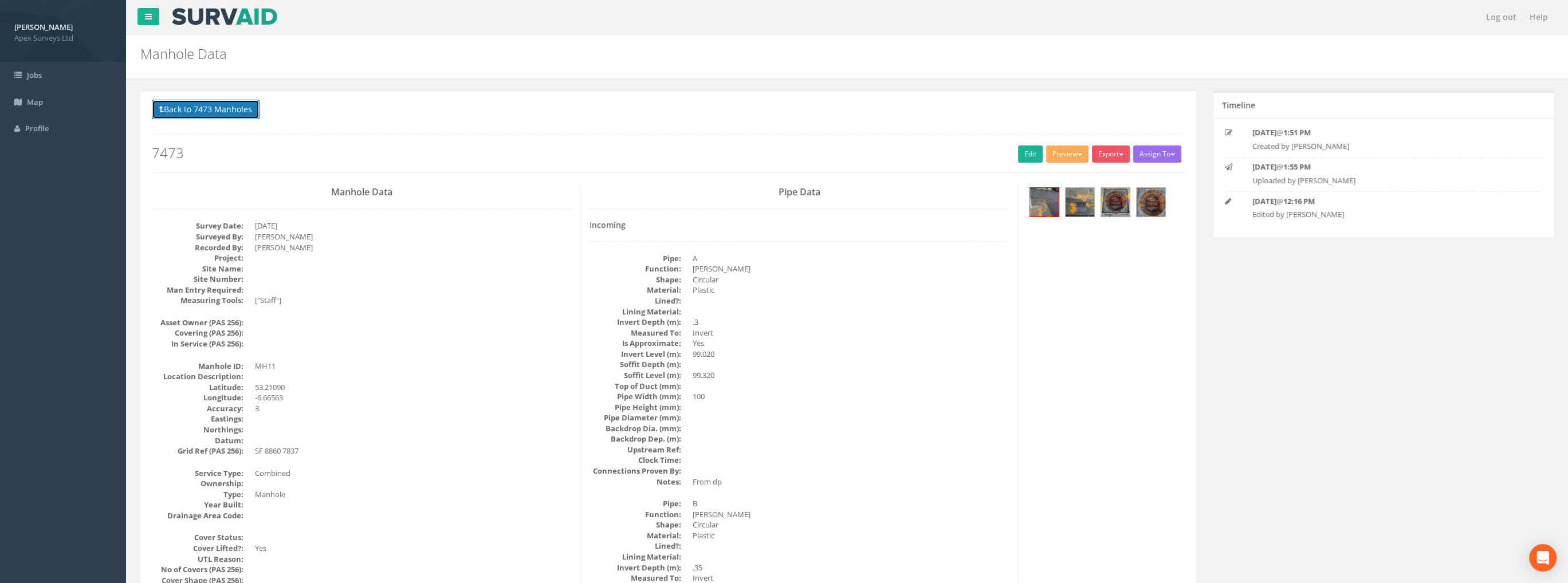
click at [209, 101] on button "Back to 7473 Manholes" at bounding box center [205, 109] width 108 height 19
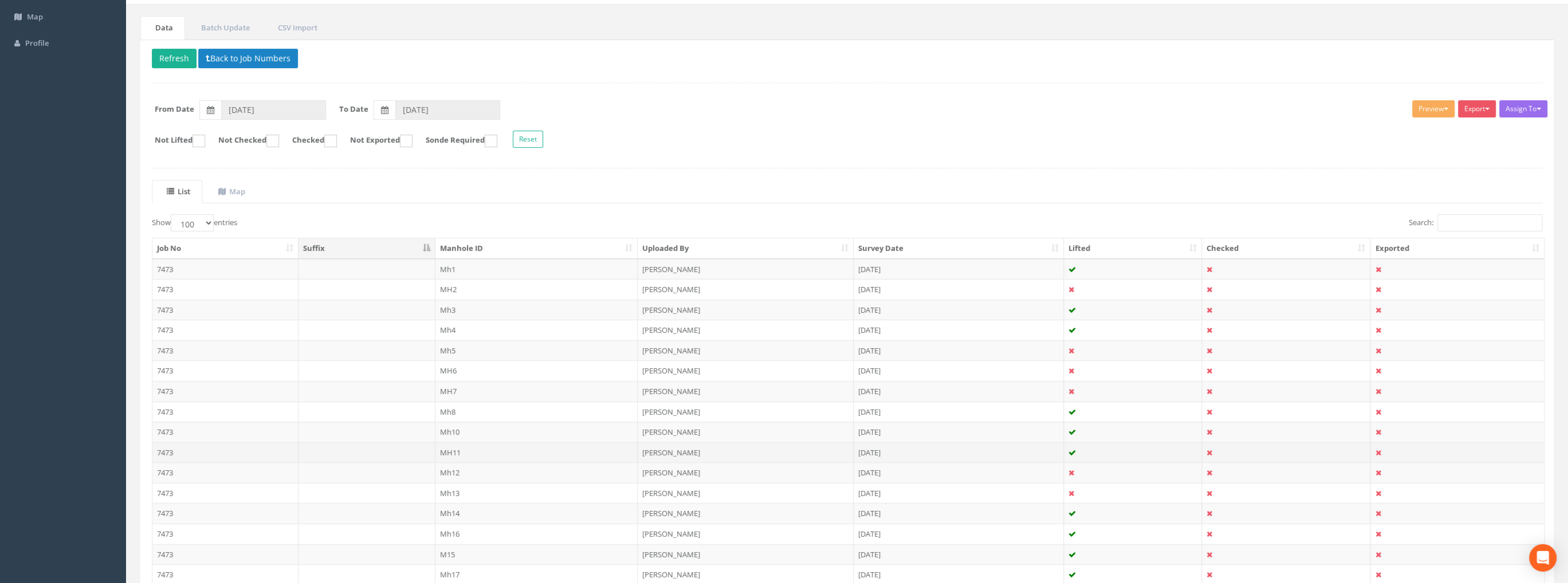
scroll to position [114, 0]
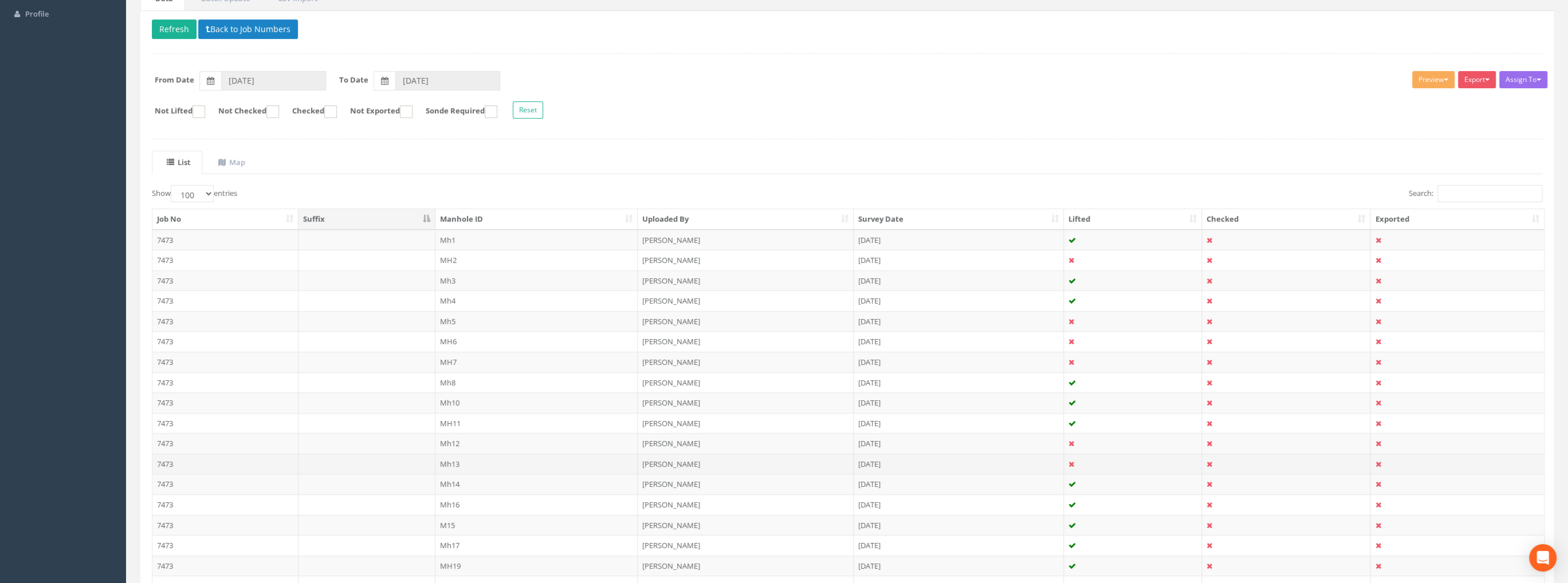
click at [457, 459] on td "Mh13" at bounding box center [537, 463] width 203 height 21
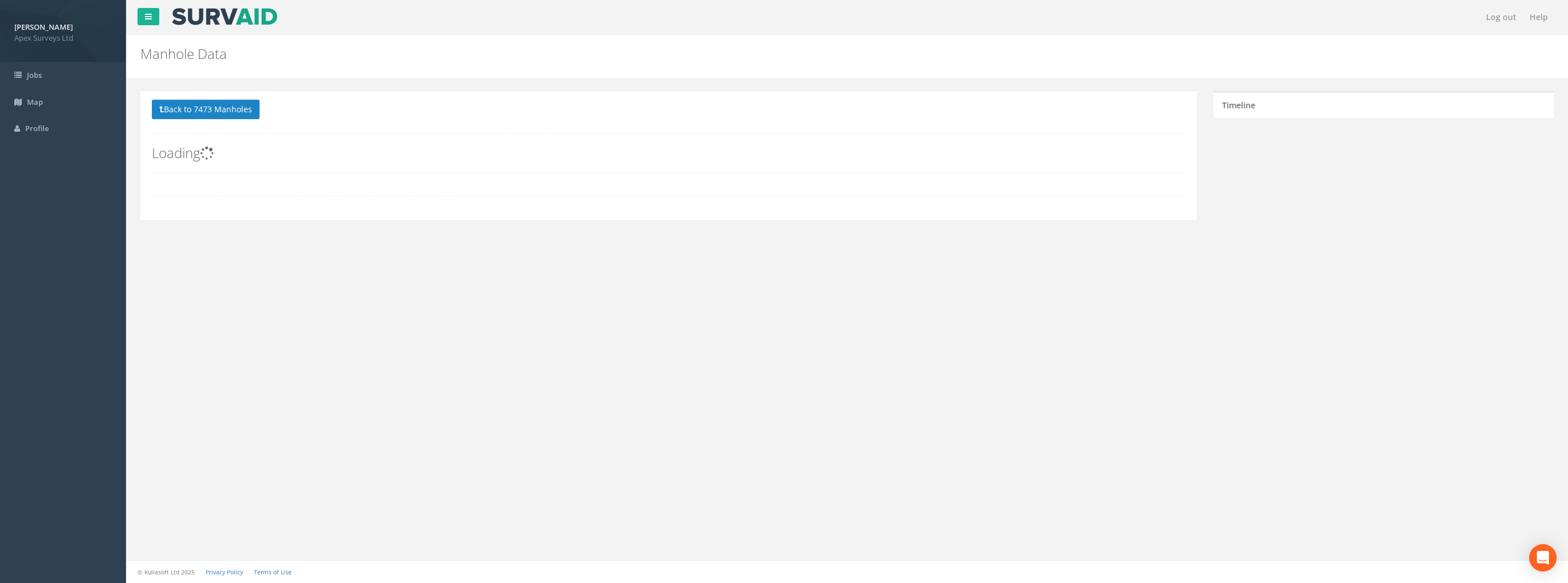
scroll to position [104, 0]
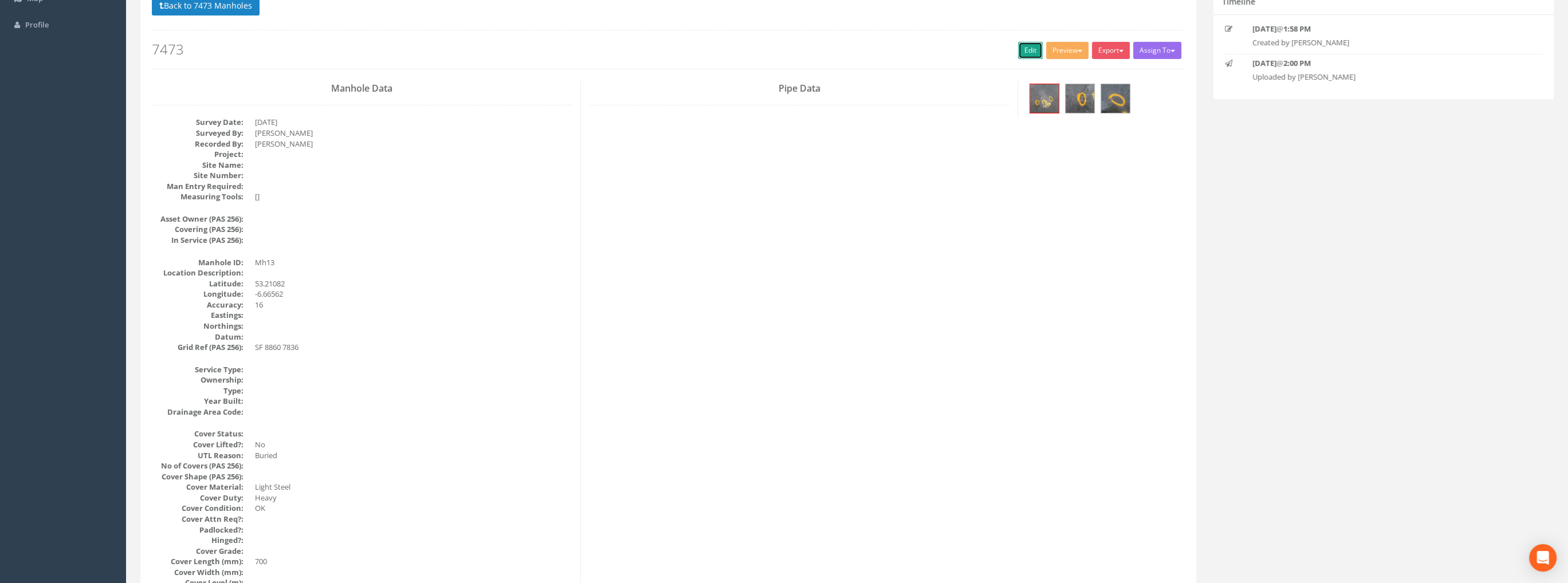
click at [1018, 41] on link "Edit" at bounding box center [1030, 50] width 25 height 17
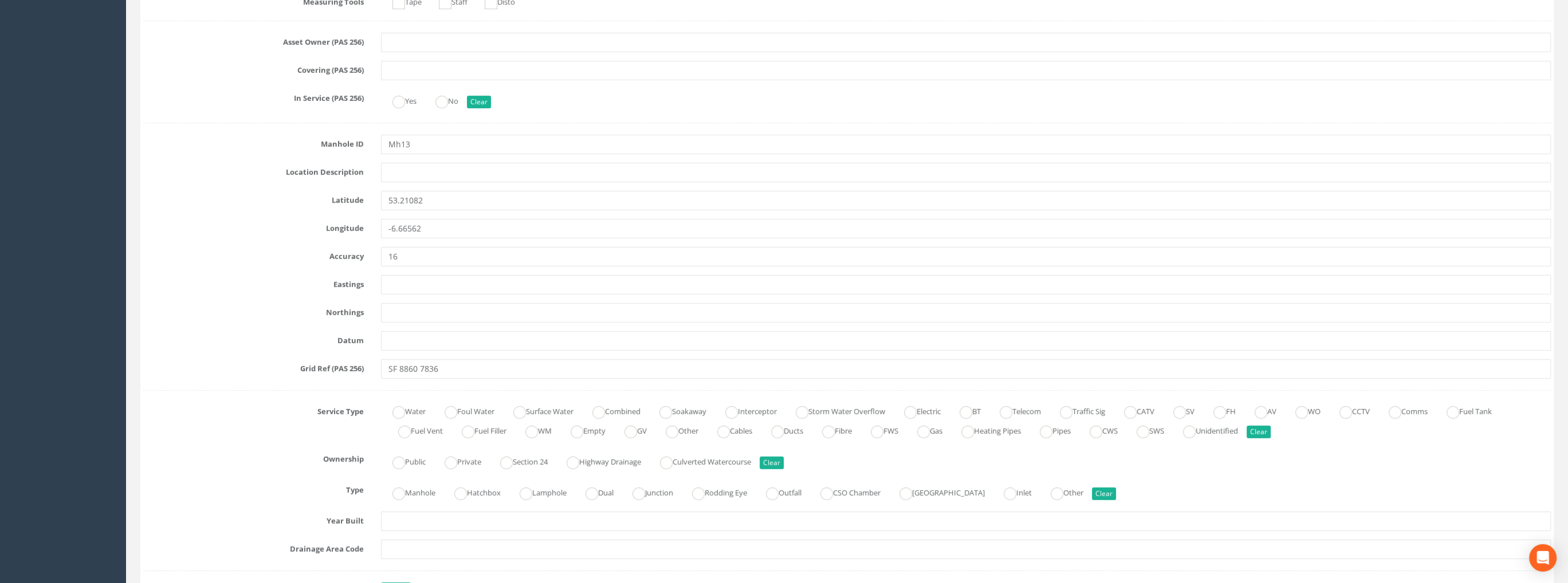
scroll to position [619, 0]
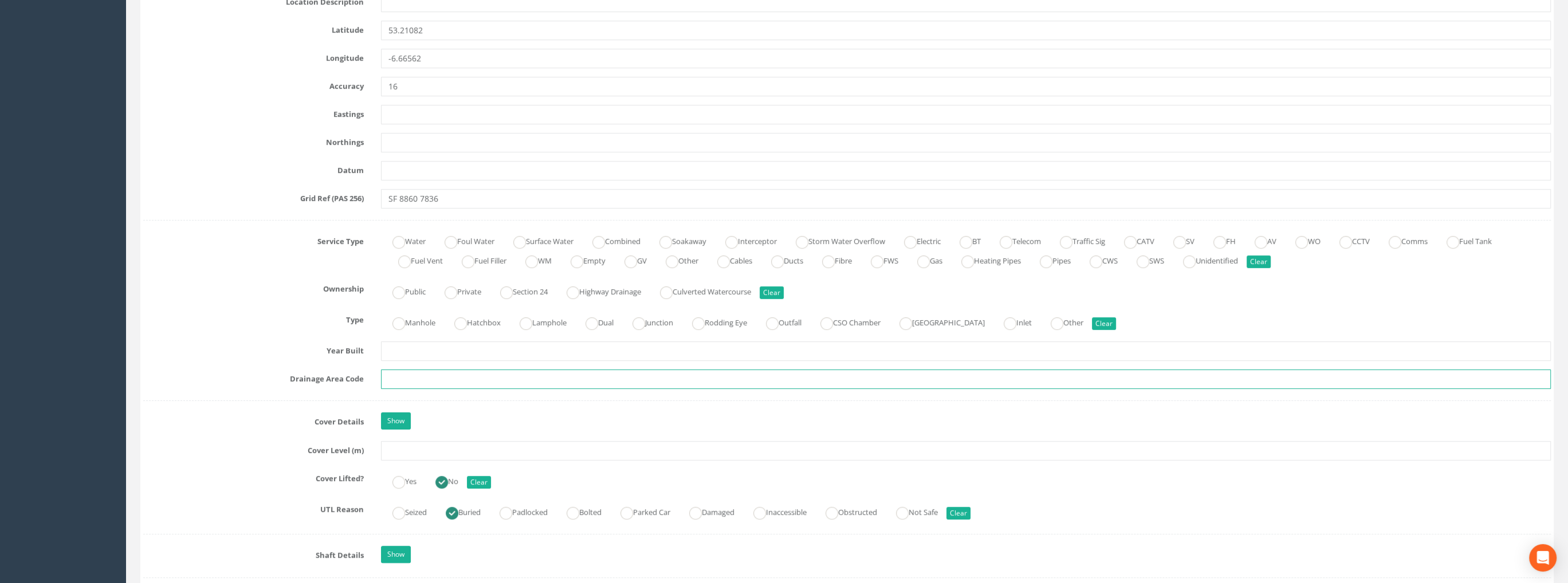
click at [417, 373] on input "text" at bounding box center [966, 379] width 1170 height 19
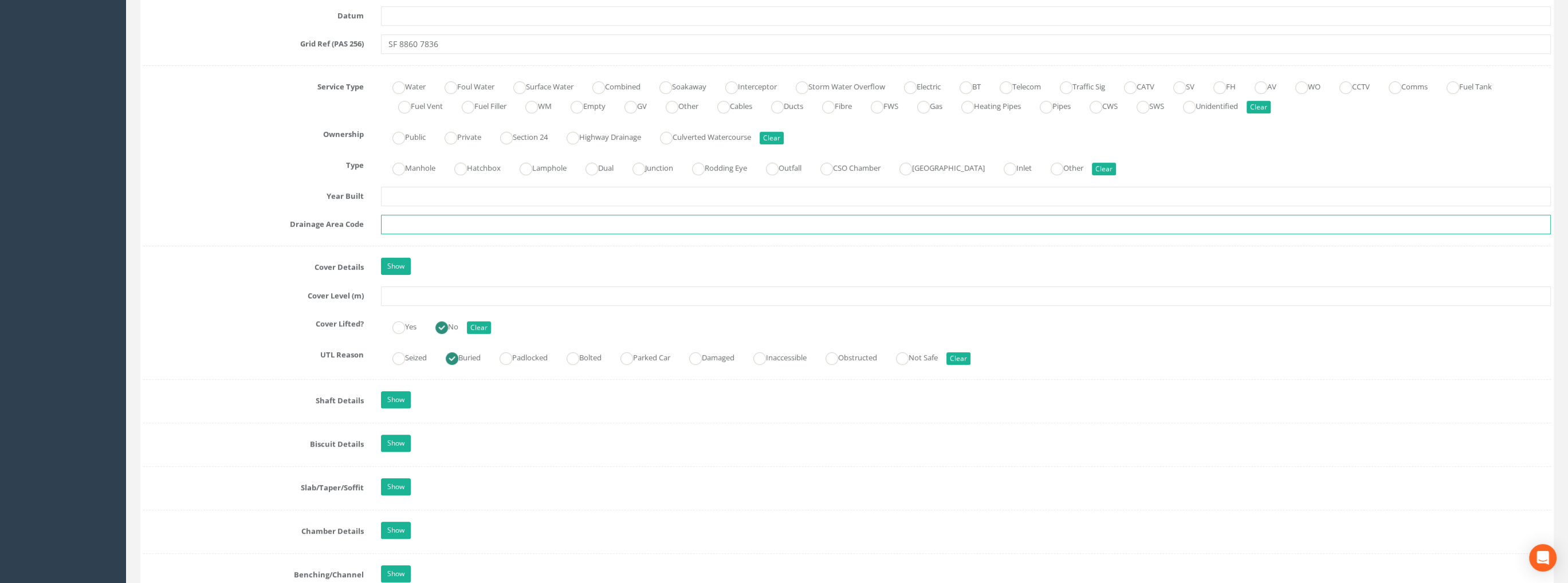
scroll to position [790, 0]
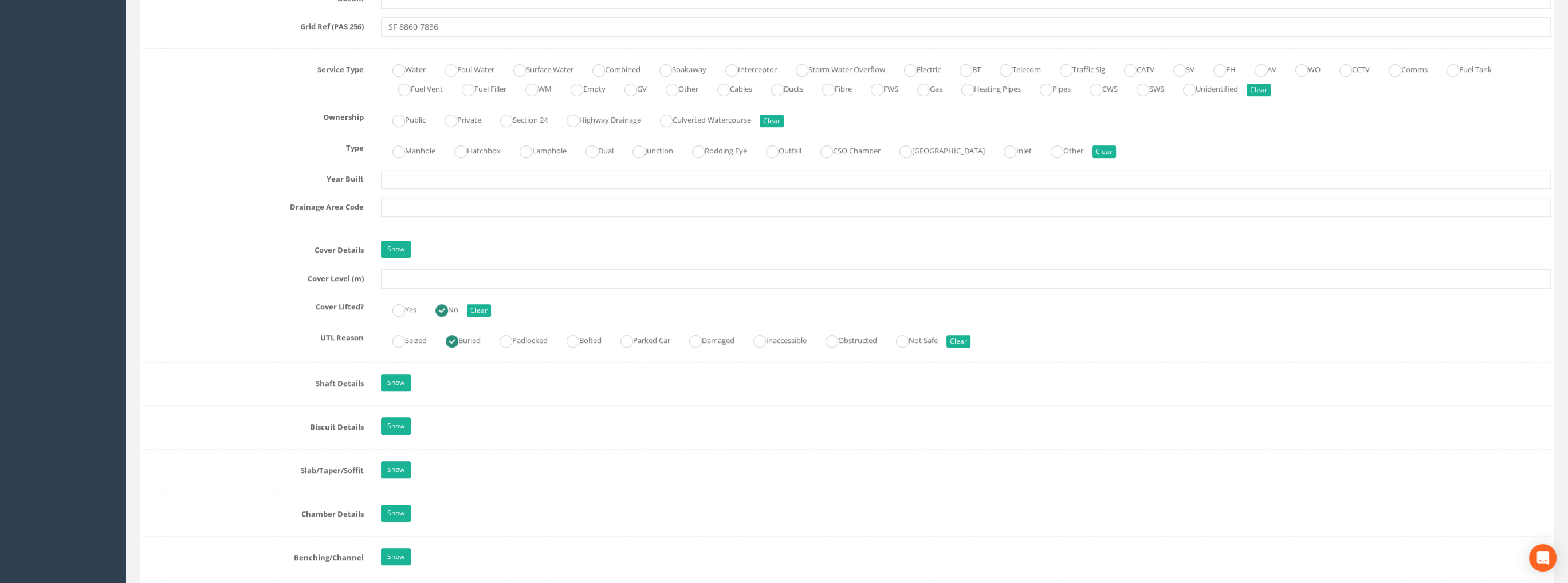
click at [404, 289] on div "Job Number 7473 Job Number Suffix Survey Date [DATE] Surveyed By [PERSON_NAME] …" at bounding box center [846, 299] width 1407 height 1804
click at [406, 277] on input "text" at bounding box center [966, 278] width 1170 height 19
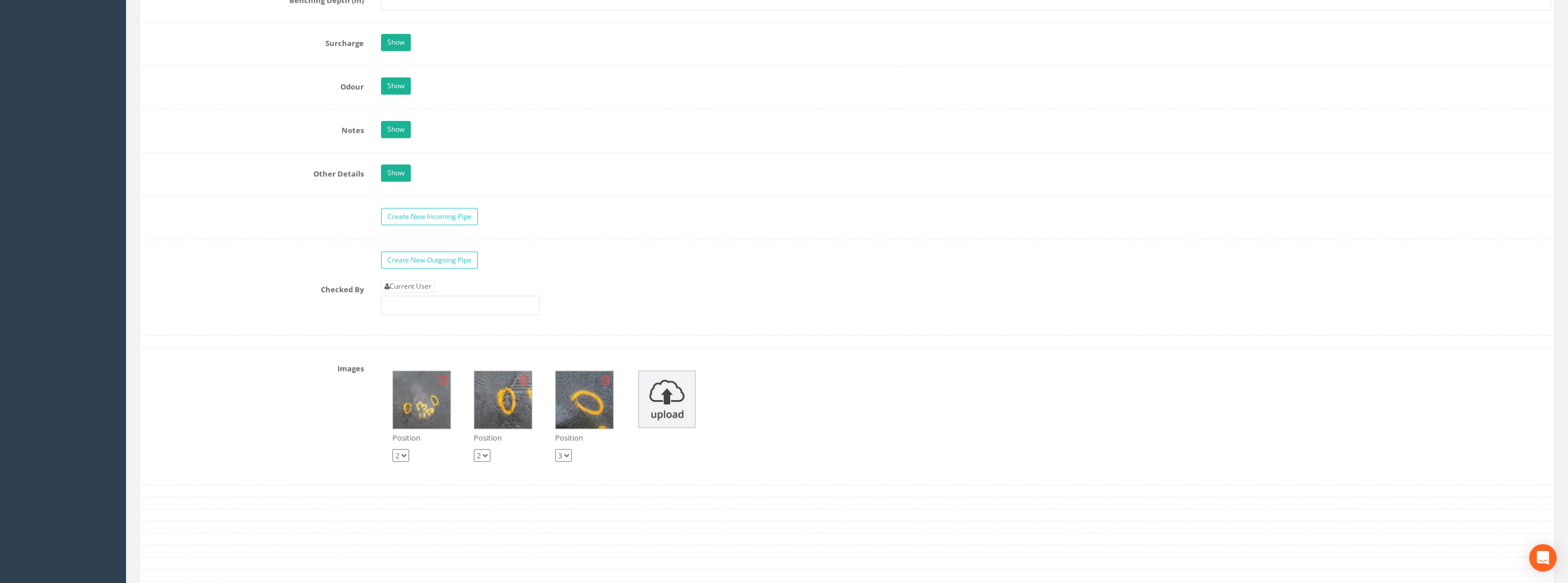
scroll to position [1649, 0]
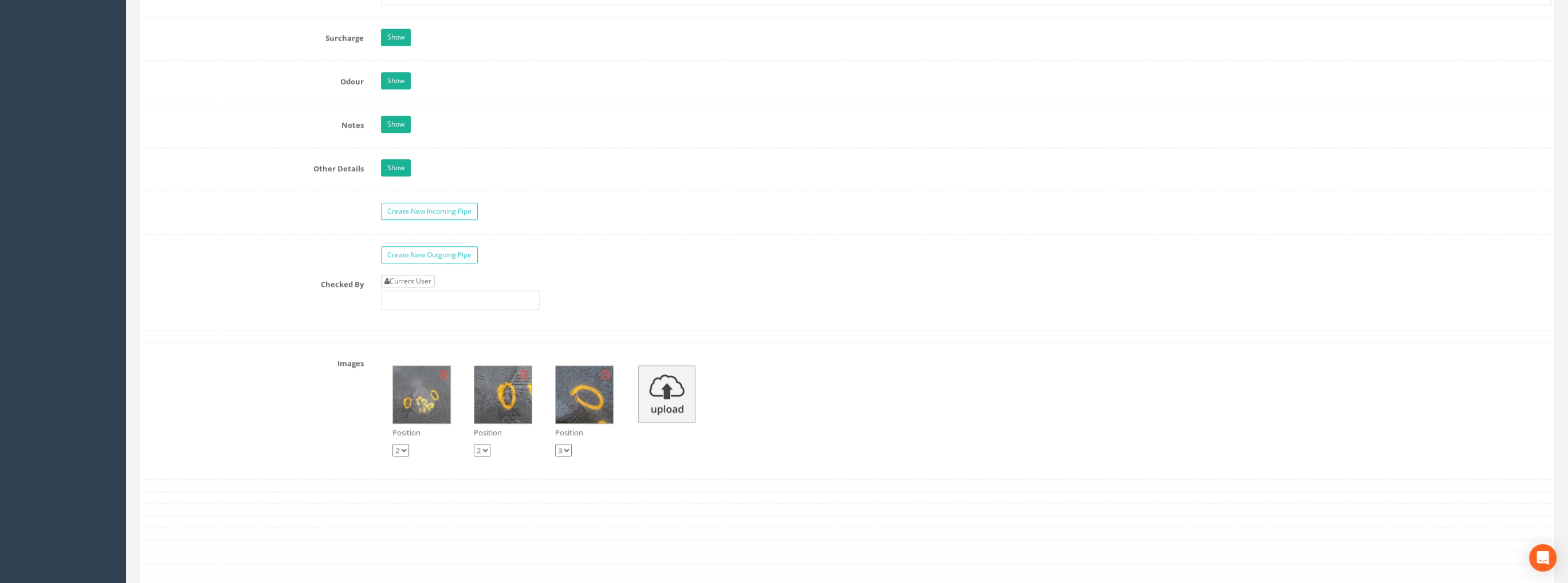
type input "99.31"
click at [427, 279] on link "Current User" at bounding box center [408, 281] width 54 height 12
type input "[PERSON_NAME]"
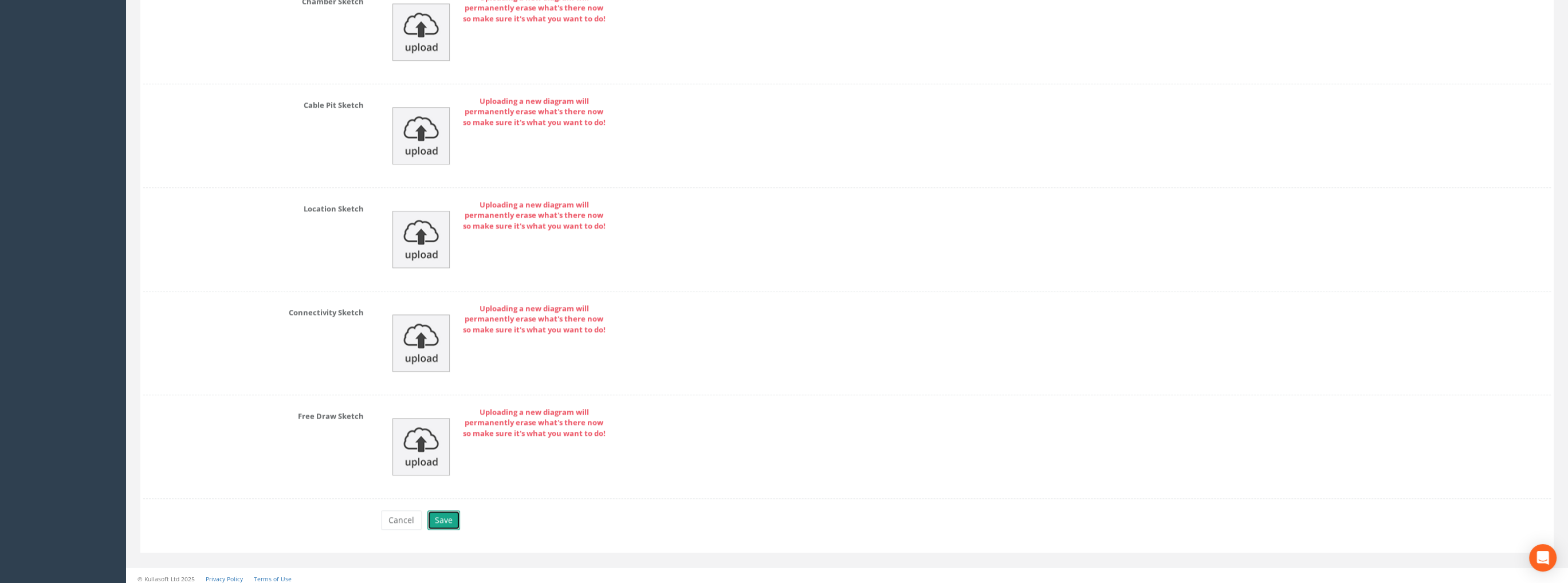
click at [443, 512] on button "Save" at bounding box center [443, 519] width 32 height 19
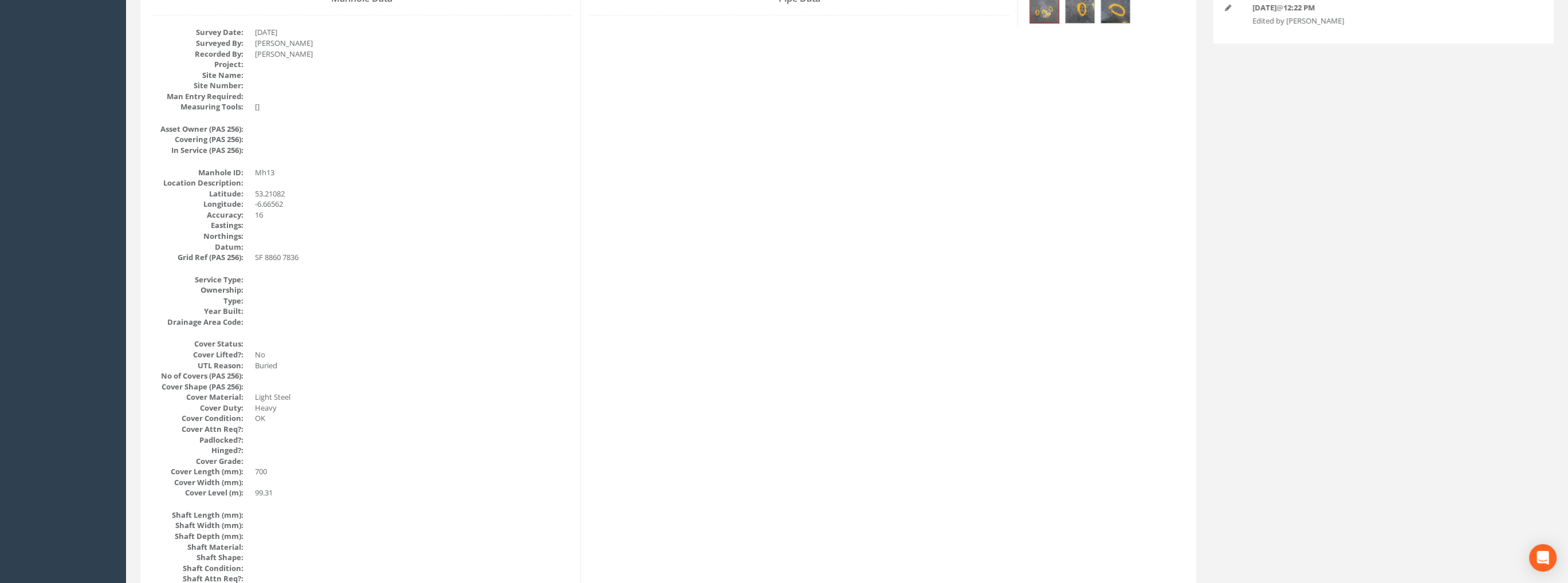
scroll to position [0, 0]
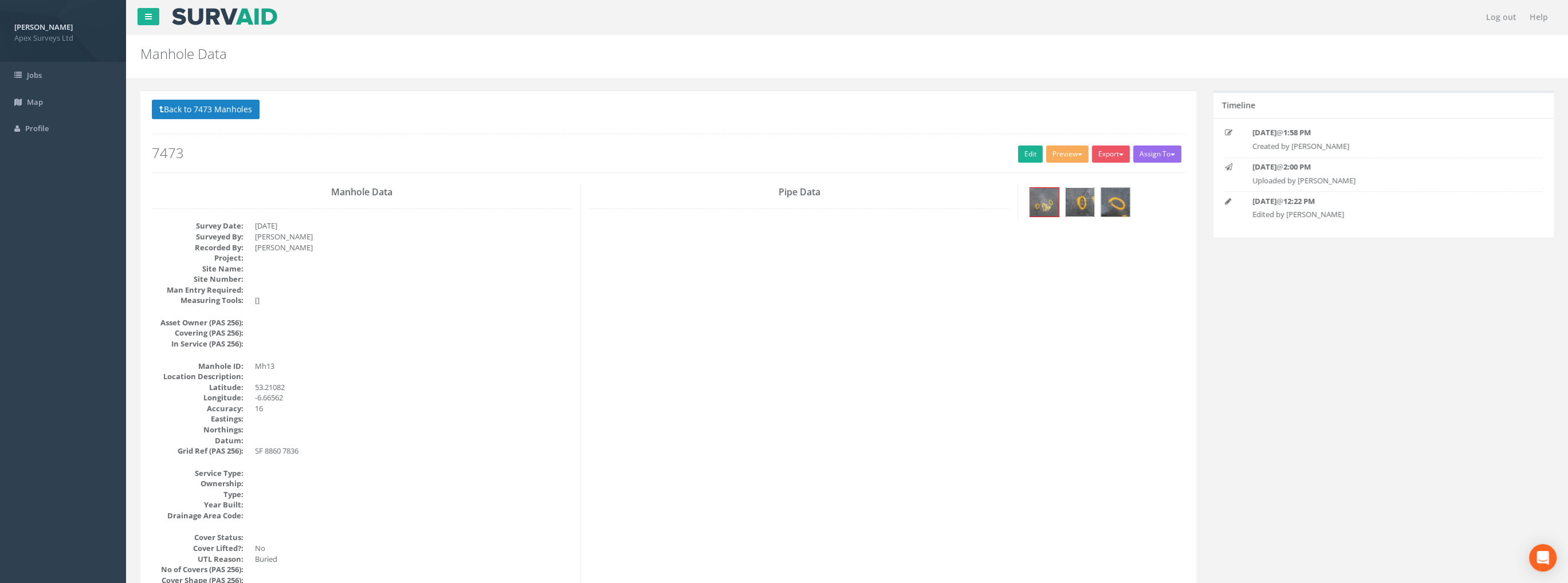
click at [1078, 207] on img at bounding box center [1079, 201] width 28 height 28
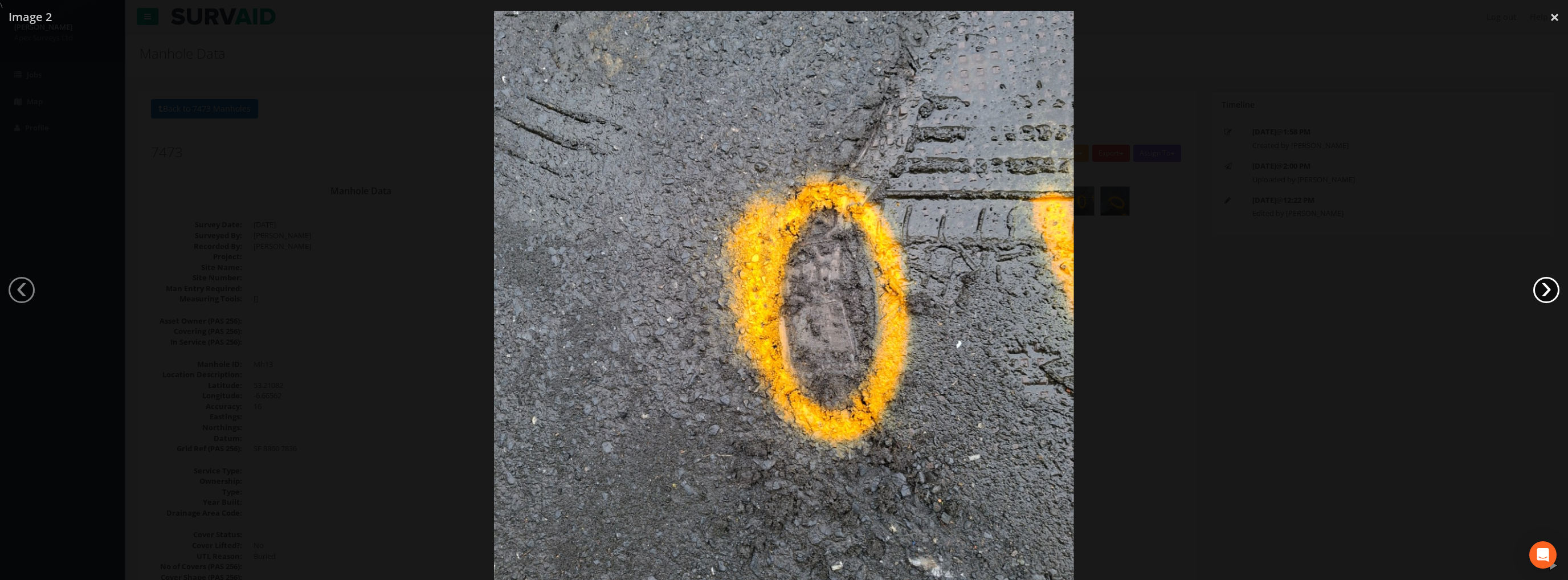
click at [1536, 287] on link "›" at bounding box center [1546, 290] width 26 height 26
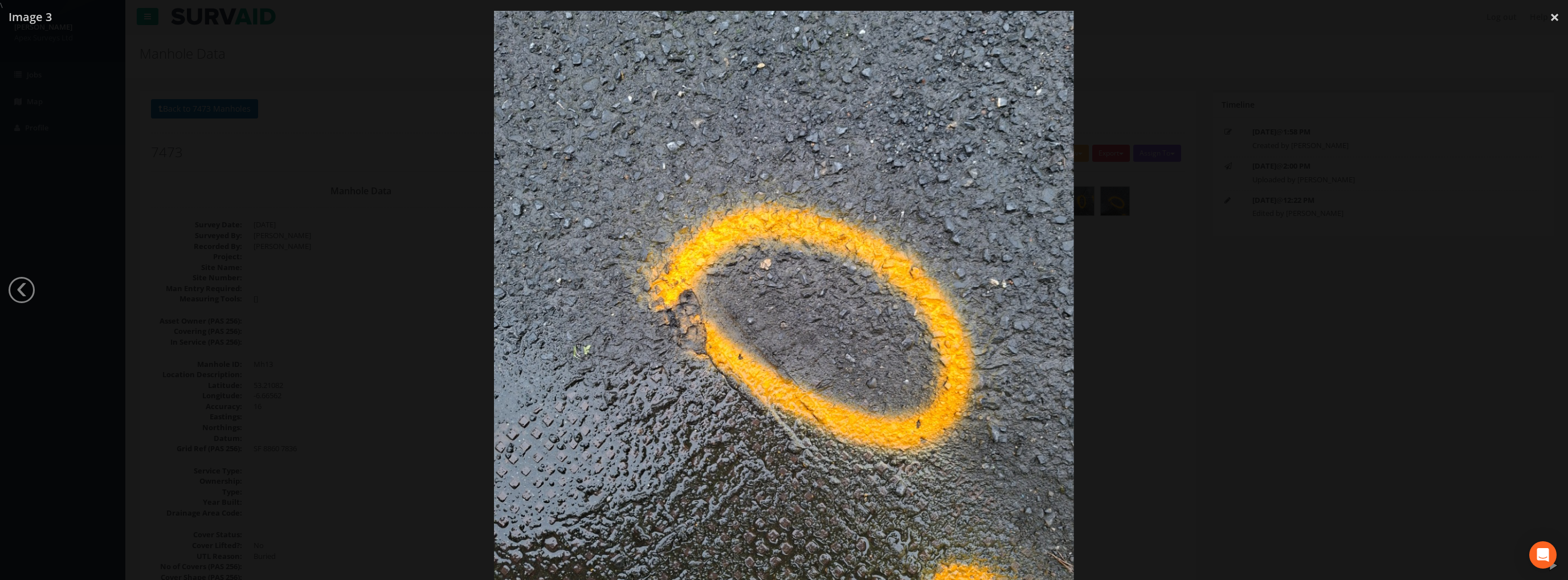
click at [1536, 287] on div at bounding box center [784, 300] width 1568 height 580
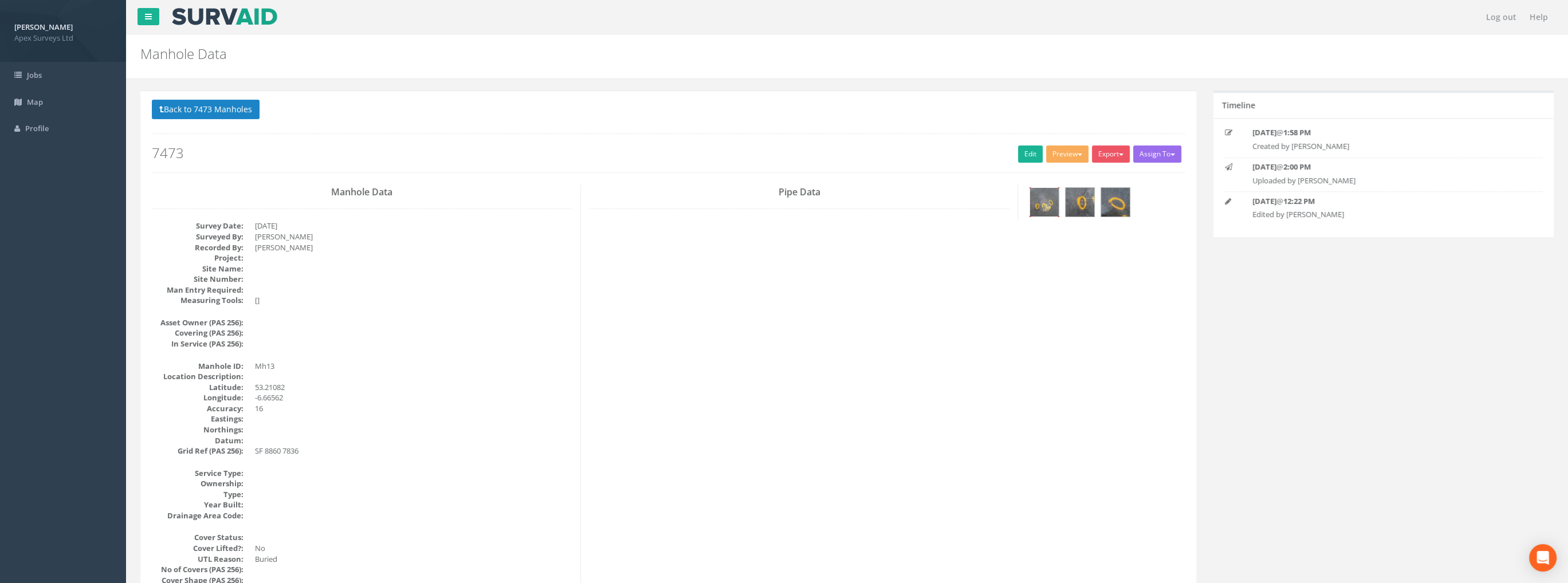
click at [1039, 194] on img at bounding box center [1044, 201] width 28 height 28
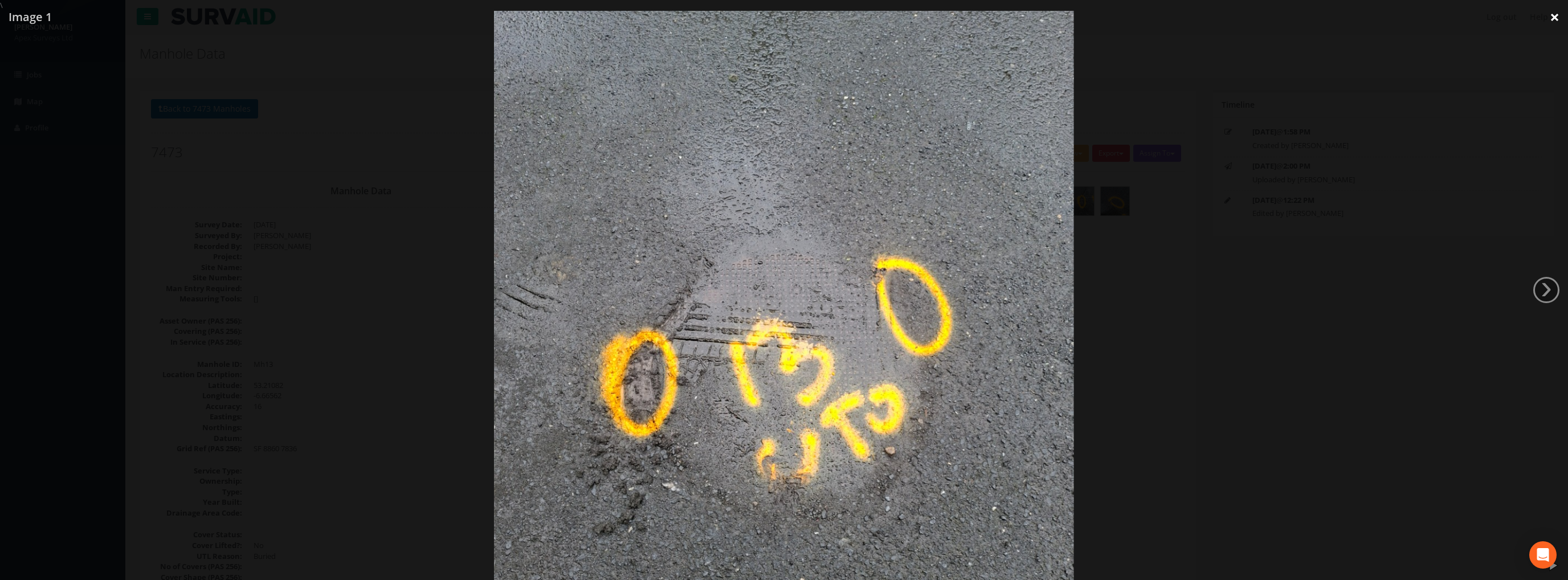
click at [1555, 18] on link "×" at bounding box center [1554, 17] width 27 height 34
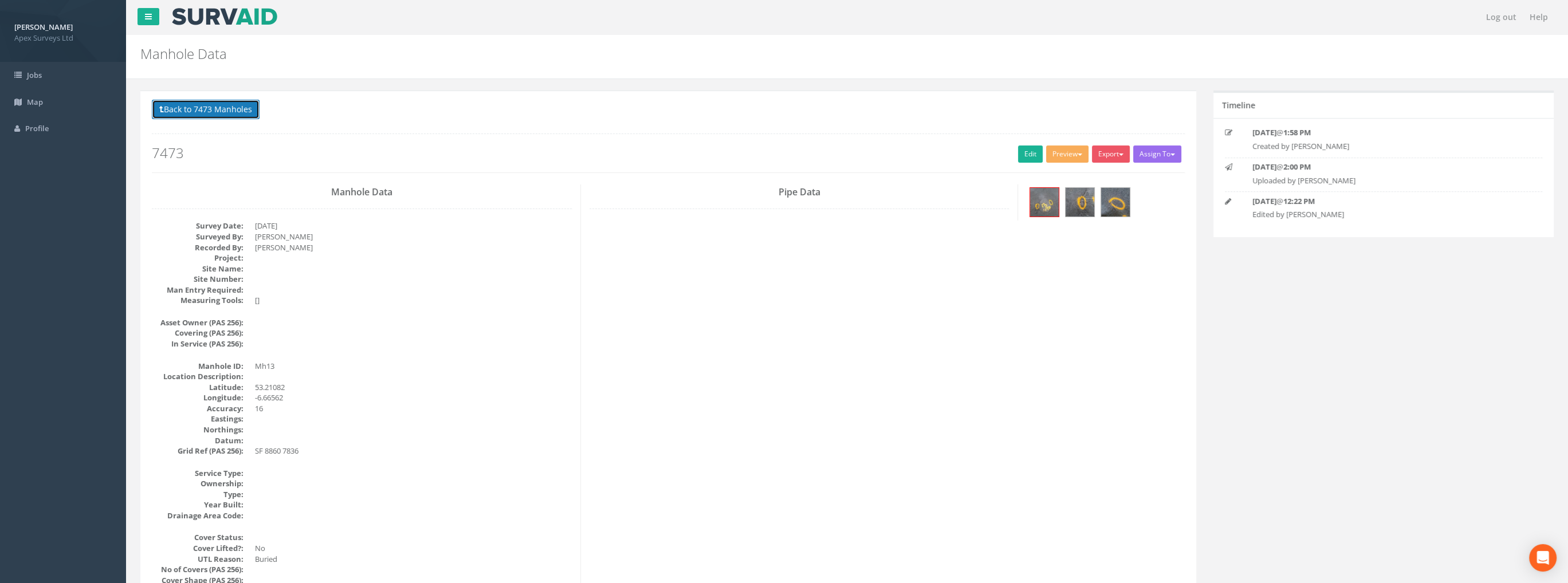
click at [207, 104] on button "Back to 7473 Manholes" at bounding box center [205, 109] width 108 height 19
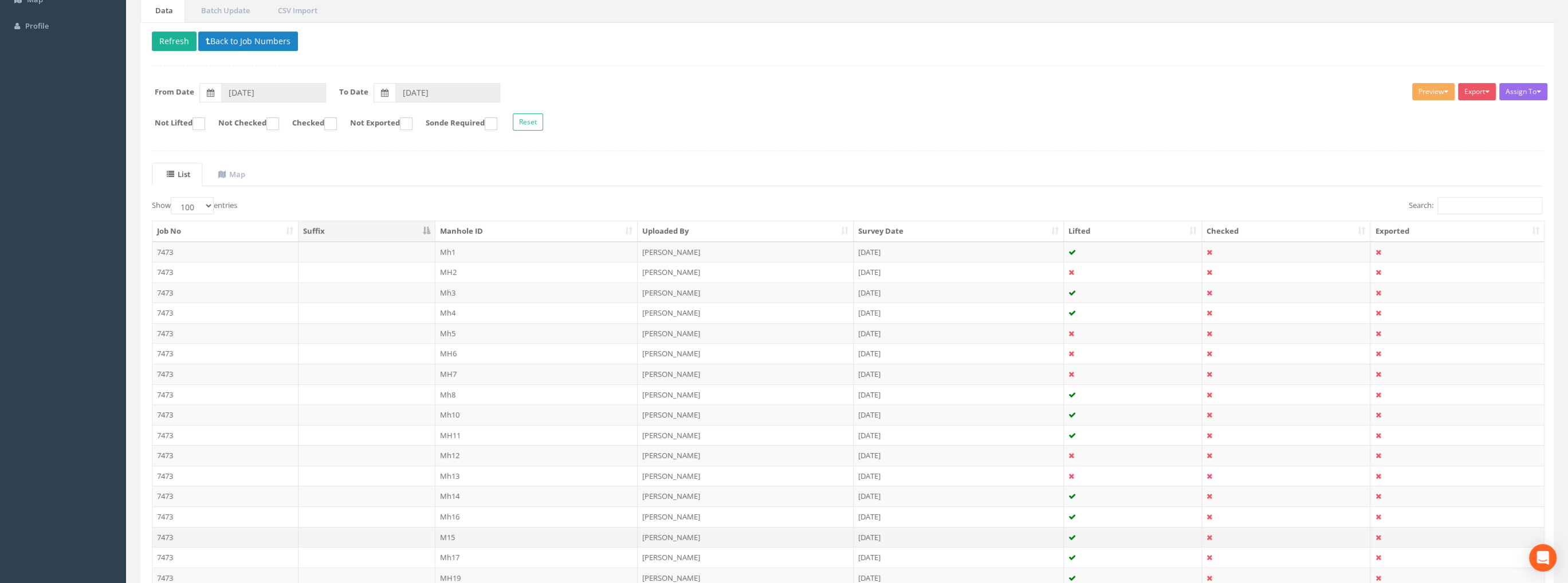
scroll to position [229, 0]
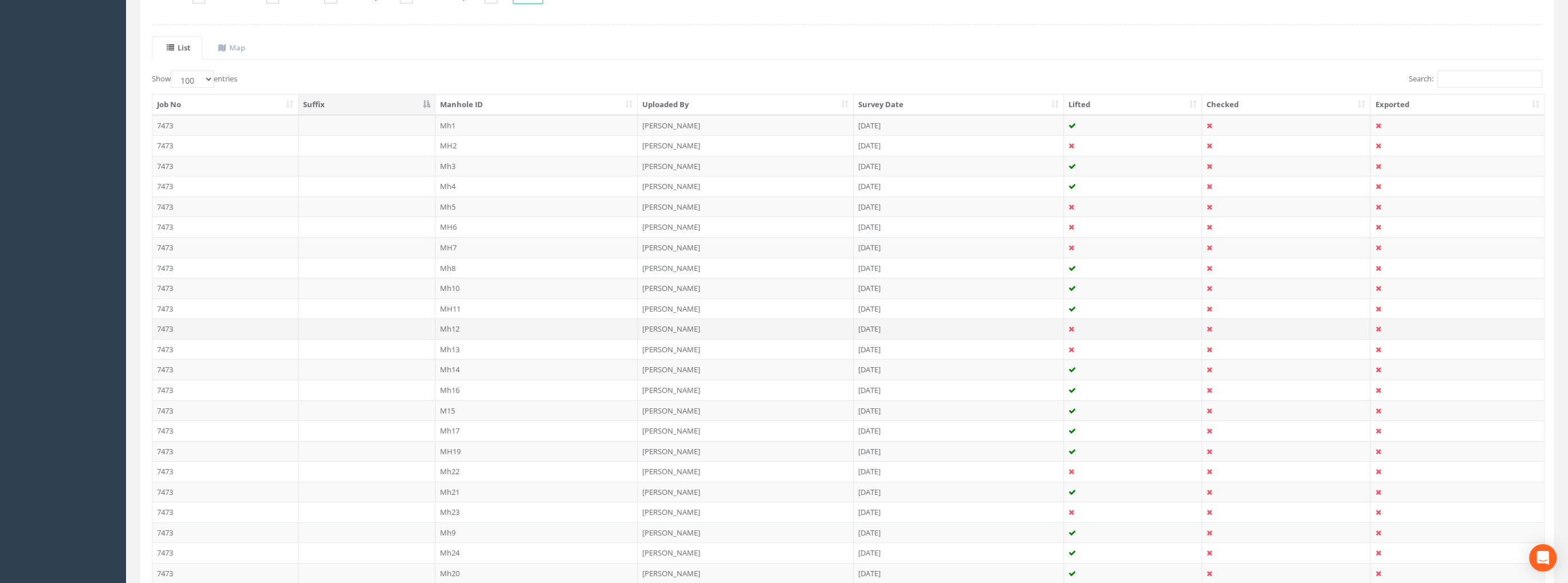
click at [464, 326] on td "Mh12" at bounding box center [537, 328] width 203 height 21
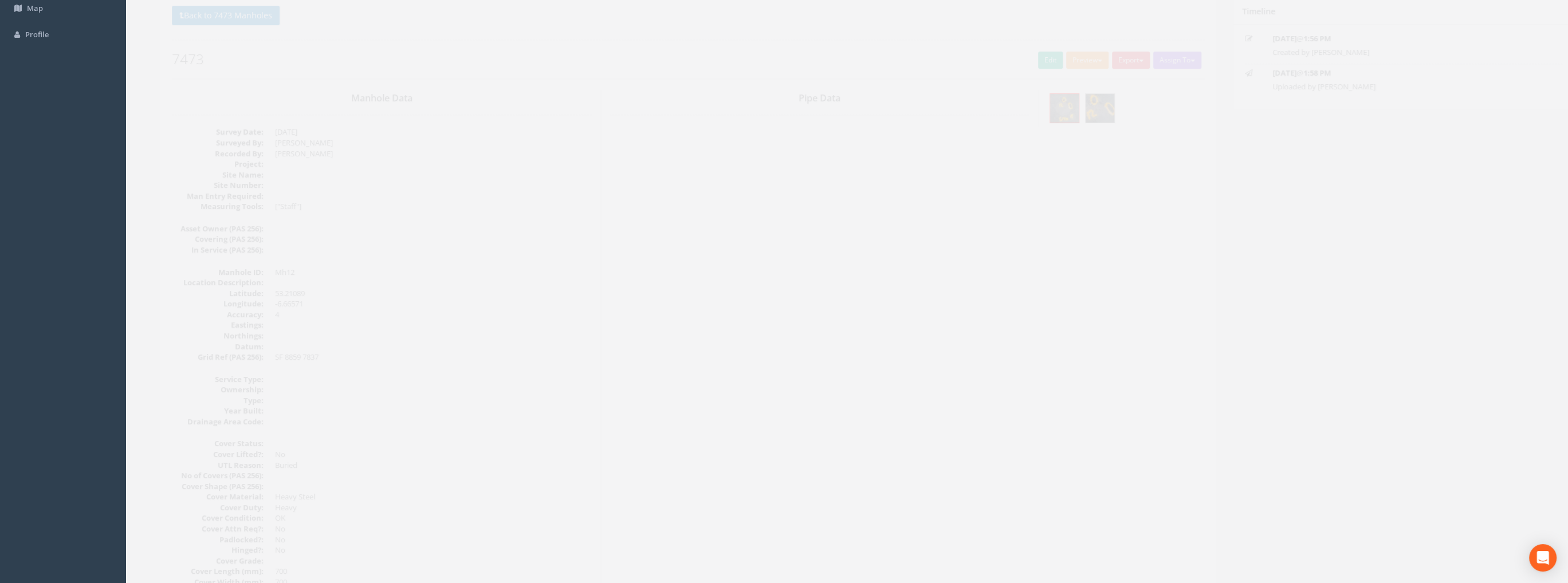
scroll to position [0, 0]
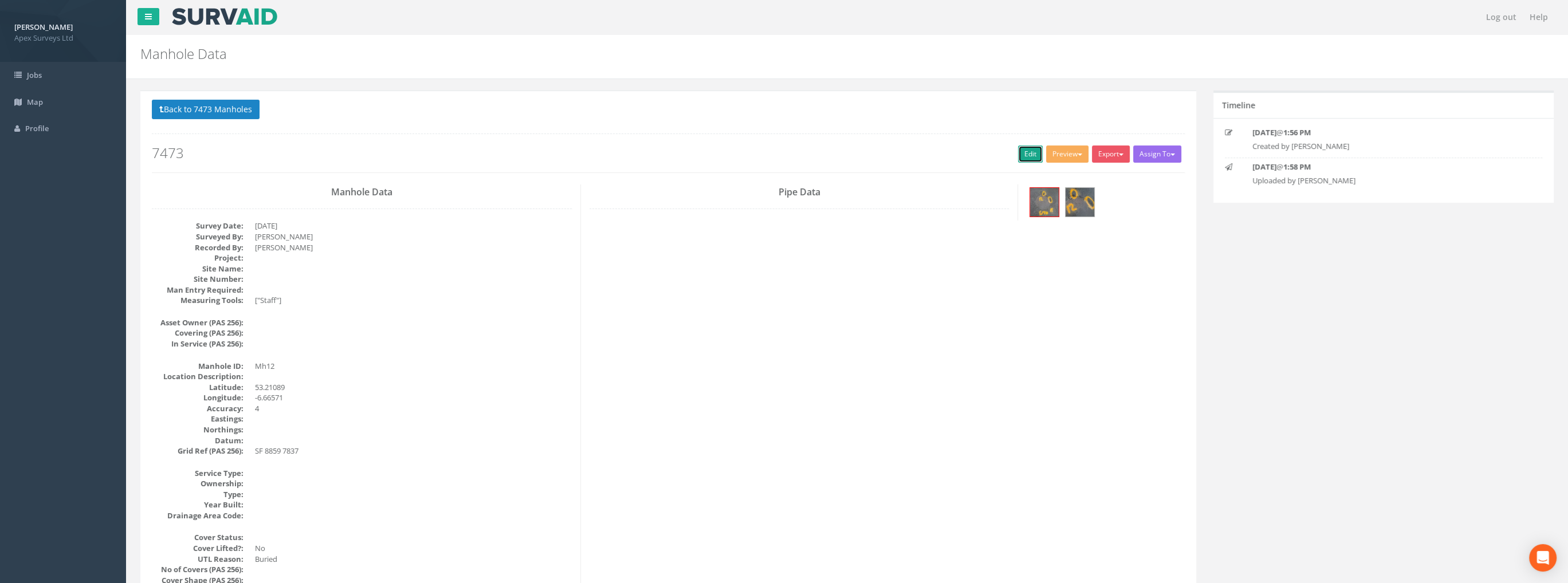
click at [1018, 154] on link "Edit" at bounding box center [1030, 154] width 25 height 17
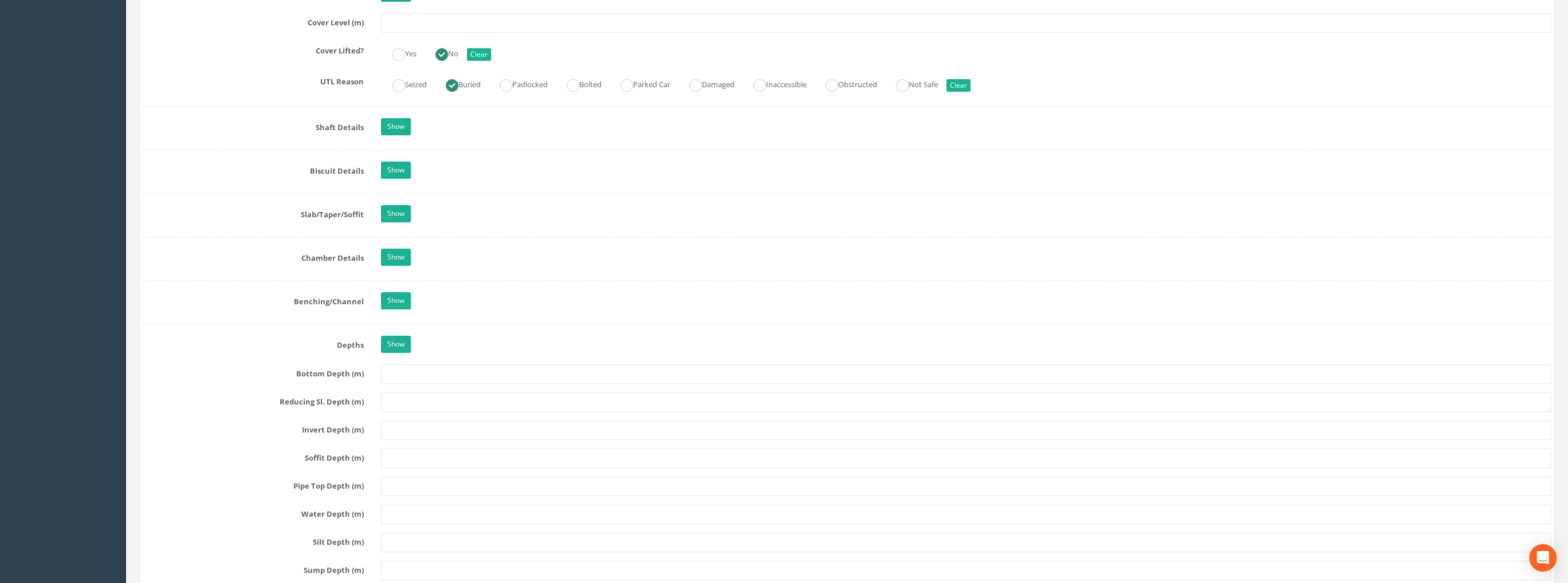
scroll to position [801, 0]
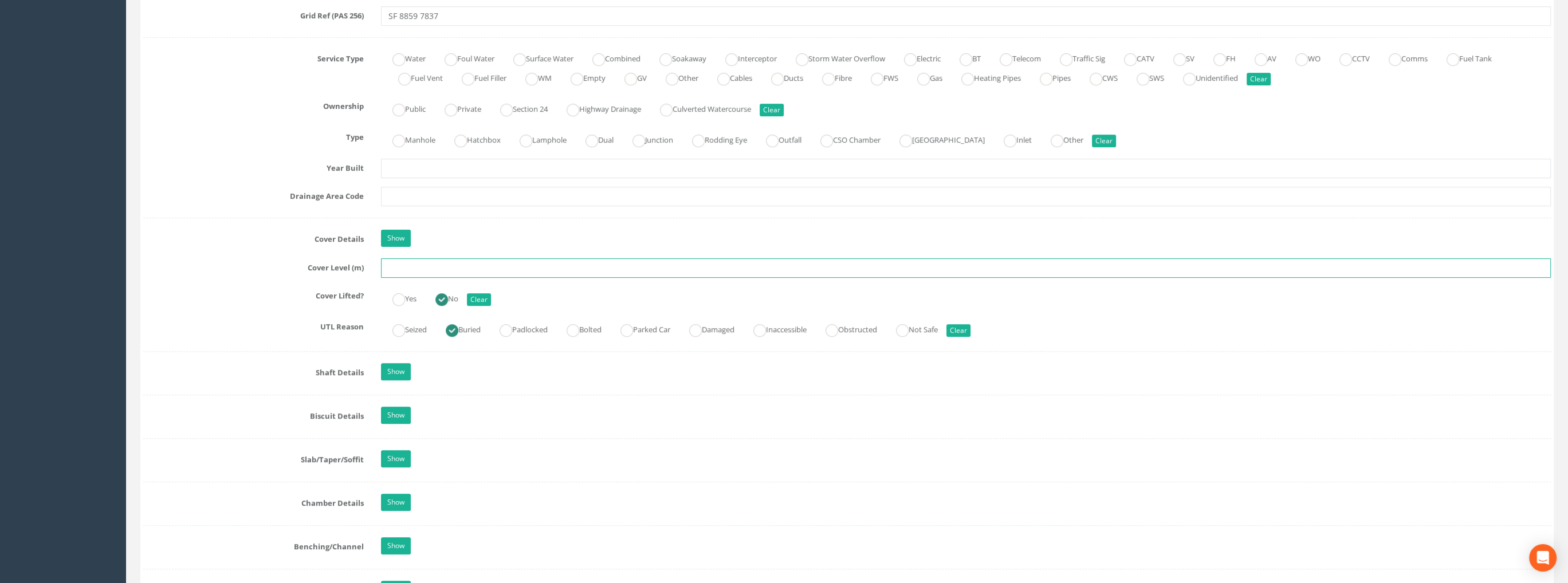
click at [387, 267] on input "text" at bounding box center [966, 267] width 1170 height 19
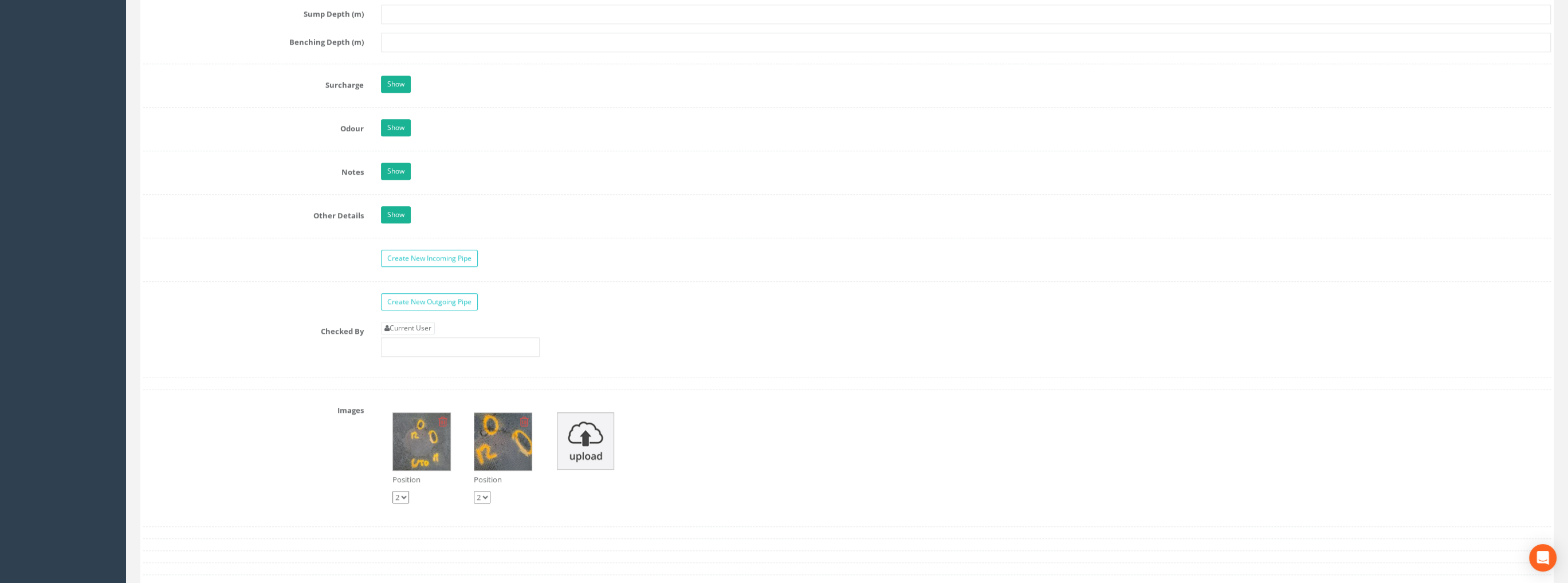
scroll to position [1602, 0]
type input "99.29"
click at [409, 325] on link "Current User" at bounding box center [408, 327] width 54 height 12
type input "[PERSON_NAME]"
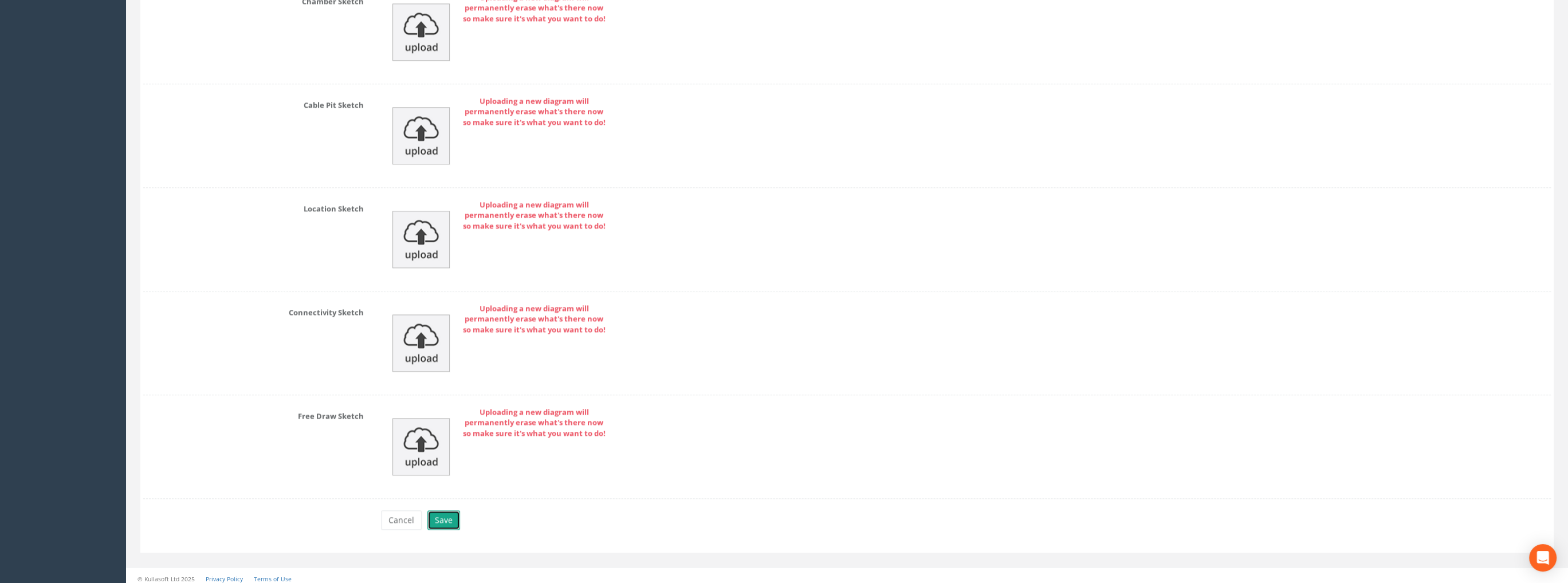
click at [433, 515] on button "Save" at bounding box center [443, 519] width 32 height 19
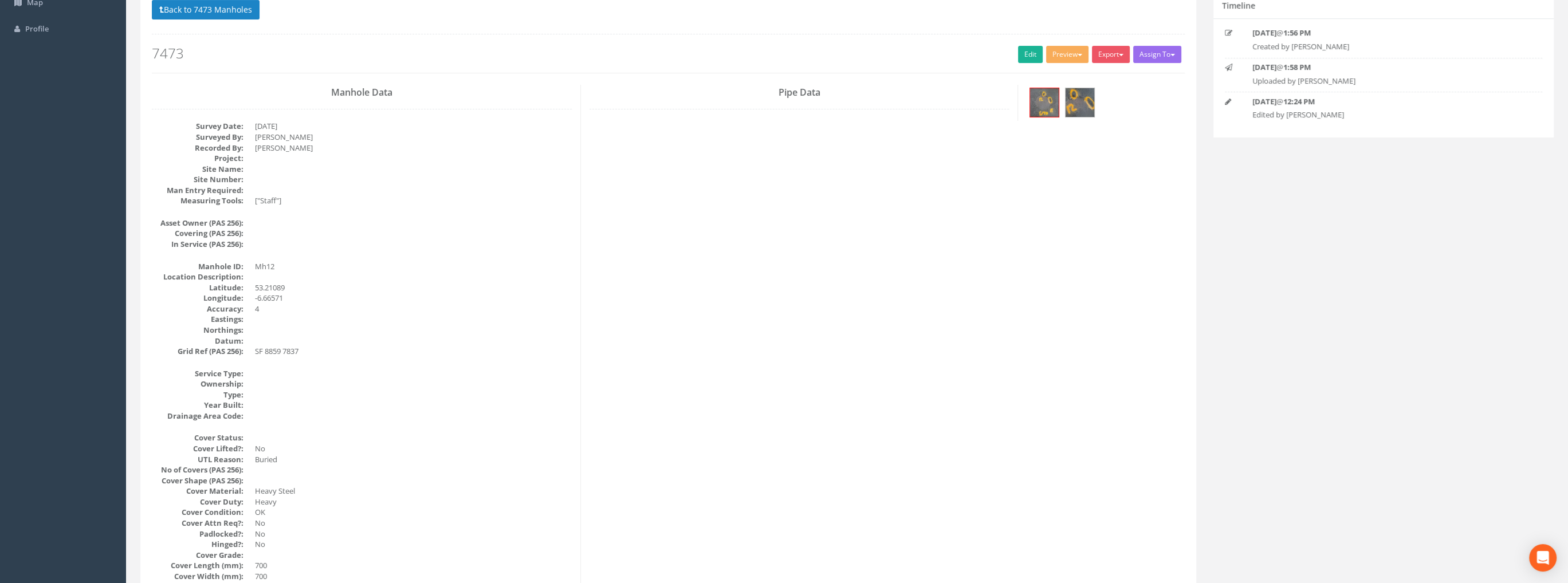
scroll to position [0, 0]
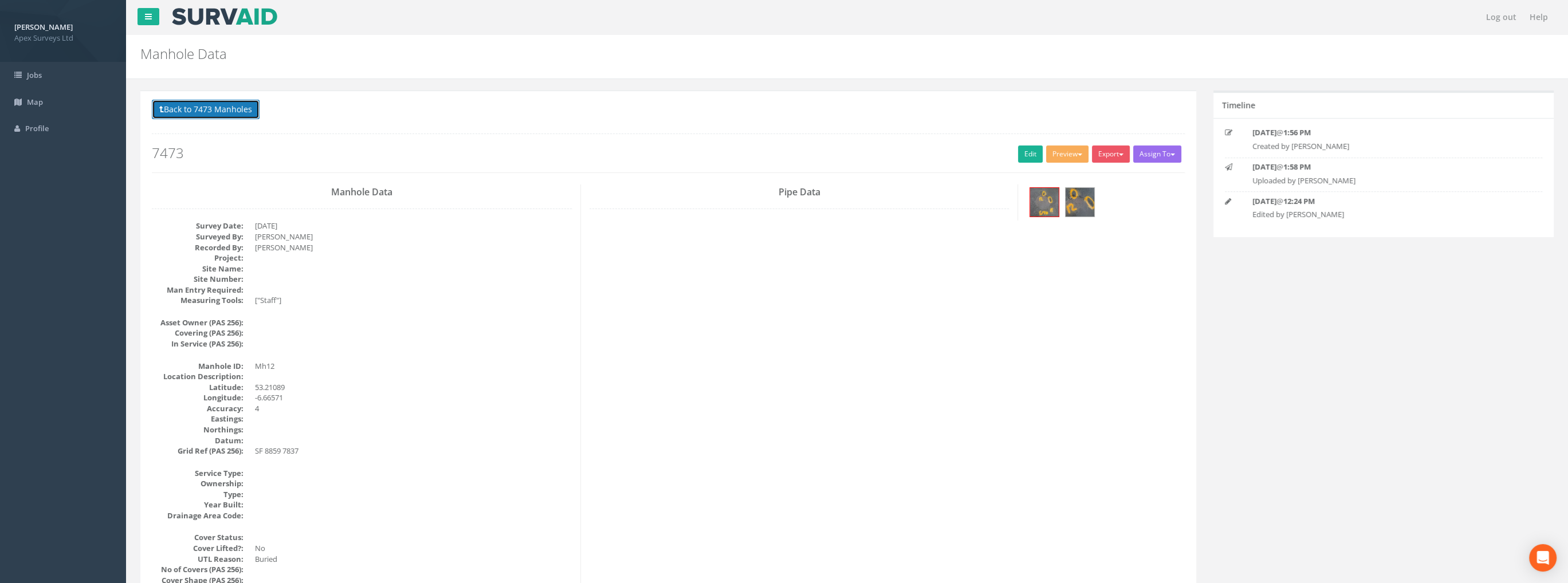
click at [235, 111] on button "Back to 7473 Manholes" at bounding box center [205, 109] width 108 height 19
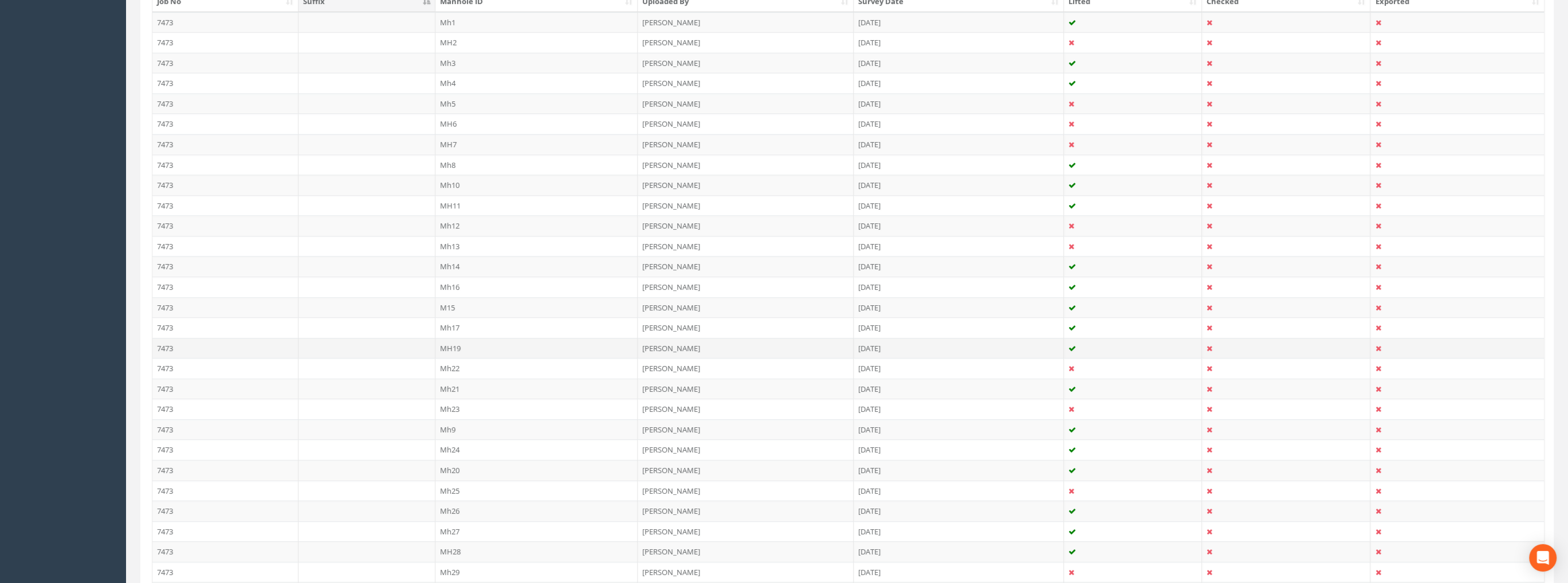
scroll to position [343, 0]
click at [458, 250] on td "Mh14" at bounding box center [537, 254] width 203 height 21
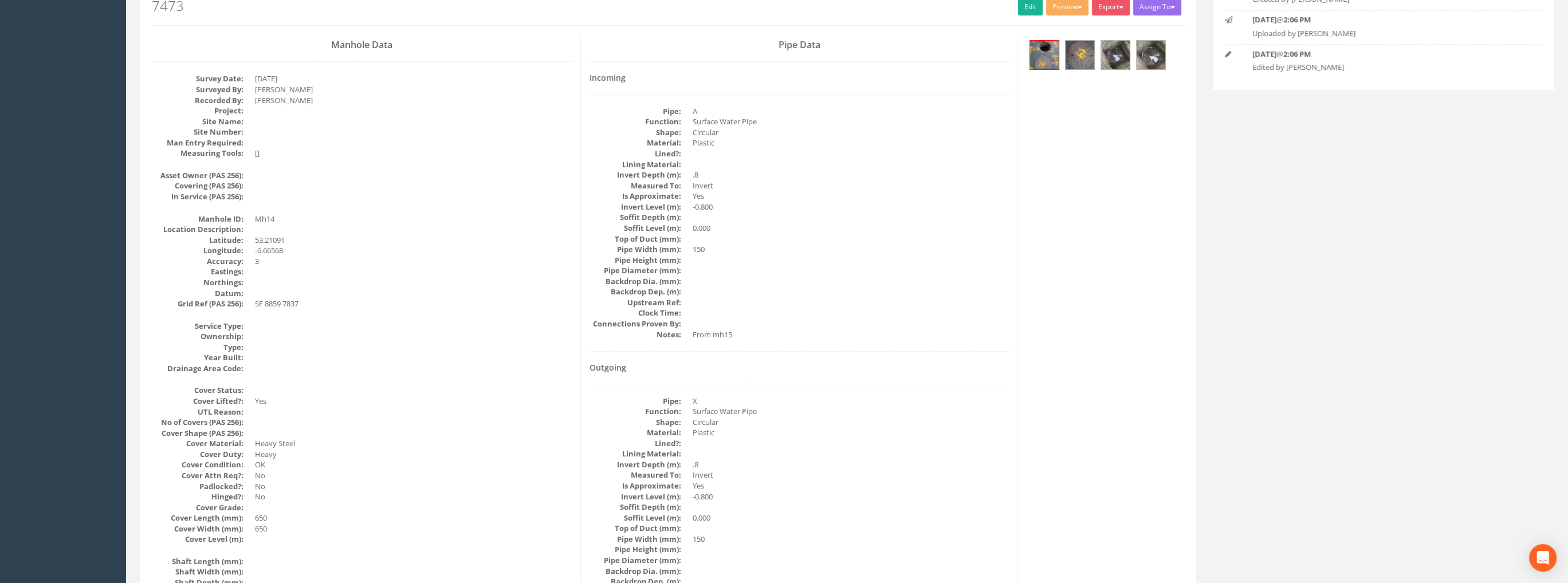
scroll to position [0, 0]
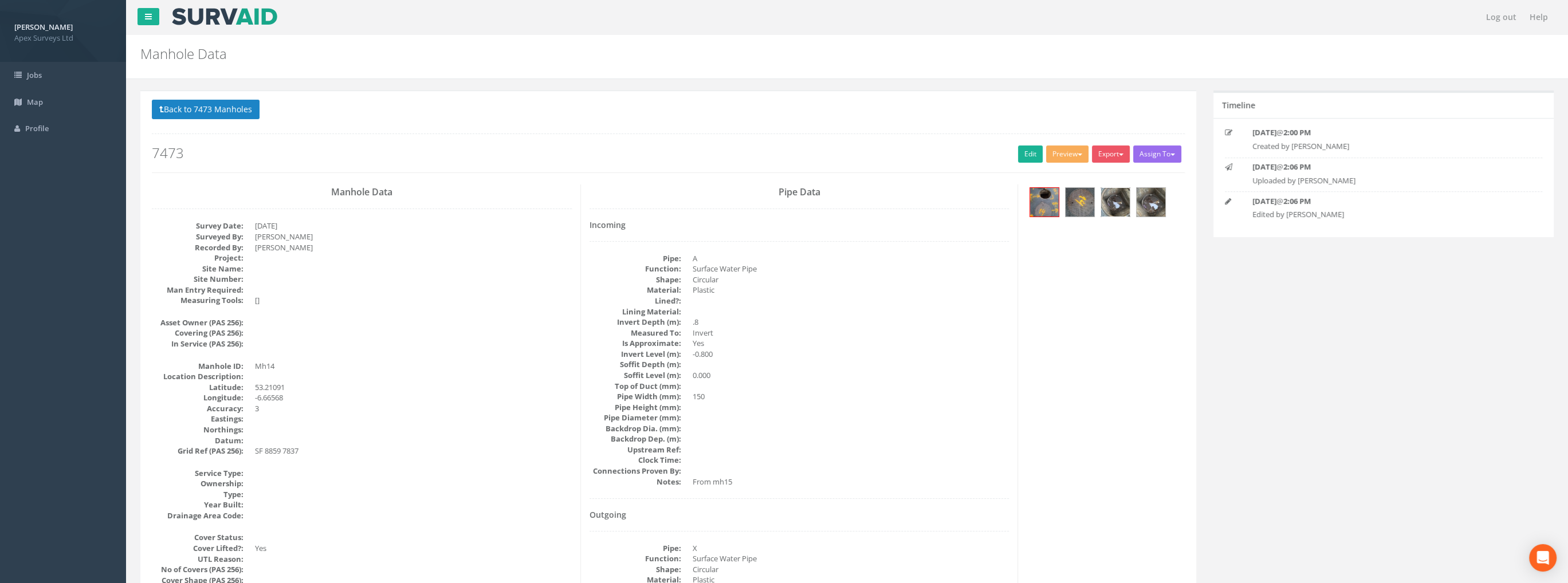
click at [1101, 204] on img at bounding box center [1115, 201] width 28 height 28
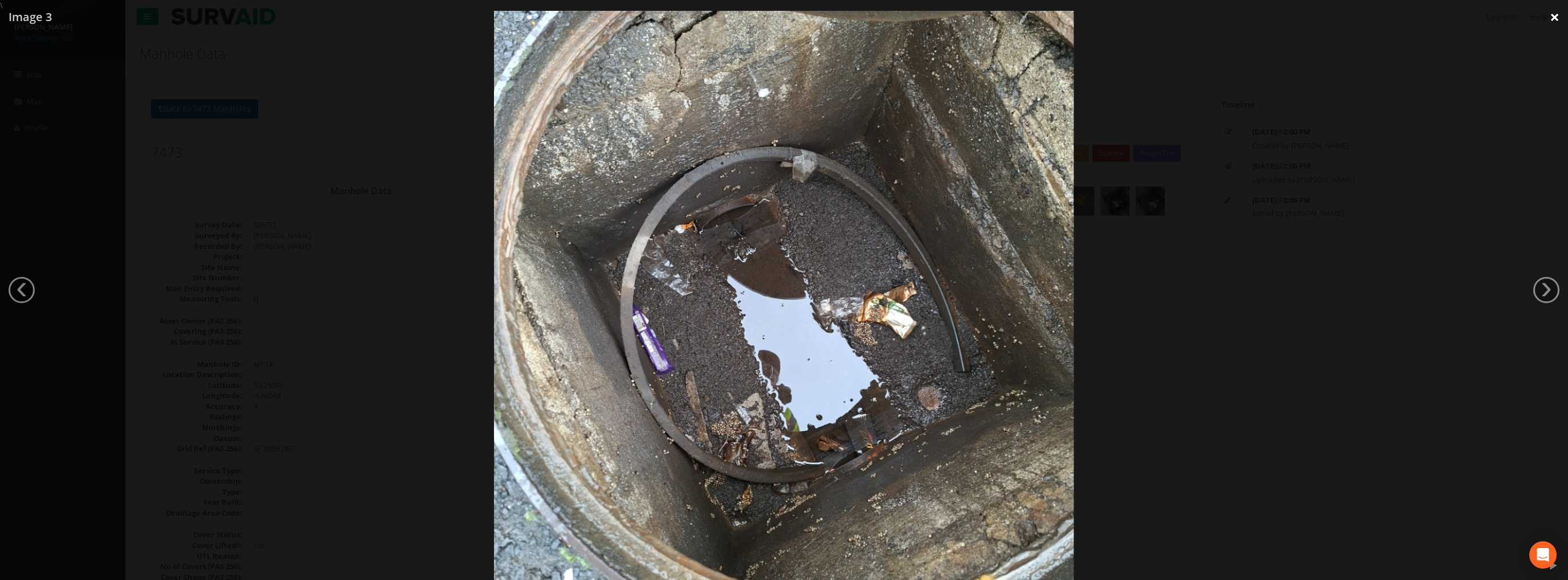
click at [1550, 16] on link "×" at bounding box center [1554, 17] width 27 height 34
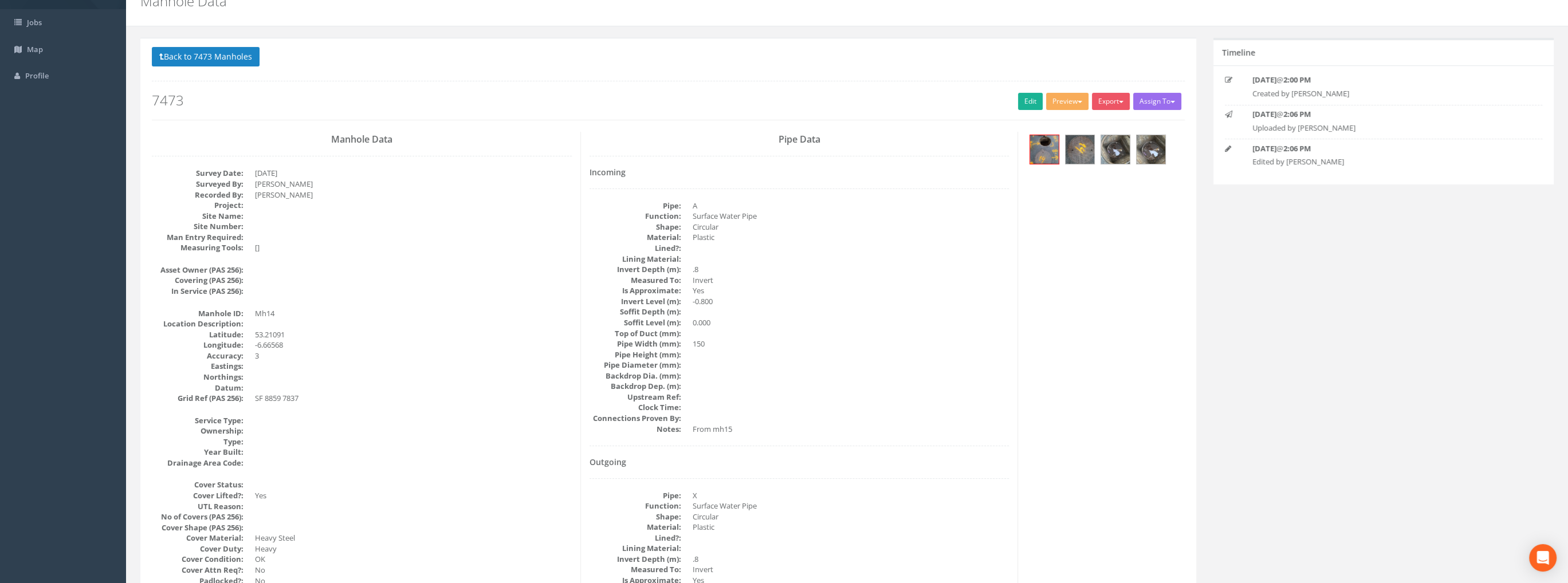
scroll to position [58, 0]
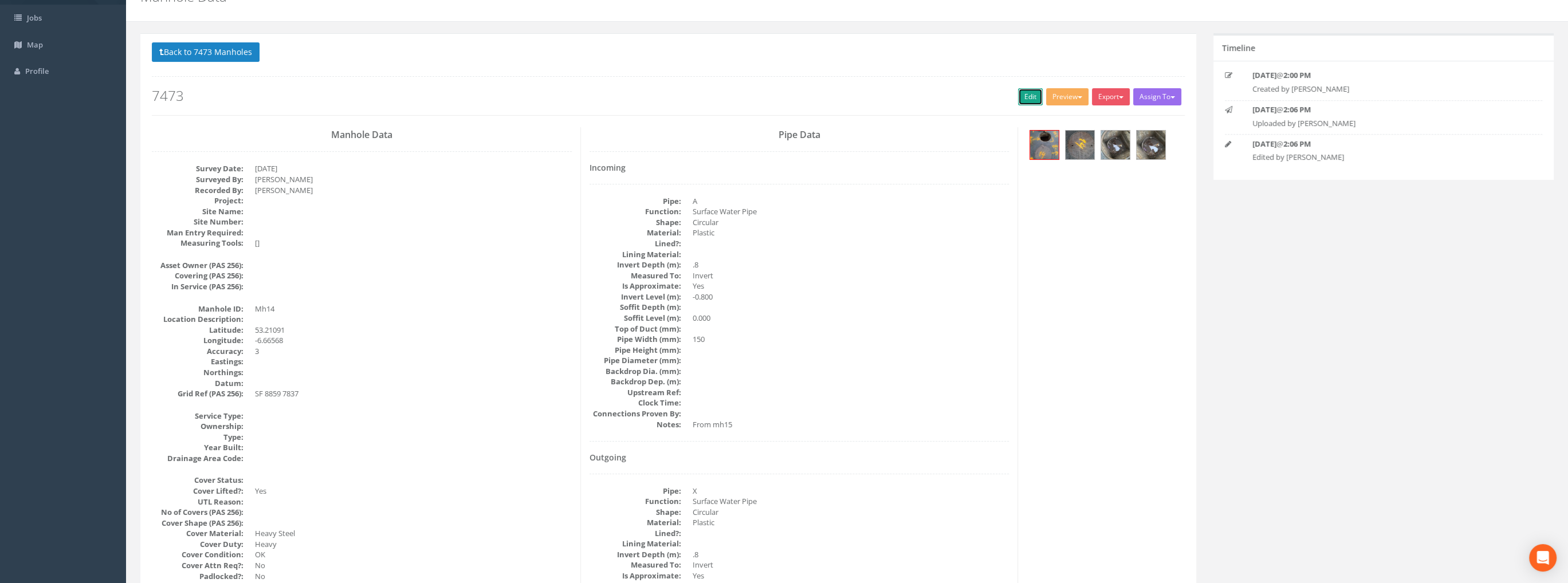
click at [1018, 97] on link "Edit" at bounding box center [1030, 97] width 25 height 17
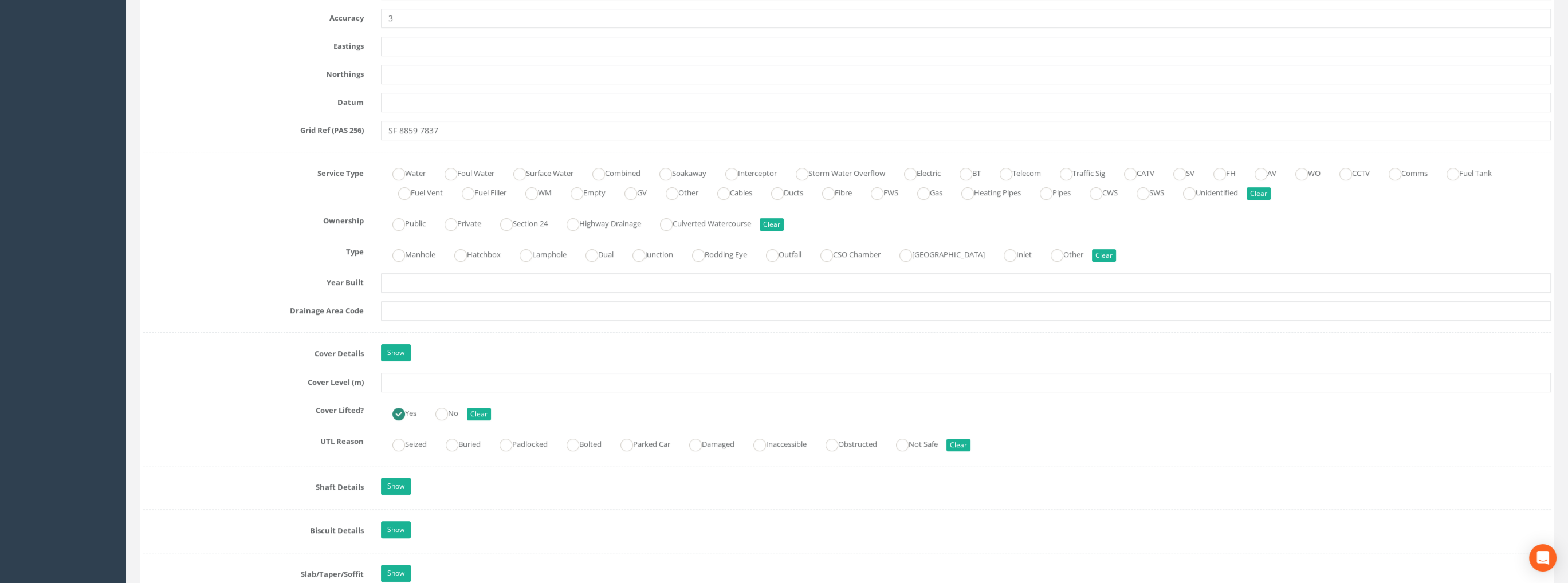
scroll to position [744, 0]
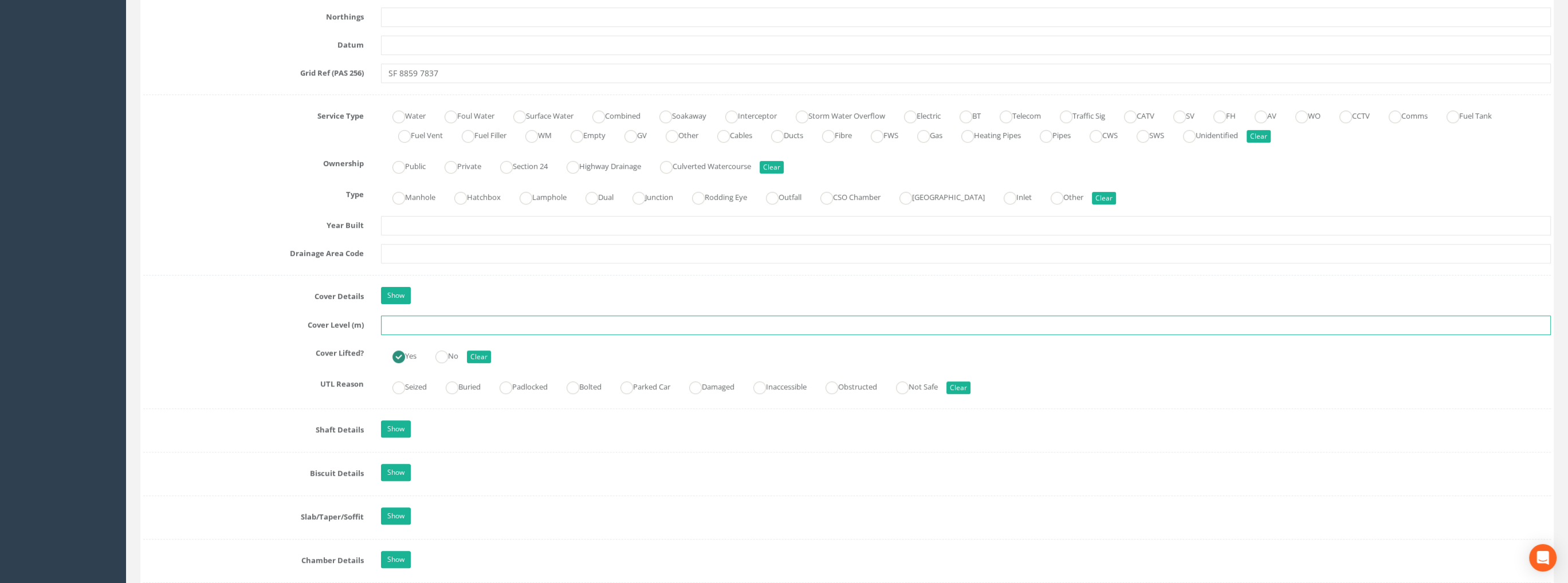
click at [432, 323] on input "text" at bounding box center [966, 325] width 1170 height 19
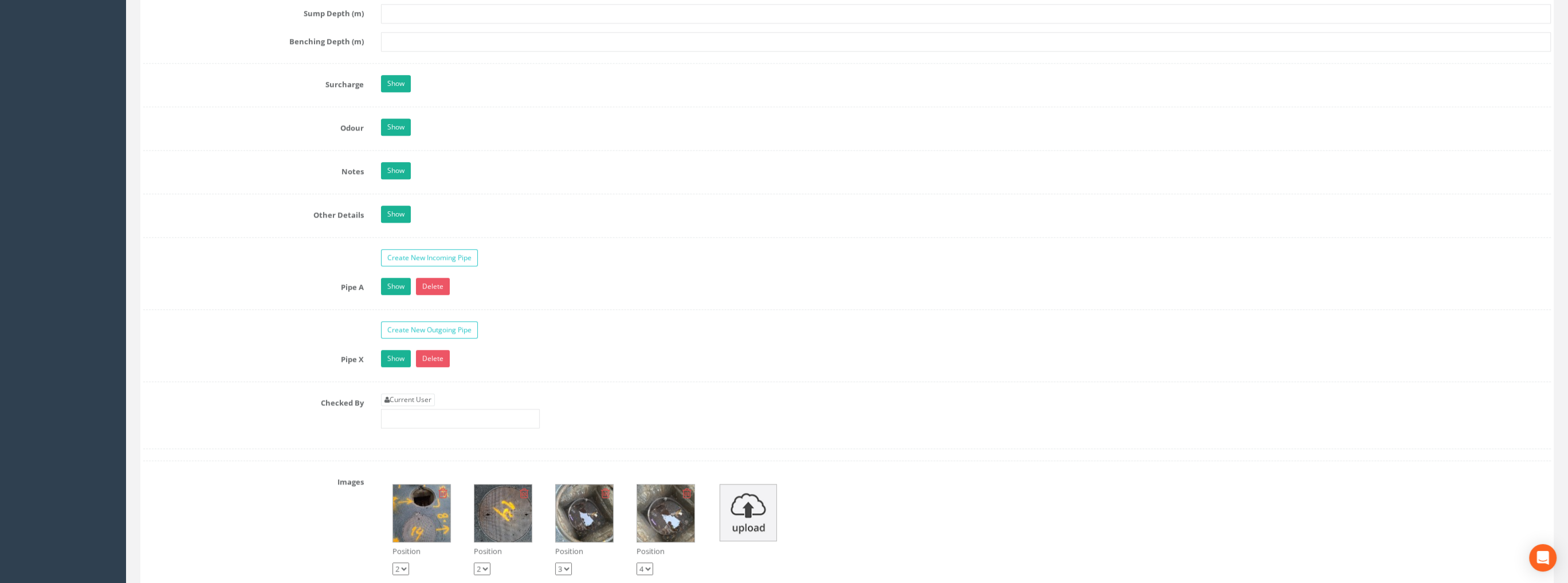
scroll to position [1832, 0]
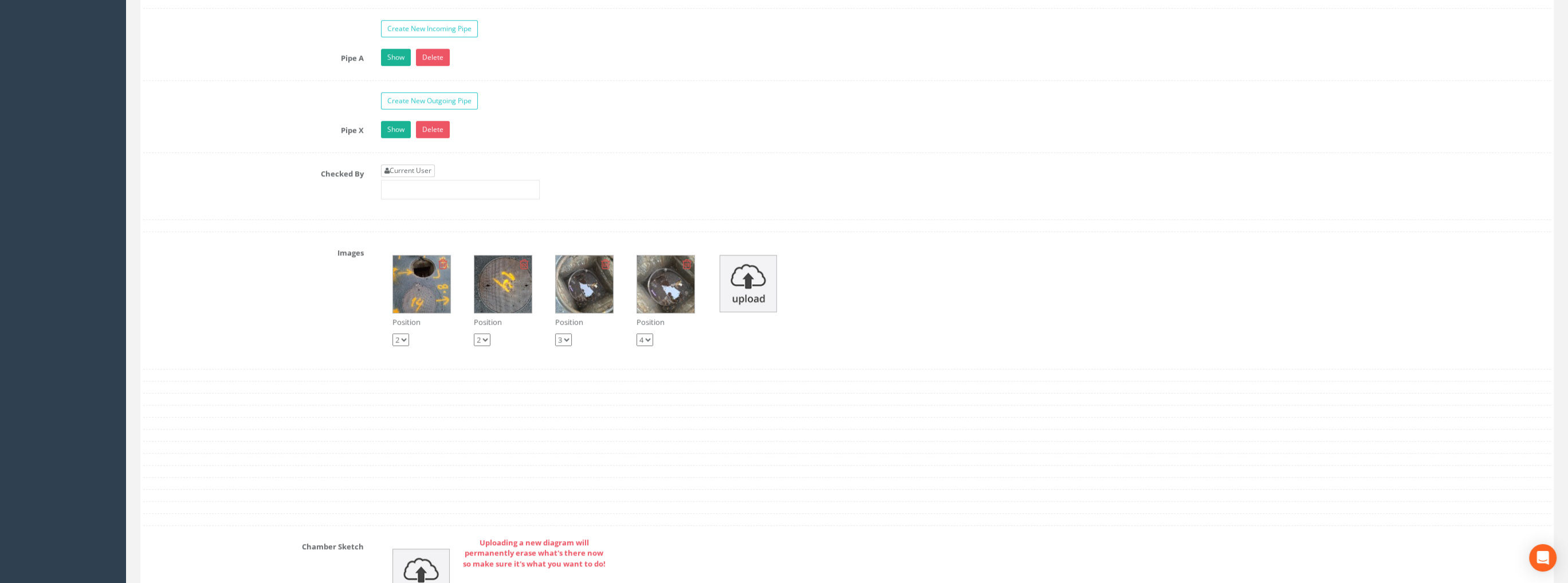
type input "99.35"
click at [417, 164] on link "Current User" at bounding box center [408, 171] width 54 height 12
type input "[PERSON_NAME]"
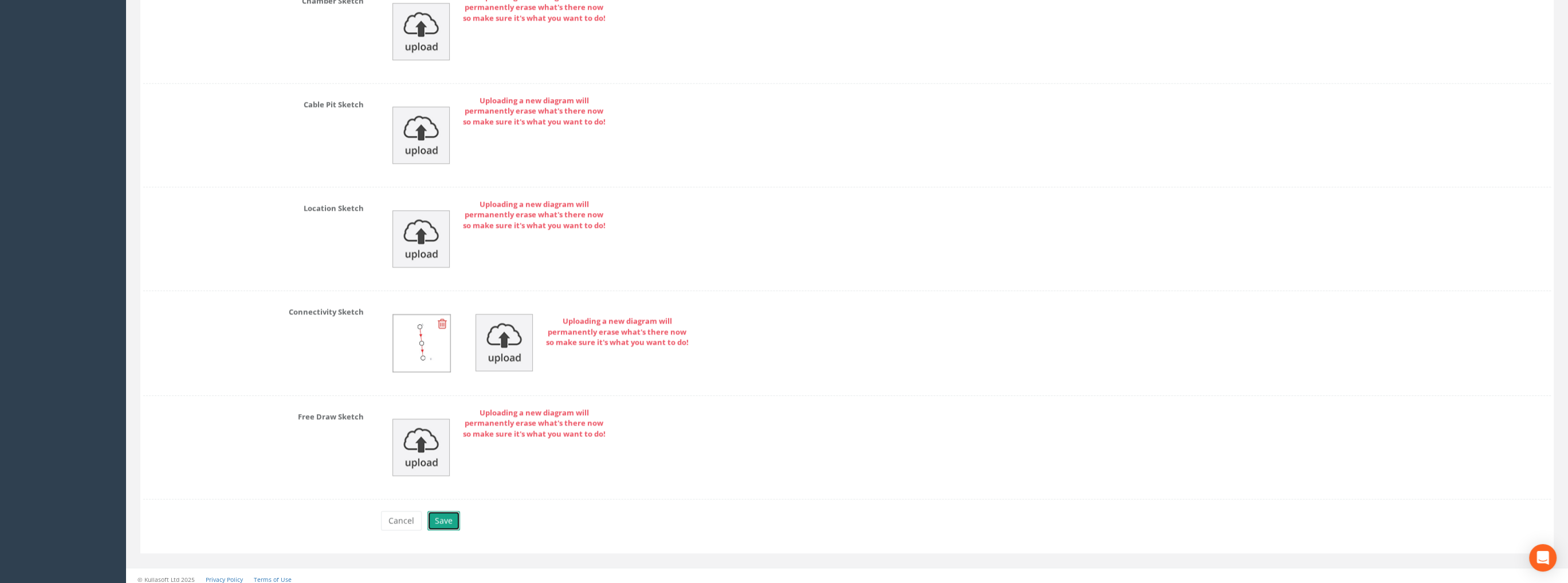
click at [443, 516] on button "Save" at bounding box center [443, 520] width 32 height 19
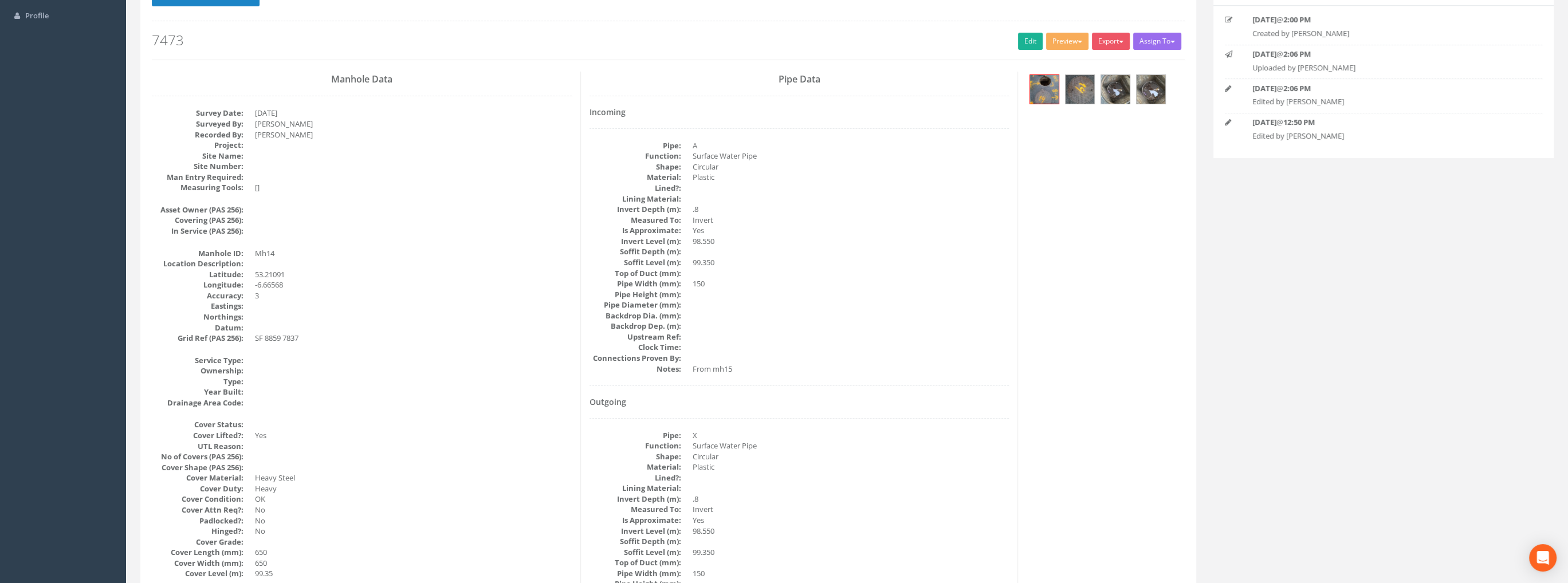
scroll to position [0, 0]
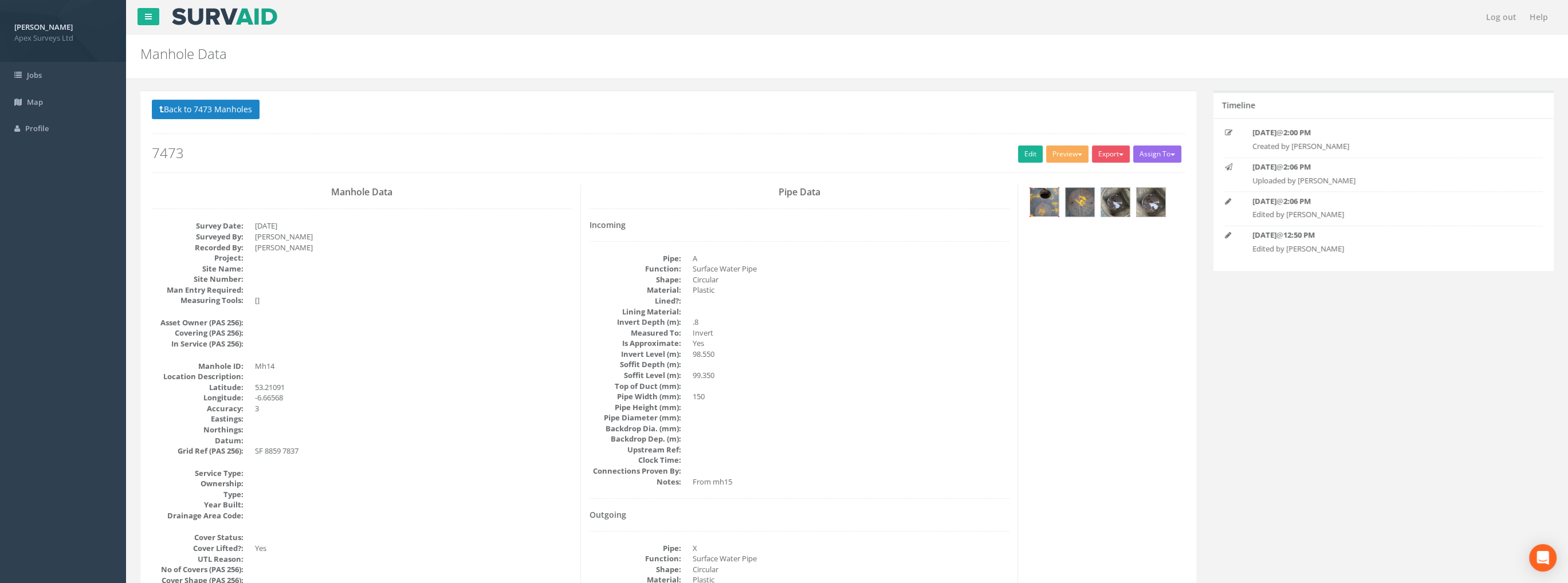
click at [1051, 199] on img at bounding box center [1044, 201] width 28 height 28
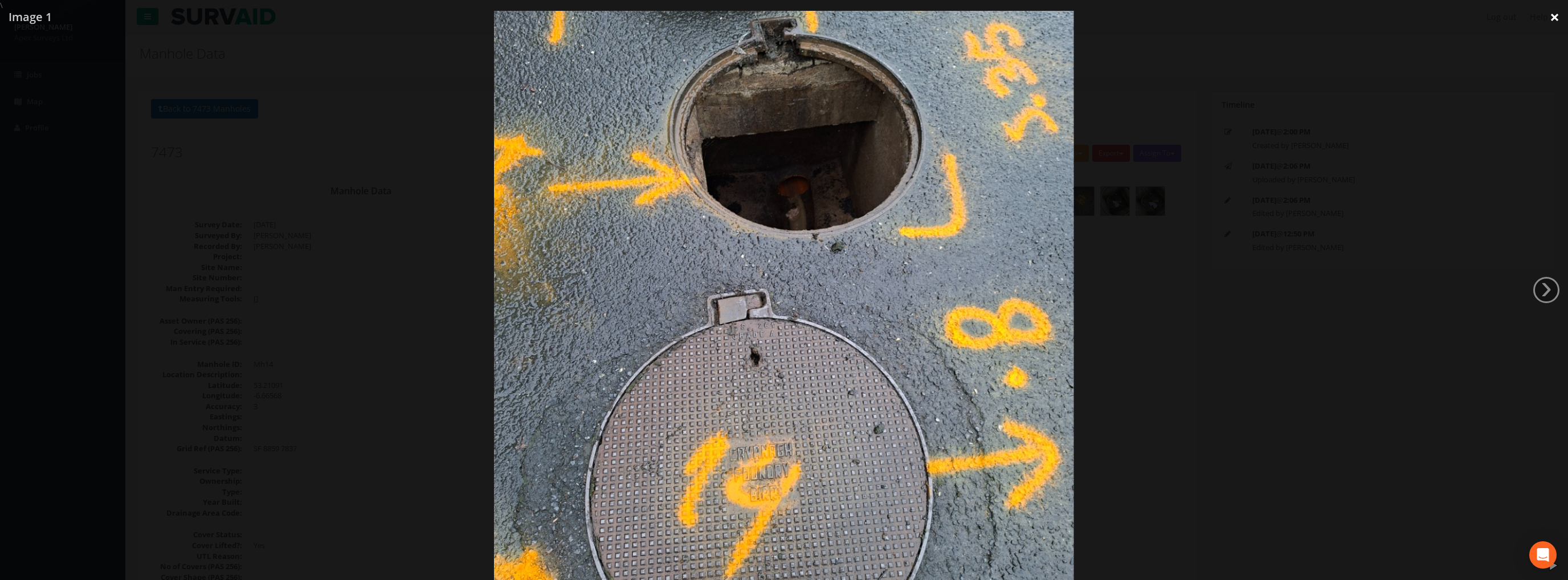
click at [1550, 15] on link "×" at bounding box center [1554, 17] width 27 height 34
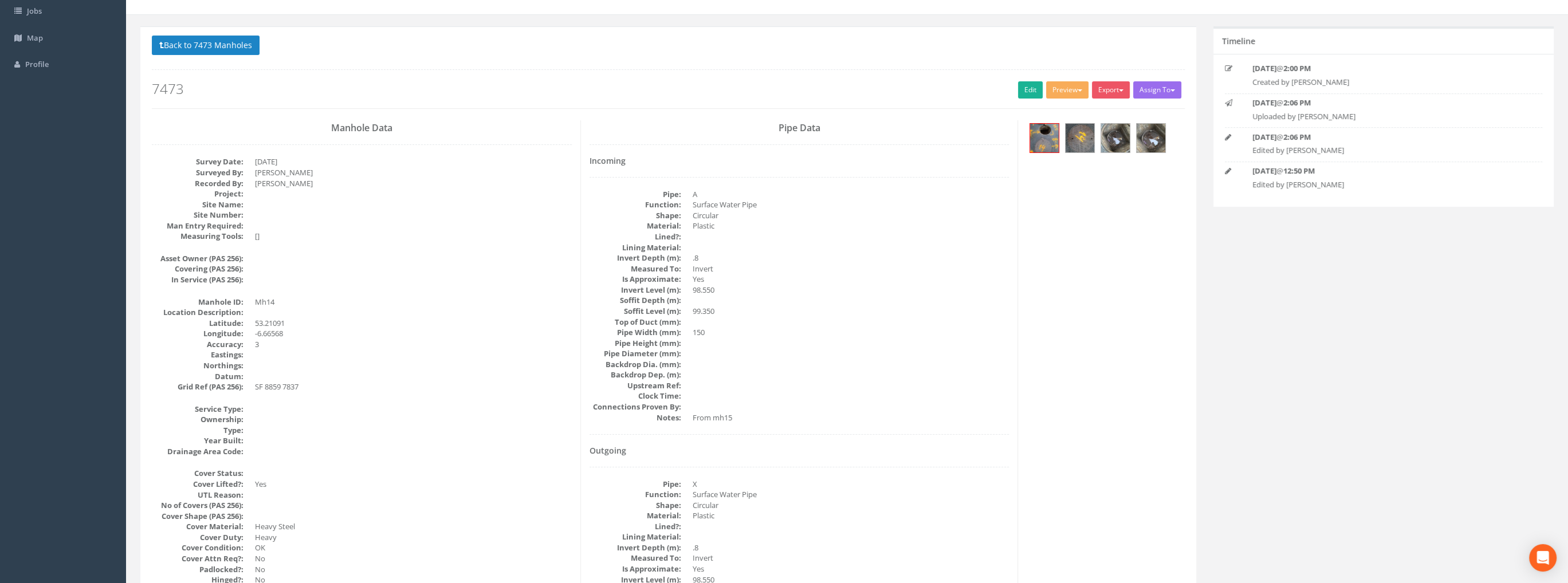
scroll to position [114, 0]
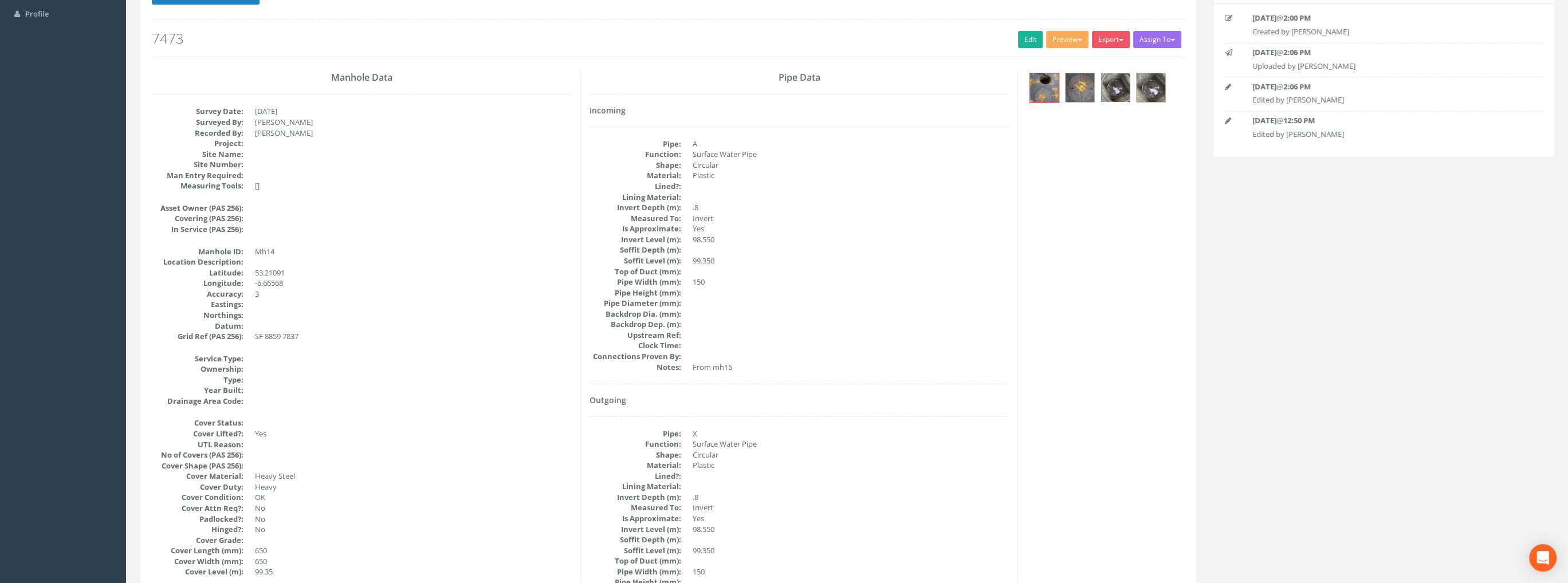
click at [1107, 82] on img at bounding box center [1115, 87] width 28 height 28
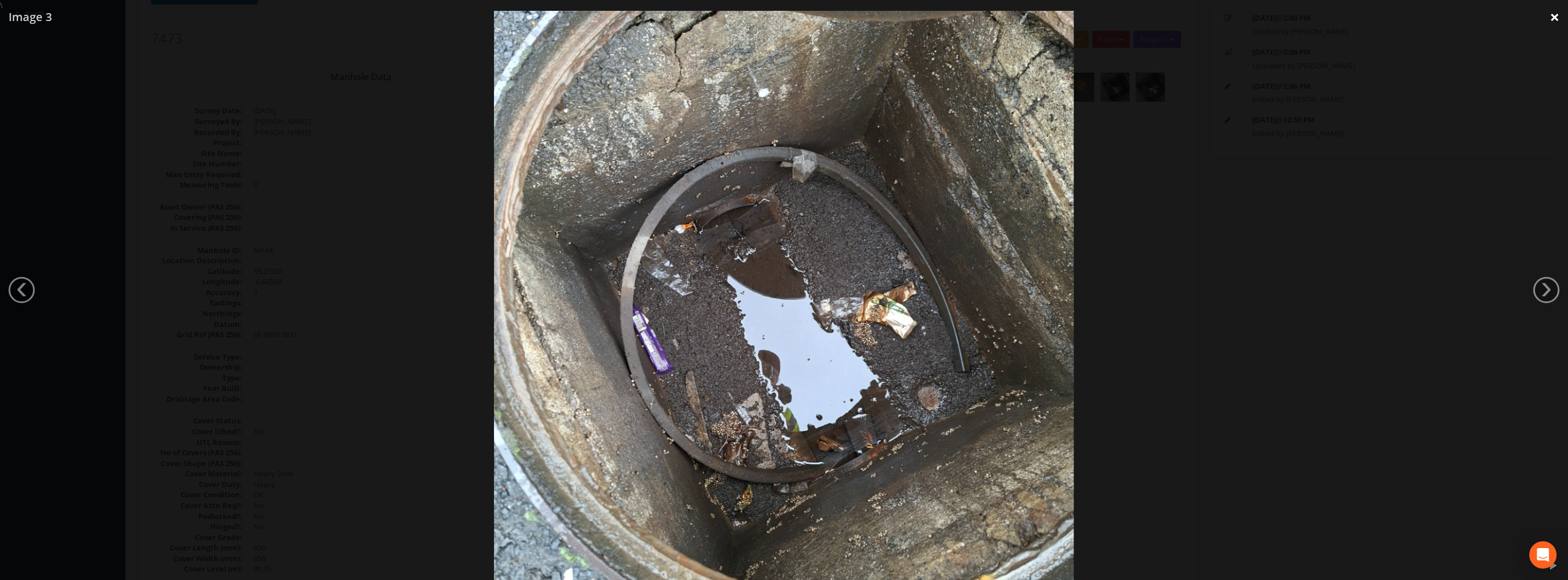
click at [1553, 17] on link "×" at bounding box center [1554, 17] width 27 height 34
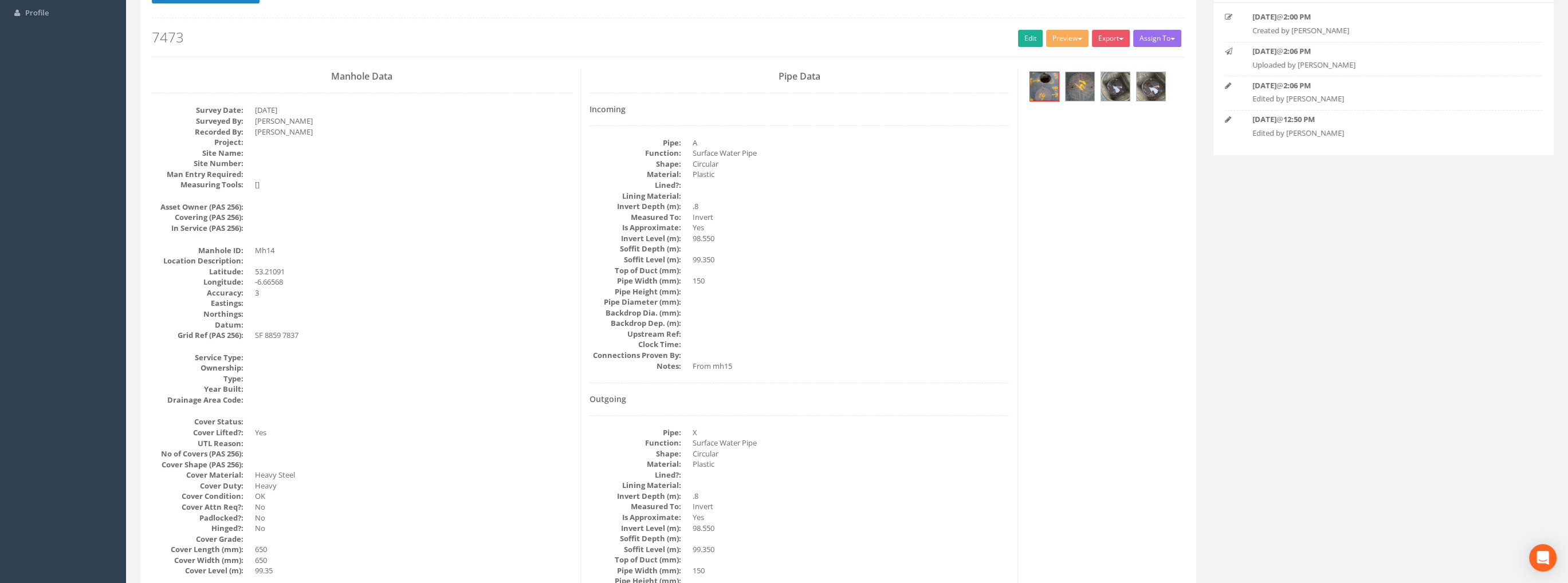
scroll to position [0, 0]
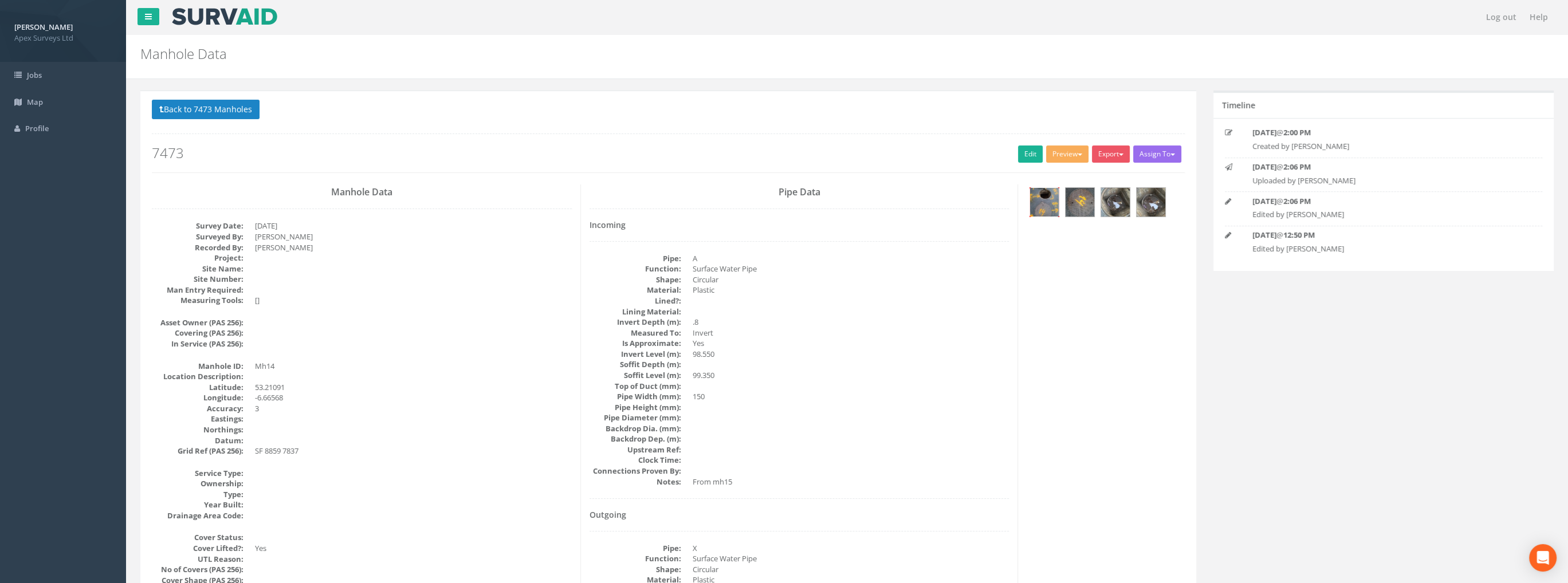
click at [1048, 192] on img at bounding box center [1044, 201] width 28 height 28
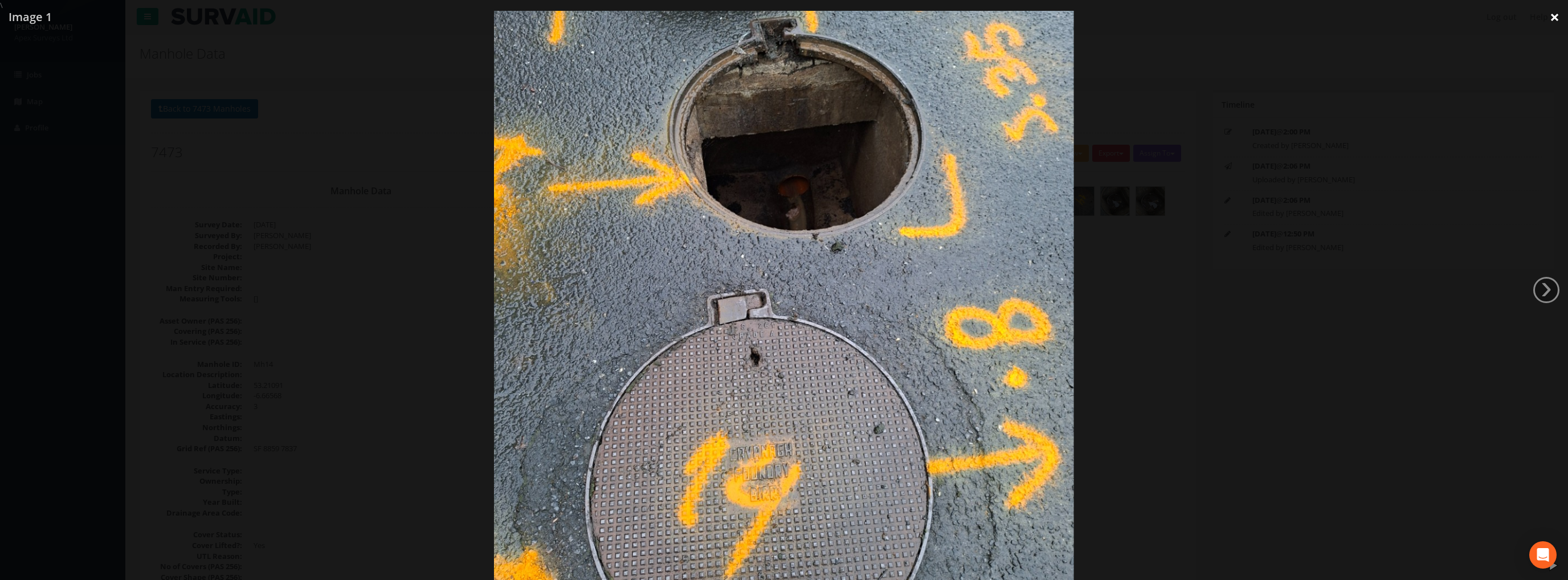
drag, startPoint x: 1559, startPoint y: 14, endPoint x: 1553, endPoint y: 13, distance: 6.1
click at [1558, 14] on link "×" at bounding box center [1554, 17] width 27 height 34
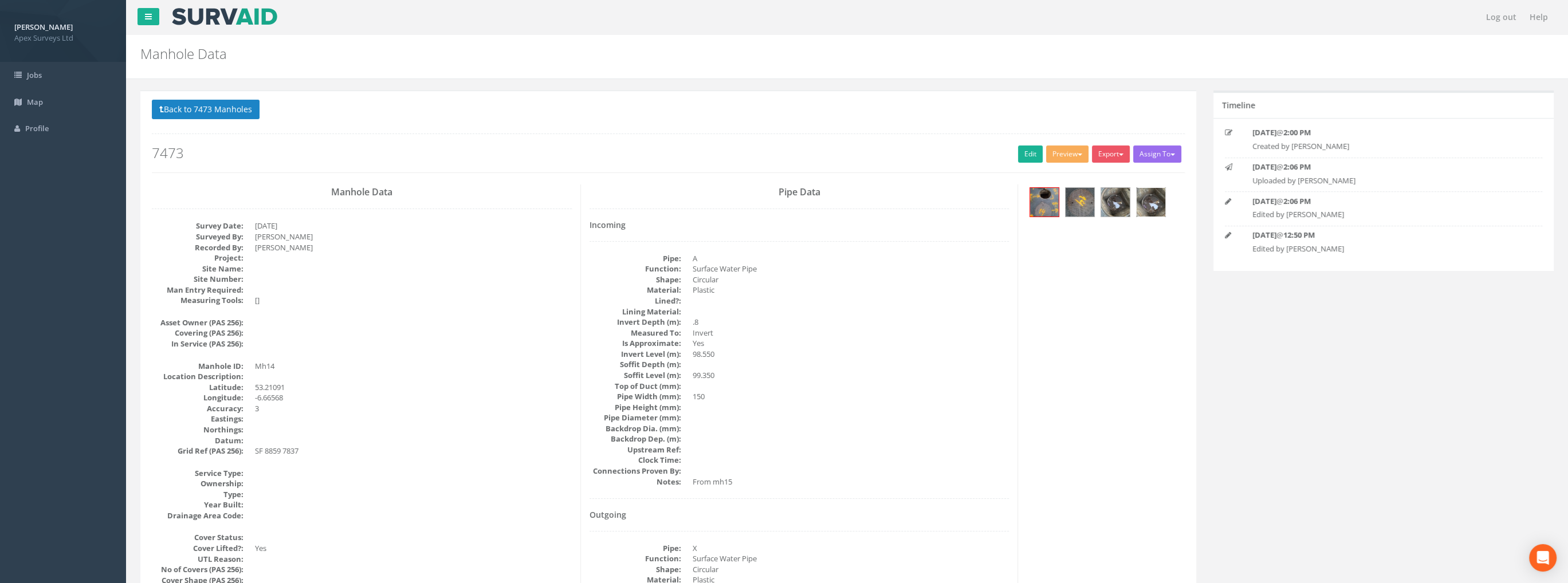
click at [1148, 195] on img at bounding box center [1150, 201] width 28 height 28
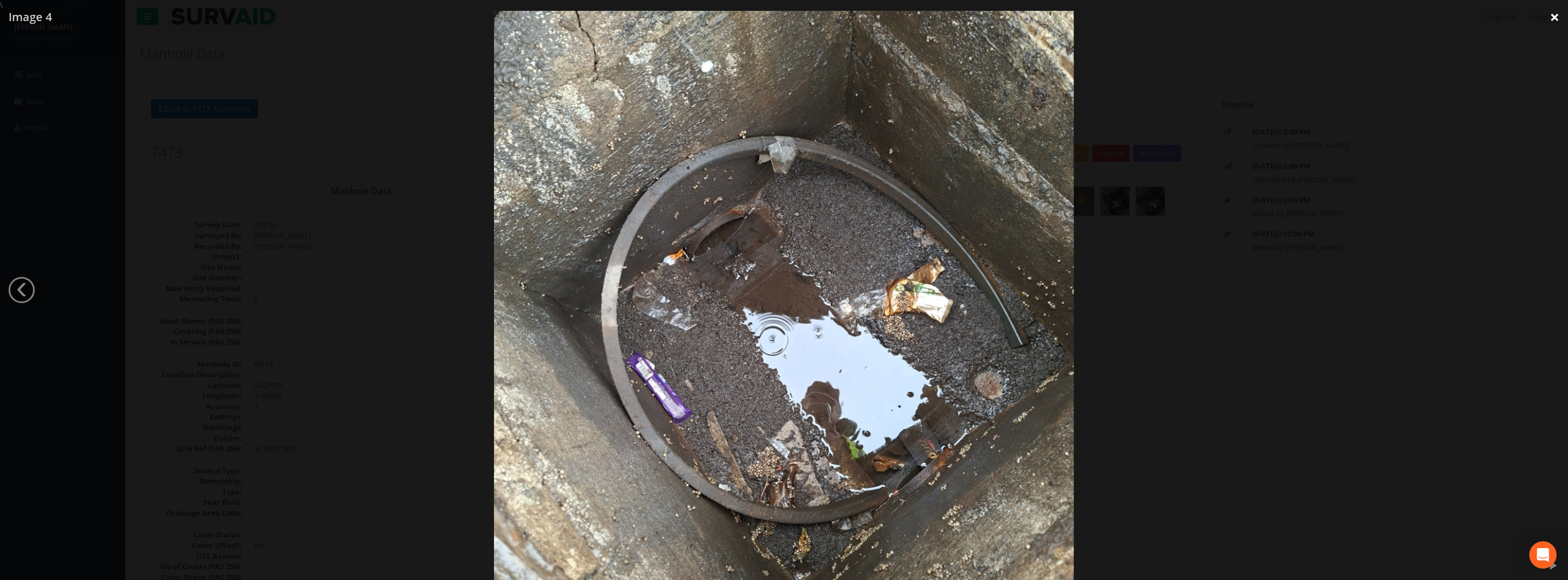
click at [1550, 17] on link "×" at bounding box center [1554, 17] width 27 height 34
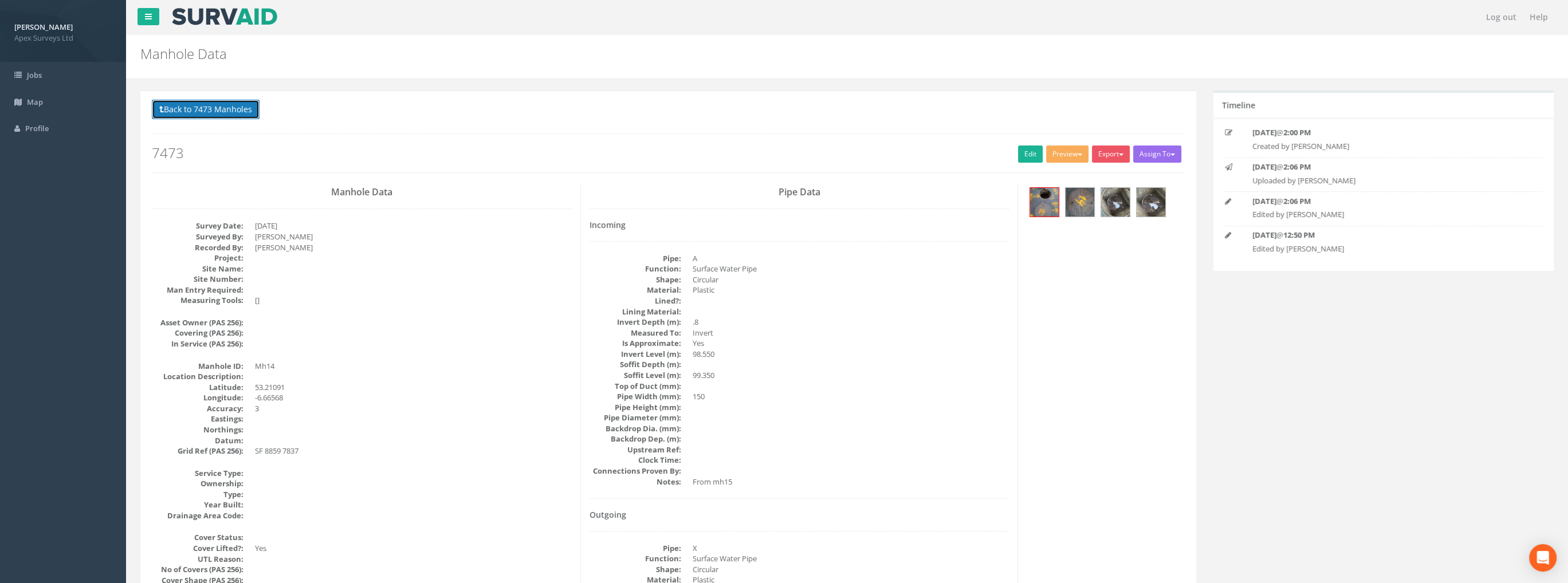
click at [229, 108] on button "Back to 7473 Manholes" at bounding box center [205, 109] width 108 height 19
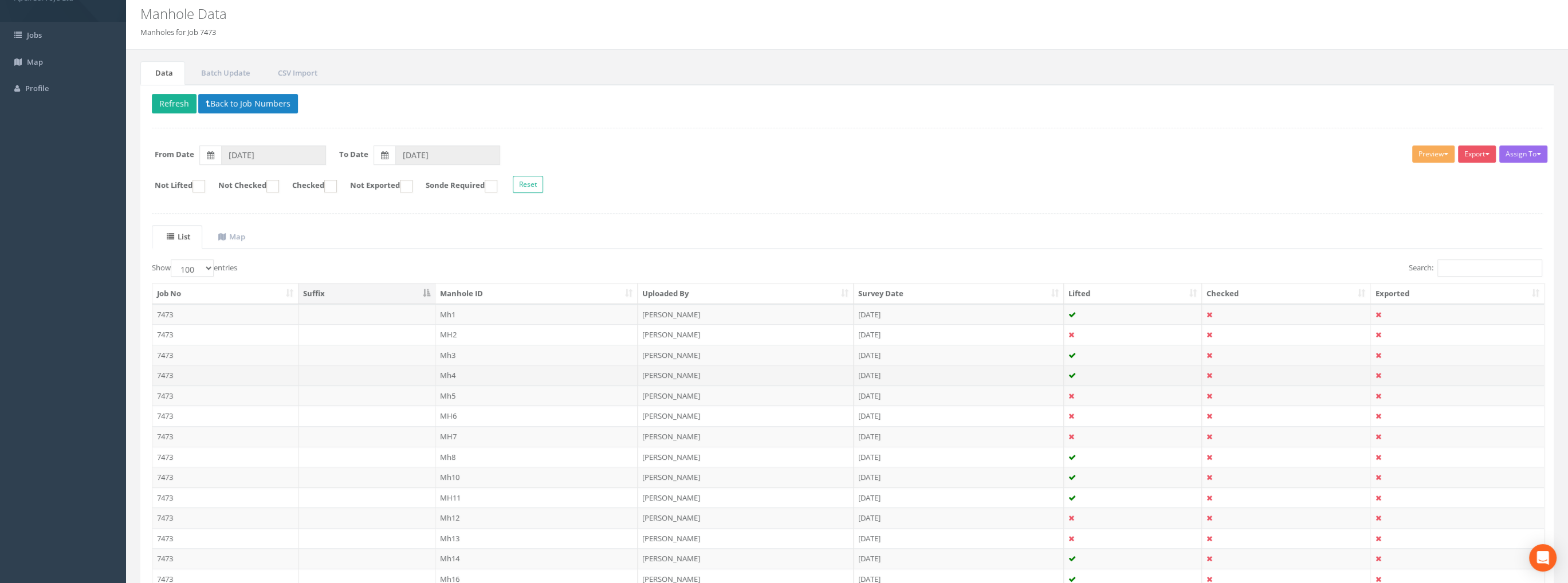
scroll to position [287, 0]
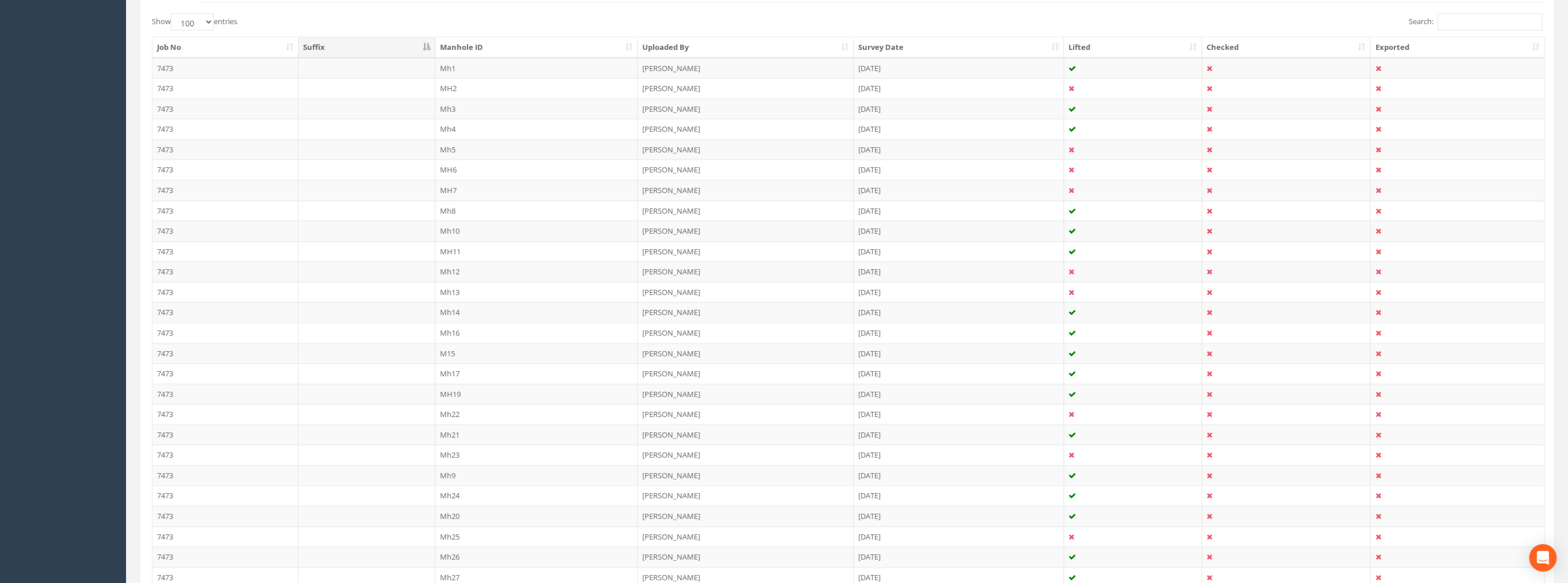
click at [446, 410] on td "Mh22" at bounding box center [537, 413] width 203 height 21
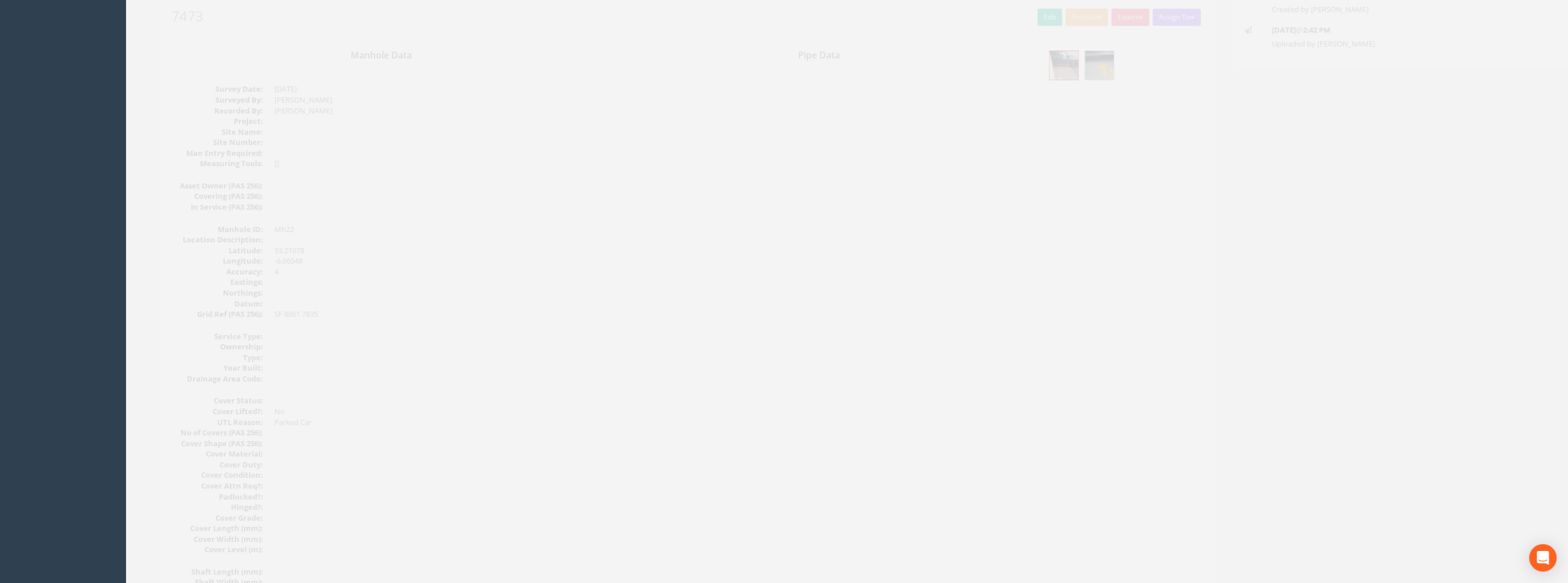
scroll to position [0, 0]
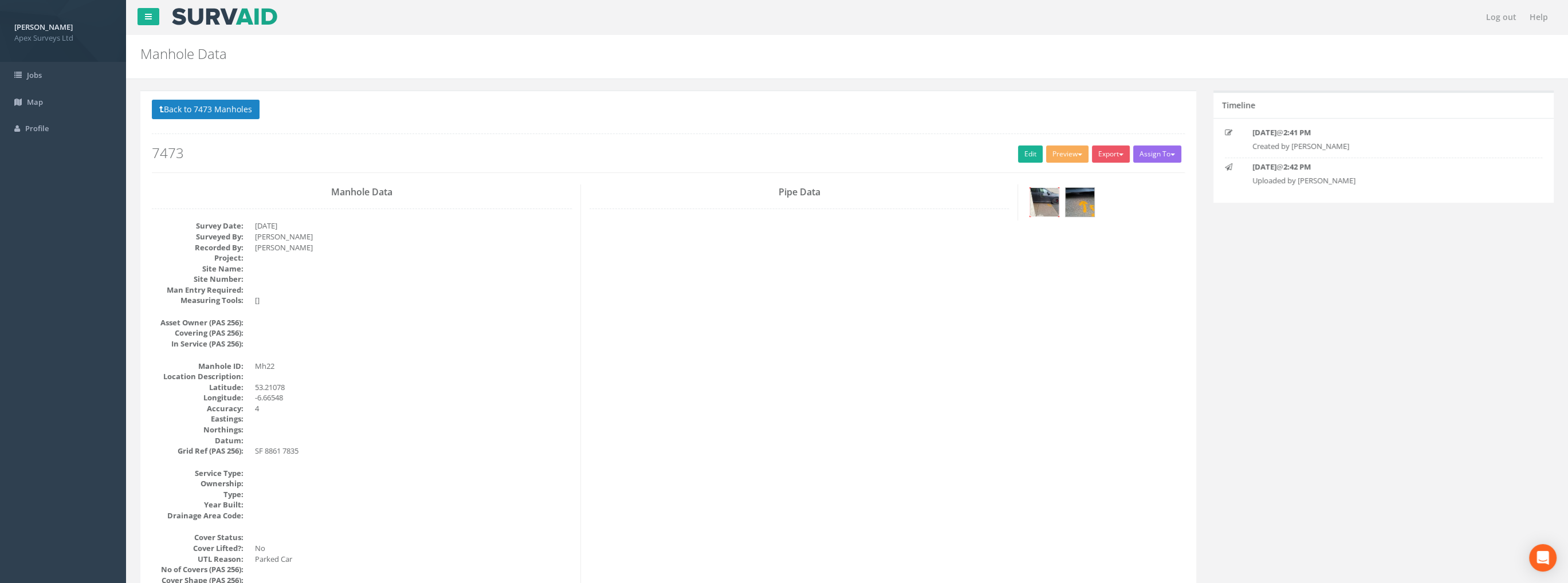
click at [1053, 200] on img at bounding box center [1044, 201] width 28 height 28
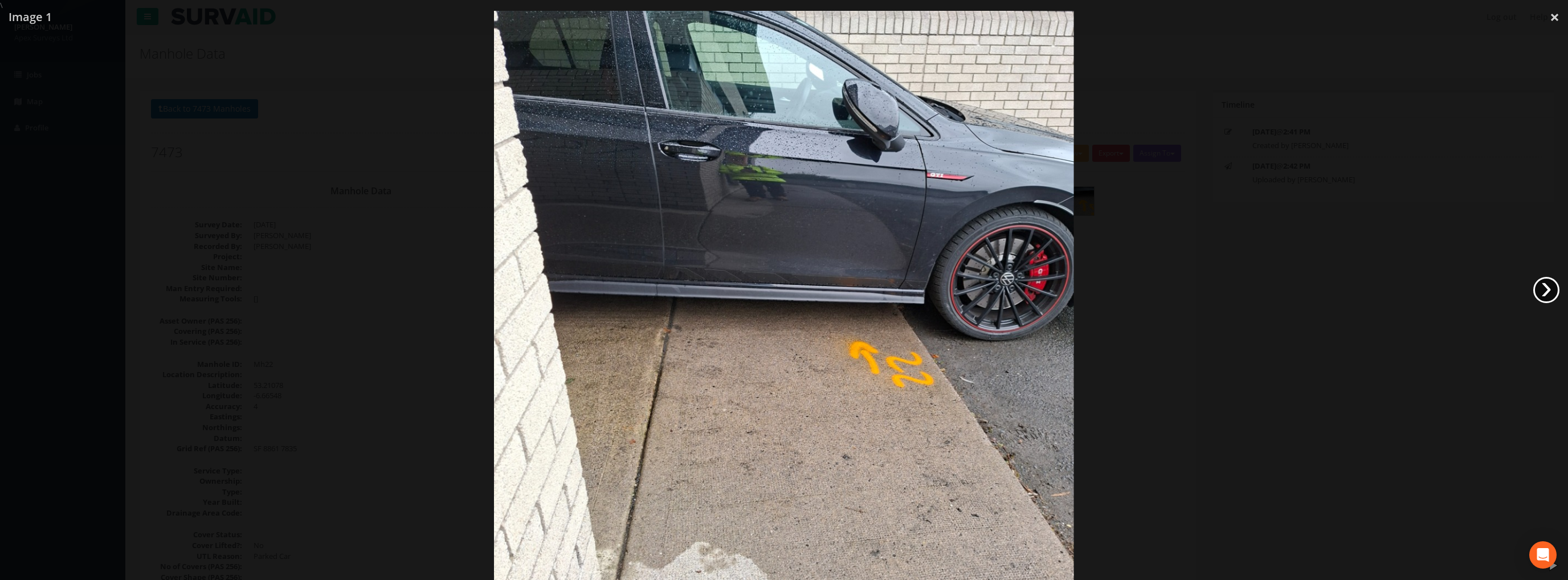
click at [1535, 283] on link "›" at bounding box center [1546, 290] width 26 height 26
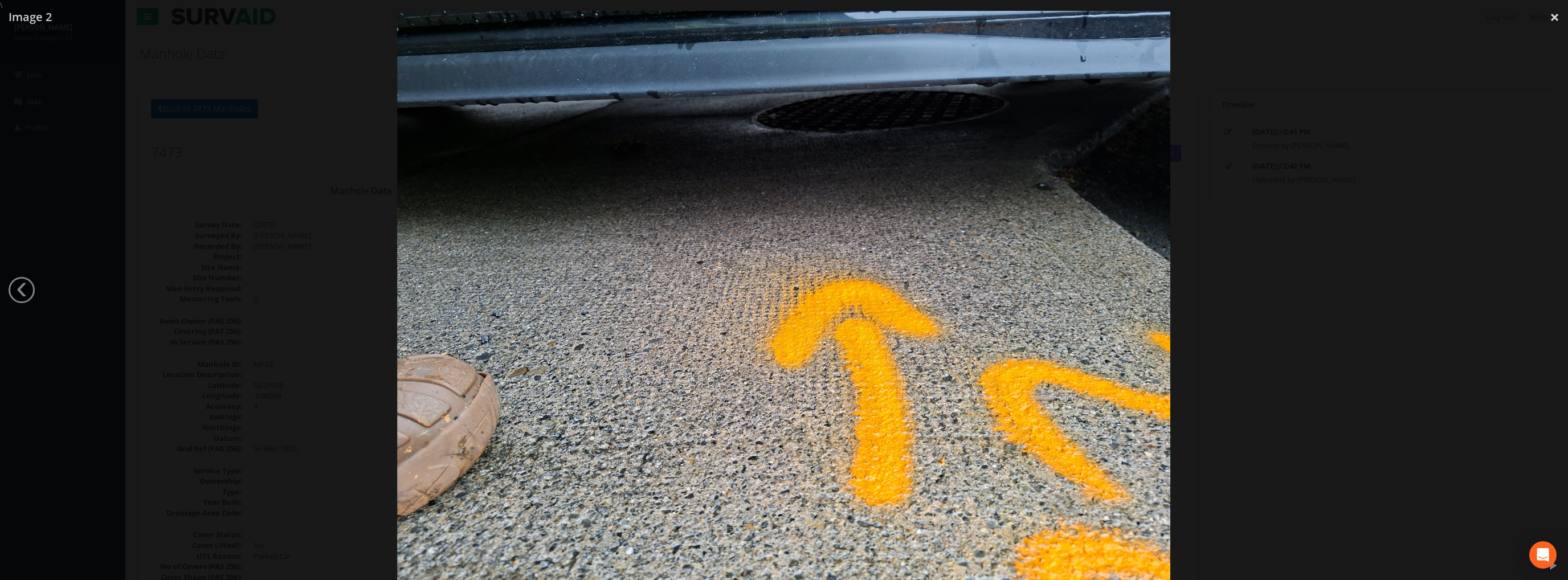
drag, startPoint x: 1557, startPoint y: 19, endPoint x: 1238, endPoint y: 87, distance: 326.2
click at [1553, 19] on link "×" at bounding box center [1554, 17] width 27 height 34
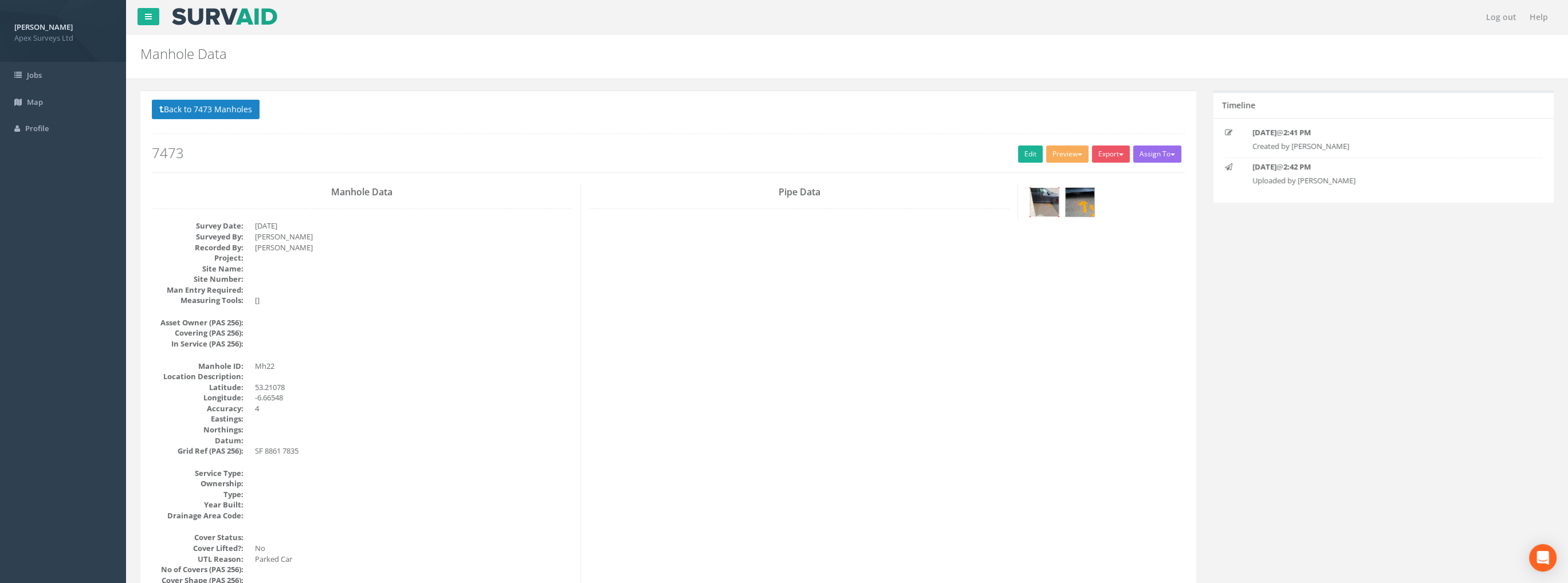
click at [1044, 204] on img at bounding box center [1044, 201] width 28 height 28
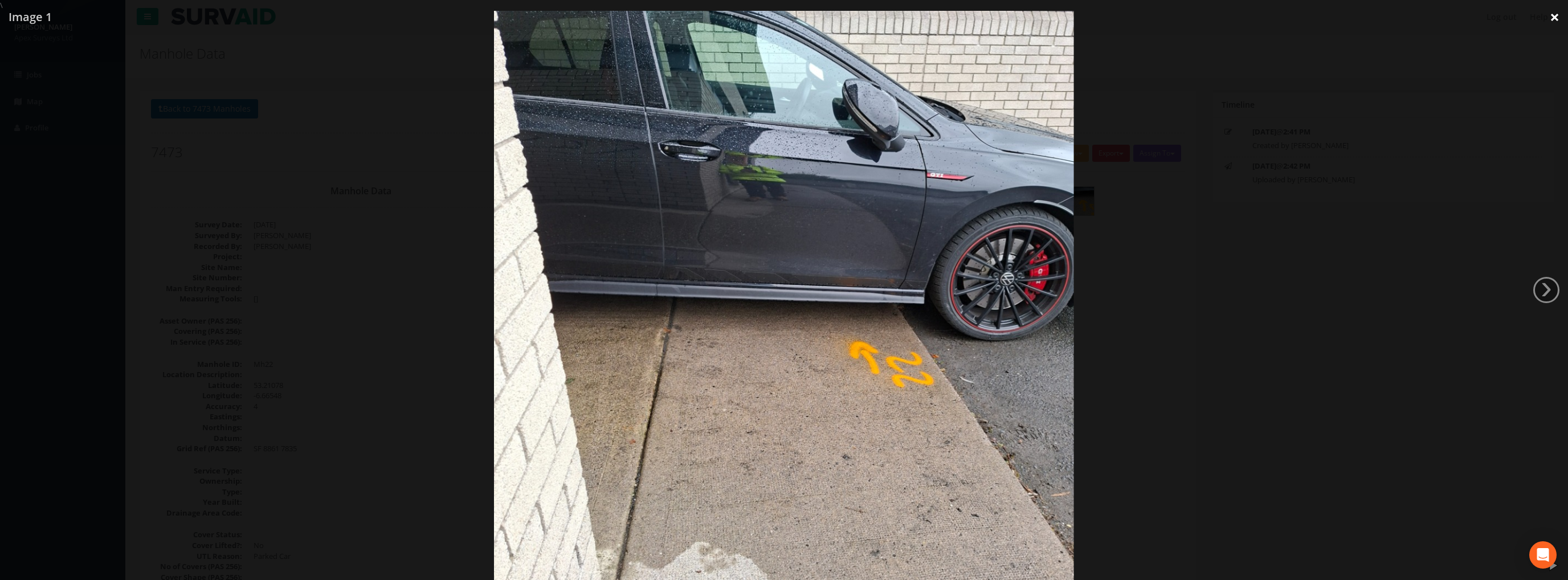
click at [1551, 21] on link "×" at bounding box center [1554, 17] width 27 height 34
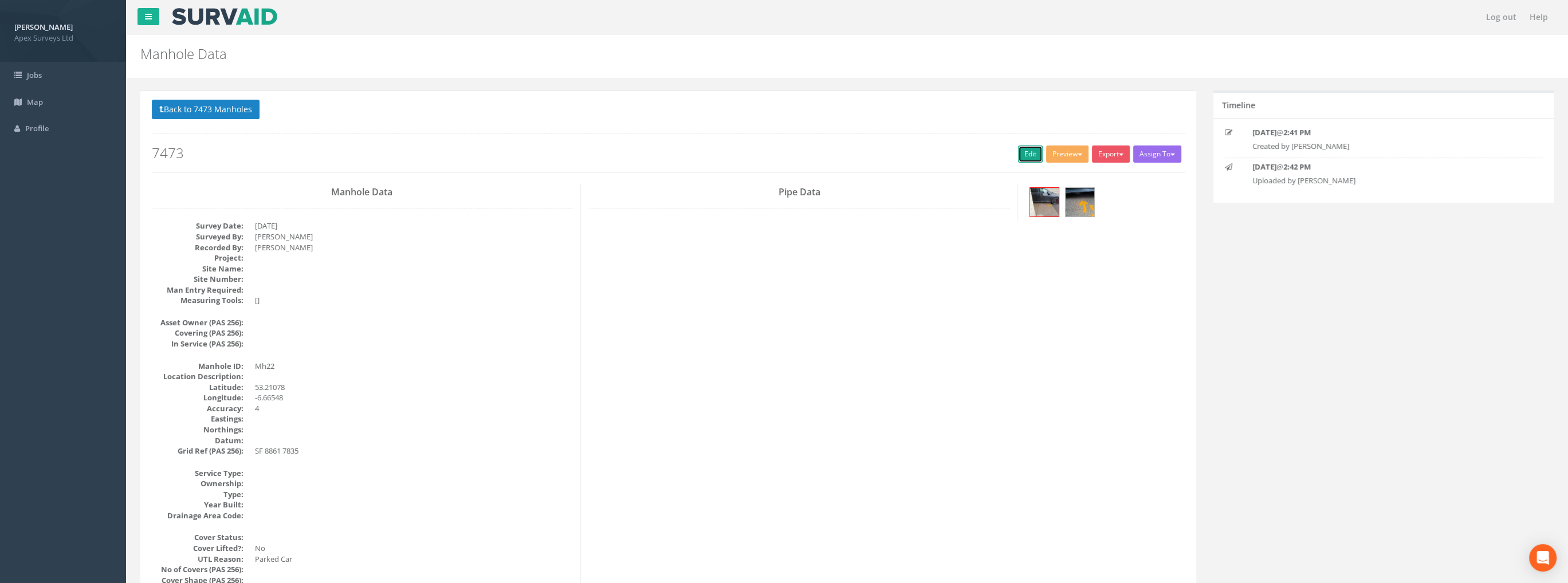
click at [1026, 153] on link "Edit" at bounding box center [1030, 154] width 25 height 17
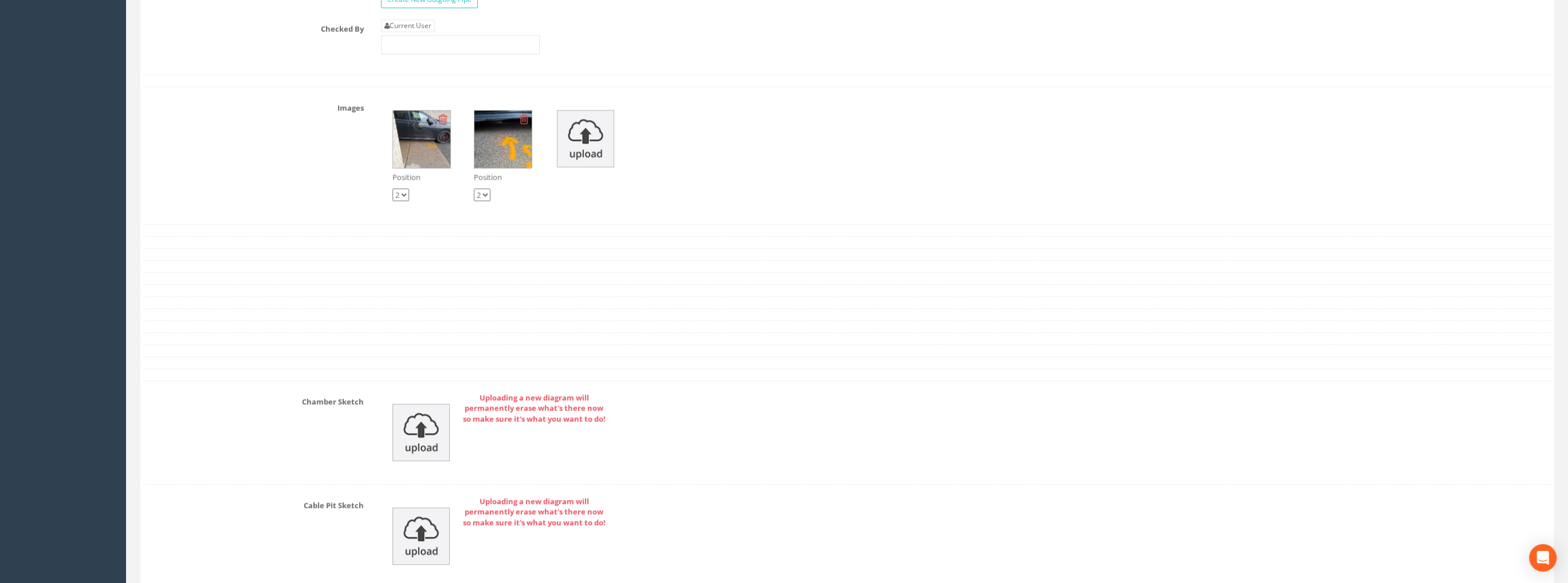
scroll to position [1903, 0]
click at [417, 27] on div "Current User" at bounding box center [460, 37] width 158 height 35
click at [417, 23] on link "Current User" at bounding box center [408, 26] width 54 height 12
type input "[PERSON_NAME]"
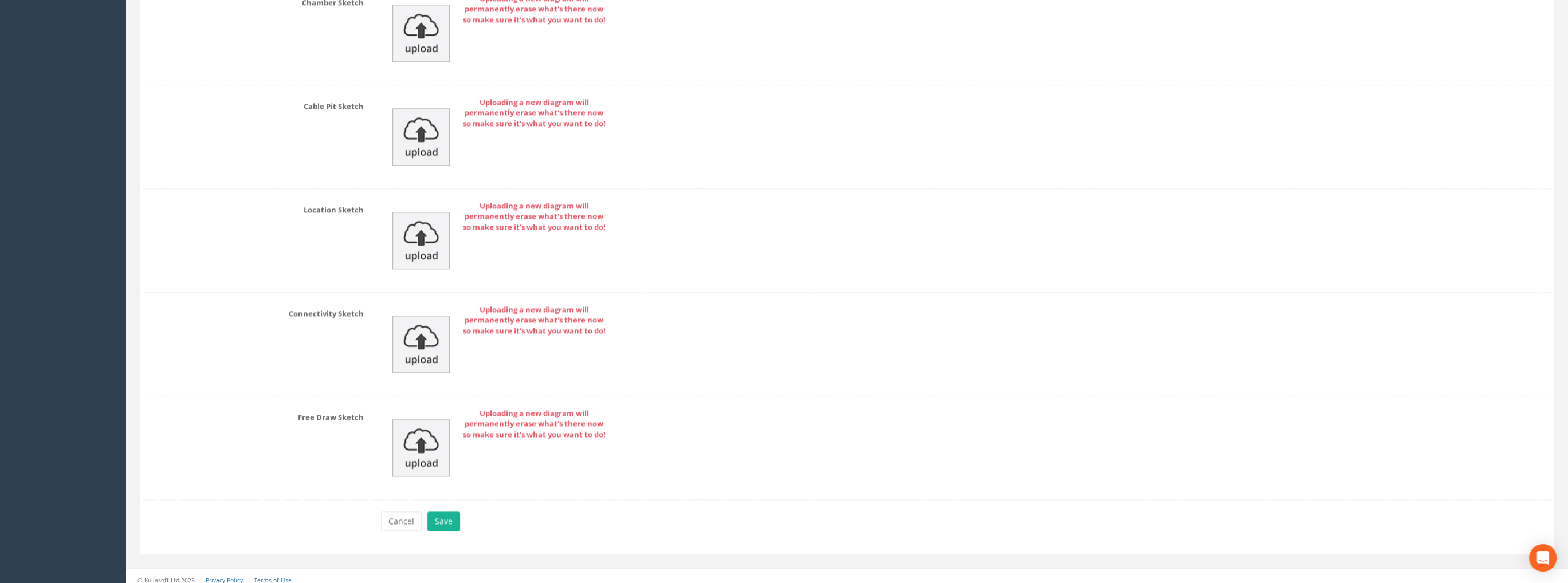
scroll to position [2304, 0]
click at [444, 515] on button "Save" at bounding box center [443, 519] width 32 height 19
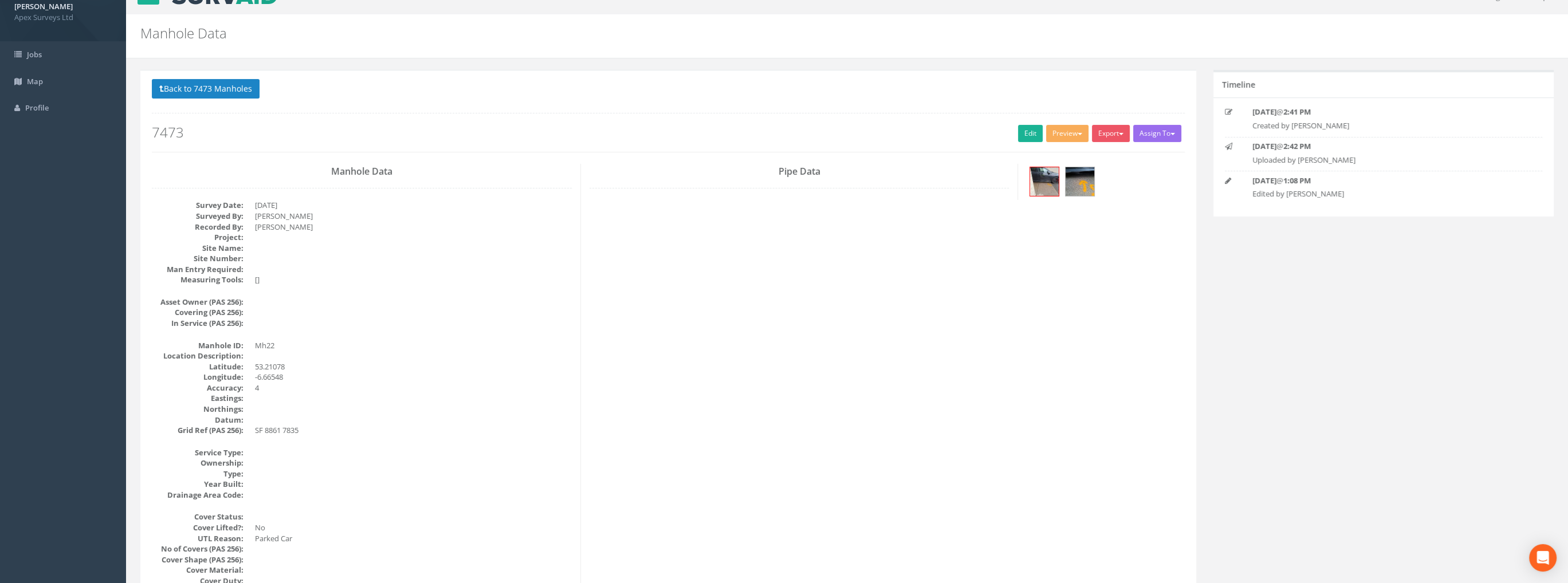
scroll to position [0, 0]
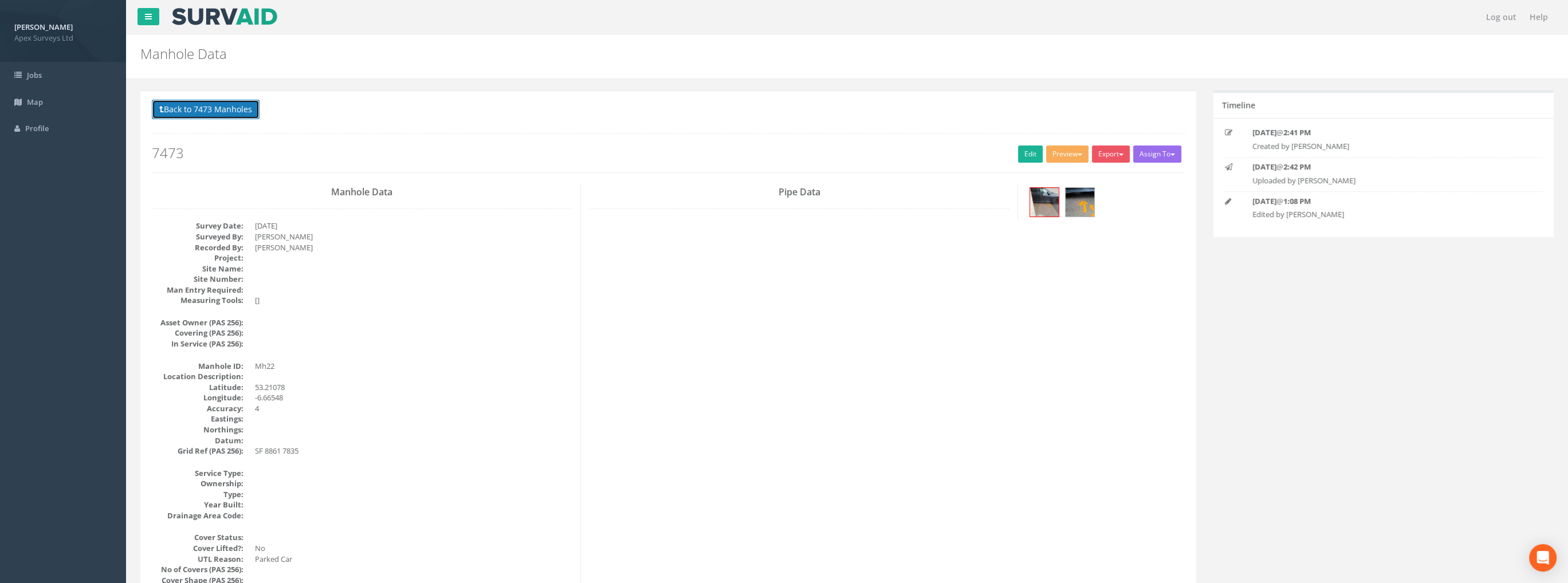
click at [214, 109] on button "Back to 7473 Manholes" at bounding box center [205, 109] width 108 height 19
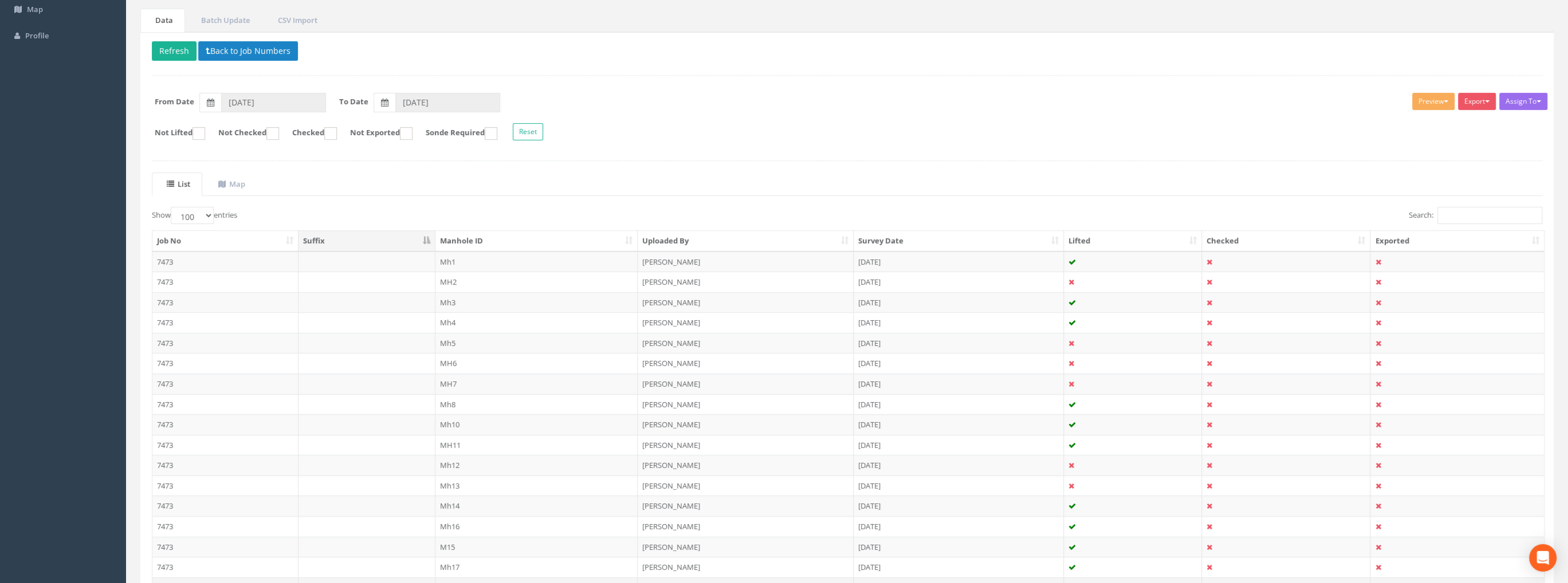
scroll to position [287, 0]
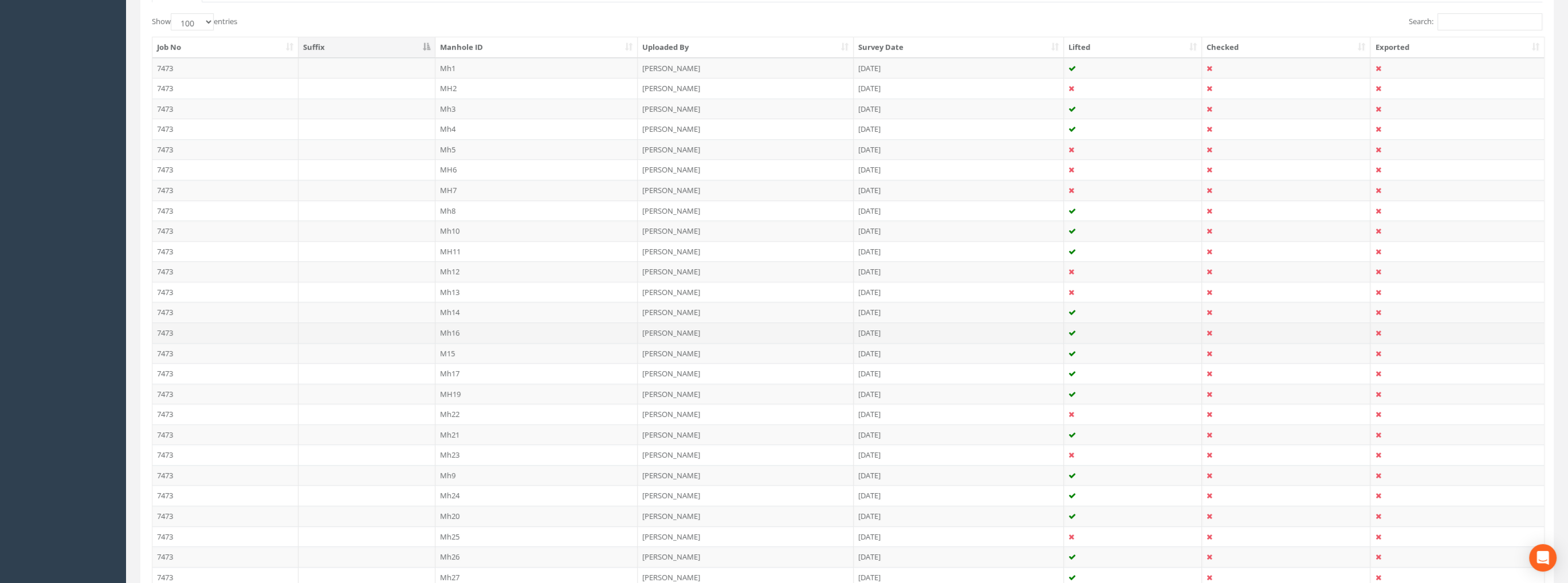
click at [460, 324] on td "Mh16" at bounding box center [537, 333] width 203 height 21
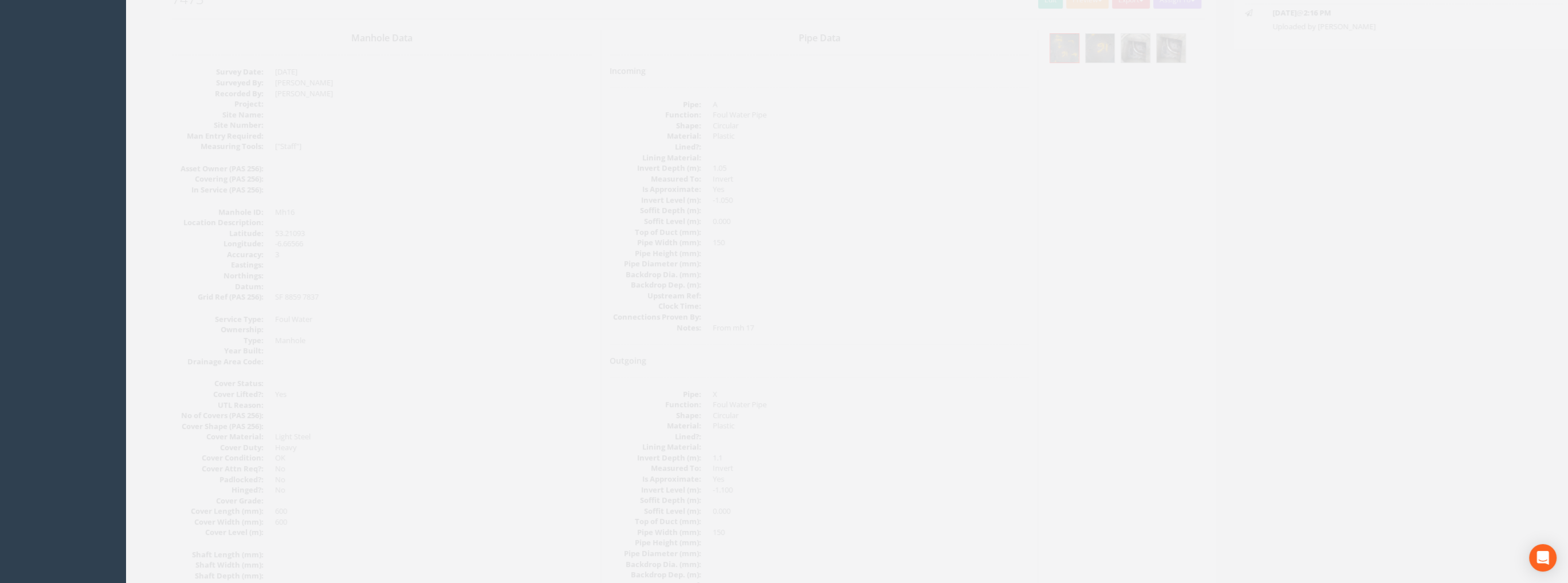
scroll to position [0, 0]
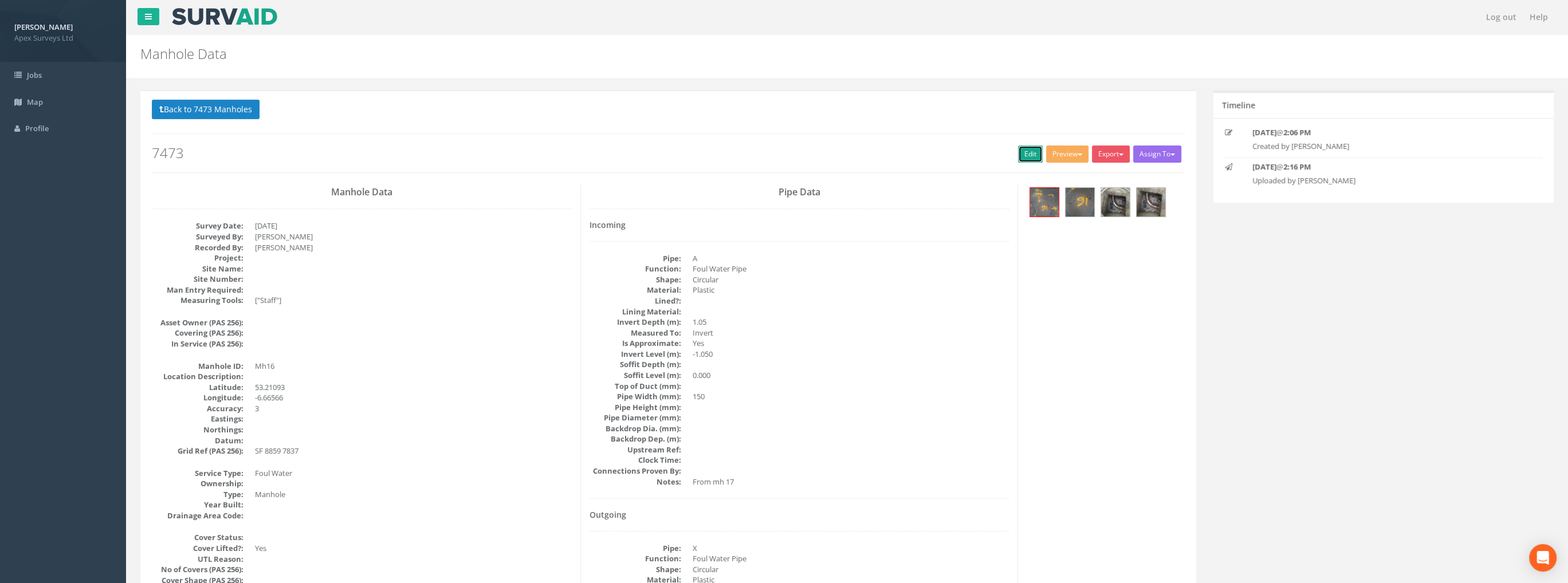
click at [1026, 149] on link "Edit" at bounding box center [1030, 154] width 25 height 17
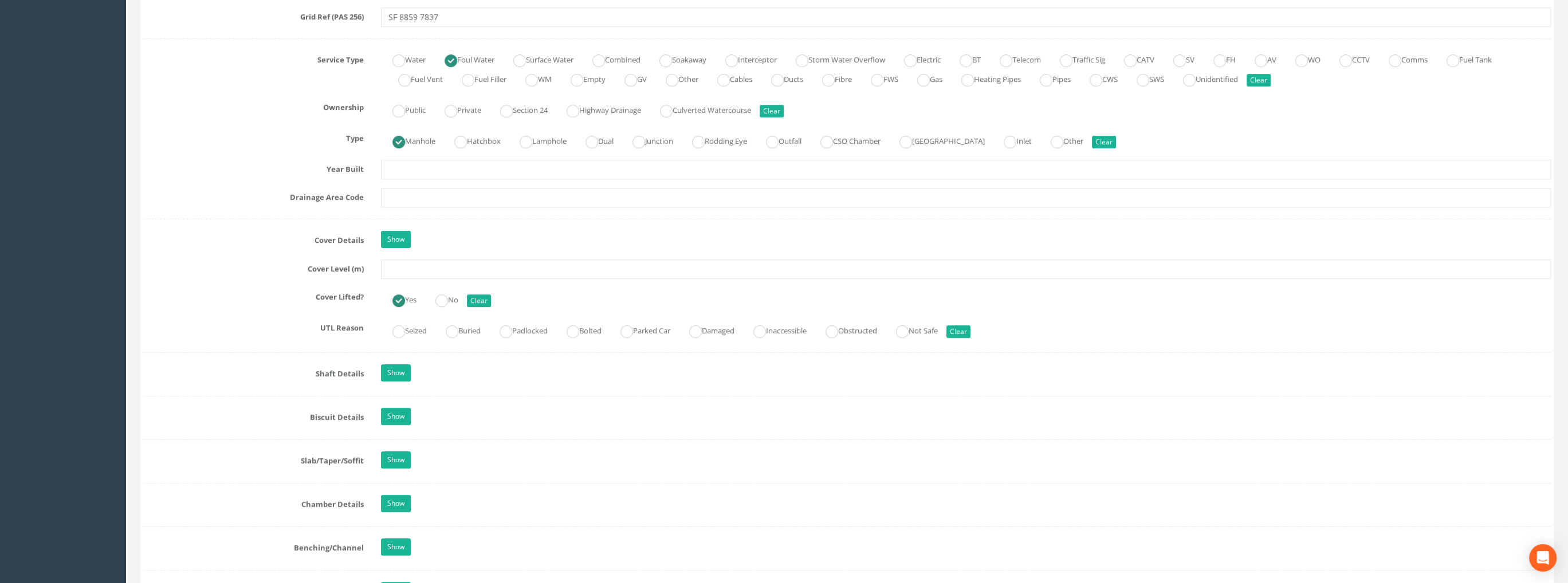
scroll to position [801, 0]
click at [410, 270] on input "text" at bounding box center [966, 267] width 1170 height 19
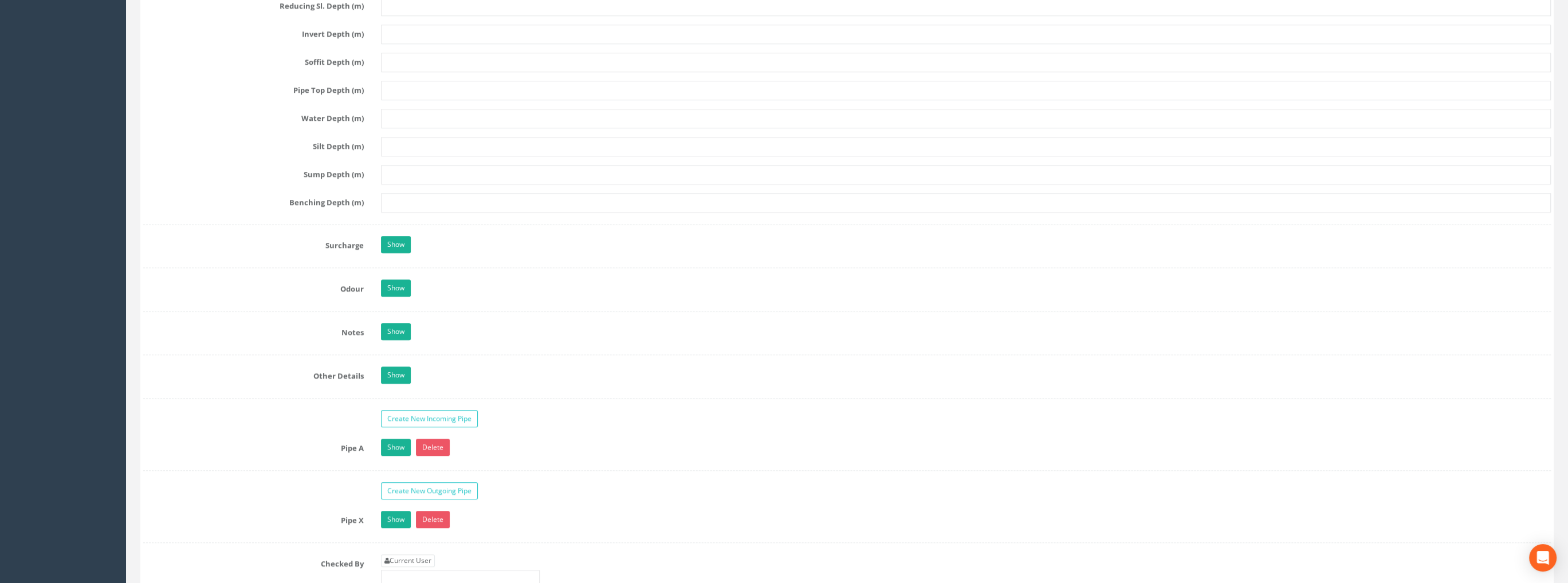
scroll to position [1602, 0]
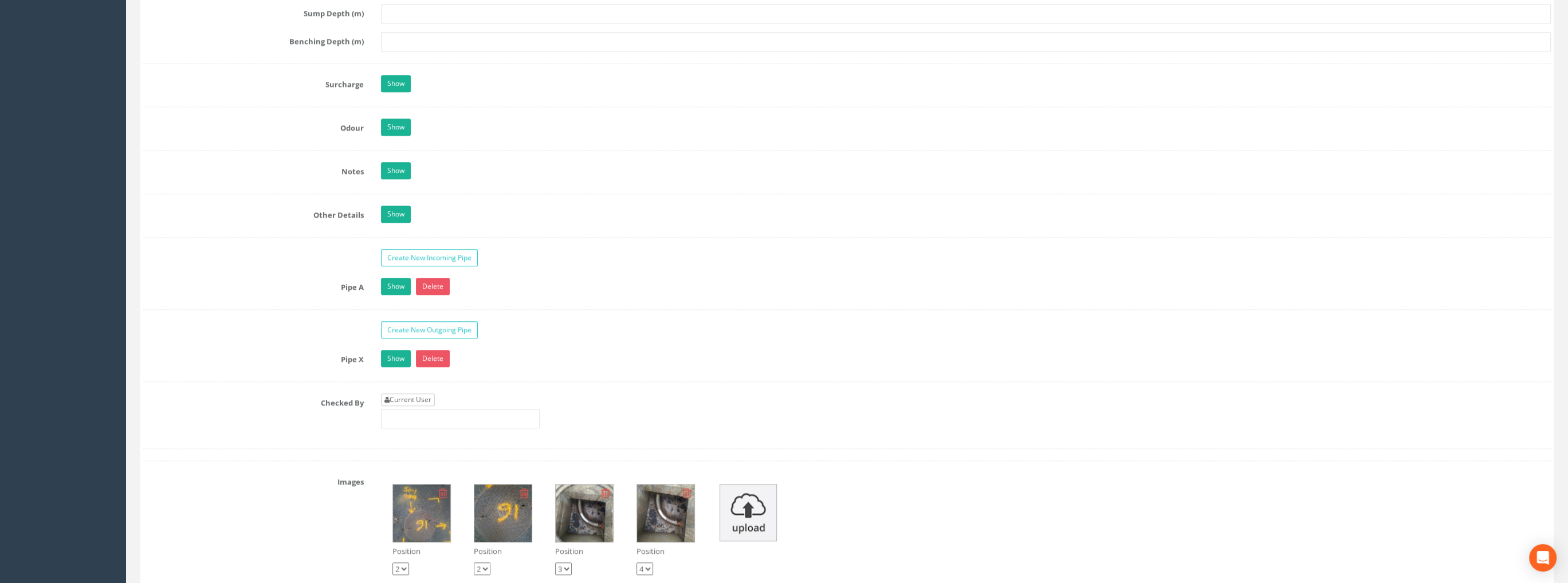
type input "99.36"
drag, startPoint x: 413, startPoint y: 392, endPoint x: 427, endPoint y: 392, distance: 14.0
click at [413, 393] on link "Current User" at bounding box center [408, 399] width 54 height 12
type input "[PERSON_NAME]"
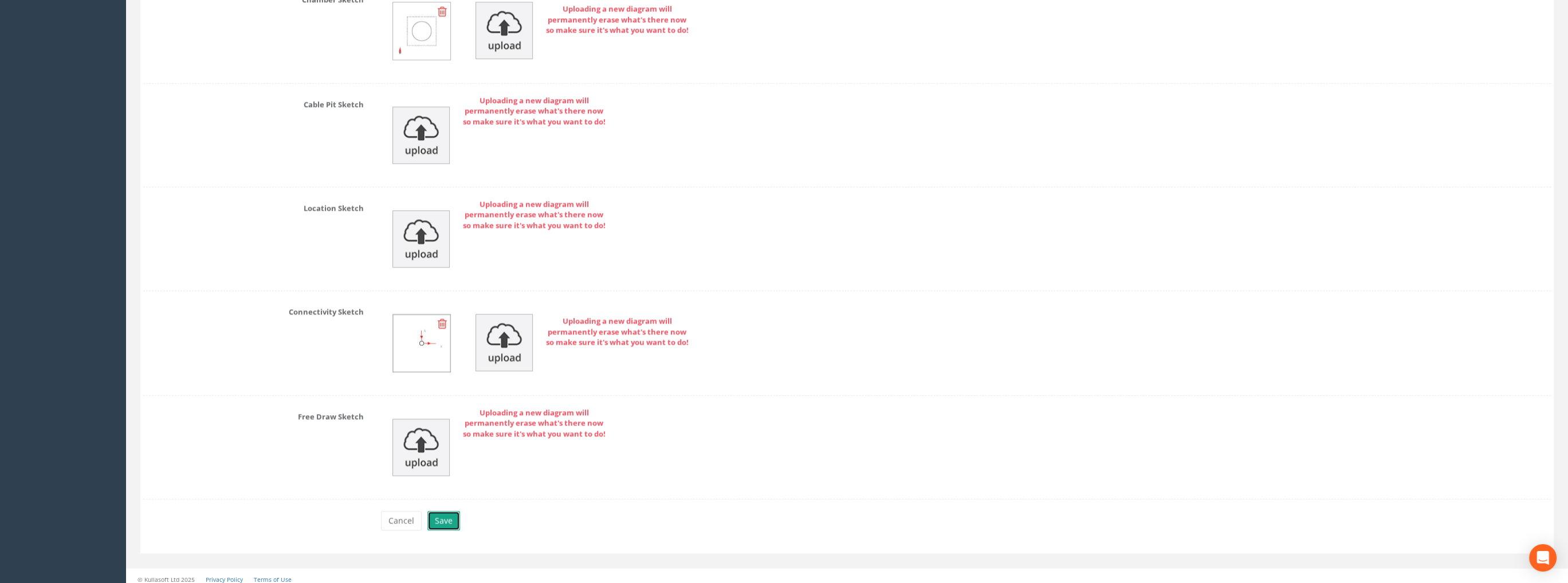
click at [434, 520] on button "Save" at bounding box center [443, 520] width 32 height 19
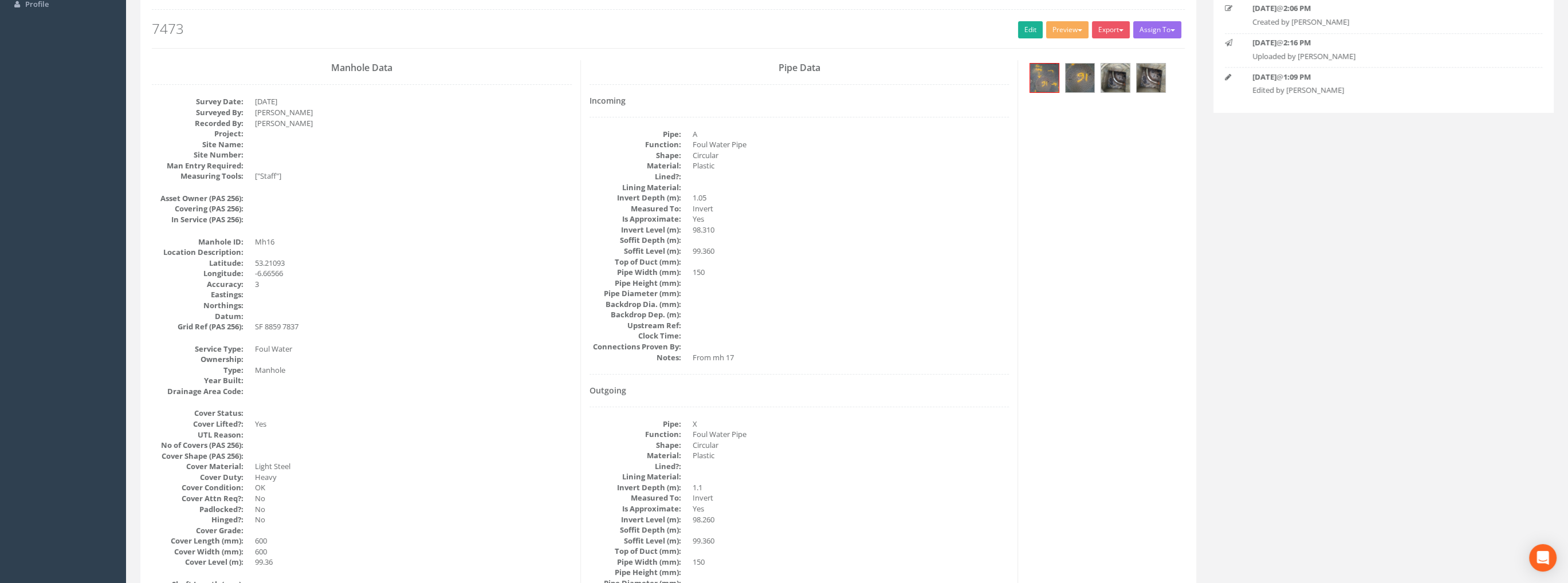
scroll to position [0, 0]
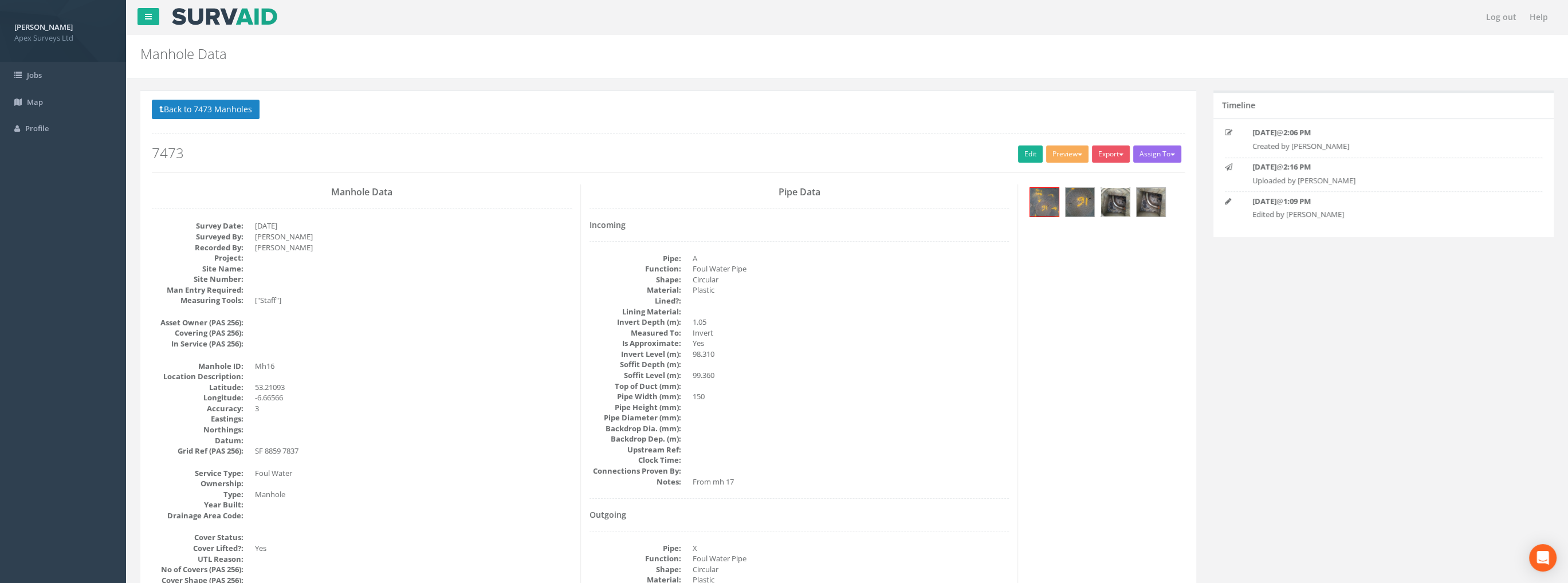
click at [1111, 208] on img at bounding box center [1115, 201] width 28 height 28
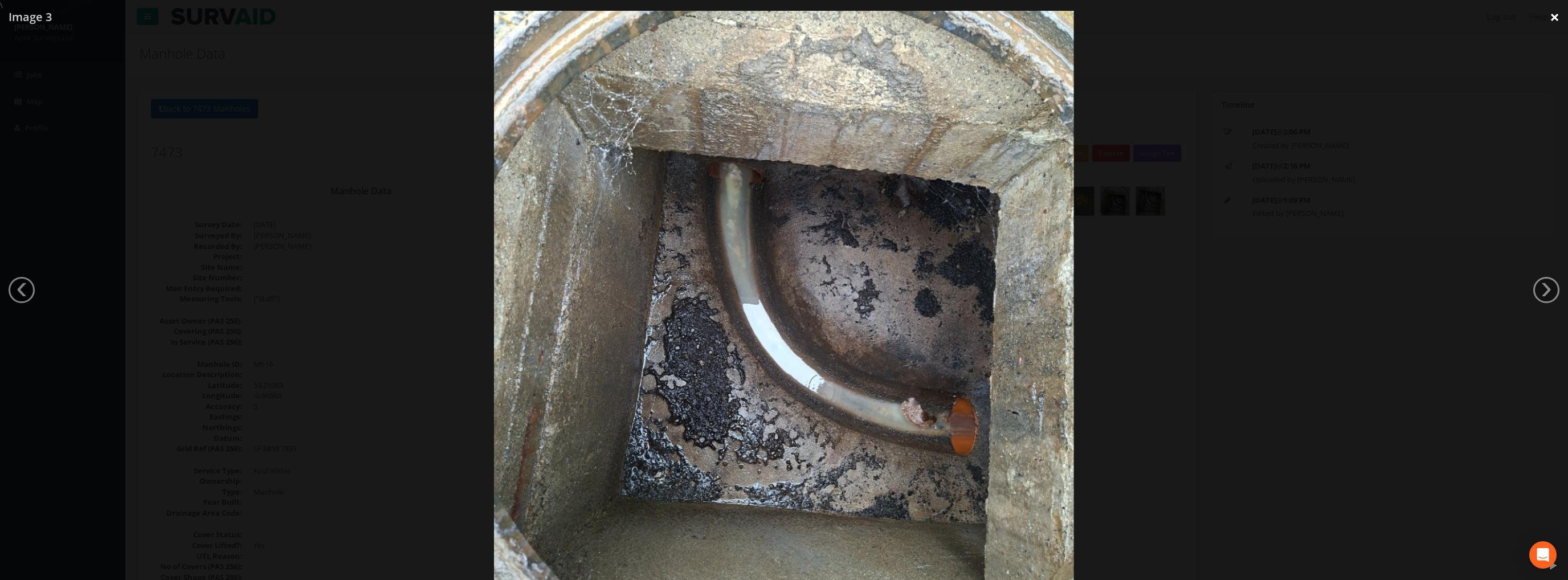
click at [1553, 21] on link "×" at bounding box center [1554, 17] width 27 height 34
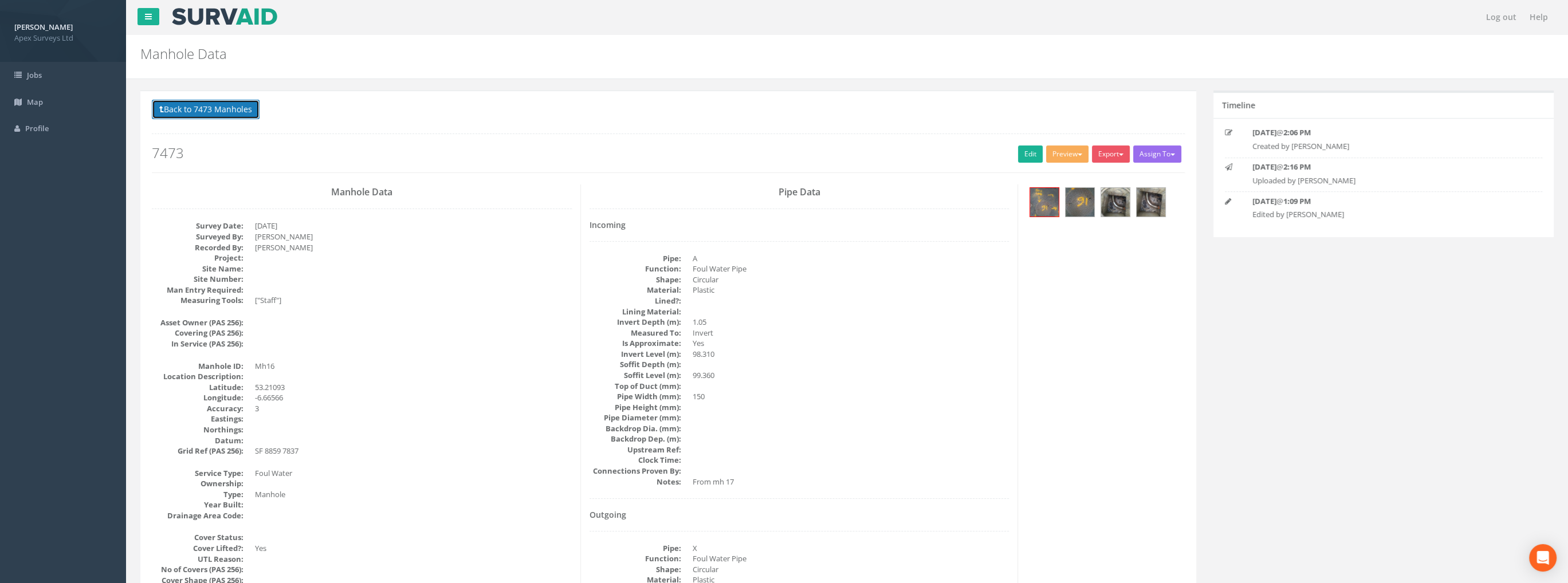
click at [217, 111] on button "Back to 7473 Manholes" at bounding box center [205, 109] width 108 height 19
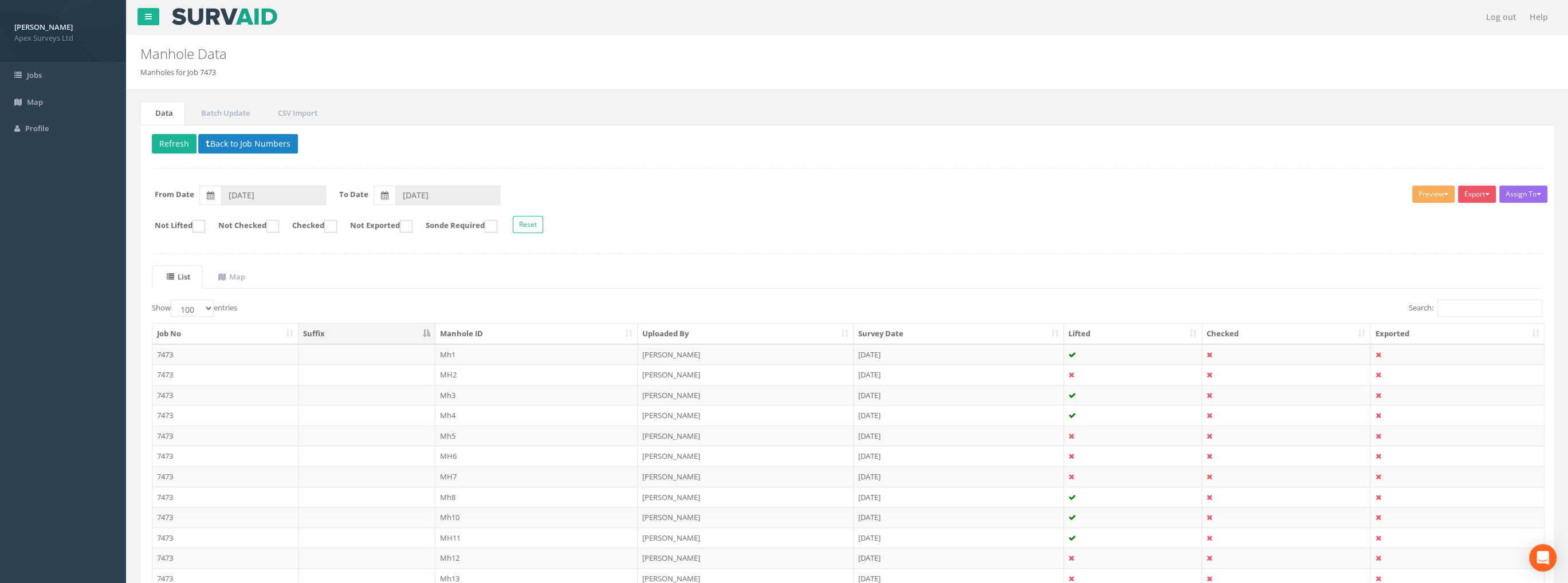
click at [449, 471] on td "MH7" at bounding box center [537, 476] width 203 height 21
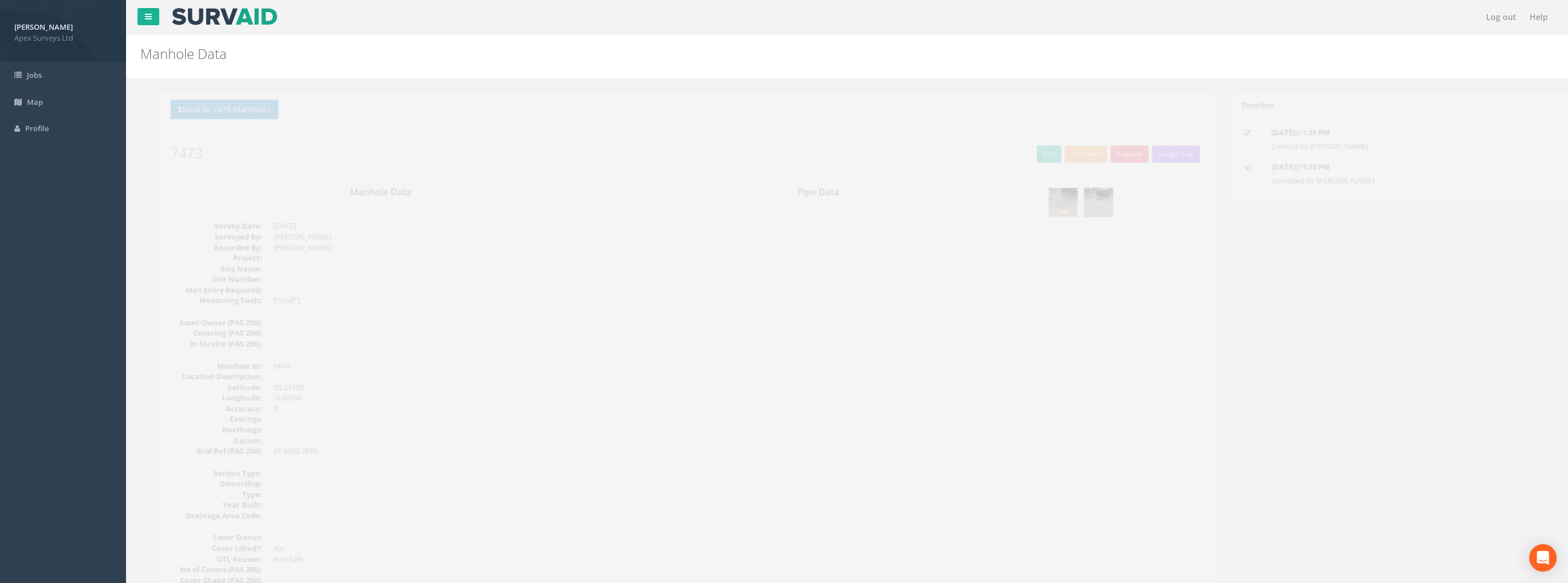
click at [1050, 200] on img at bounding box center [1044, 201] width 28 height 28
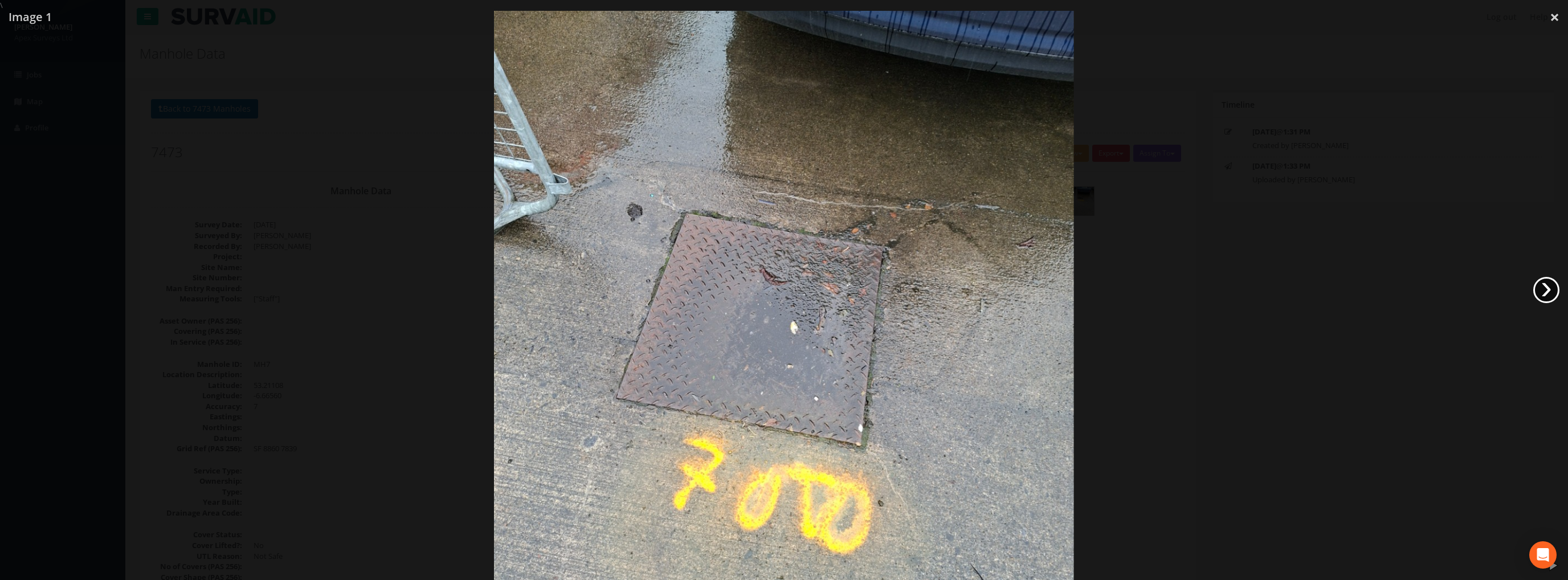
click at [1547, 293] on link "›" at bounding box center [1546, 290] width 26 height 26
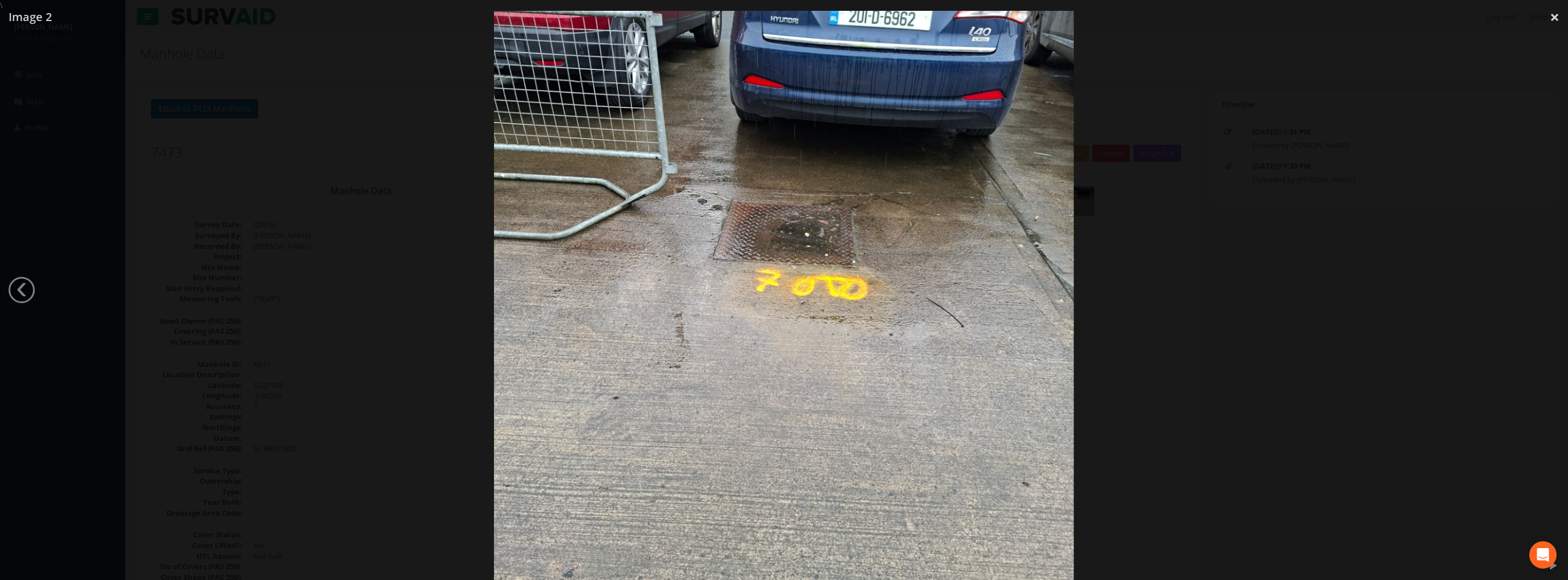
drag, startPoint x: 1553, startPoint y: 18, endPoint x: 1337, endPoint y: 17, distance: 216.0
click at [1553, 18] on link "×" at bounding box center [1554, 17] width 27 height 34
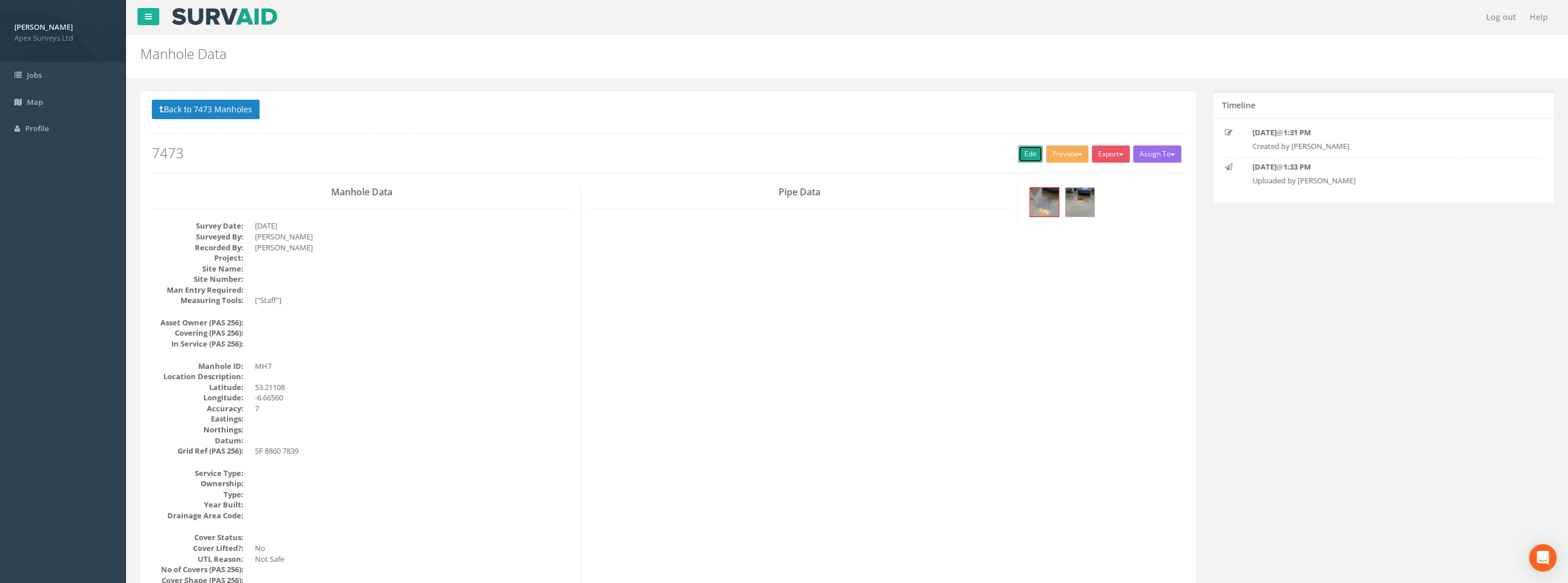
click at [1024, 151] on link "Edit" at bounding box center [1030, 154] width 25 height 17
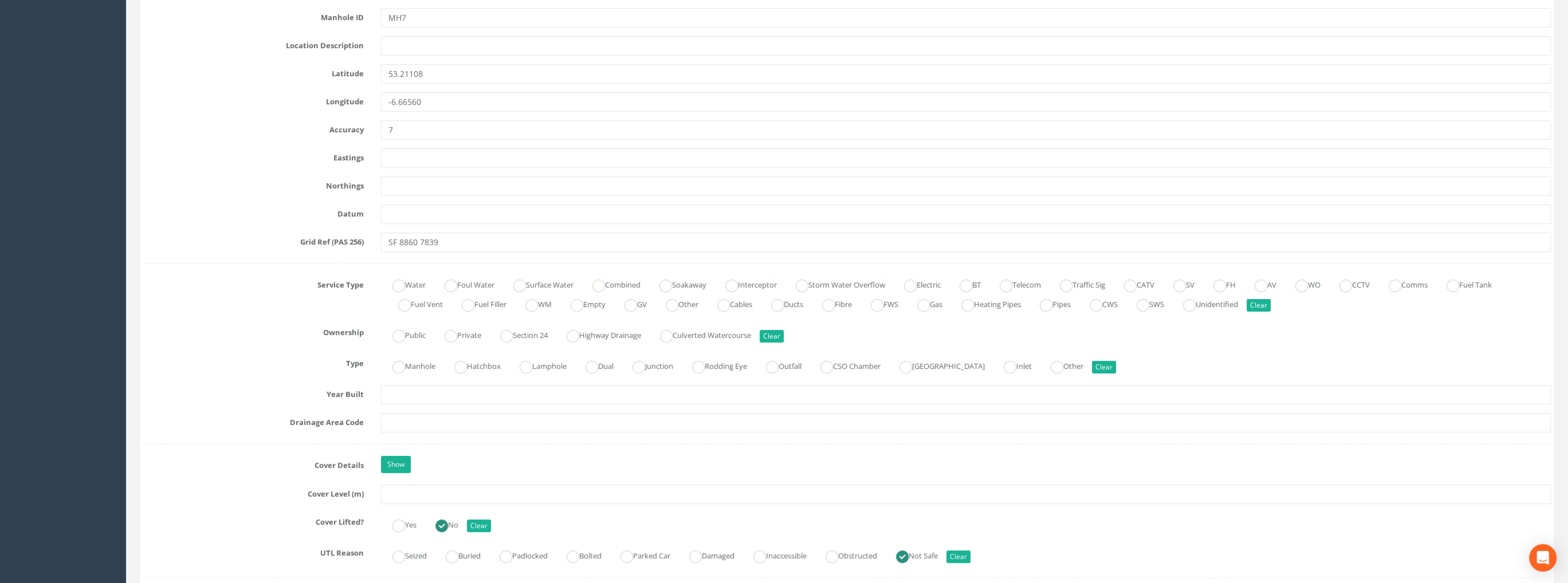
scroll to position [744, 0]
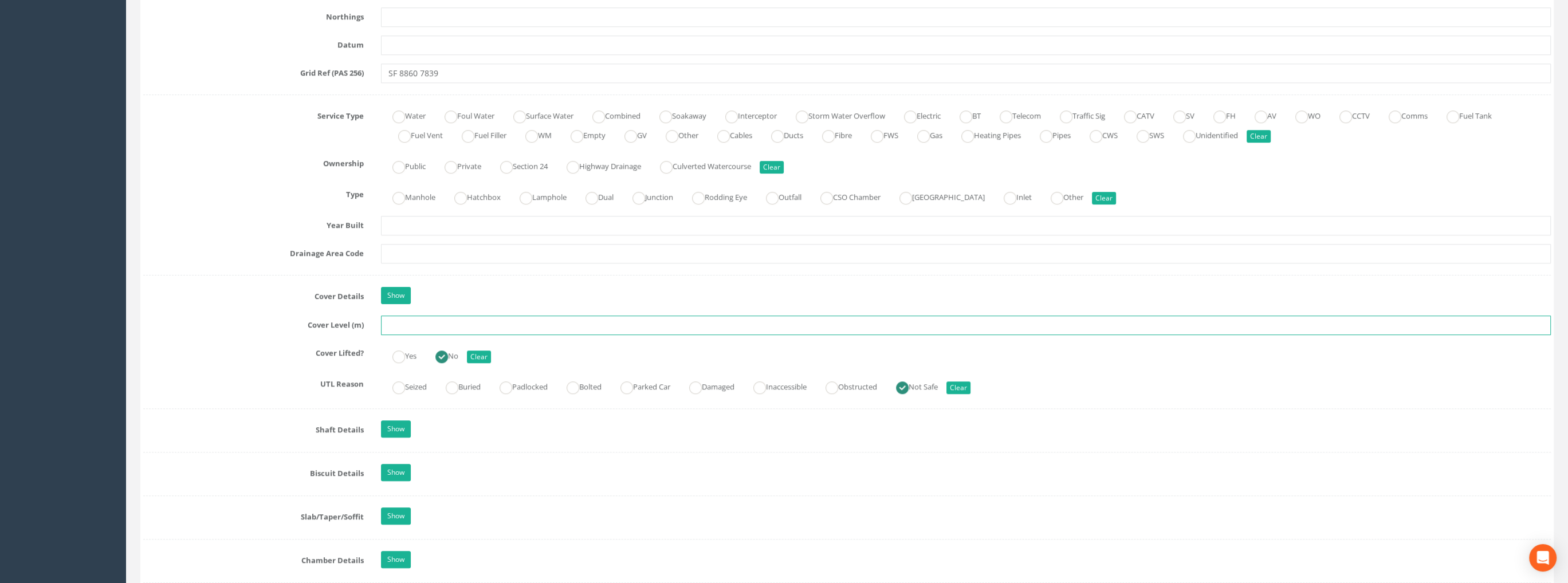
click at [405, 316] on input "text" at bounding box center [966, 325] width 1170 height 19
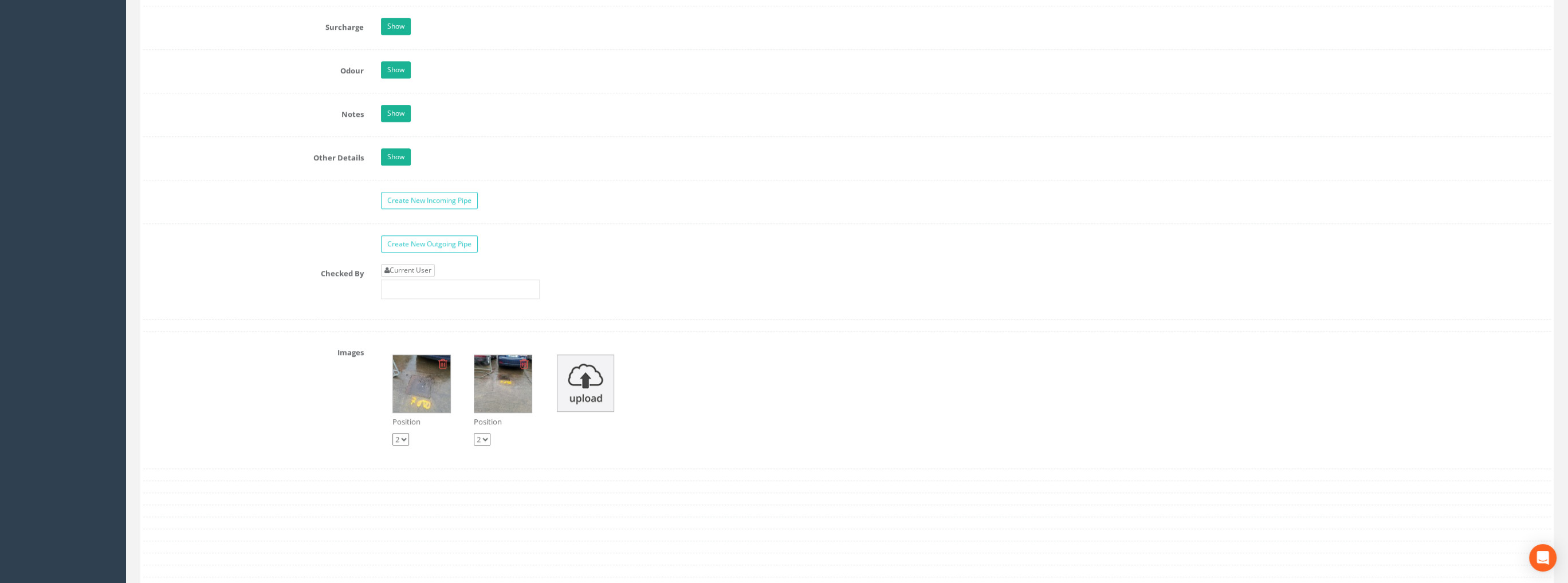
type input "99.23"
click at [413, 264] on link "Current User" at bounding box center [408, 270] width 54 height 12
type input "[PERSON_NAME]"
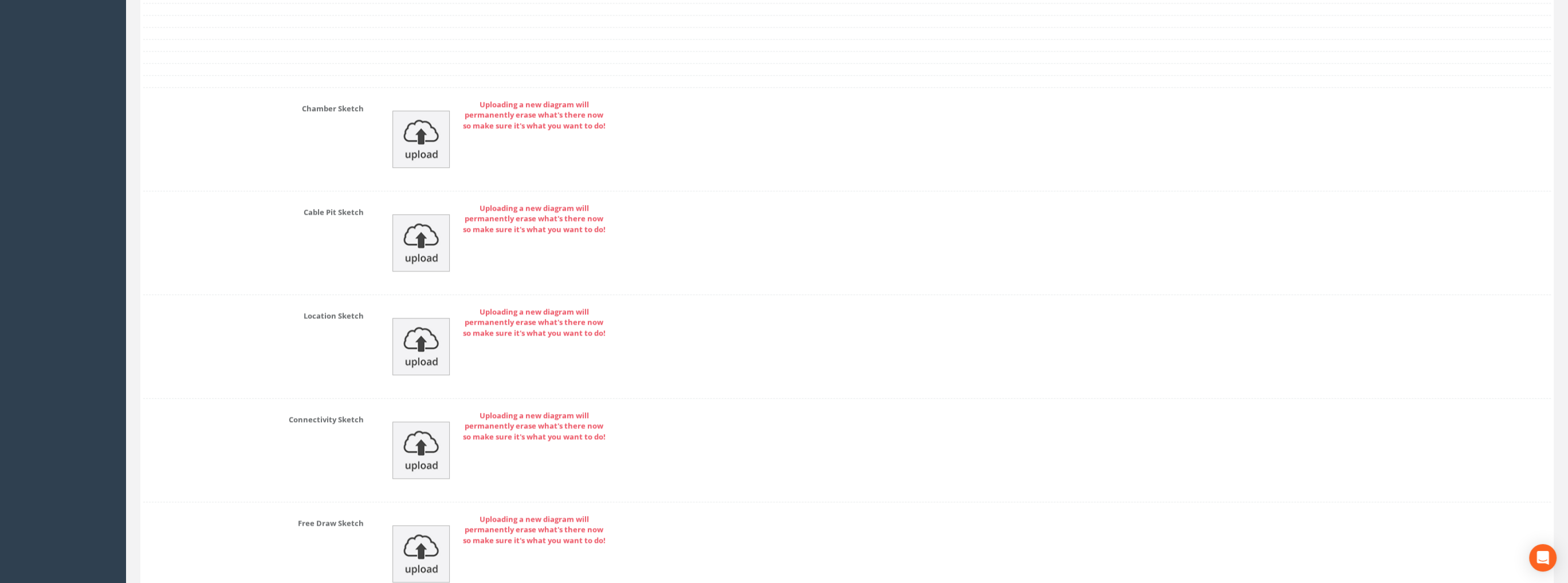
scroll to position [2304, 0]
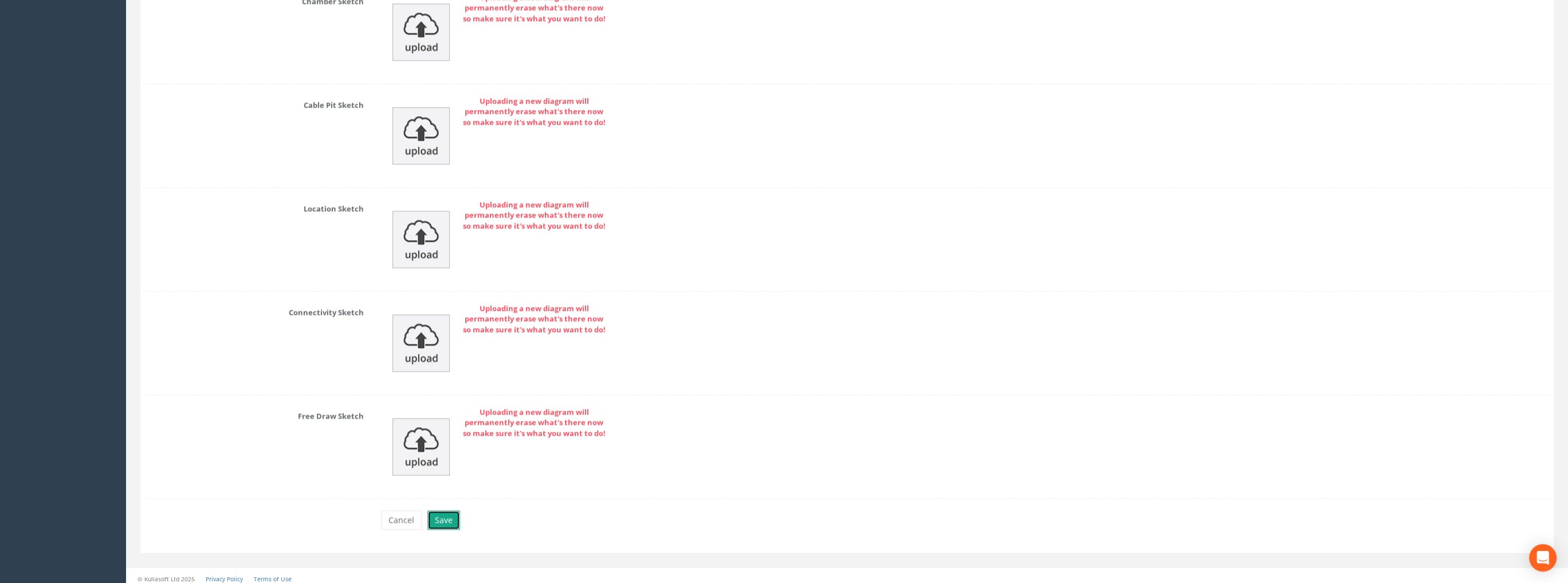
click at [446, 515] on button "Save" at bounding box center [443, 519] width 32 height 19
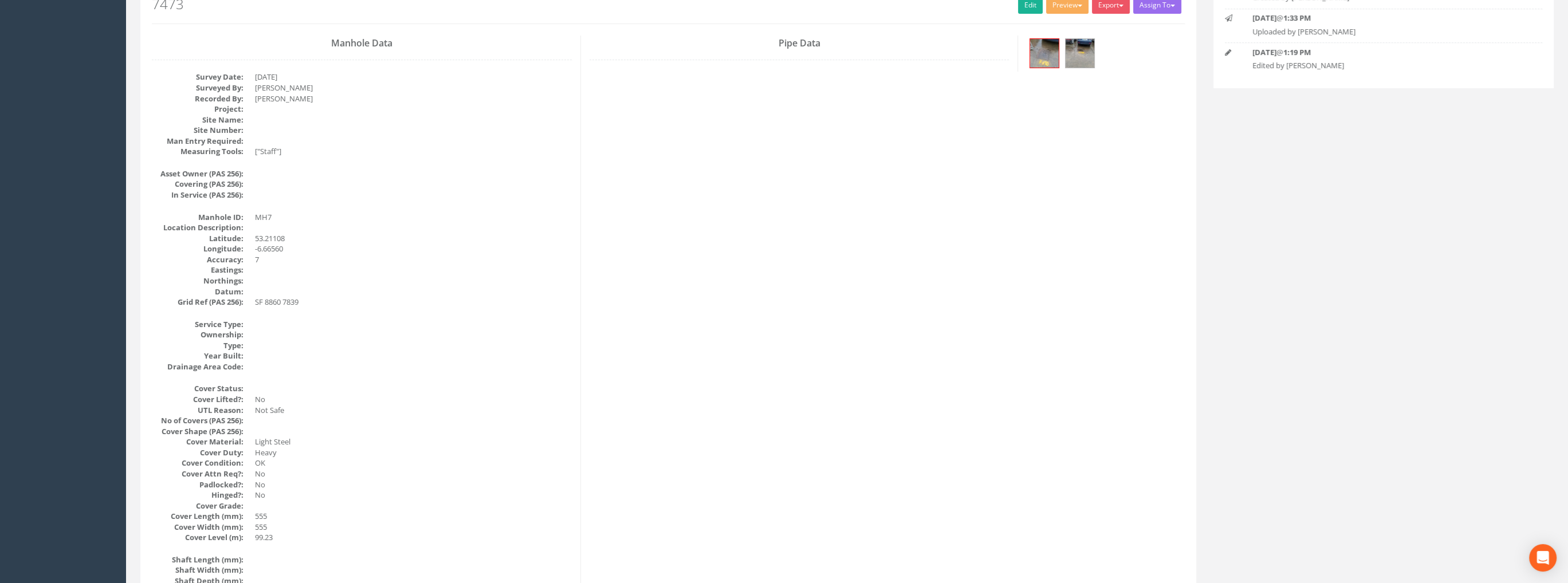
scroll to position [0, 0]
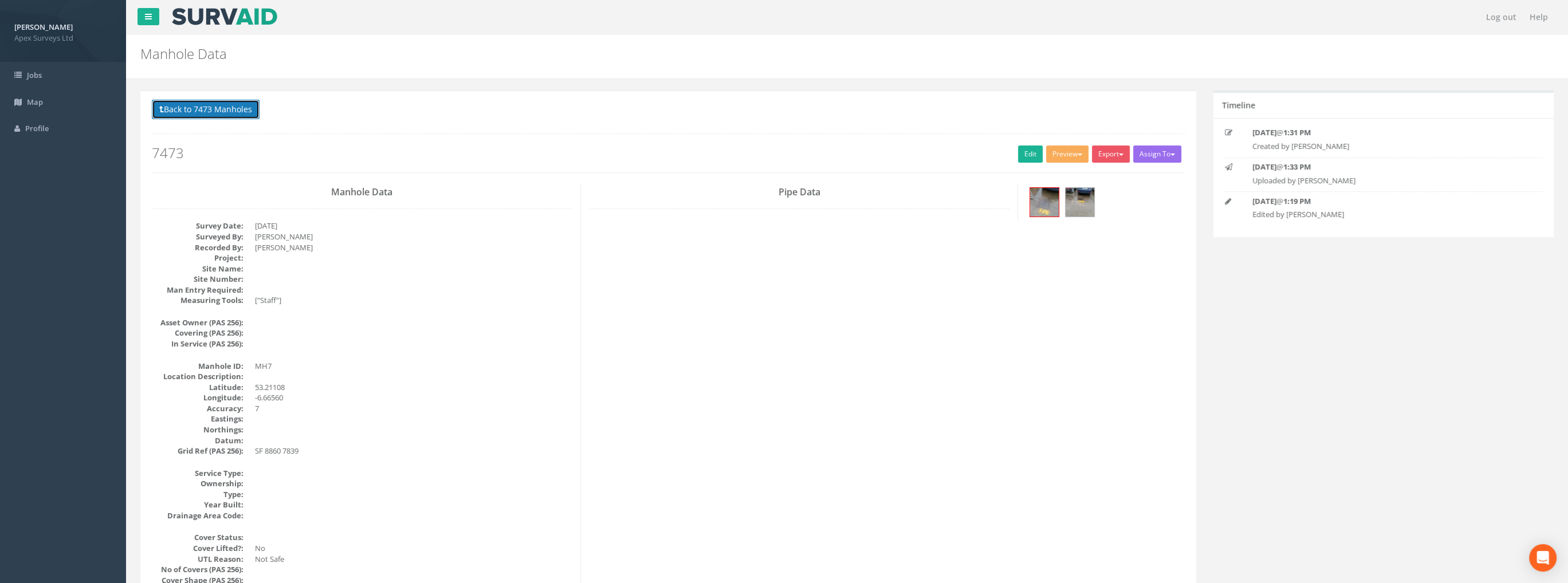
click at [215, 104] on button "Back to 7473 Manholes" at bounding box center [205, 109] width 108 height 19
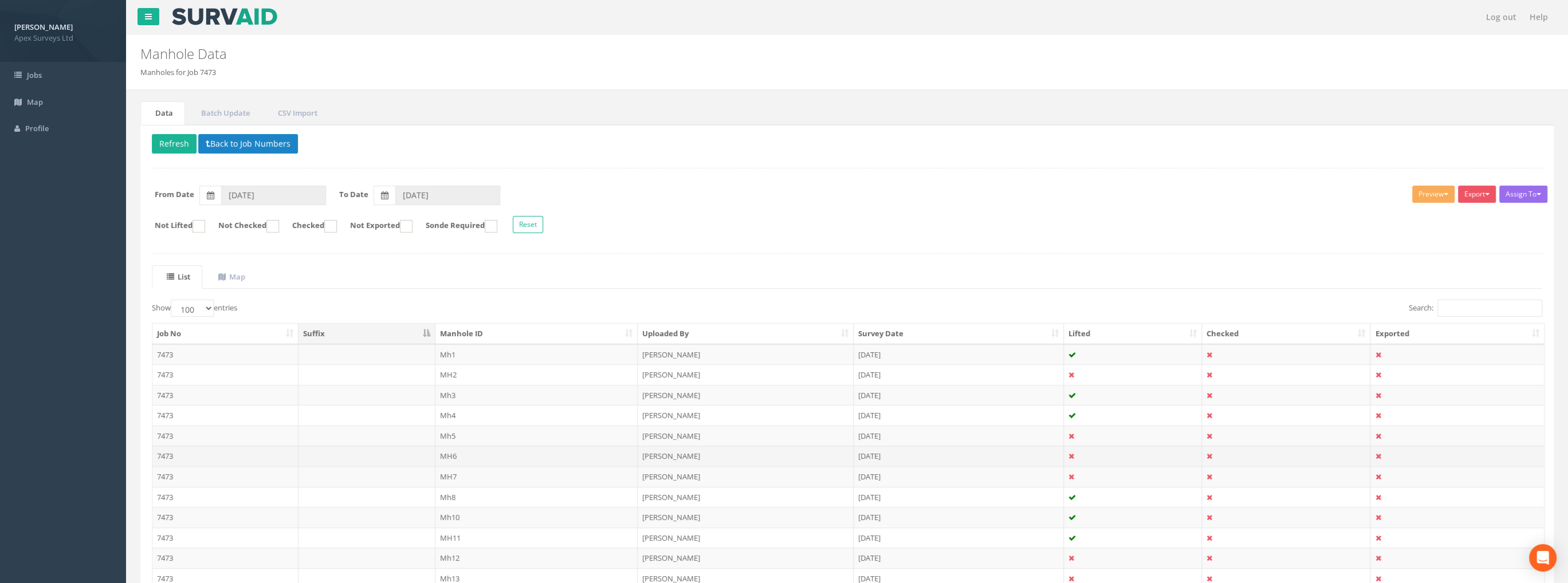
click at [442, 452] on td "MH6" at bounding box center [537, 455] width 203 height 21
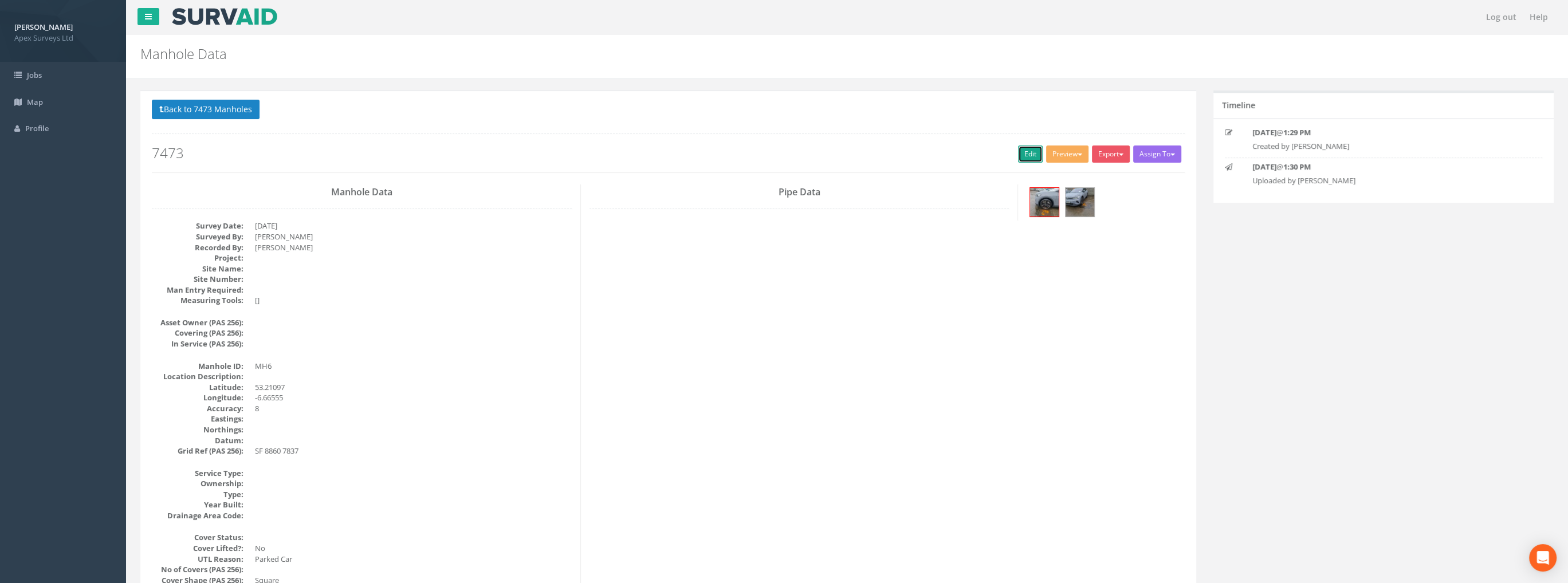
click at [1022, 149] on link "Edit" at bounding box center [1030, 154] width 25 height 17
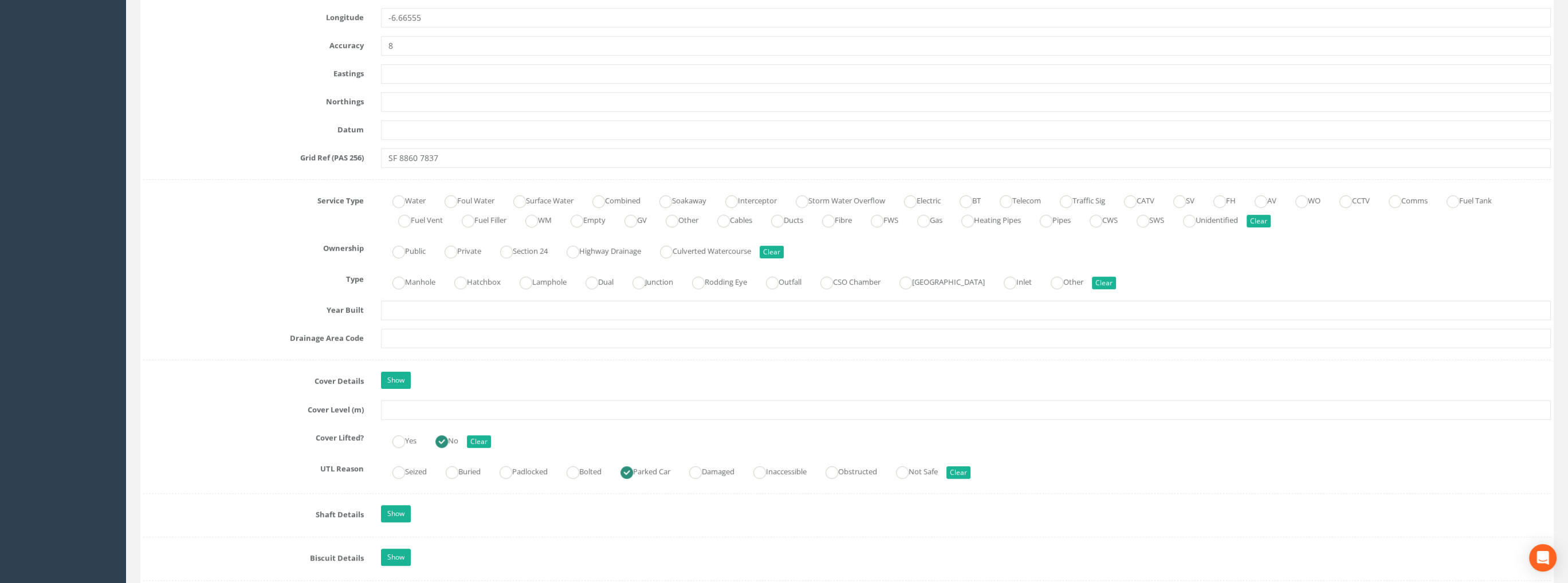
scroll to position [687, 0]
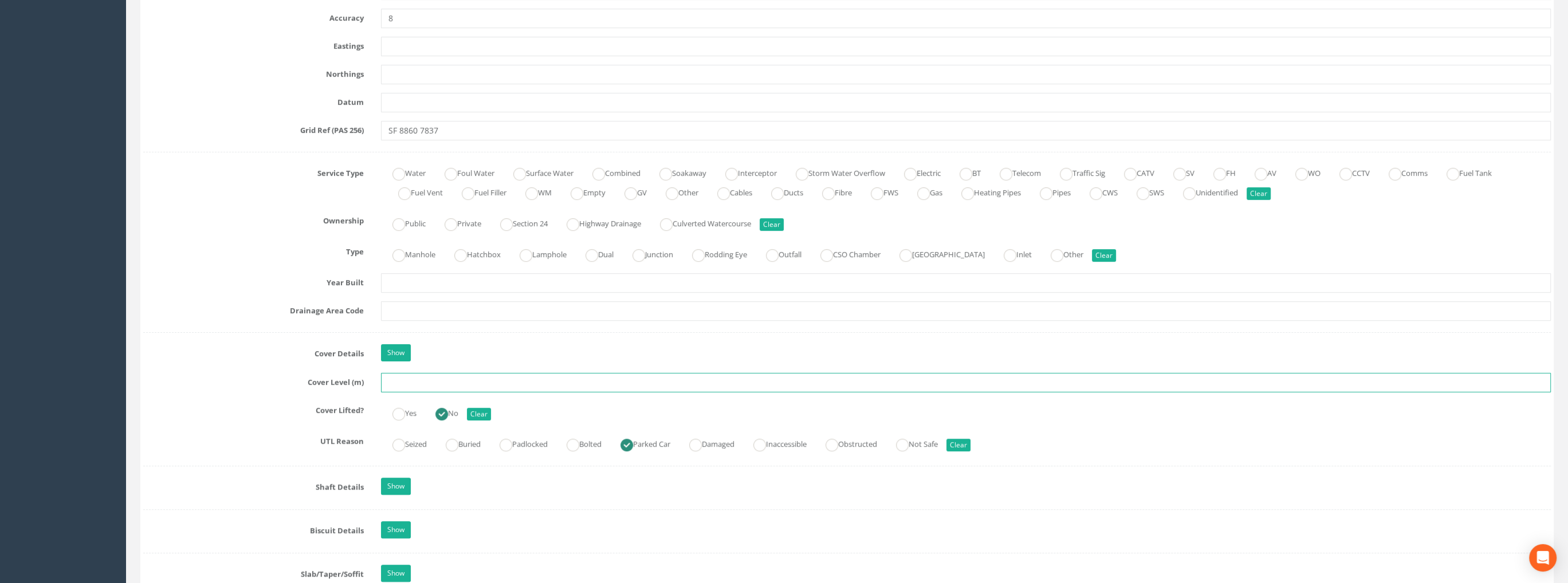
click at [419, 379] on input "text" at bounding box center [966, 382] width 1170 height 19
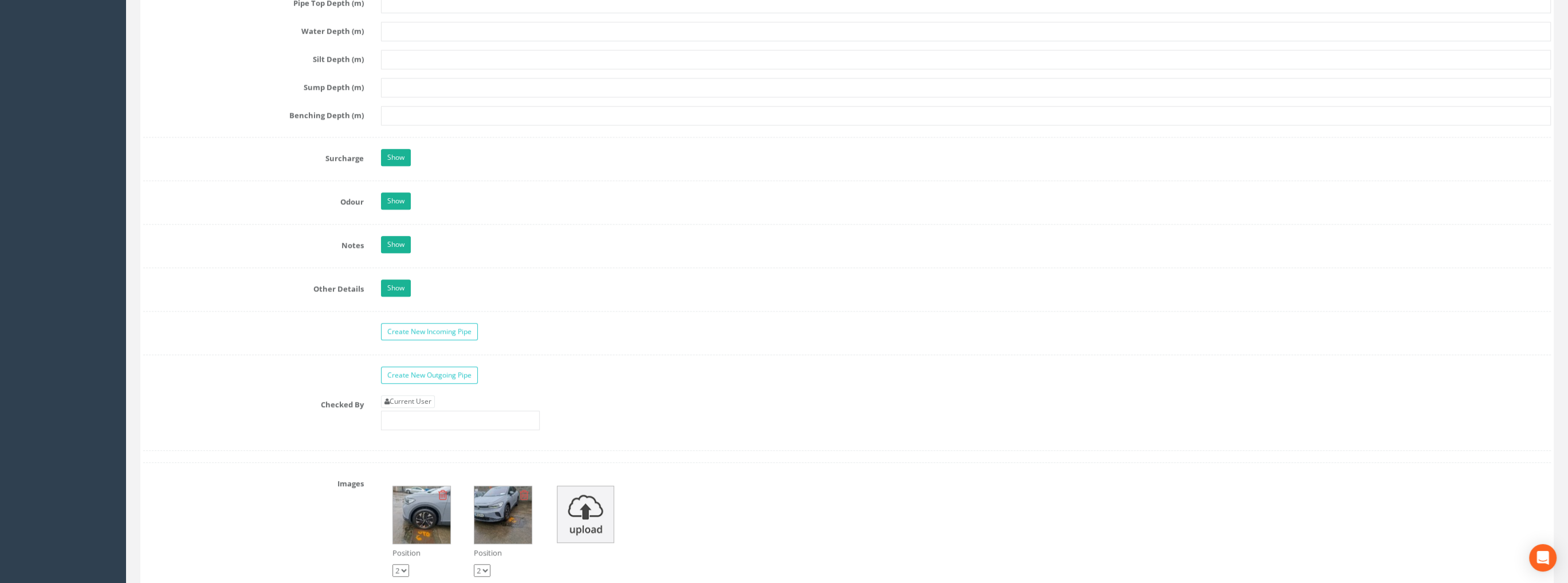
scroll to position [1545, 0]
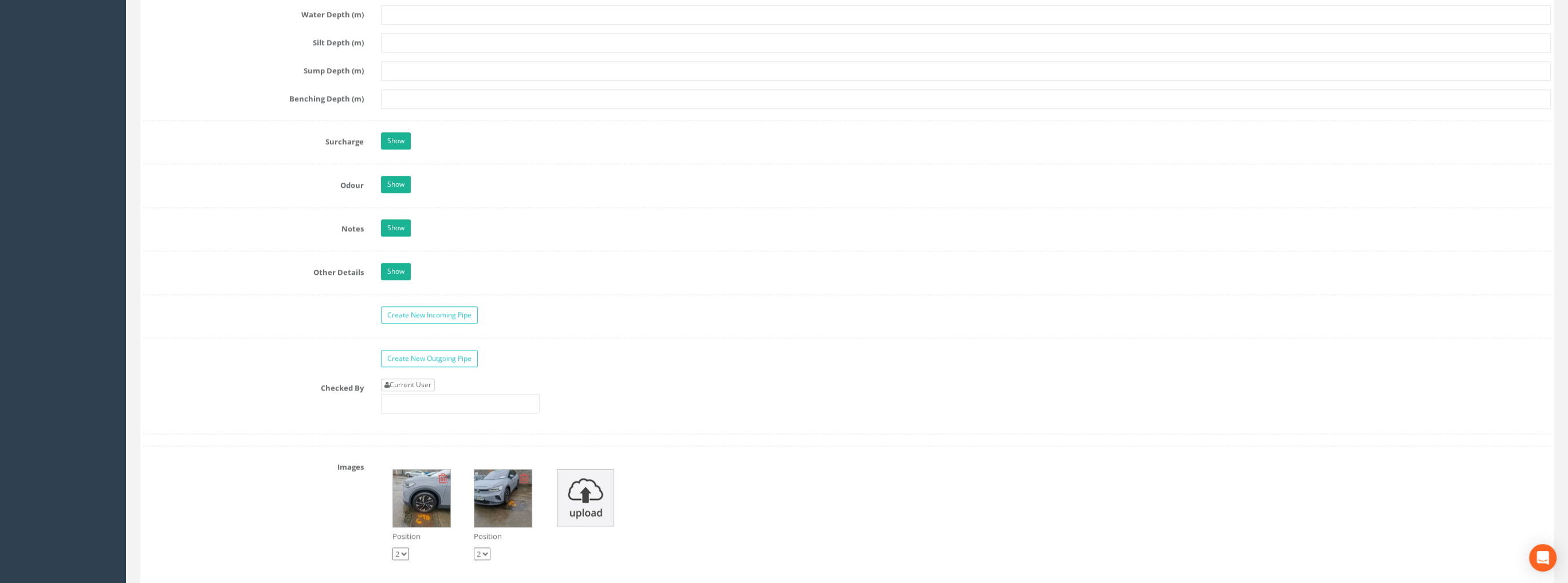
type input "99.15"
click at [420, 383] on link "Current User" at bounding box center [408, 385] width 54 height 12
type input "[PERSON_NAME]"
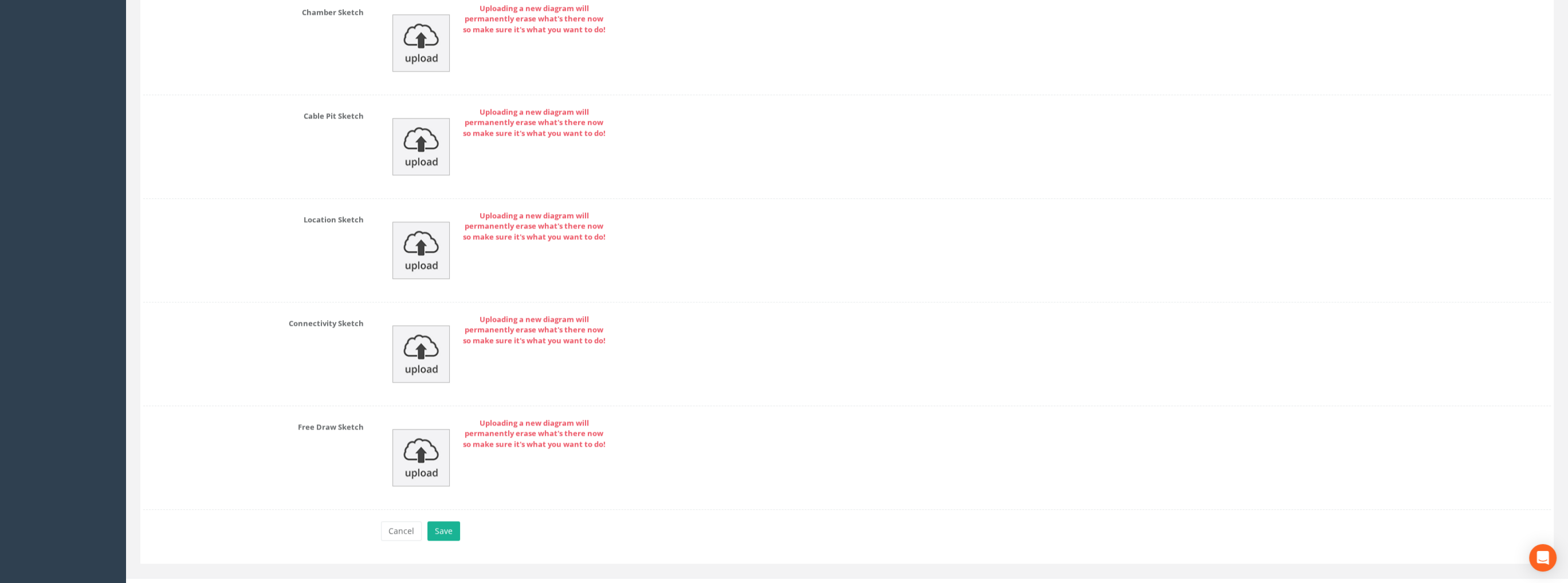
scroll to position [2304, 0]
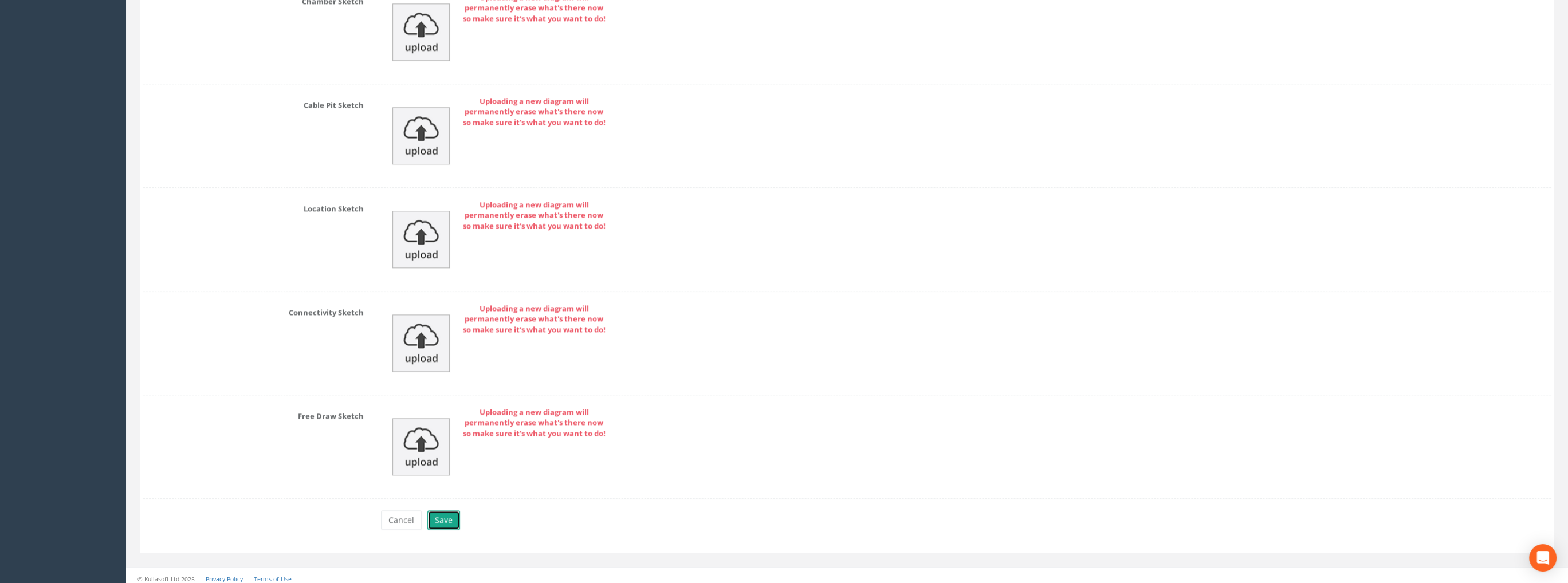
click at [442, 518] on button "Save" at bounding box center [443, 519] width 32 height 19
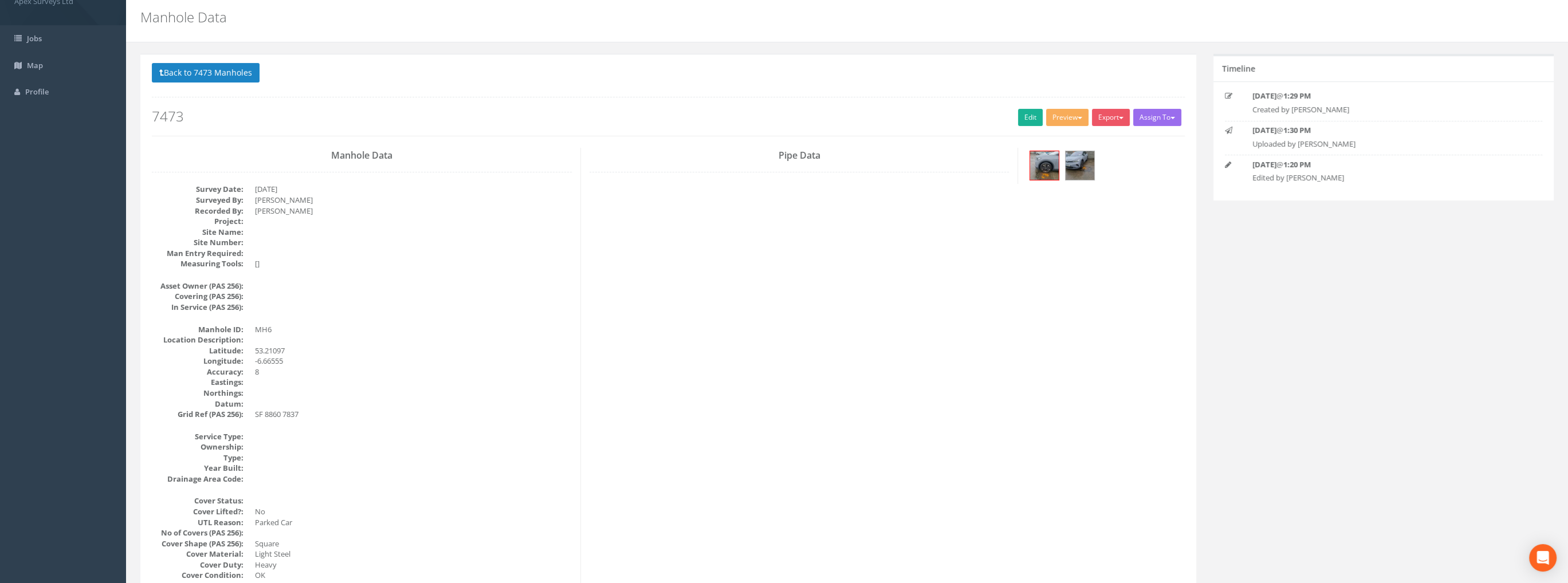
scroll to position [172, 0]
